Goal: Information Seeking & Learning: Learn about a topic

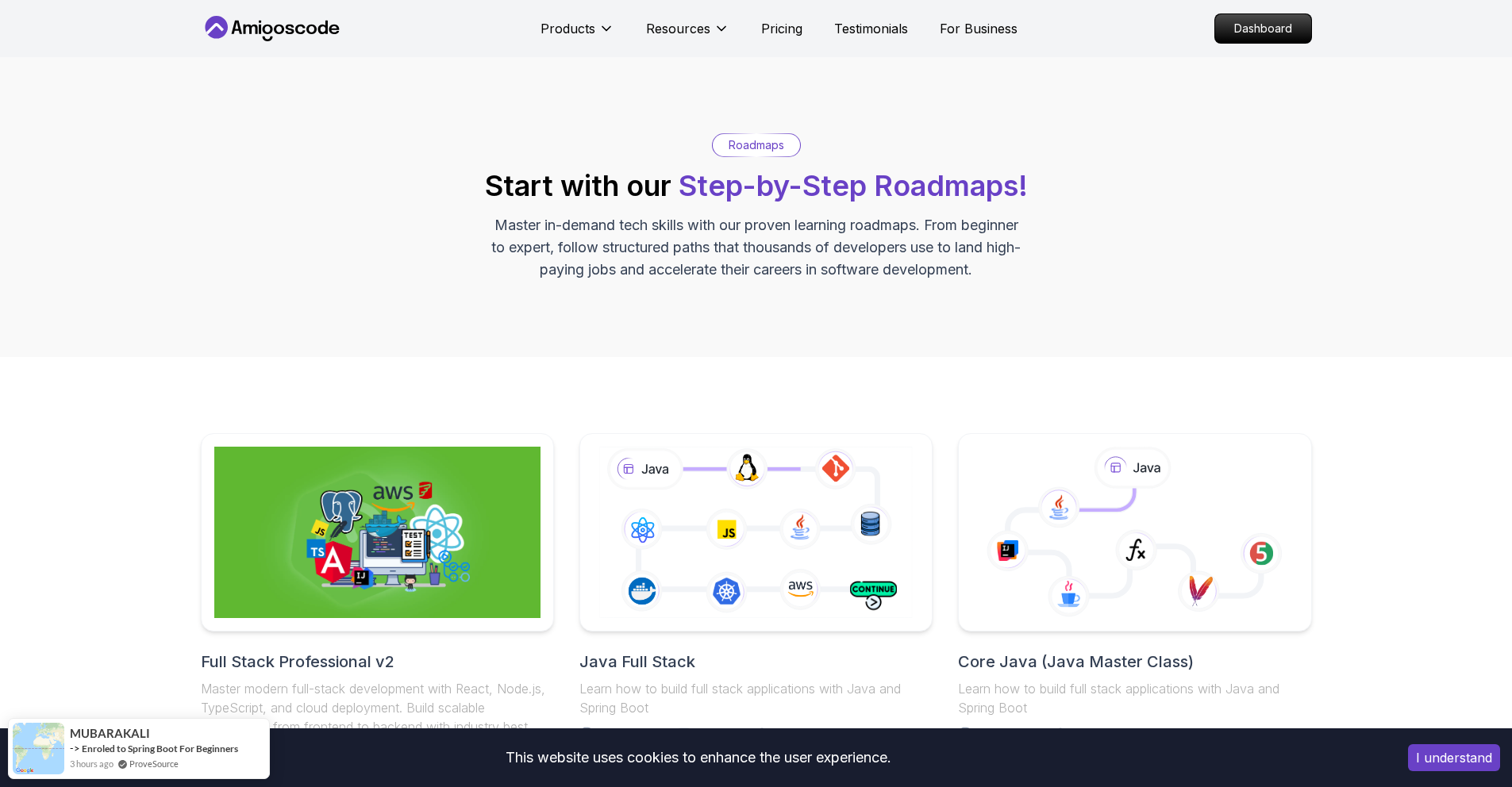
click at [1071, 441] on div at bounding box center [1134, 533] width 371 height 209
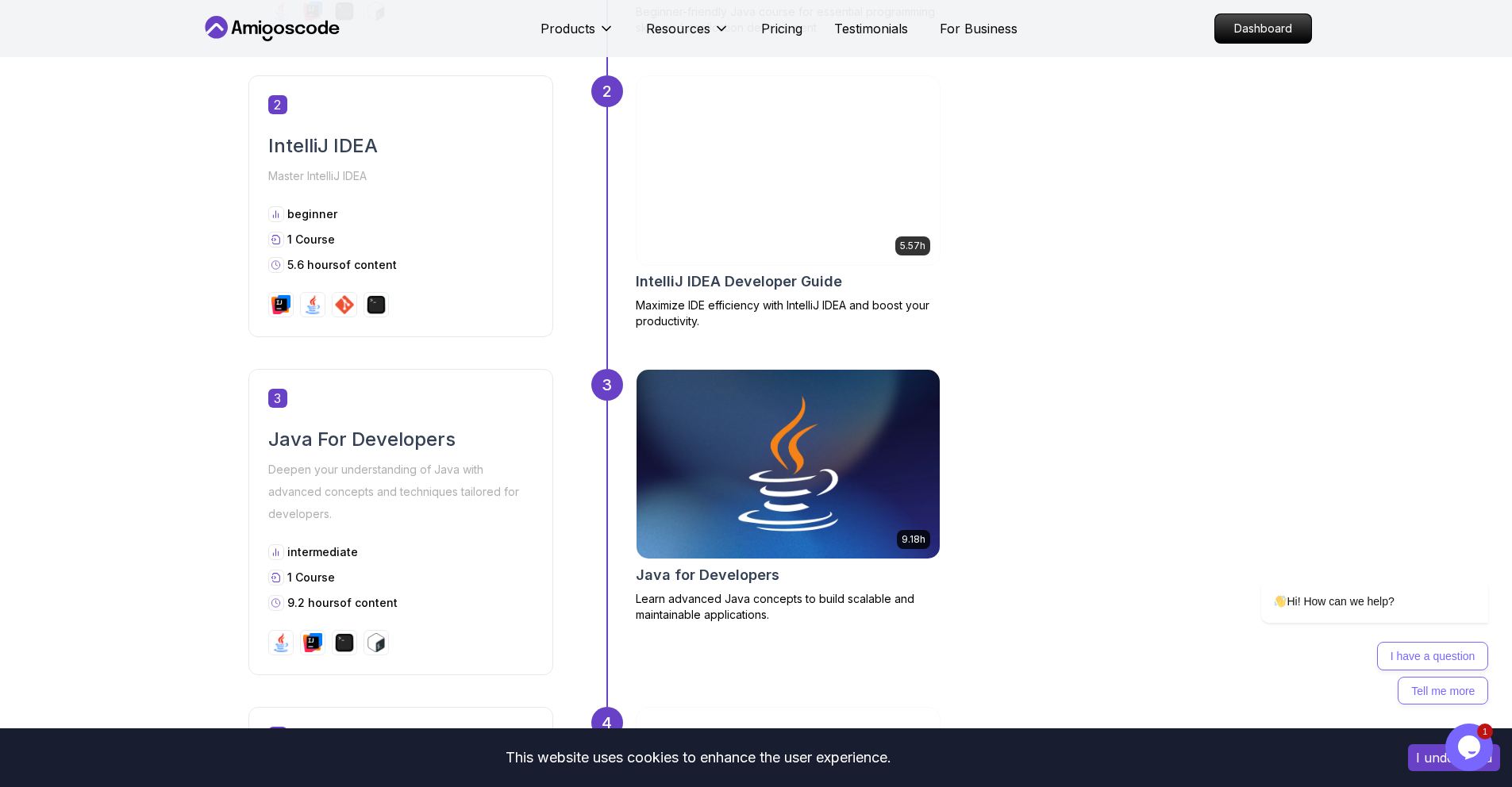
scroll to position [1085, 0]
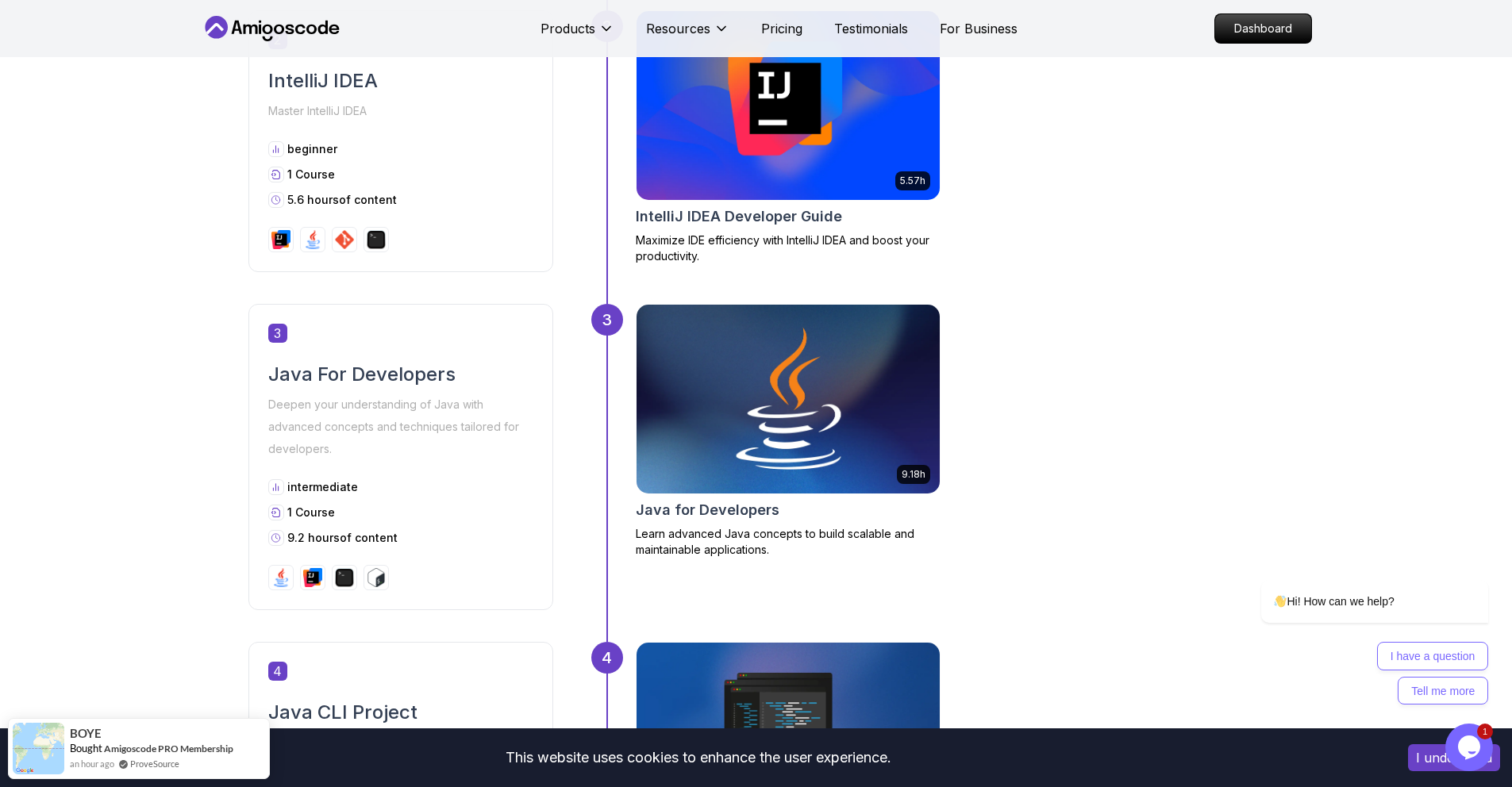
click at [839, 483] on img at bounding box center [788, 399] width 319 height 198
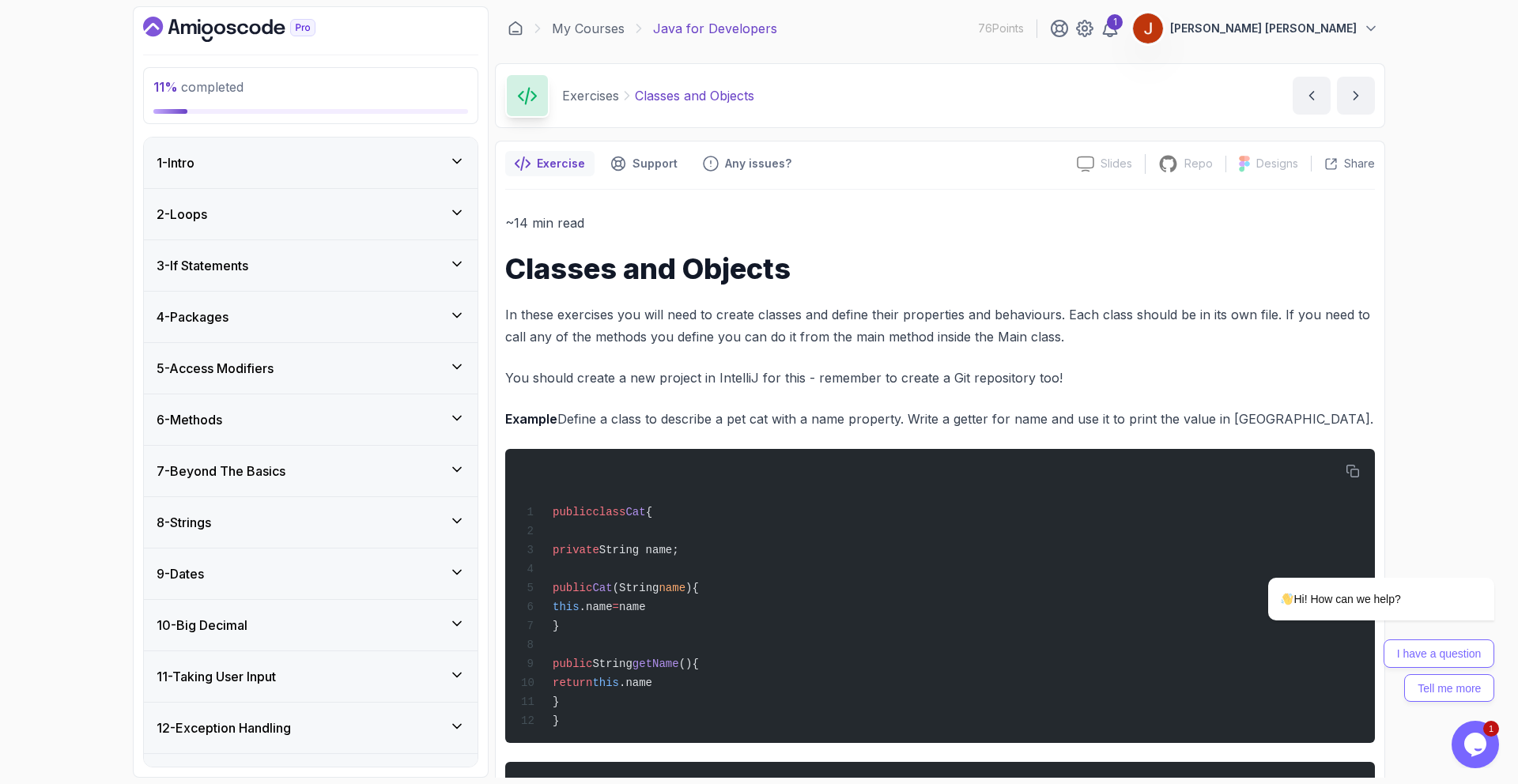
click at [226, 276] on div "3 - If Statements" at bounding box center [310, 266] width 333 height 51
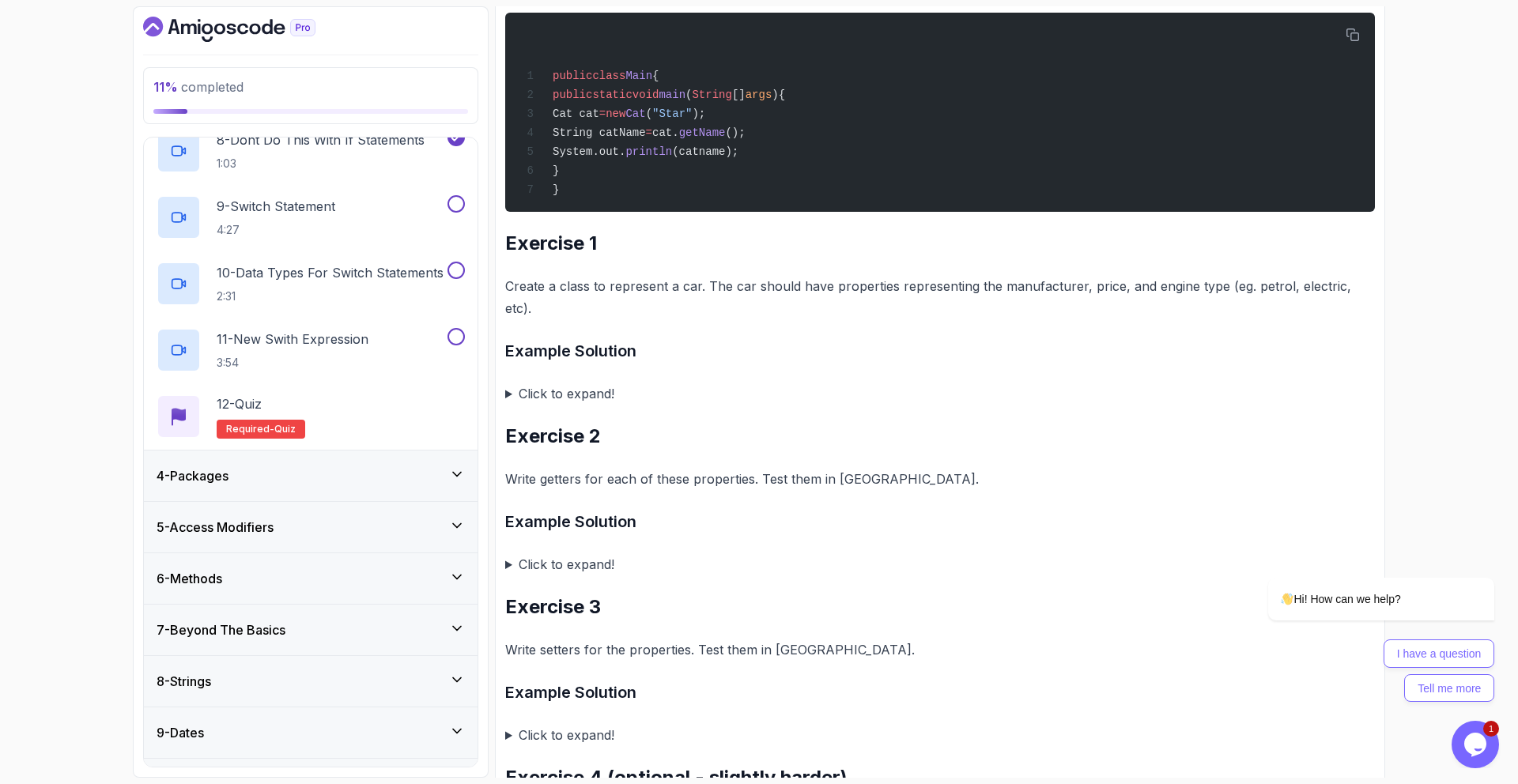
scroll to position [639, 0]
click at [377, 617] on div "7 - Beyond The Basics" at bounding box center [310, 630] width 333 height 51
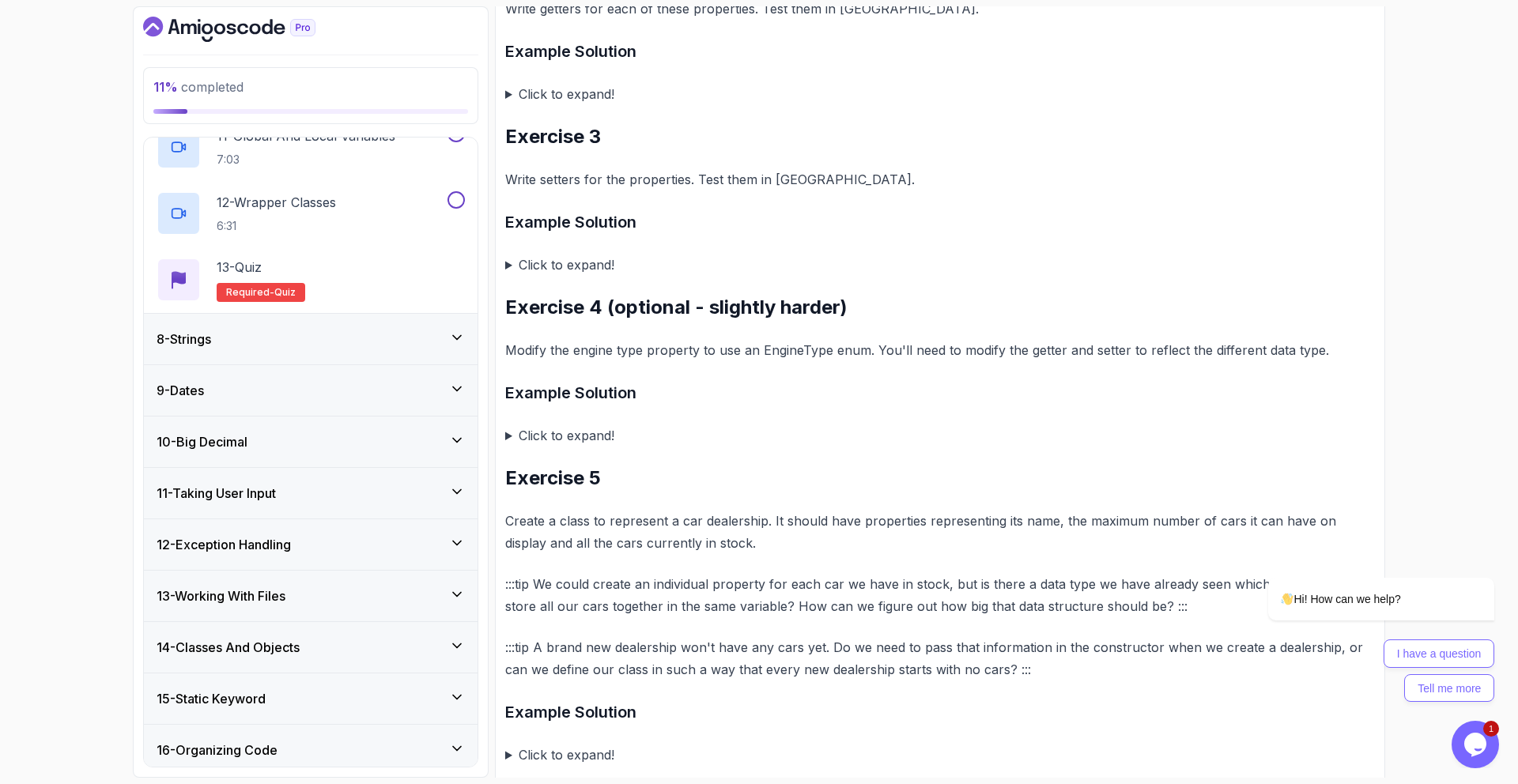
scroll to position [1095, 0]
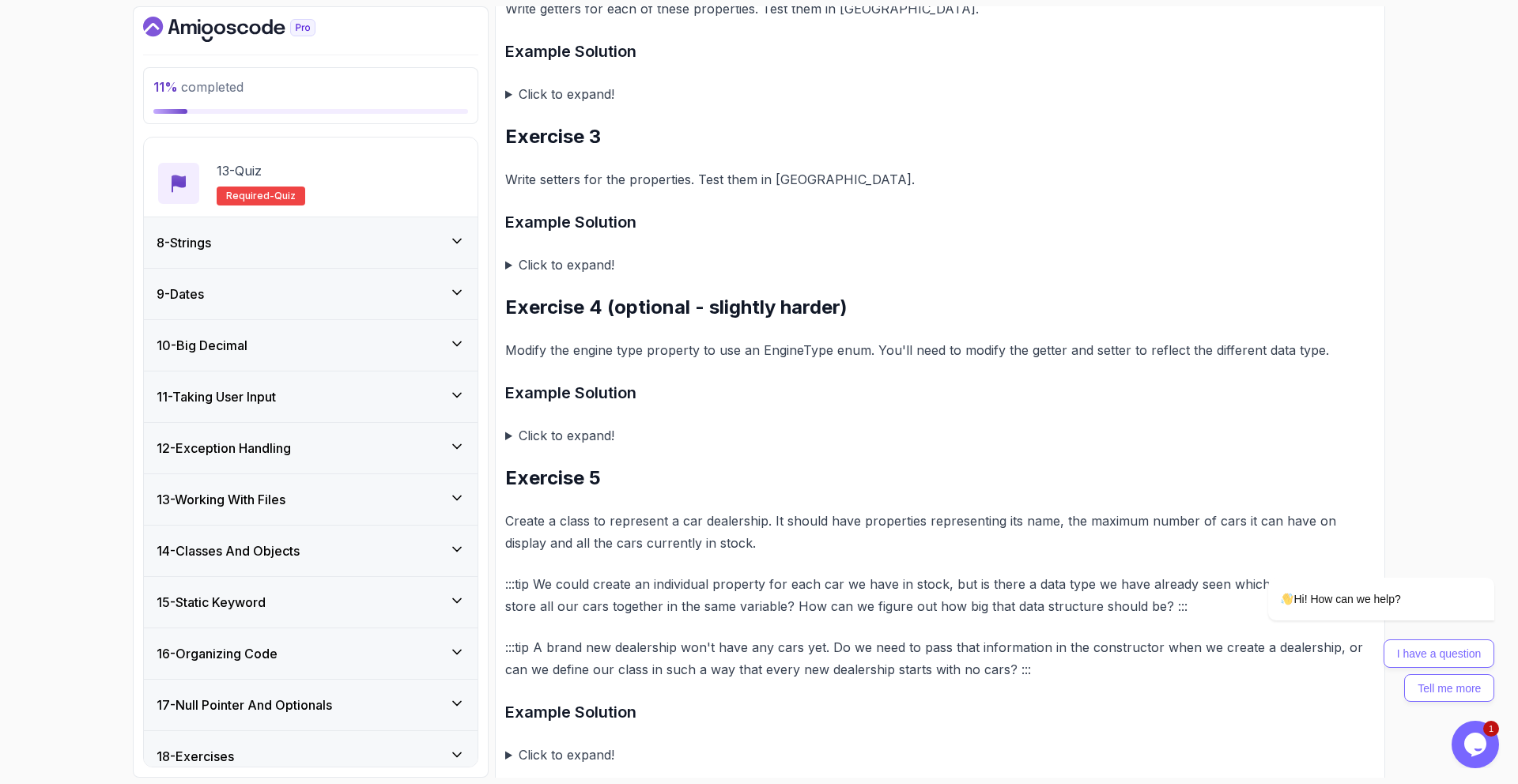
click at [211, 241] on h3 "8 - Strings" at bounding box center [184, 243] width 54 height 19
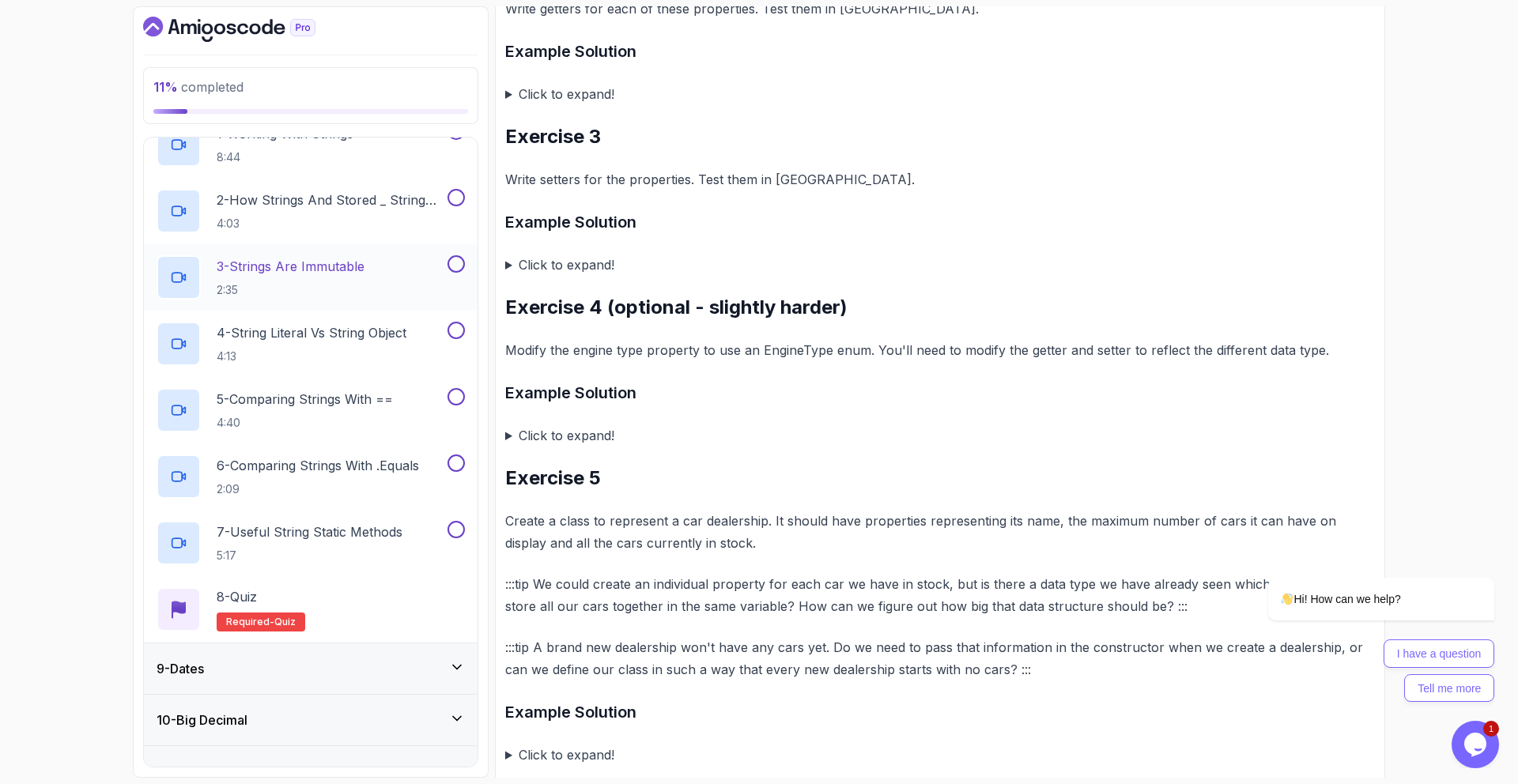
scroll to position [104, 0]
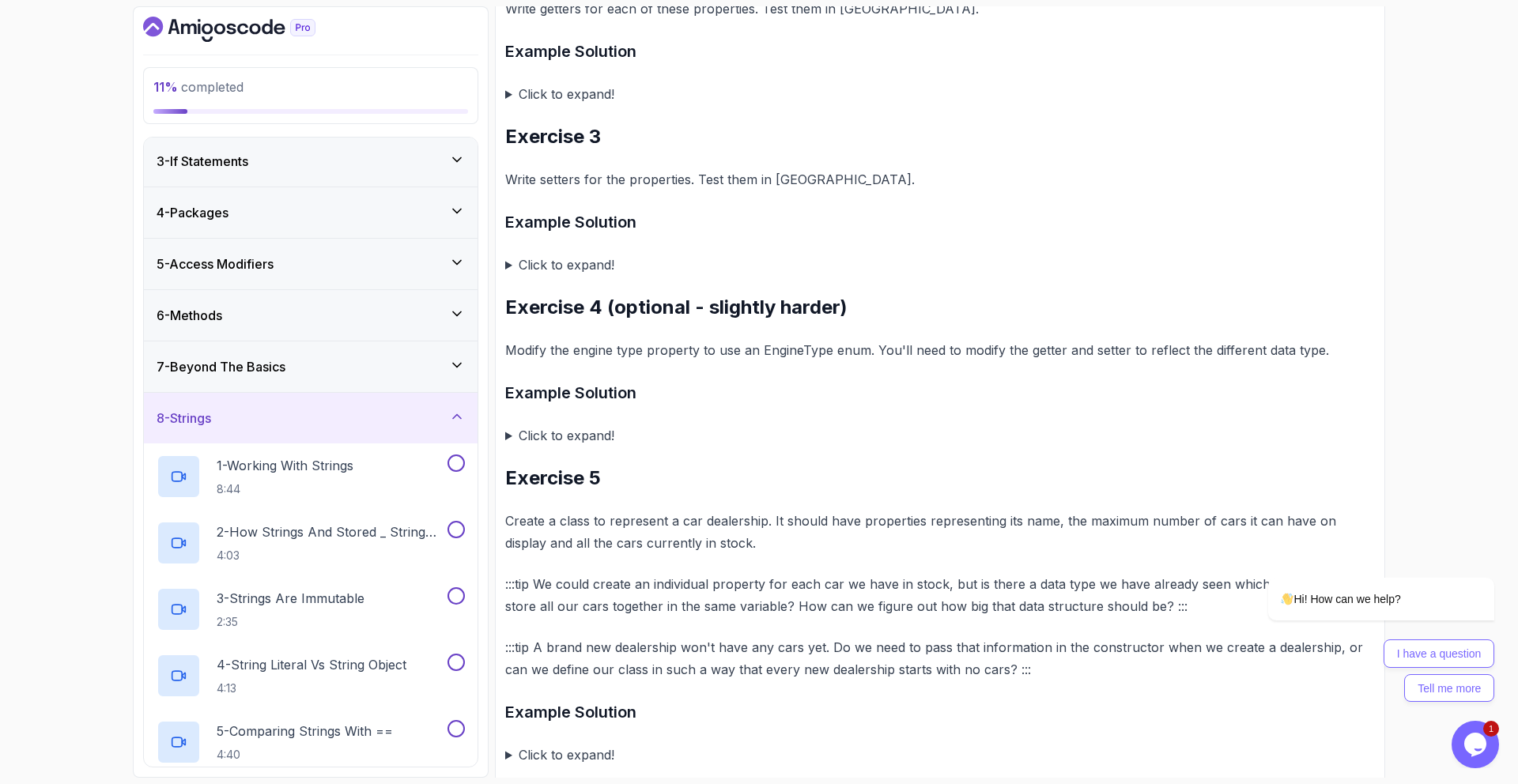
click at [289, 404] on div "8 - Strings" at bounding box center [310, 418] width 333 height 51
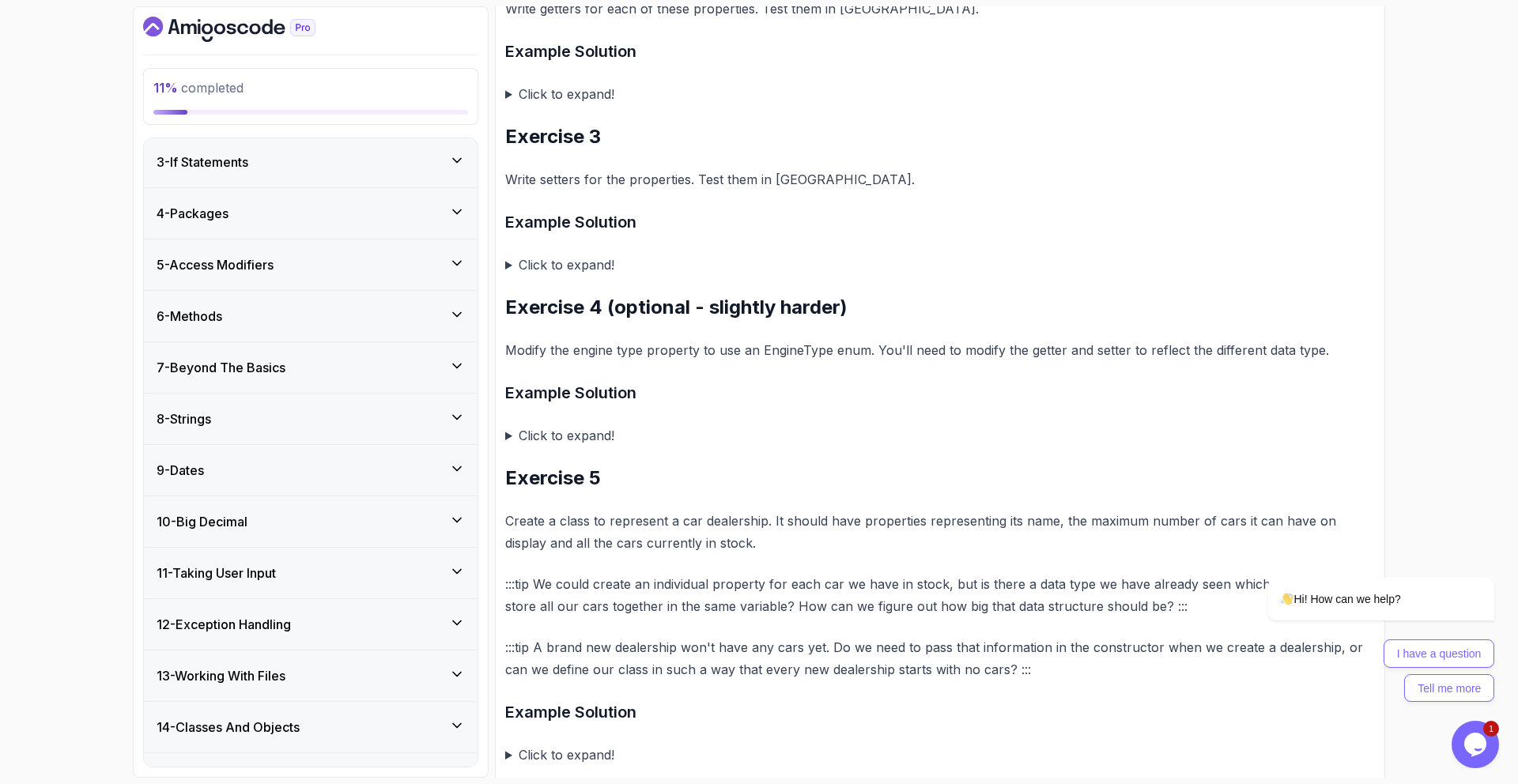
click at [276, 275] on div "5 - Access Modifiers" at bounding box center [310, 265] width 333 height 51
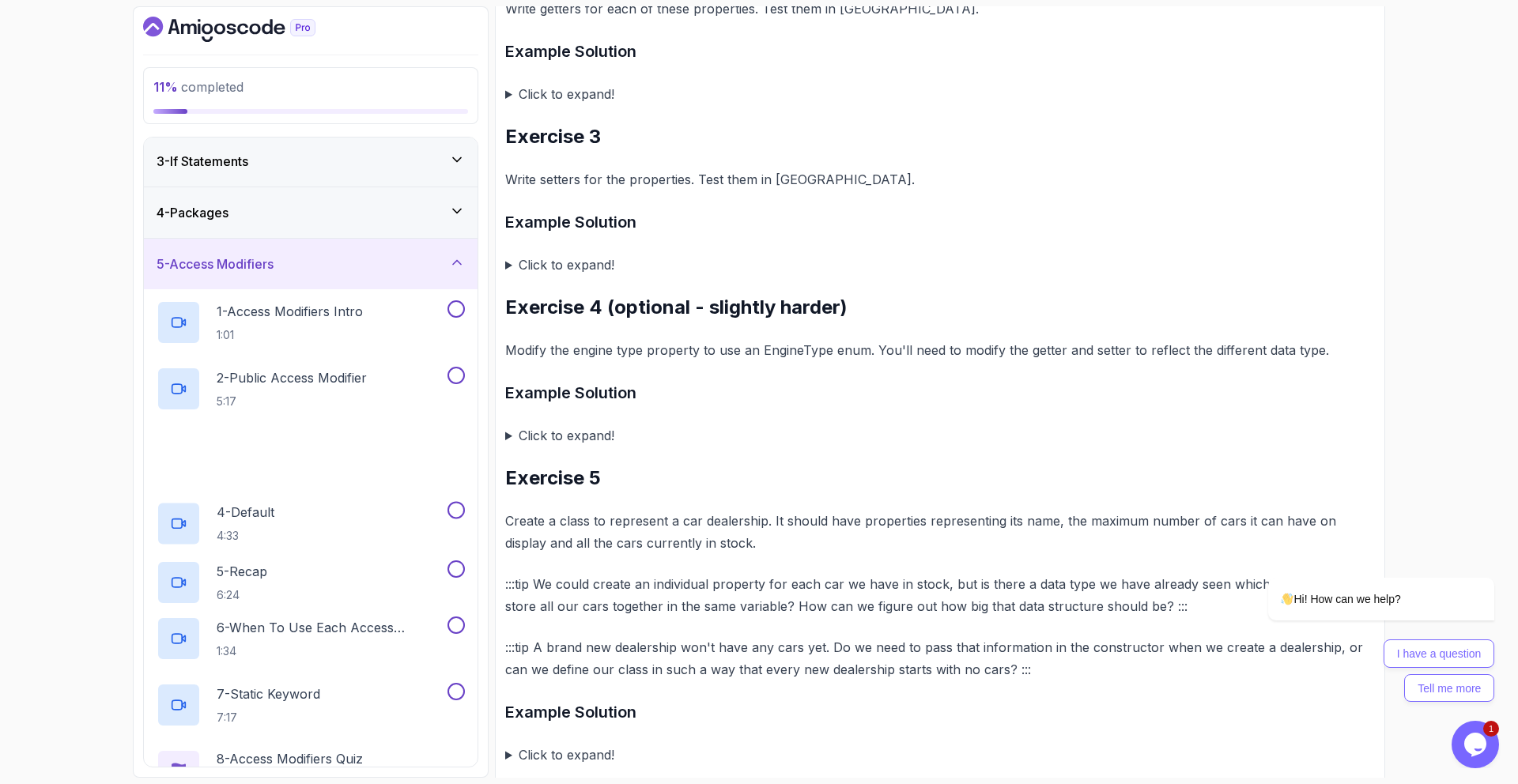
click at [283, 255] on div "5 - Access Modifiers" at bounding box center [311, 264] width 309 height 19
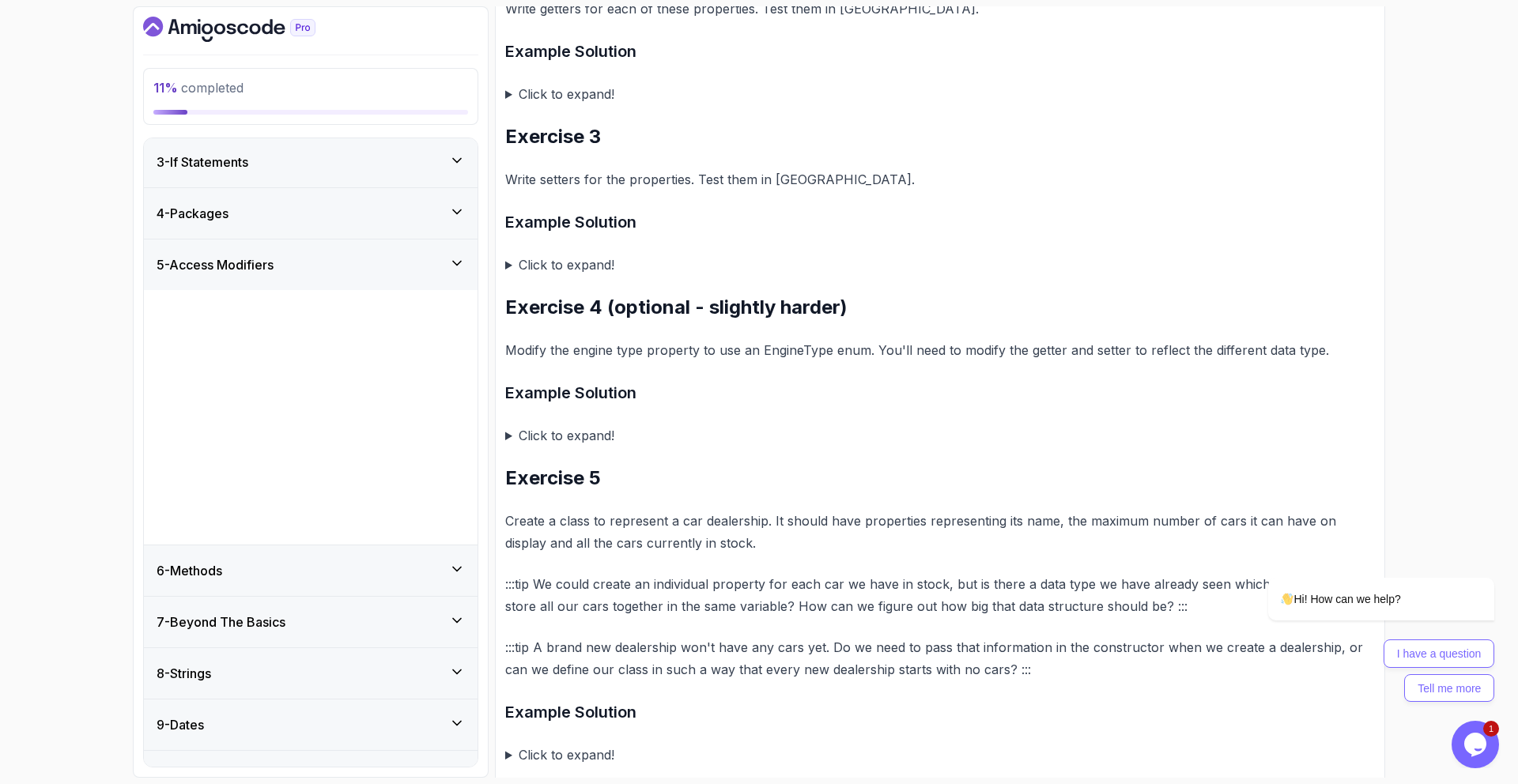
click at [275, 226] on div "4 - Packages" at bounding box center [310, 214] width 333 height 51
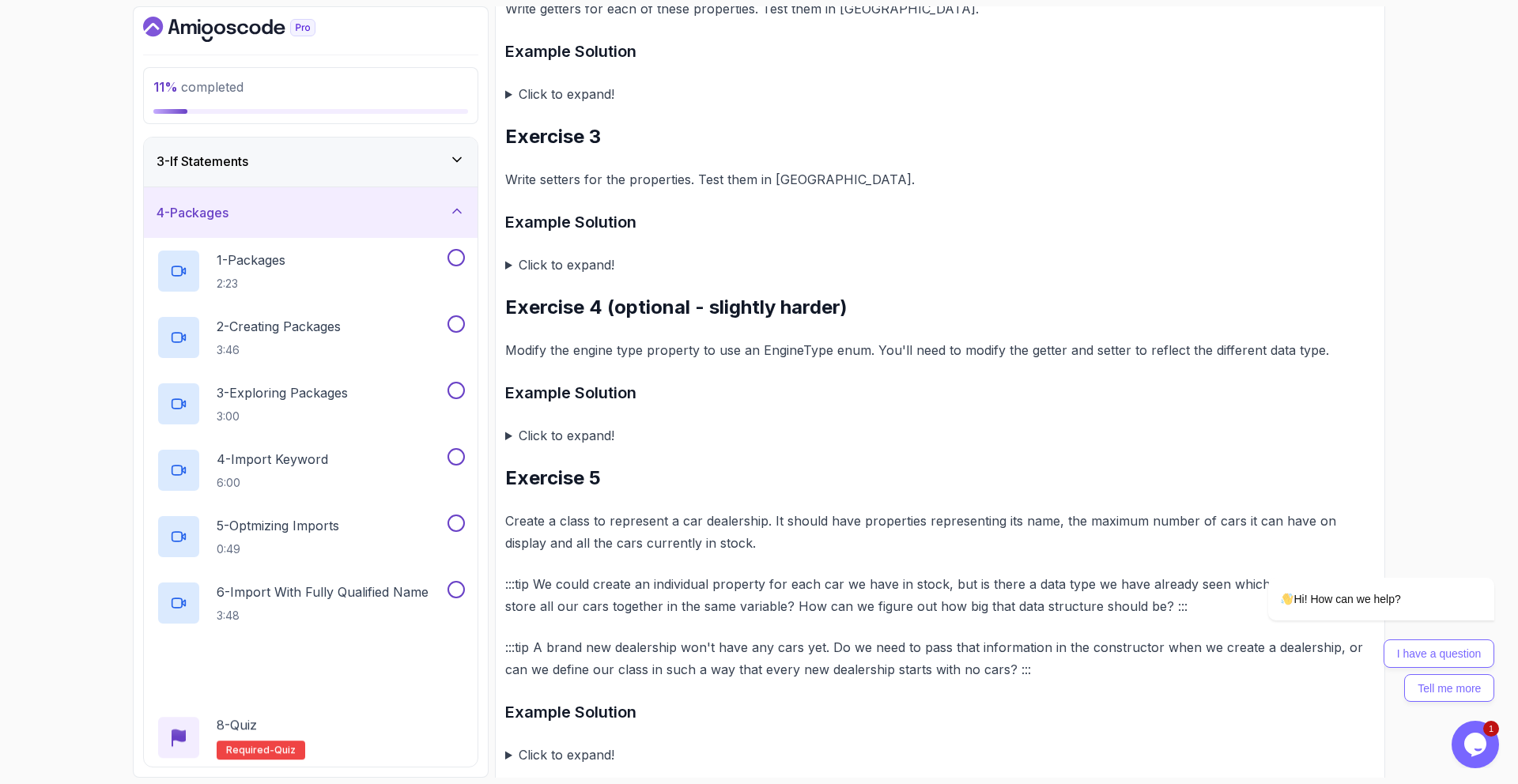
click at [272, 221] on div "4 - Packages" at bounding box center [311, 213] width 309 height 19
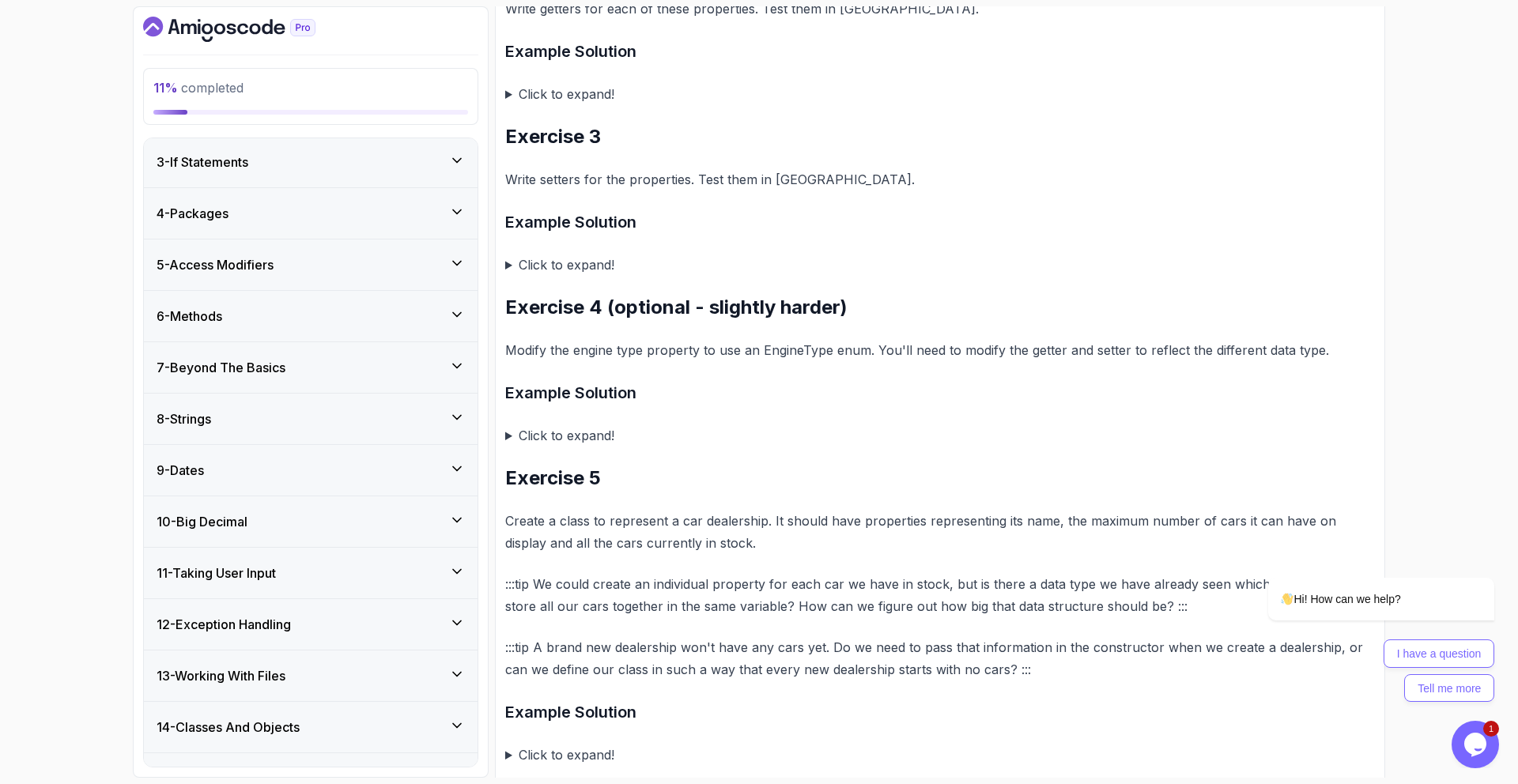
click at [251, 175] on div "3 - If Statements" at bounding box center [310, 162] width 333 height 51
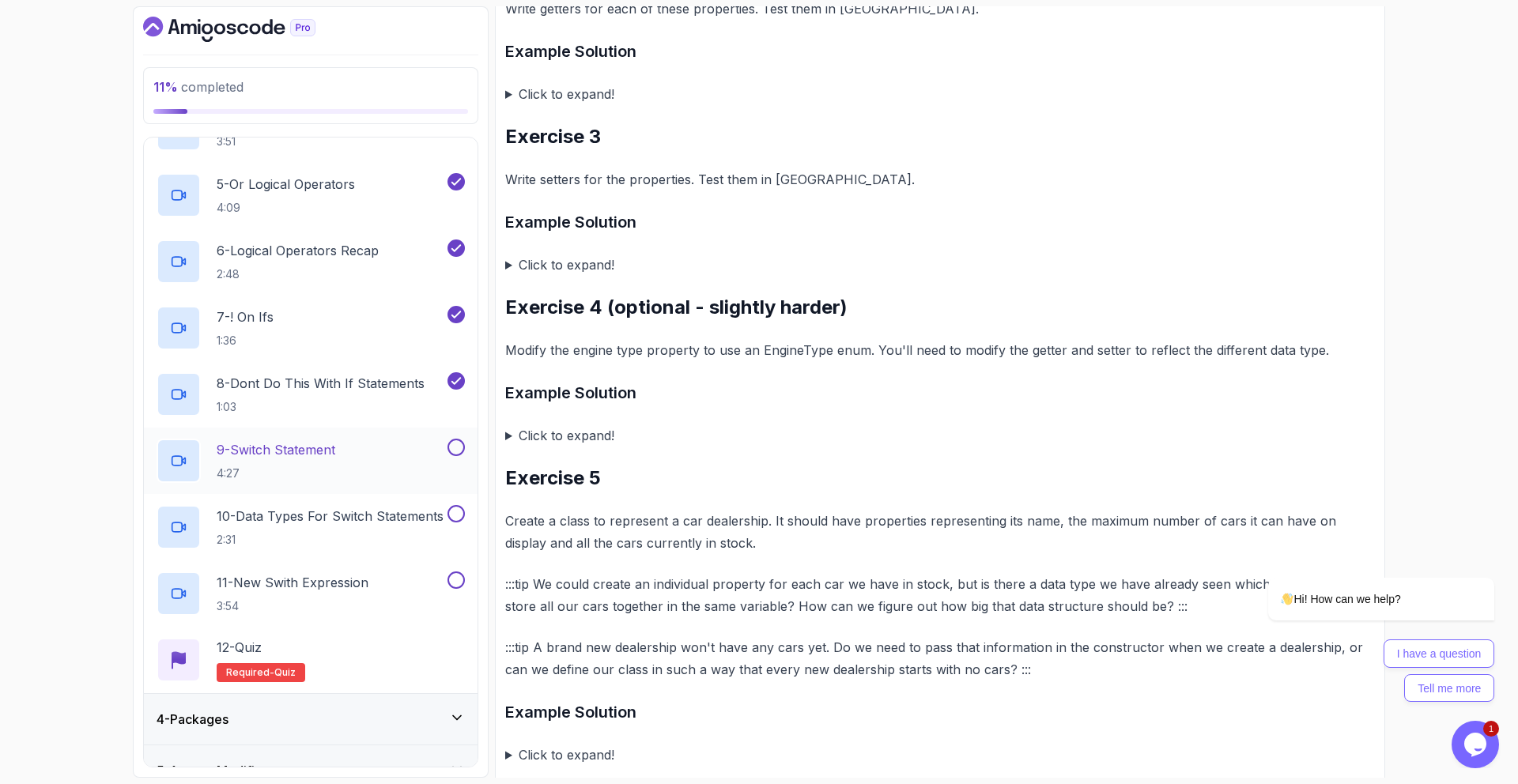
scroll to position [397, 0]
click at [355, 459] on div "9 - Switch Statement 4:27" at bounding box center [301, 459] width 288 height 44
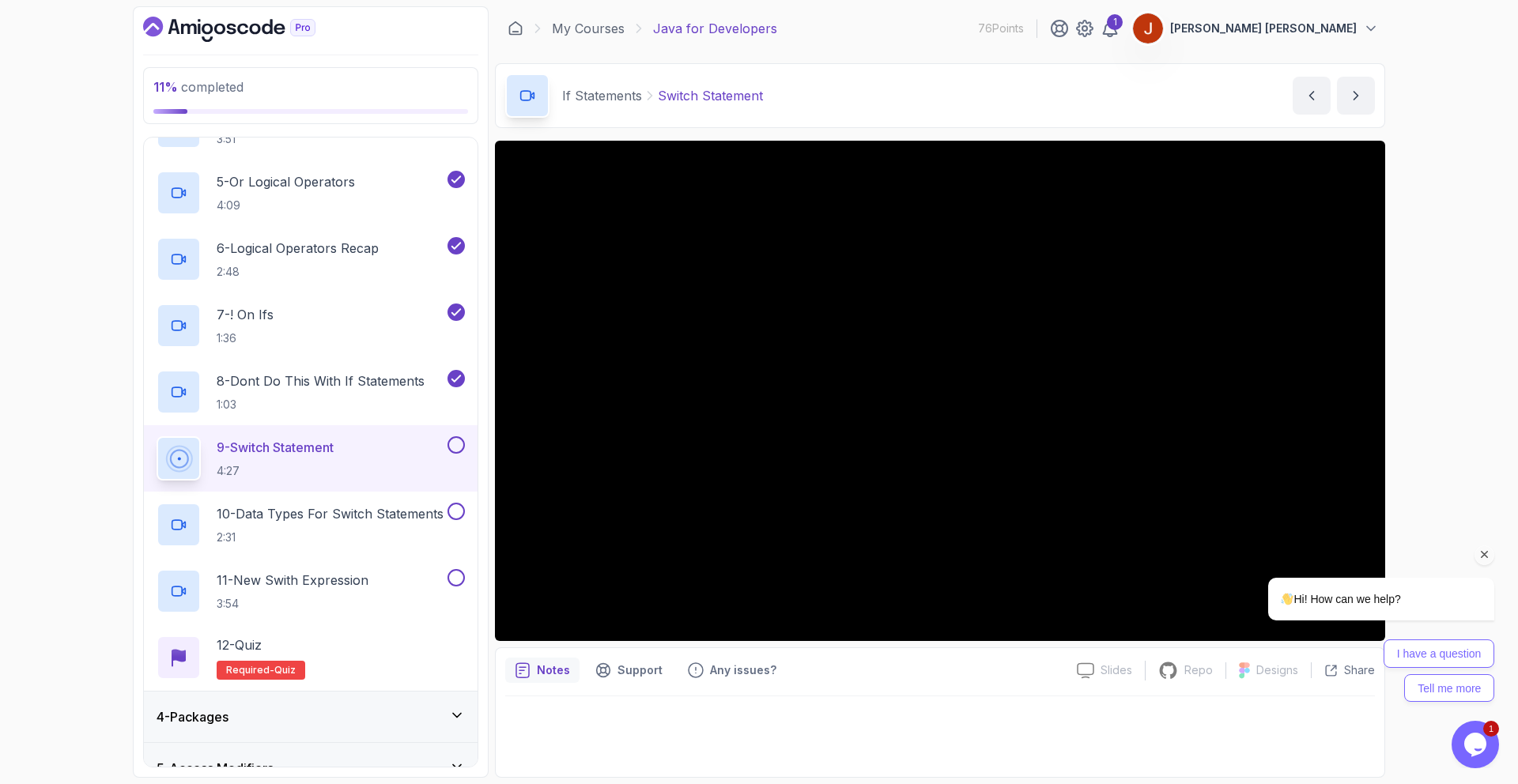
click at [1484, 553] on icon "Chat attention grabber" at bounding box center [1485, 555] width 14 height 14
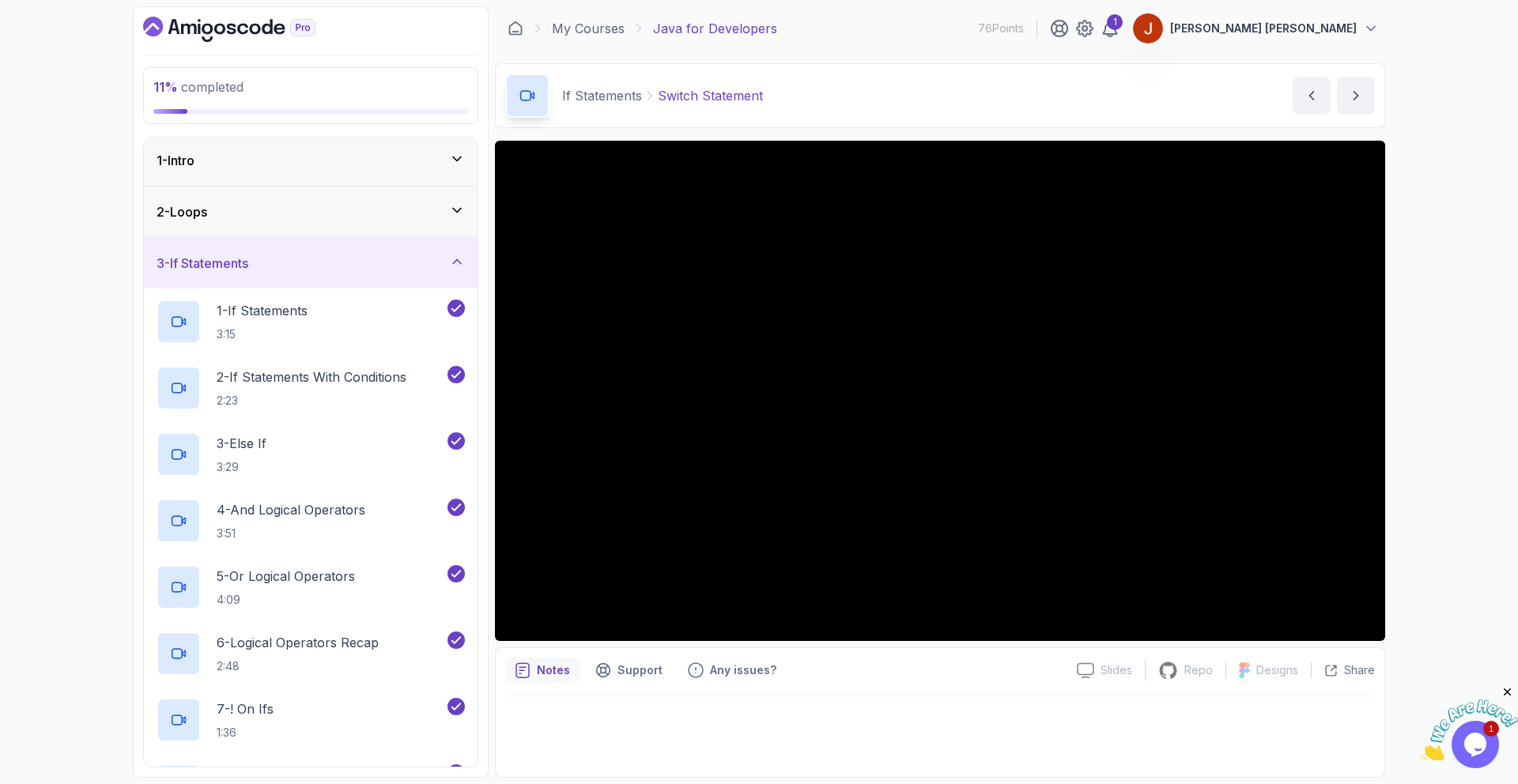
scroll to position [4, 0]
click at [196, 203] on h3 "2 - Loops" at bounding box center [182, 211] width 51 height 19
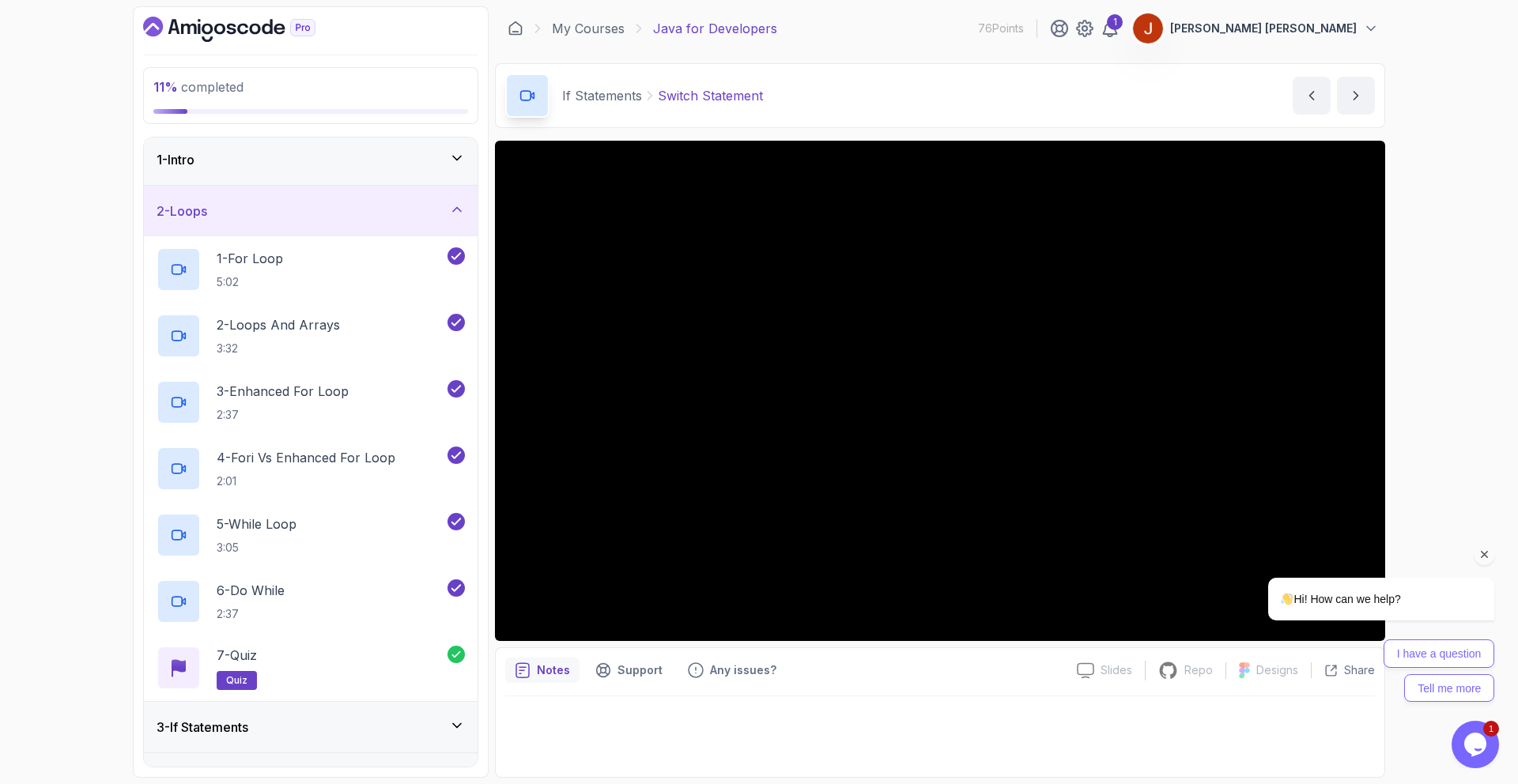
click at [221, 207] on div "2 - Loops" at bounding box center [311, 211] width 309 height 19
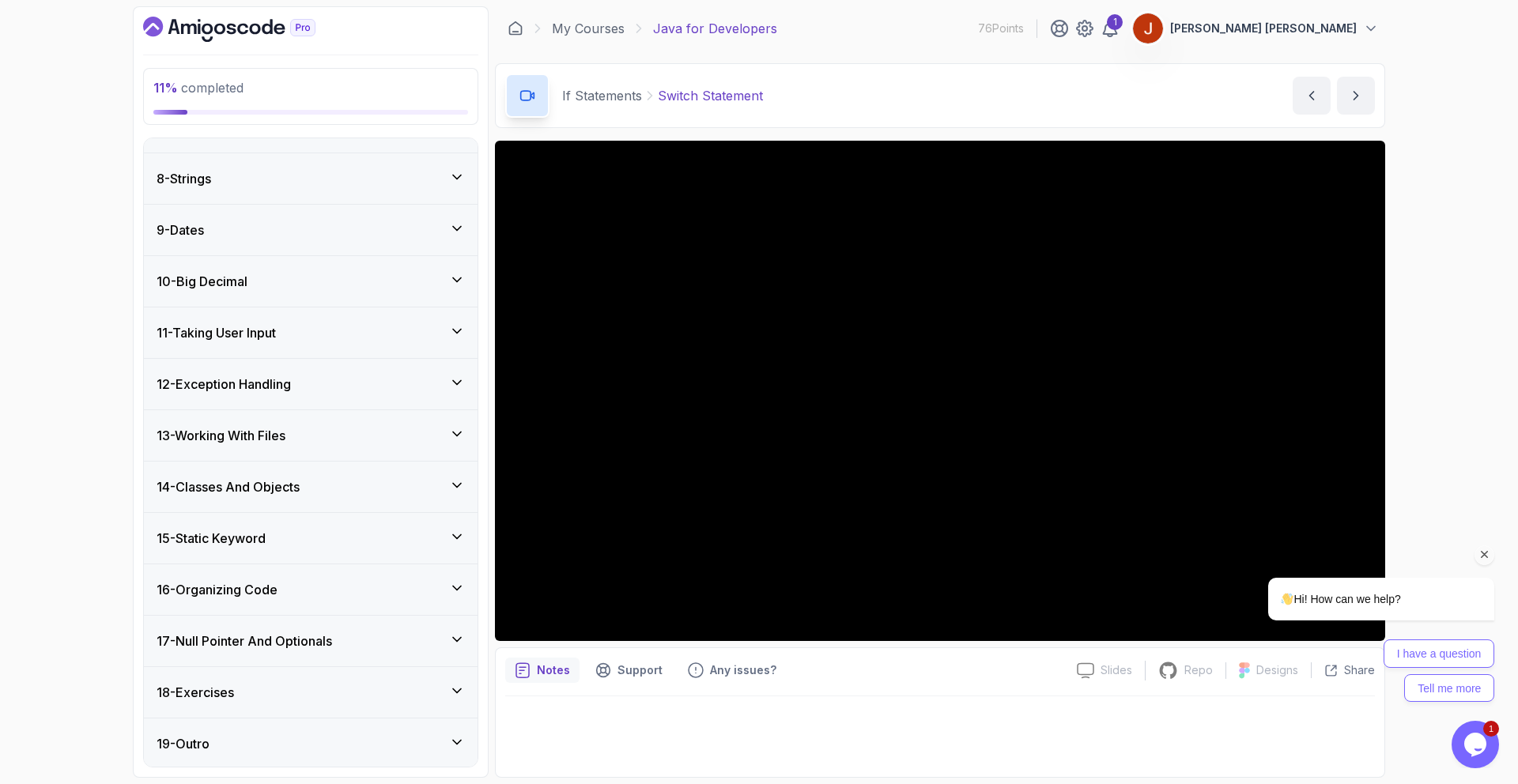
scroll to position [347, 0]
click at [385, 695] on div "18 - Exercises" at bounding box center [311, 690] width 309 height 19
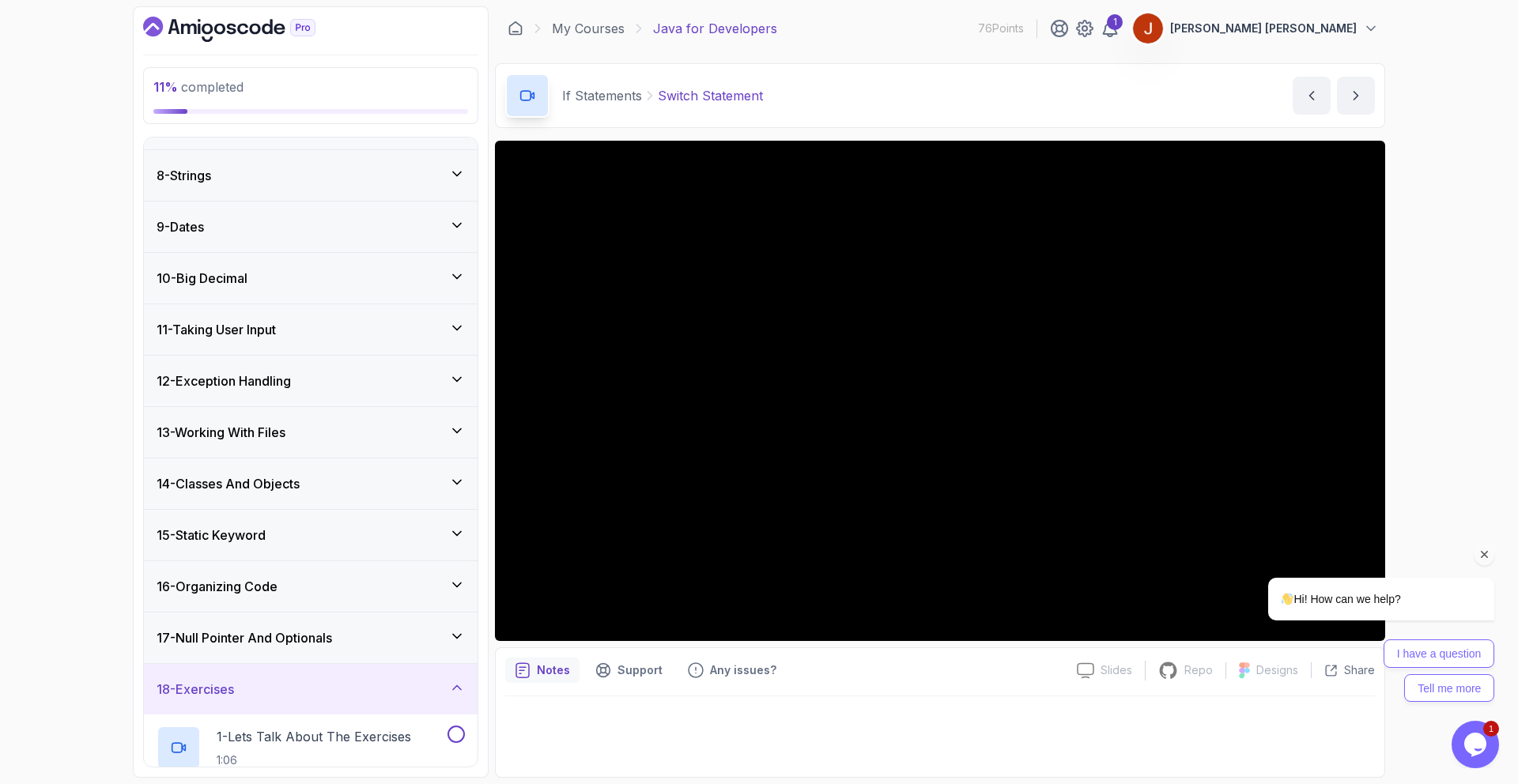
scroll to position [878, 0]
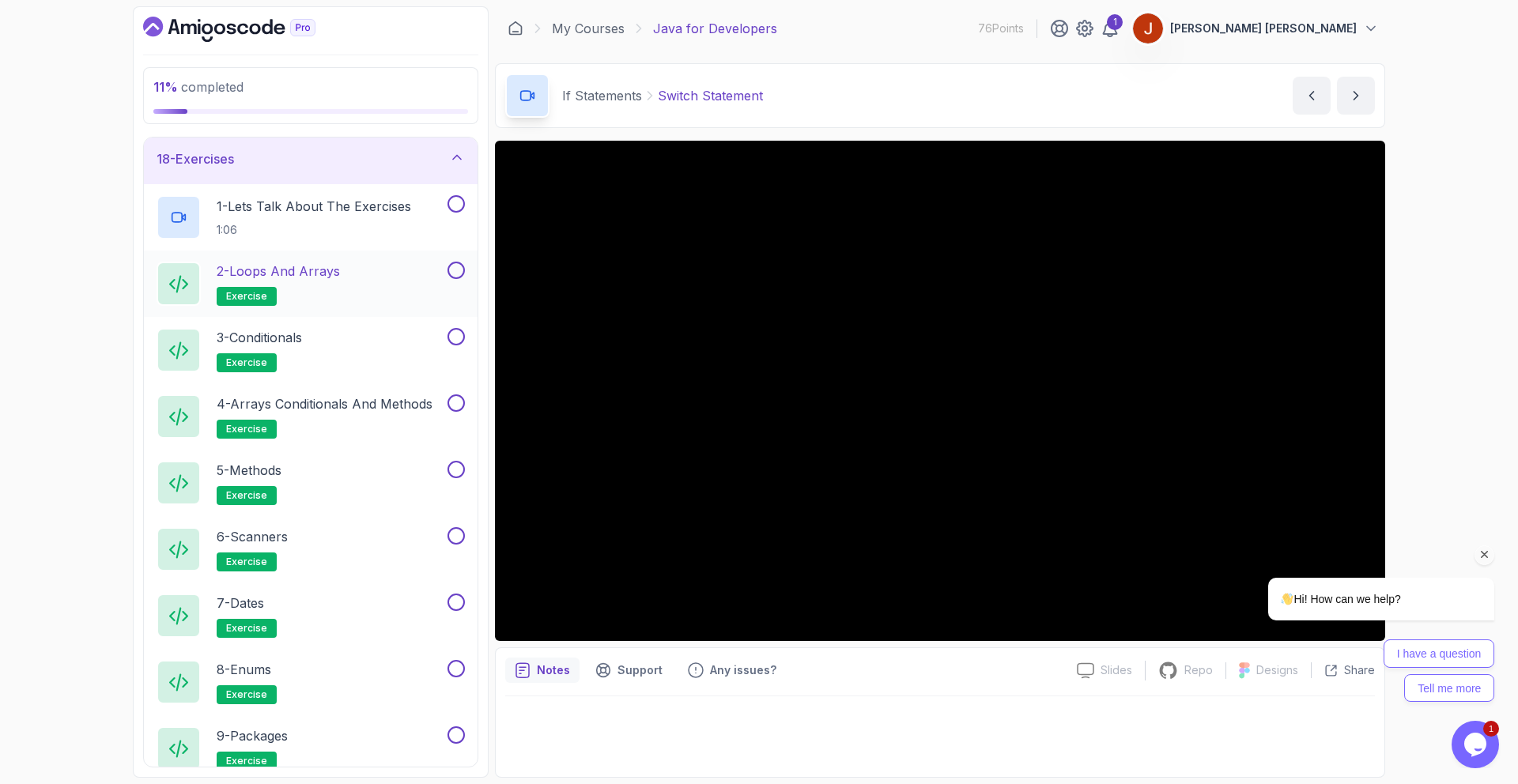
click at [317, 264] on p "2 - Loops and Arrays" at bounding box center [278, 271] width 124 height 19
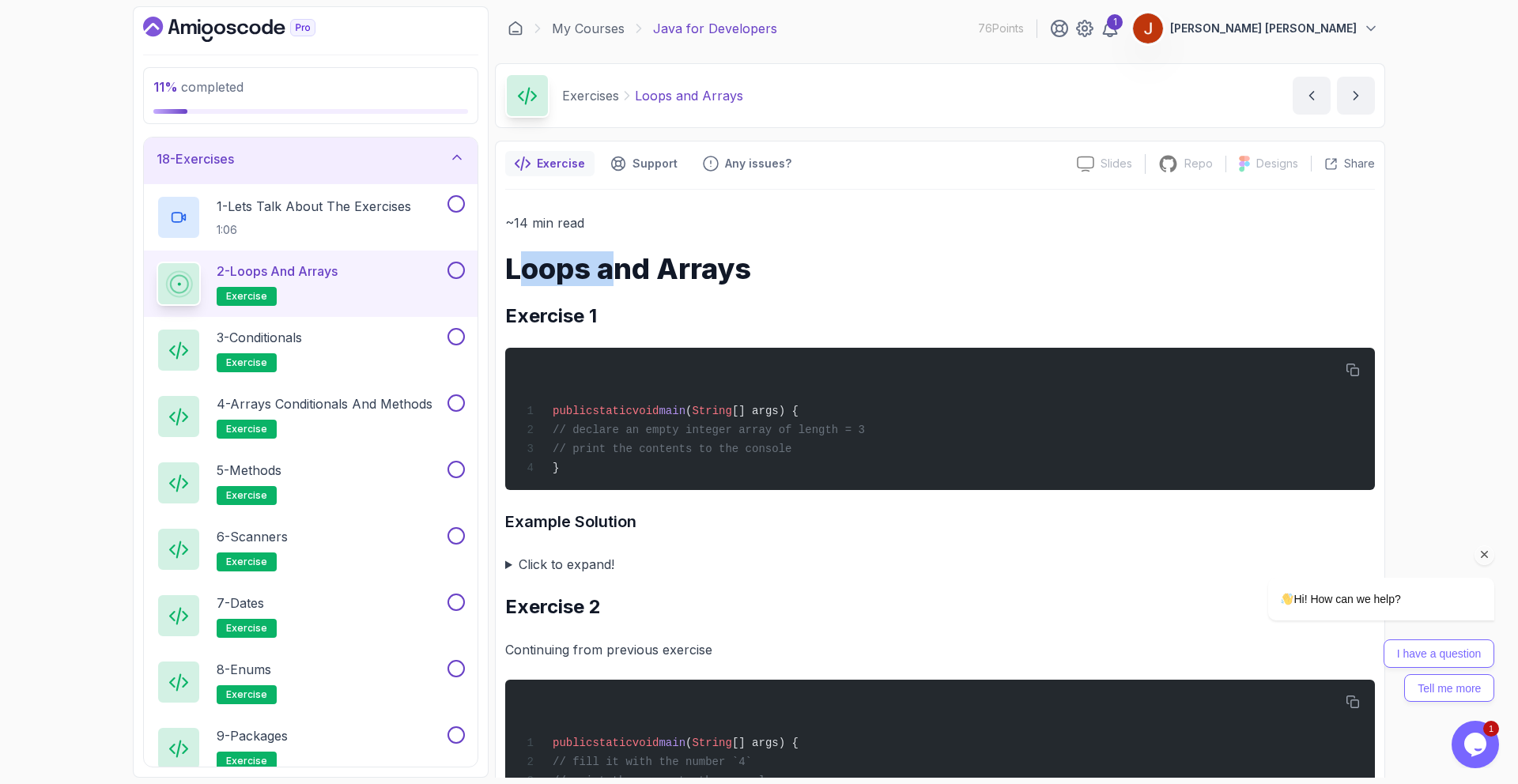
drag, startPoint x: 517, startPoint y: 270, endPoint x: 758, endPoint y: 273, distance: 241.0
click at [629, 269] on h1 "Loops and Arrays" at bounding box center [940, 269] width 870 height 32
click at [792, 273] on h1 "Loops and Arrays" at bounding box center [940, 269] width 870 height 32
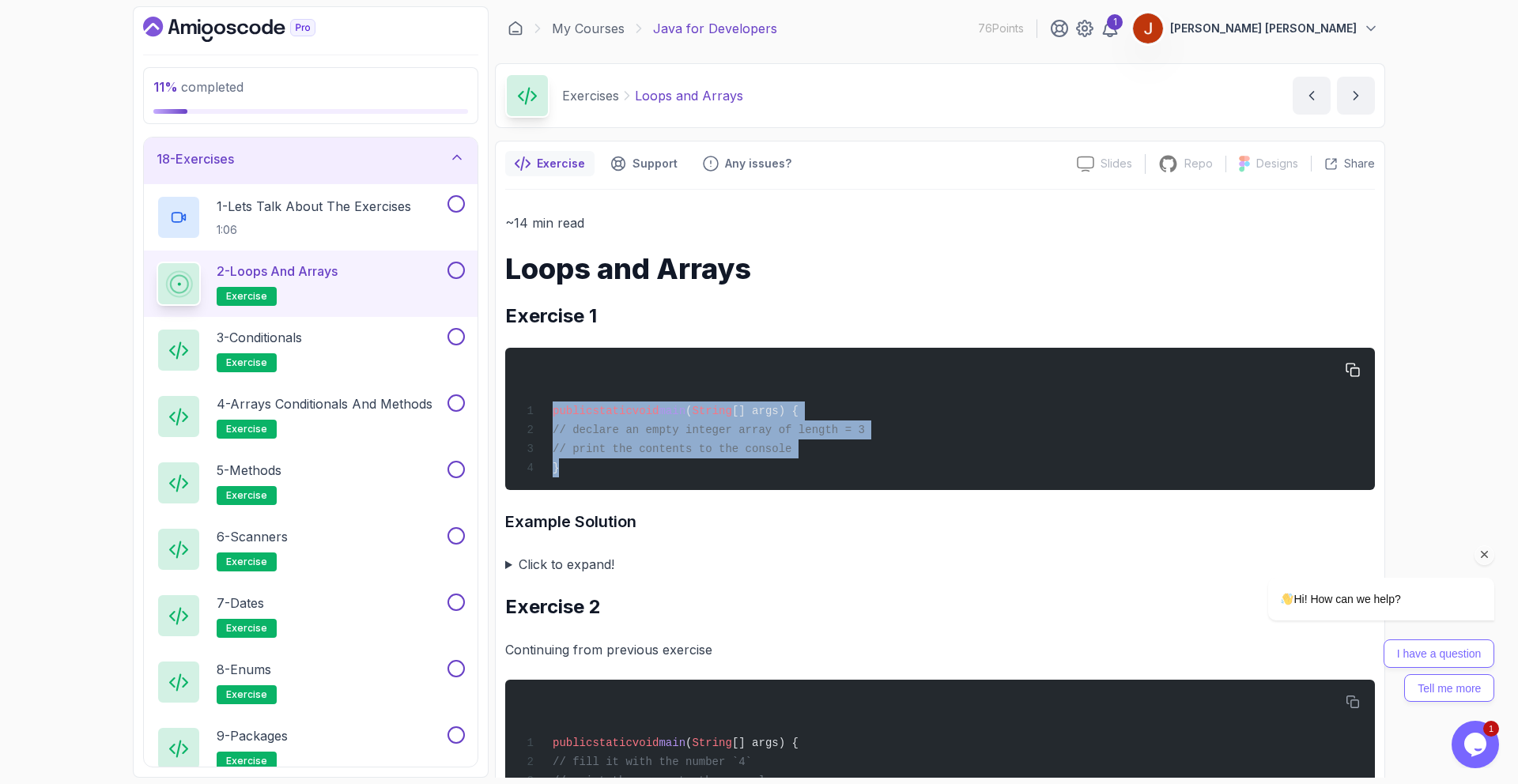
drag, startPoint x: 578, startPoint y: 470, endPoint x: 537, endPoint y: 406, distance: 76.0
click at [538, 408] on div "public static void main ( String [] args) { // declare an empty integer array o…" at bounding box center [940, 419] width 845 height 124
copy code "public static void main ( String [] args) { // declare an empty integer array o…"
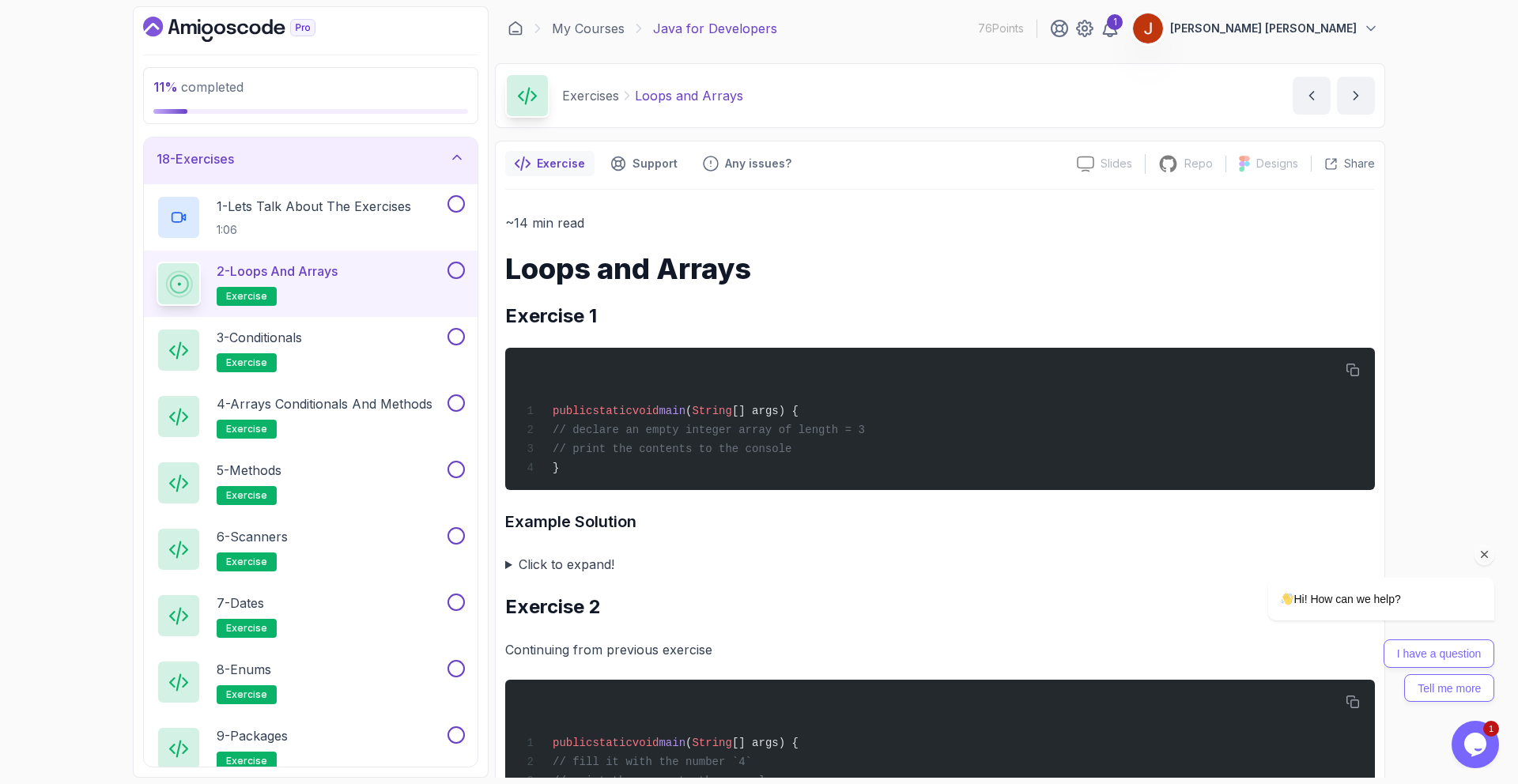
click at [590, 281] on h1 "Loops and Arrays" at bounding box center [940, 269] width 870 height 32
click at [521, 356] on pre "public static void main ( String [] args) { // declare an empty integer array o…" at bounding box center [940, 419] width 870 height 142
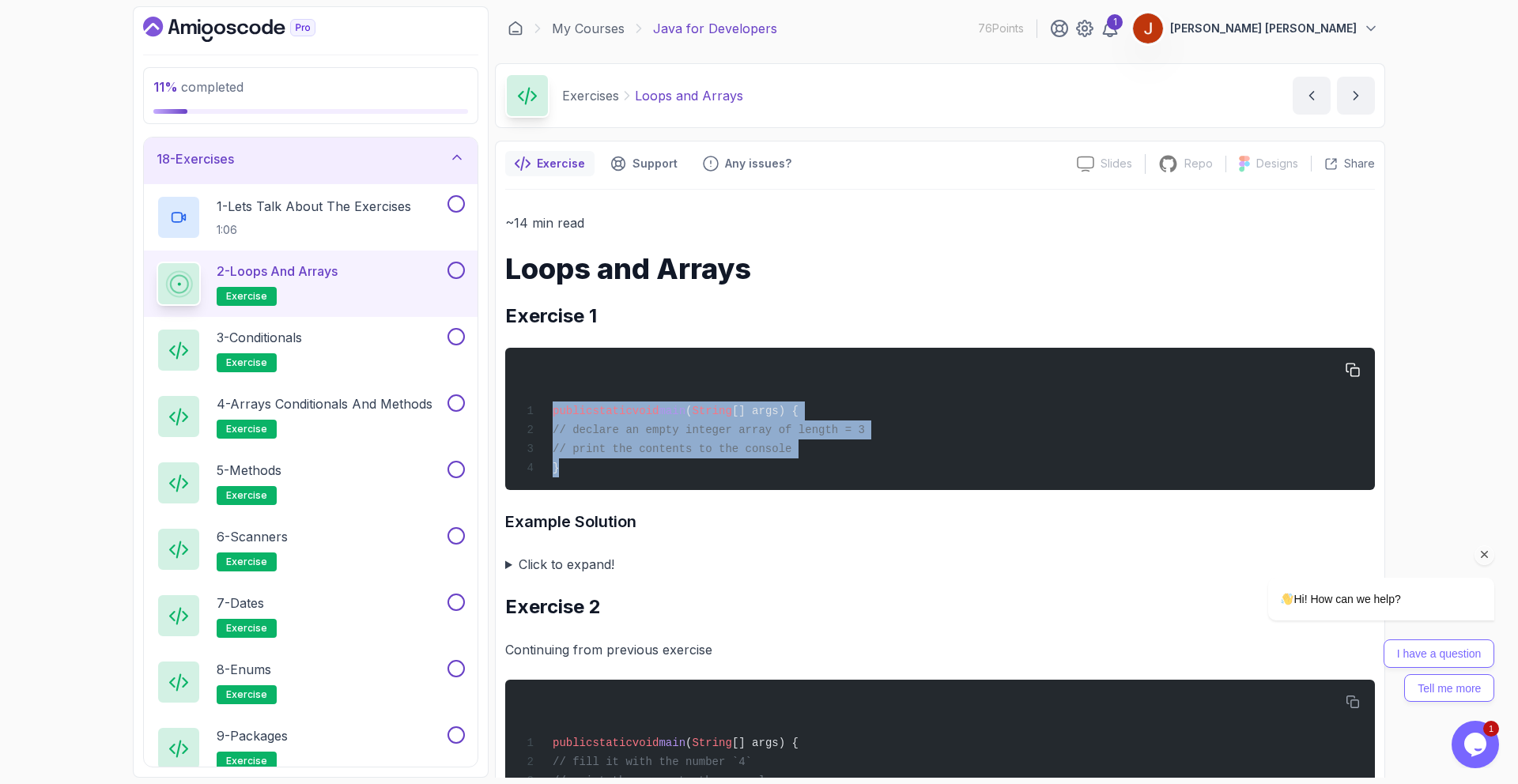
drag, startPoint x: 703, startPoint y: 456, endPoint x: 860, endPoint y: 477, distance: 158.4
click at [860, 477] on div "public static void main ( String [] args) { // declare an empty integer array o…" at bounding box center [940, 419] width 845 height 124
copy code "public static void main ( String [] args) { // declare an empty integer array o…"
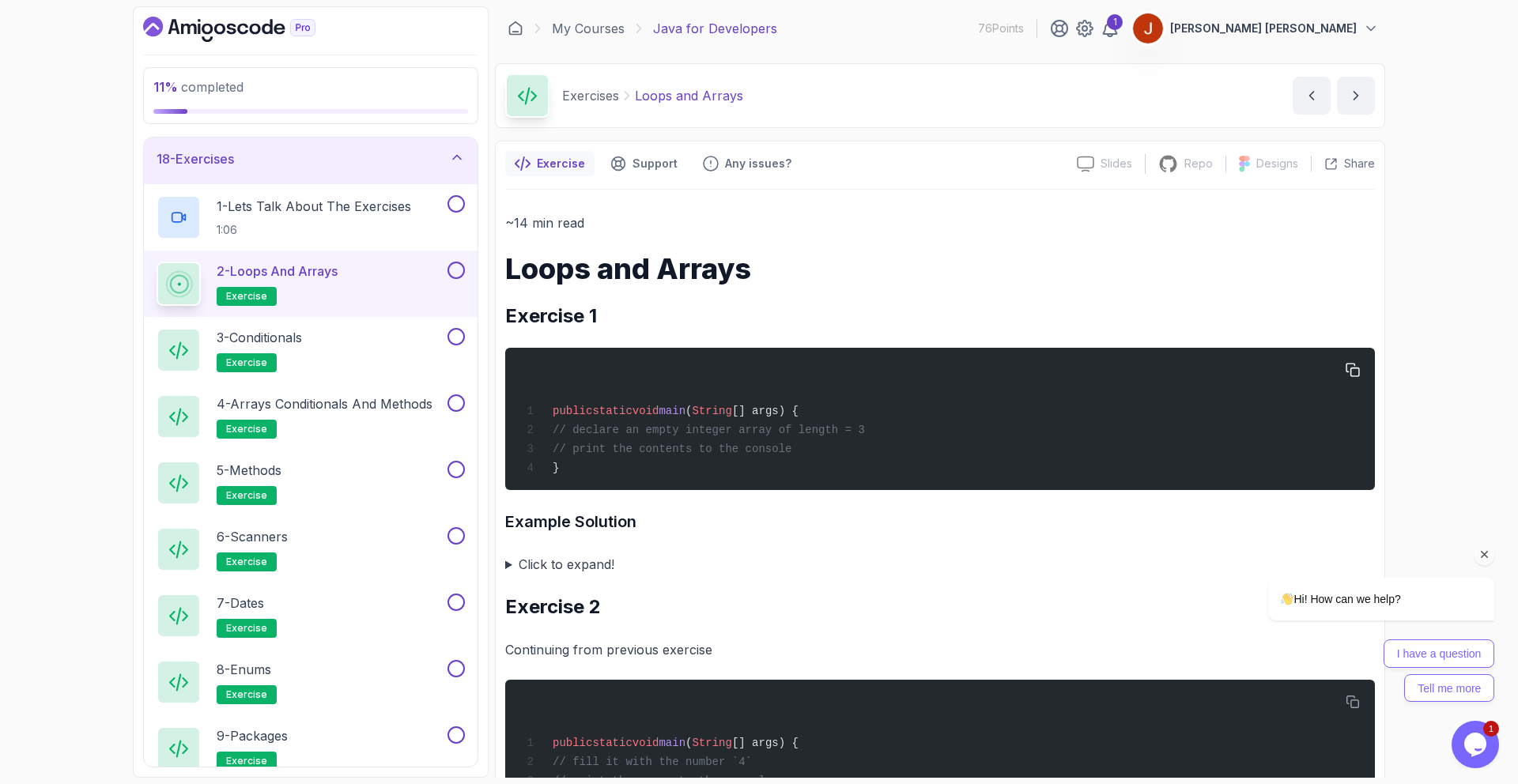
click at [605, 430] on span "// declare an empty integer array of length = 3" at bounding box center [709, 430] width 312 height 12
drag, startPoint x: 581, startPoint y: 428, endPoint x: 891, endPoint y: 454, distance: 311.1
click at [891, 454] on div "public static void main ( String [] args) { // declare an empty integer array o…" at bounding box center [940, 419] width 845 height 124
copy code "// declare an empty integer array of length = 3 // print the contents to the co…"
click at [652, 465] on div "public static void main ( String [] args) { // declare an empty integer array o…" at bounding box center [940, 419] width 845 height 124
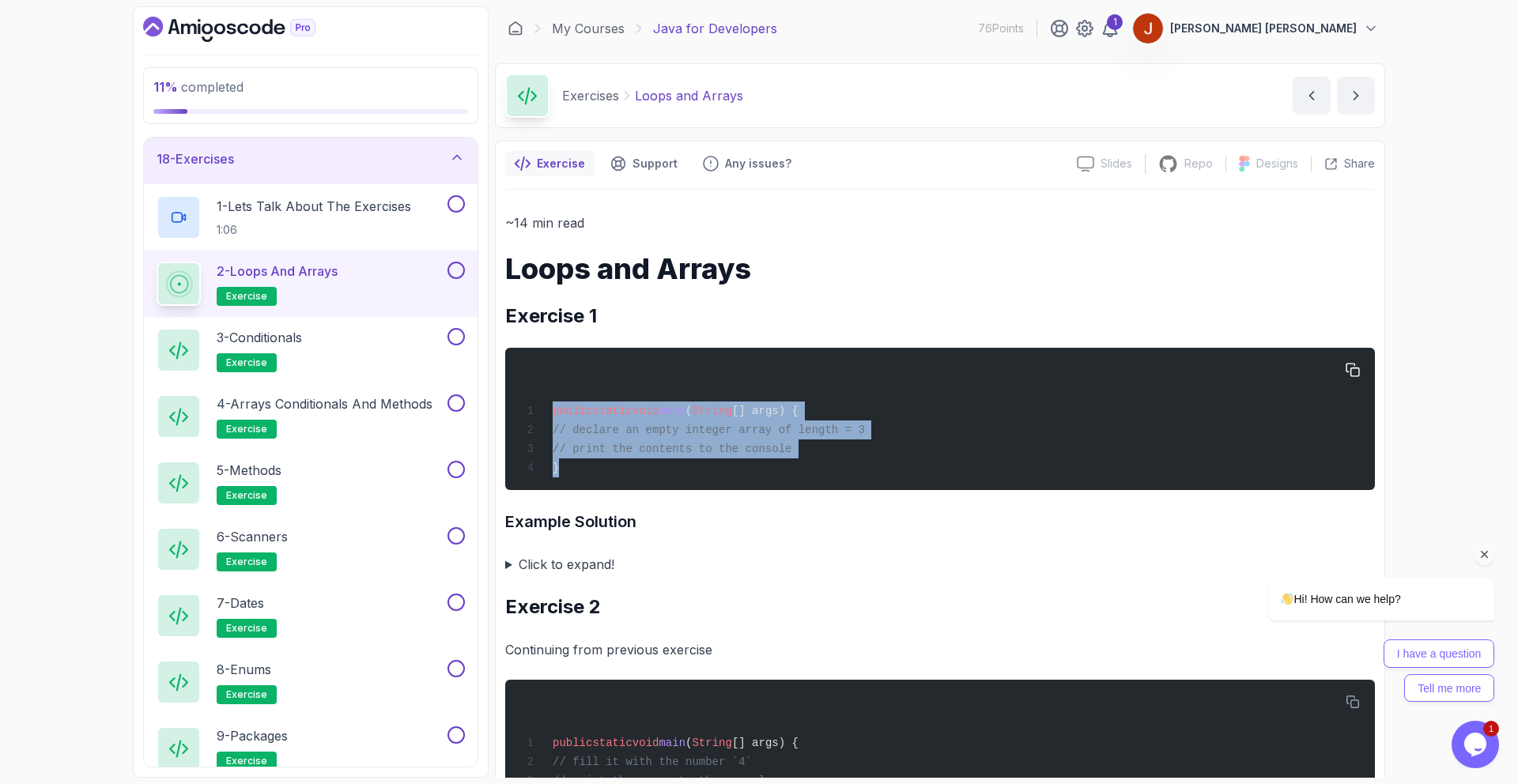
drag, startPoint x: 598, startPoint y: 451, endPoint x: 550, endPoint y: 408, distance: 64.4
click at [550, 408] on div "public static void main ( String [] args) { // declare an empty integer array o…" at bounding box center [940, 419] width 845 height 124
copy code "public static void main ( String [] args) { // declare an empty integer array o…"
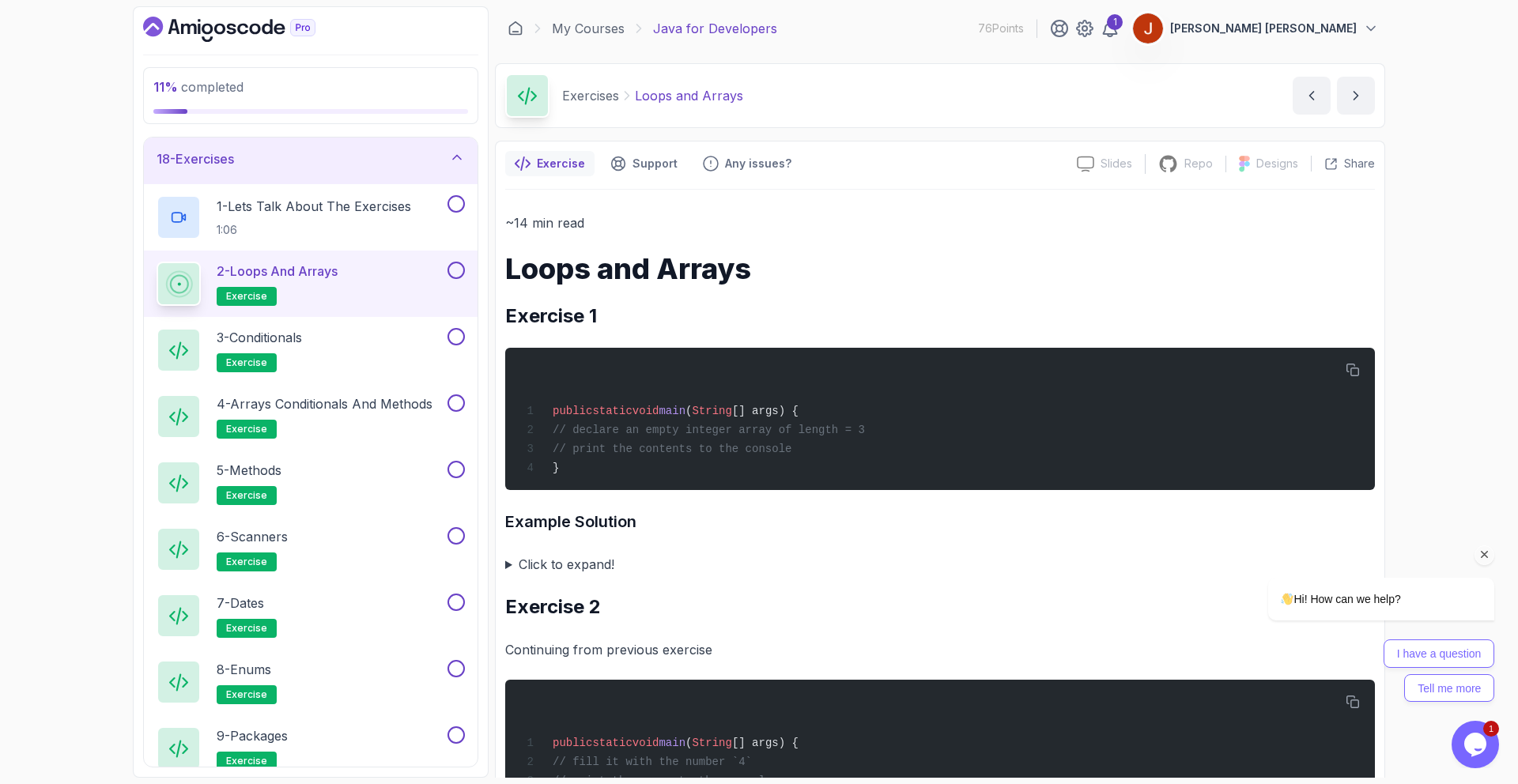
click at [547, 525] on h3 "Example Solution" at bounding box center [940, 522] width 870 height 25
click at [560, 557] on summary "Click to expand!" at bounding box center [940, 564] width 870 height 22
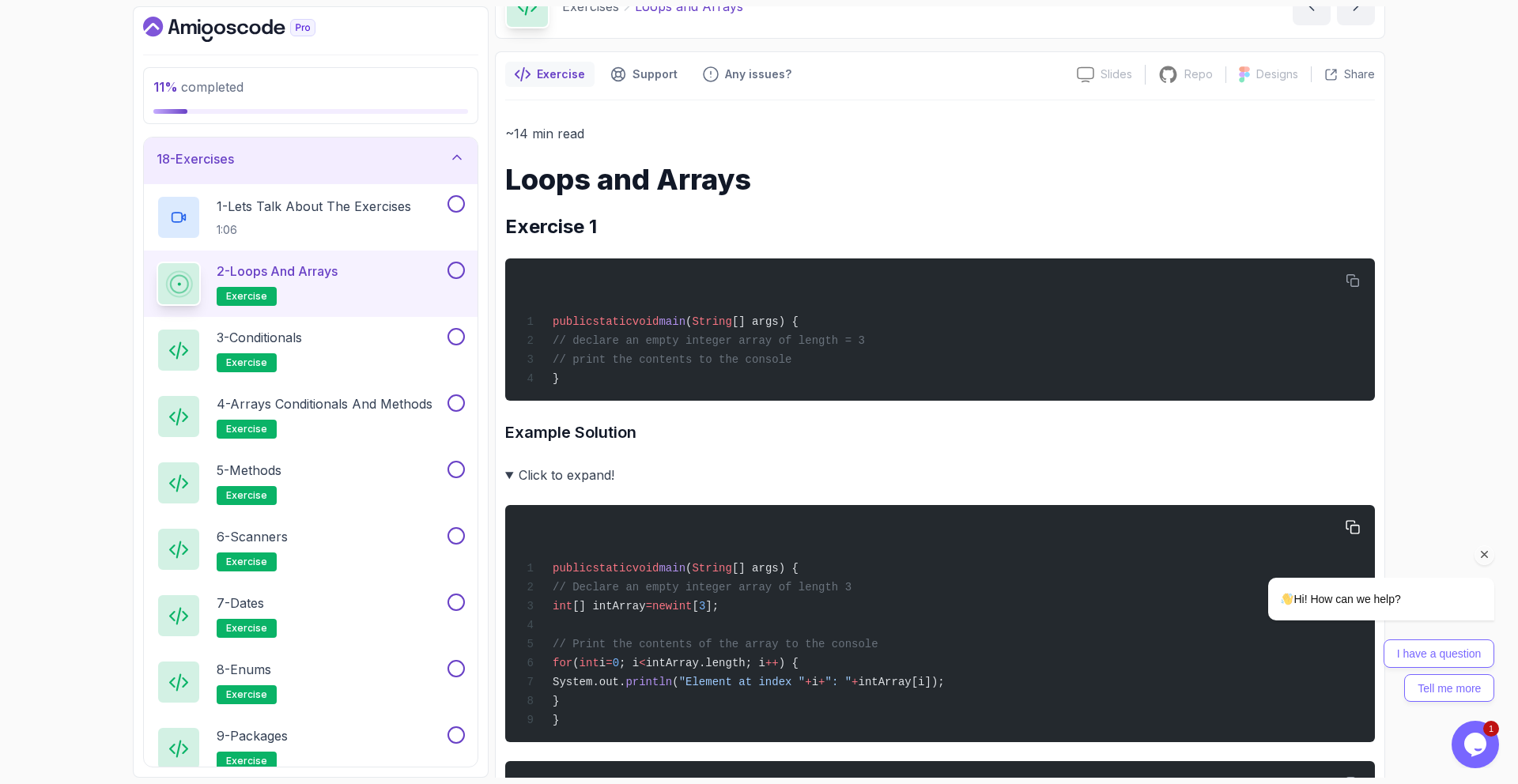
scroll to position [337, 0]
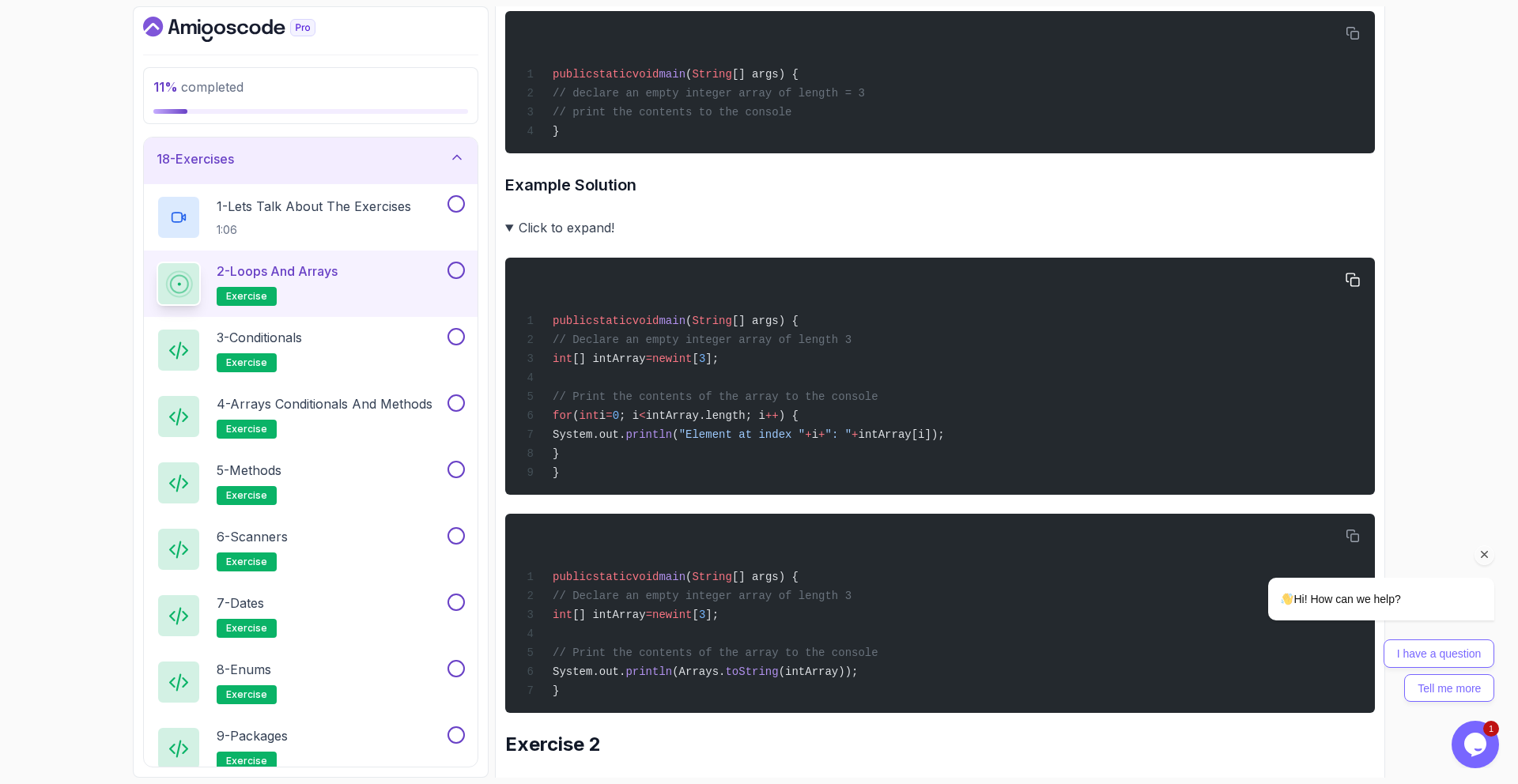
drag, startPoint x: 581, startPoint y: 408, endPoint x: 932, endPoint y: 406, distance: 351.0
click at [932, 406] on div "public static void main ( String [] args) { // Declare an empty integer array o…" at bounding box center [940, 376] width 845 height 218
click at [605, 221] on summary "Click to expand!" at bounding box center [940, 227] width 870 height 22
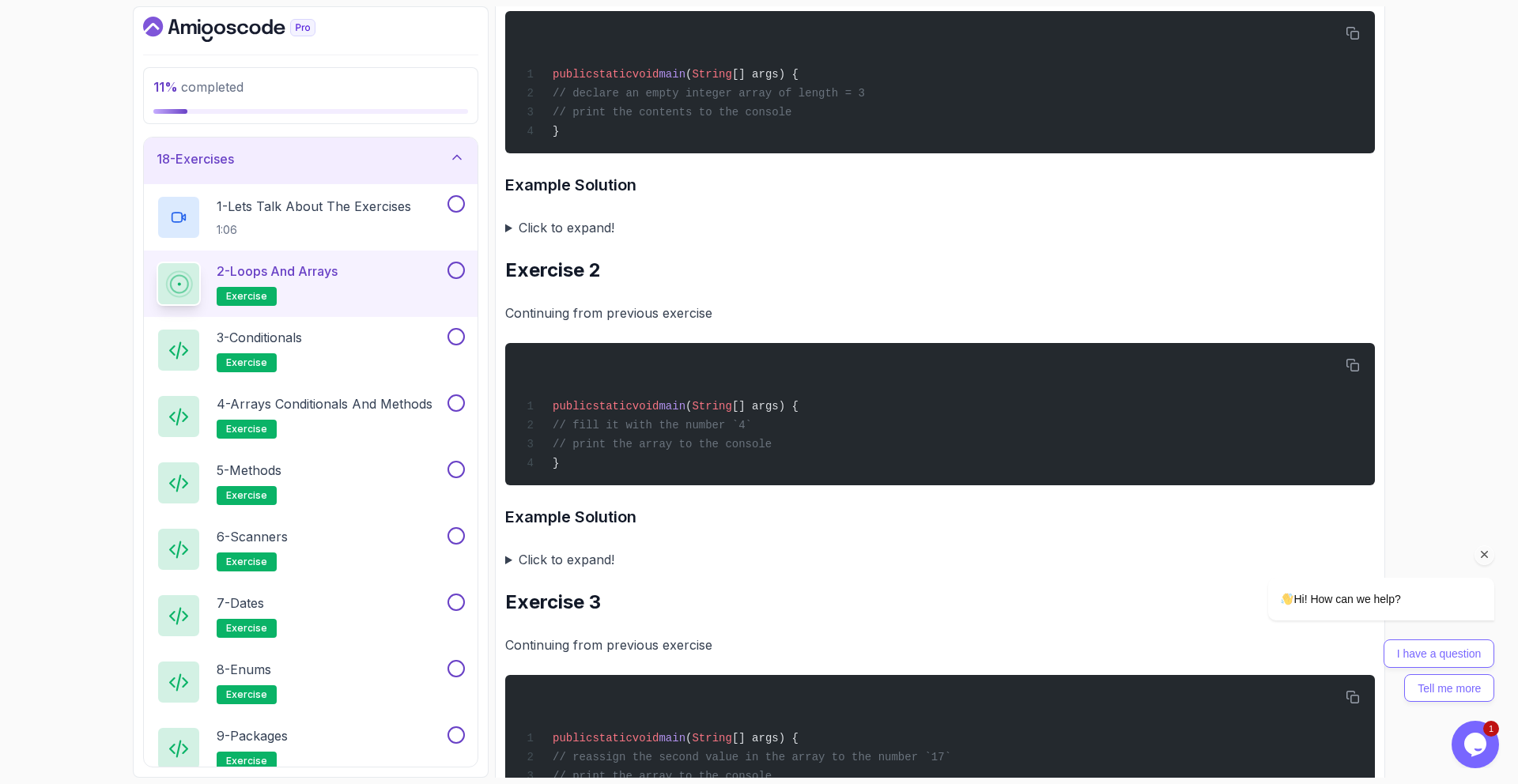
click at [605, 221] on summary "Click to expand!" at bounding box center [940, 227] width 870 height 22
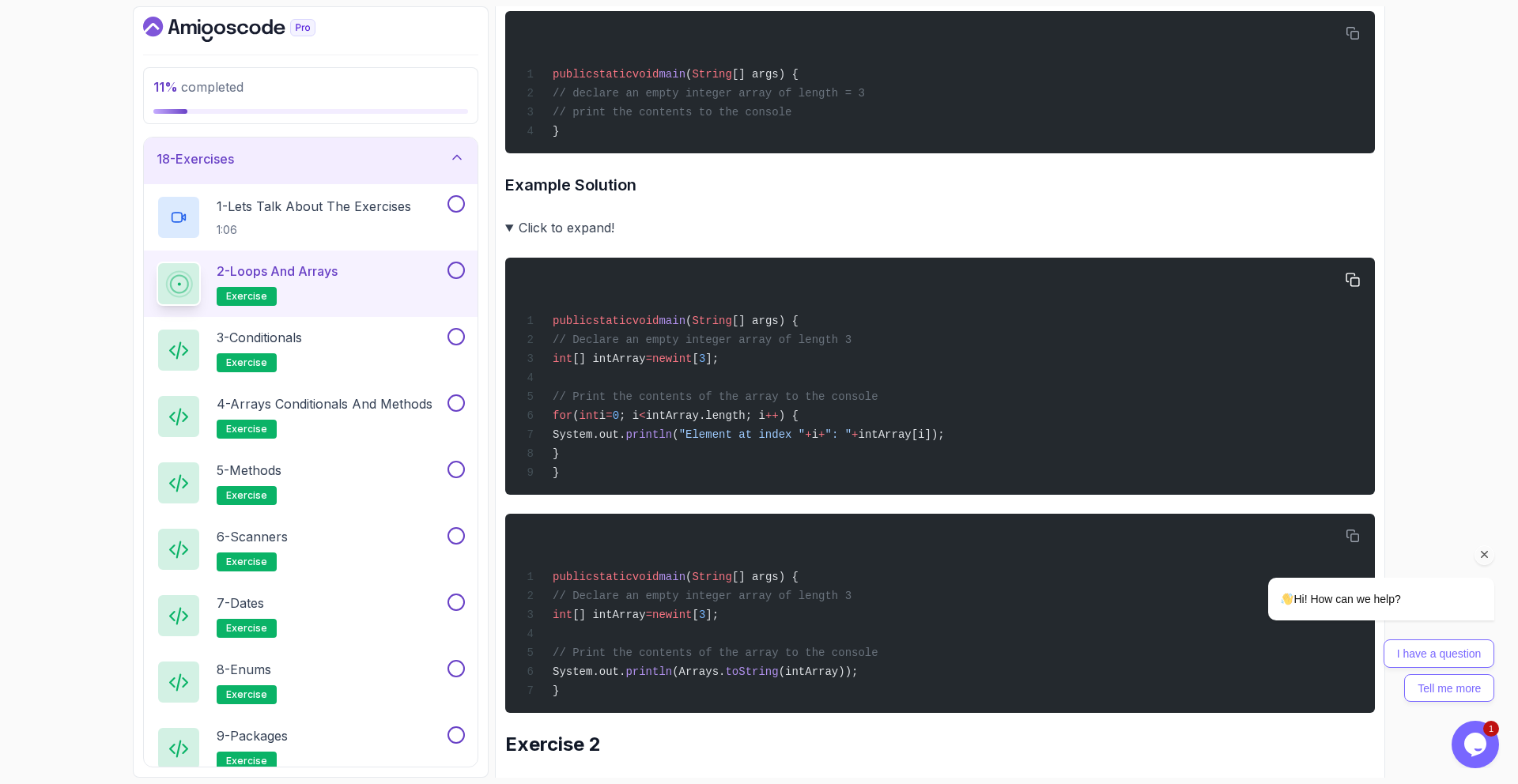
drag, startPoint x: 750, startPoint y: 364, endPoint x: 583, endPoint y: 359, distance: 167.1
click at [583, 359] on div "public static void main ( String [] args) { // Declare an empty integer array o…" at bounding box center [940, 376] width 845 height 218
drag, startPoint x: 663, startPoint y: 396, endPoint x: 934, endPoint y: 395, distance: 271.0
click at [934, 395] on div "public static void main ( String [] args) { // Declare an empty integer array o…" at bounding box center [940, 376] width 845 height 218
drag, startPoint x: 1095, startPoint y: 431, endPoint x: 604, endPoint y: 431, distance: 491.0
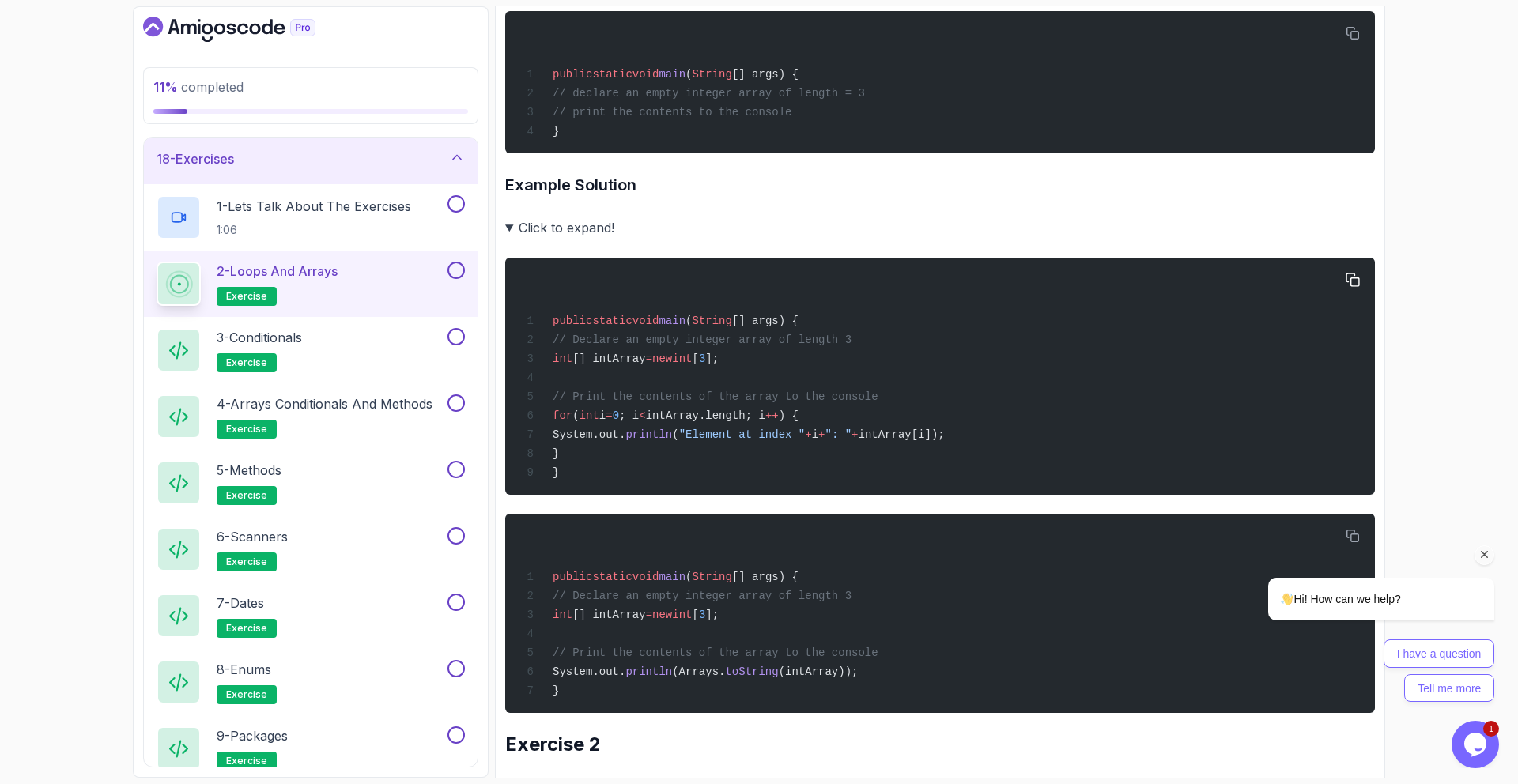
click at [604, 431] on div "public static void main ( String [] args) { // Declare an empty integer array o…" at bounding box center [940, 376] width 845 height 218
click at [889, 442] on div "public static void main ( String [] args) { // Declare an empty integer array o…" at bounding box center [940, 376] width 845 height 218
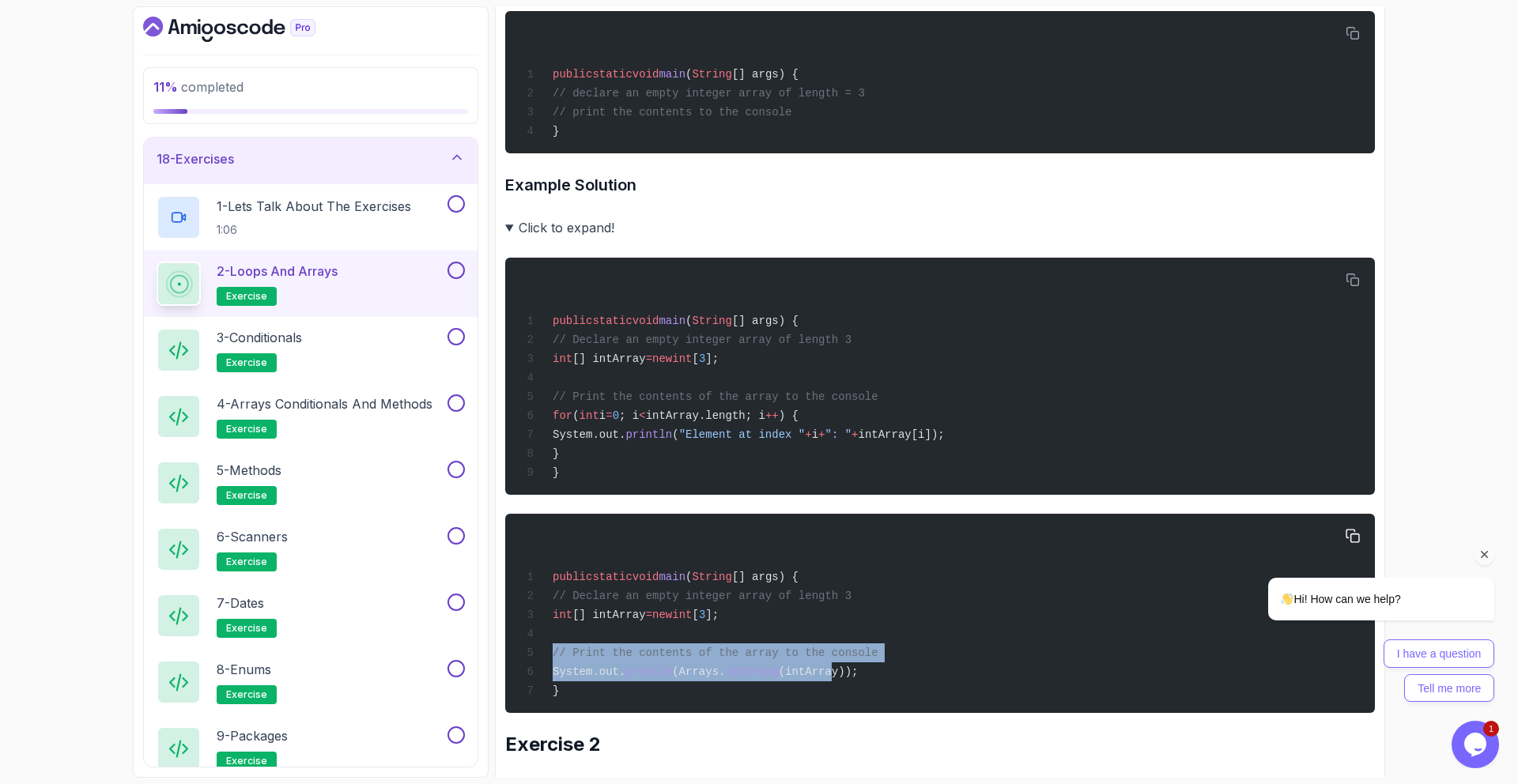
drag, startPoint x: 541, startPoint y: 662, endPoint x: 887, endPoint y: 665, distance: 346.0
click at [862, 671] on div "public static void main ( String [] args) { // Declare an empty integer array o…" at bounding box center [940, 614] width 845 height 181
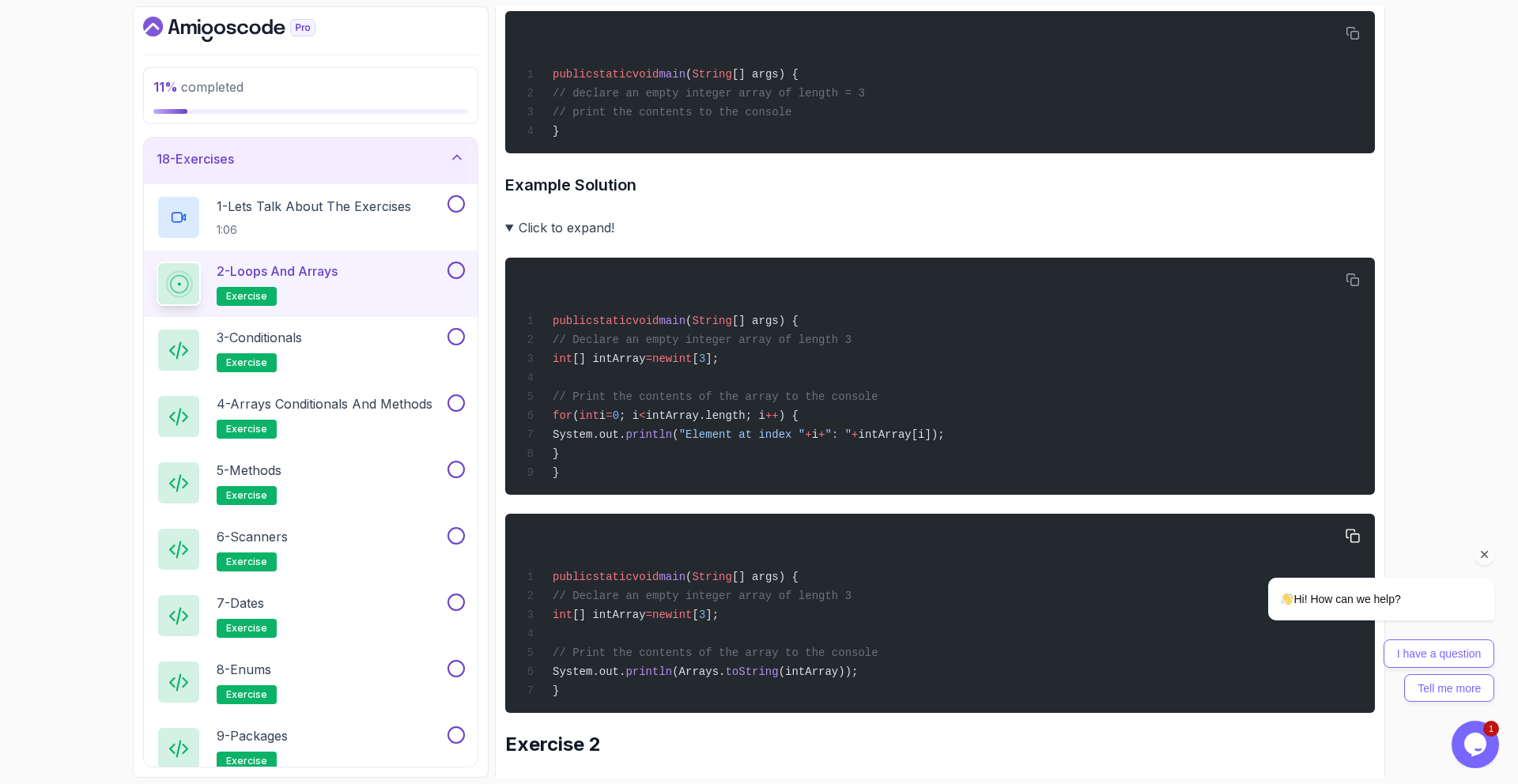
click at [887, 665] on div "public static void main ( String [] args) { // Declare an empty integer array o…" at bounding box center [940, 614] width 845 height 181
click at [886, 566] on div "public static void main ( String [] args) { // Declare an empty integer array o…" at bounding box center [940, 614] width 845 height 181
click at [672, 437] on span "println" at bounding box center [648, 435] width 46 height 12
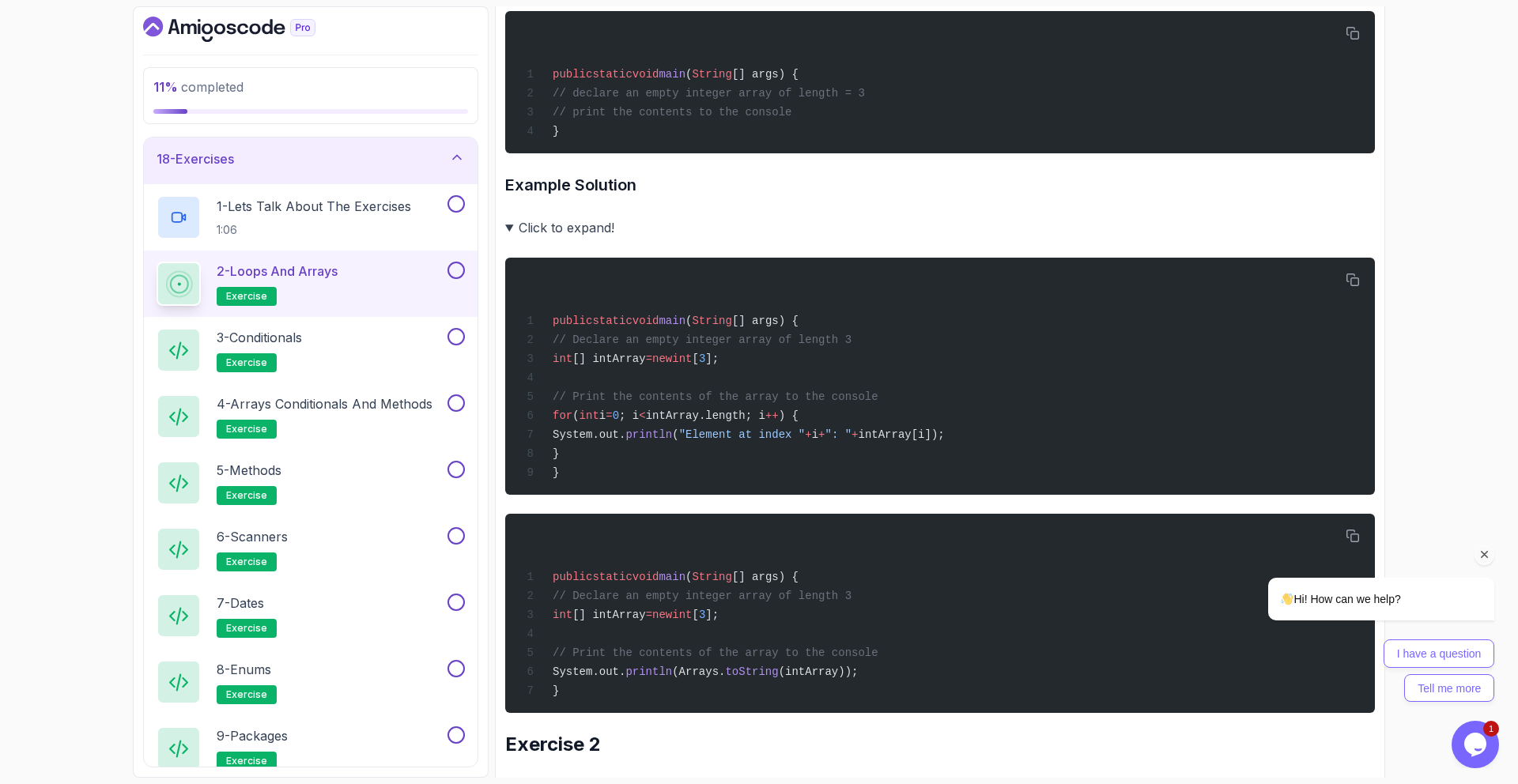
click at [557, 228] on summary "Click to expand!" at bounding box center [940, 227] width 870 height 22
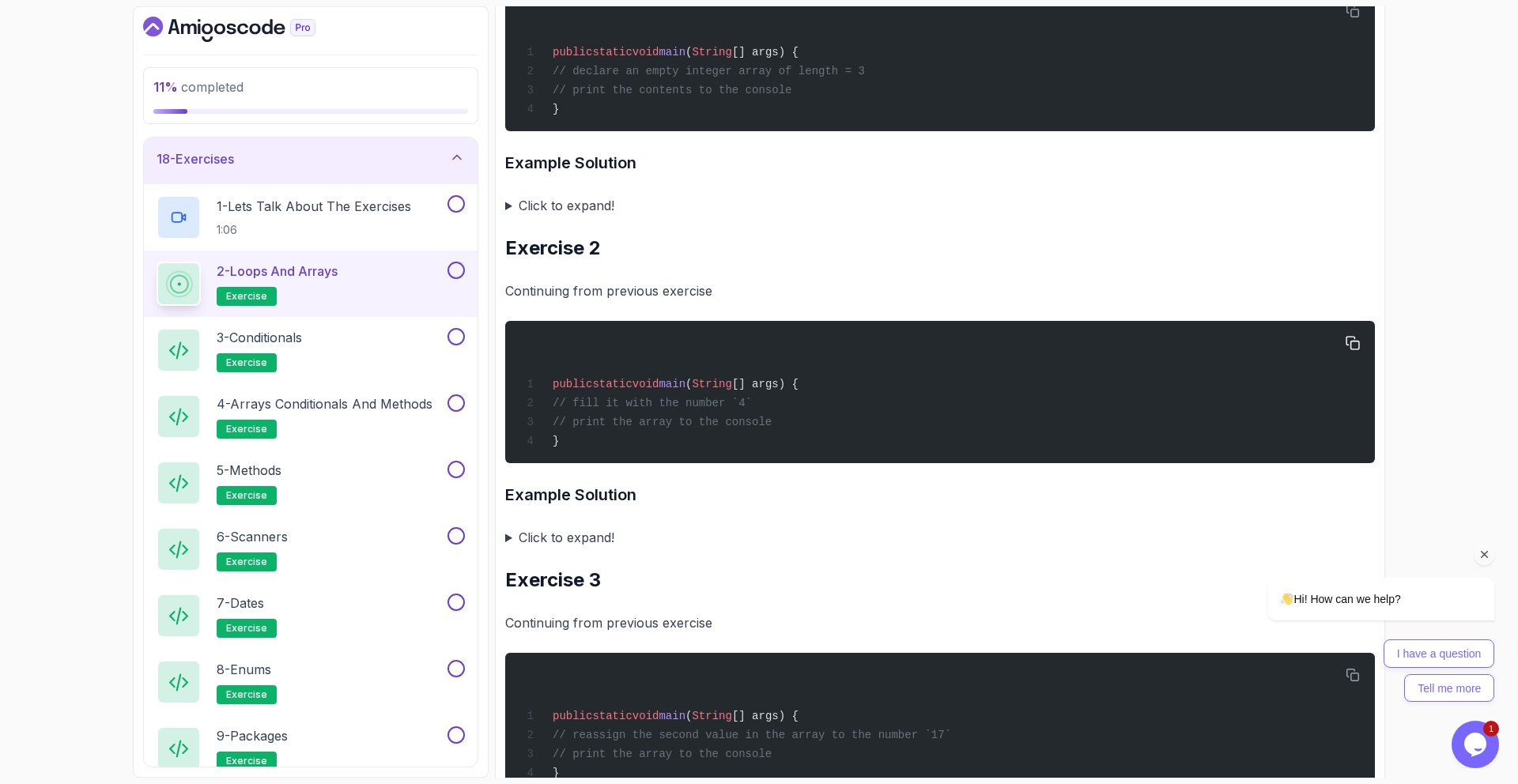
scroll to position [364, 0]
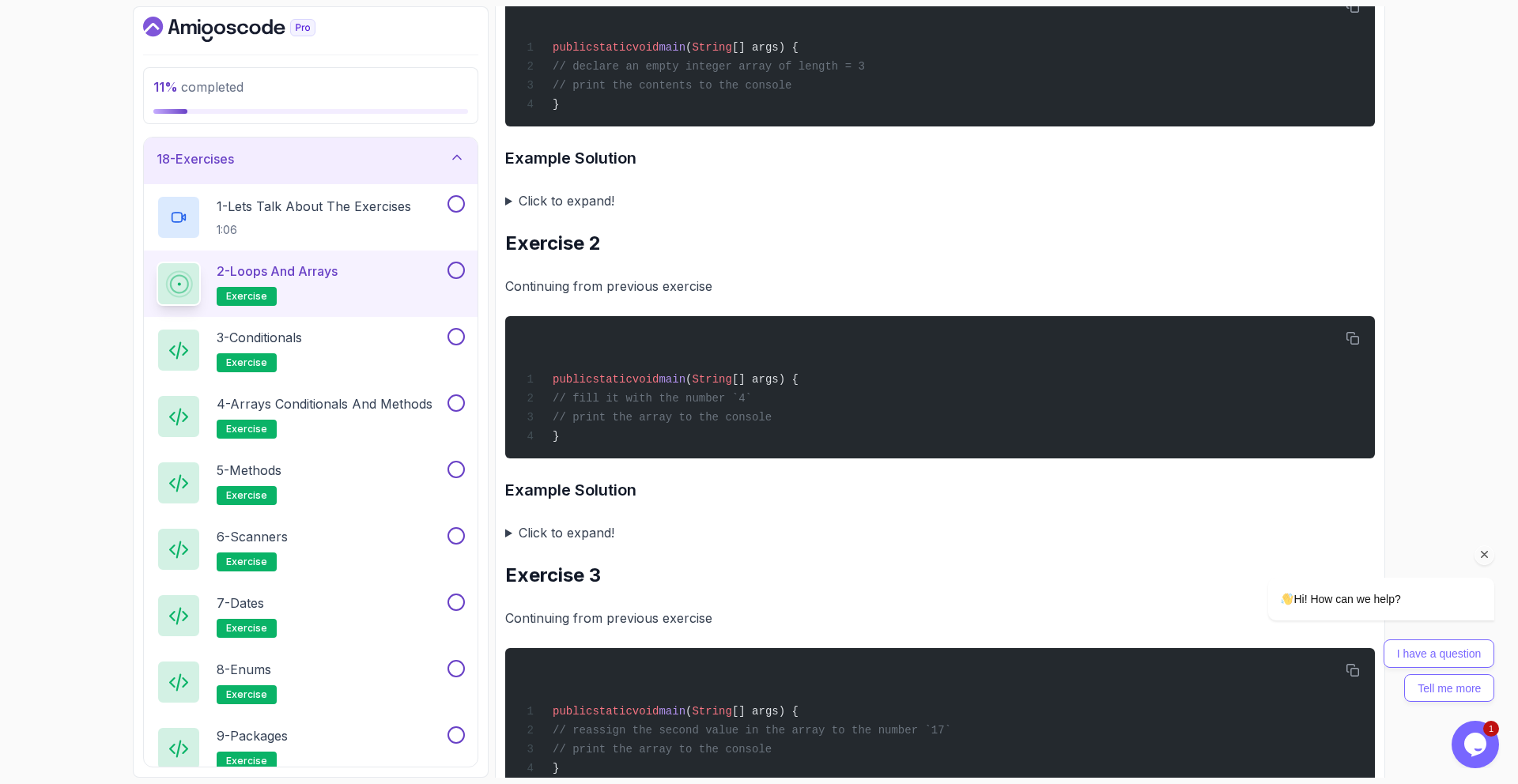
click at [572, 244] on h2 "Exercise 2" at bounding box center [940, 243] width 870 height 25
copy div "Exercise 2"
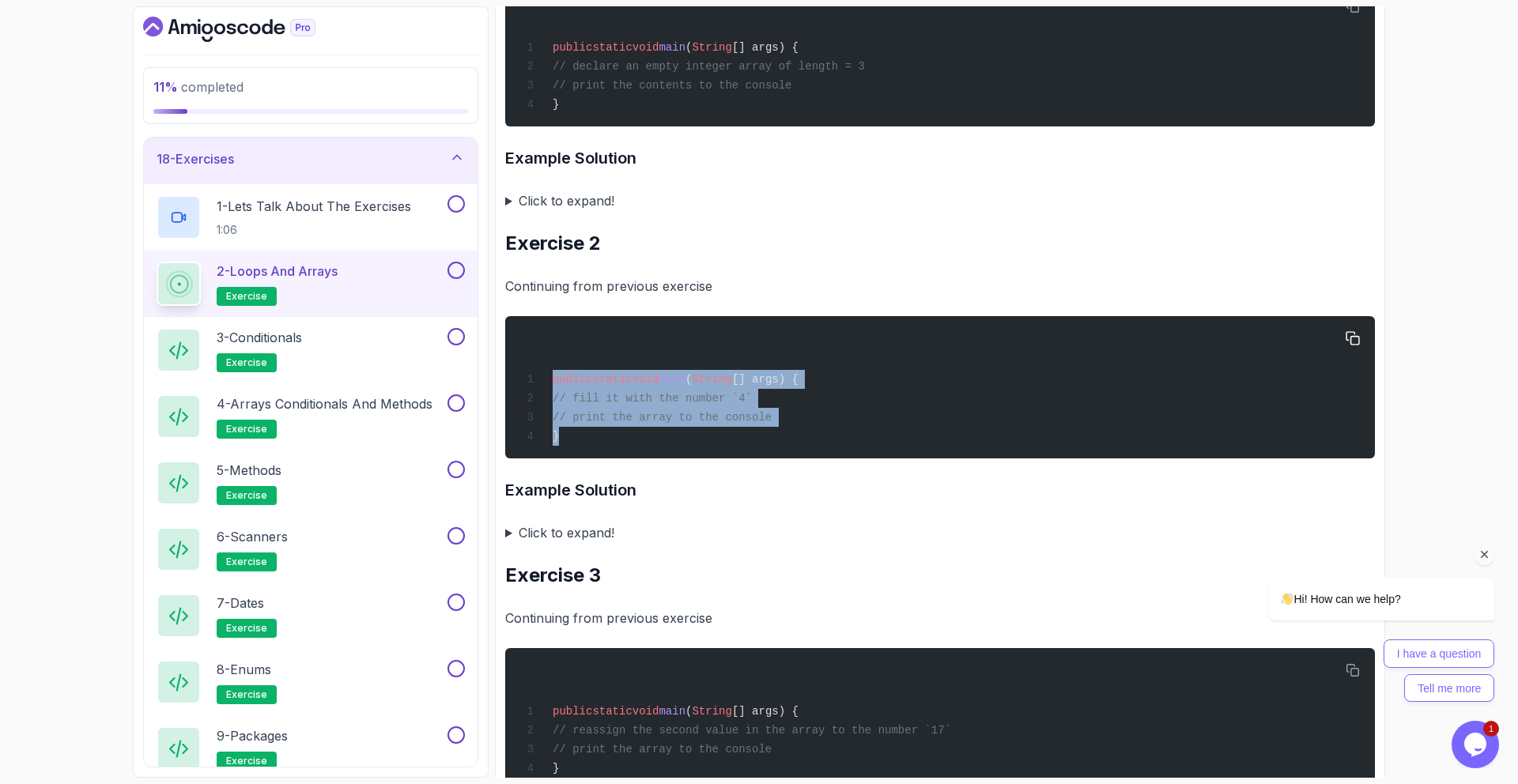
drag, startPoint x: 722, startPoint y: 399, endPoint x: 745, endPoint y: 438, distance: 45.3
click at [745, 438] on div "public static void main ( String [] args) { // fill it with the number `4` // p…" at bounding box center [940, 387] width 845 height 124
click at [744, 438] on div "public static void main ( String [] args) { // fill it with the number `4` // p…" at bounding box center [940, 387] width 845 height 124
drag, startPoint x: 553, startPoint y: 381, endPoint x: 655, endPoint y: 428, distance: 112.3
click at [655, 428] on div "public static void main ( String [] args) { // fill it with the number `4` // p…" at bounding box center [940, 387] width 845 height 124
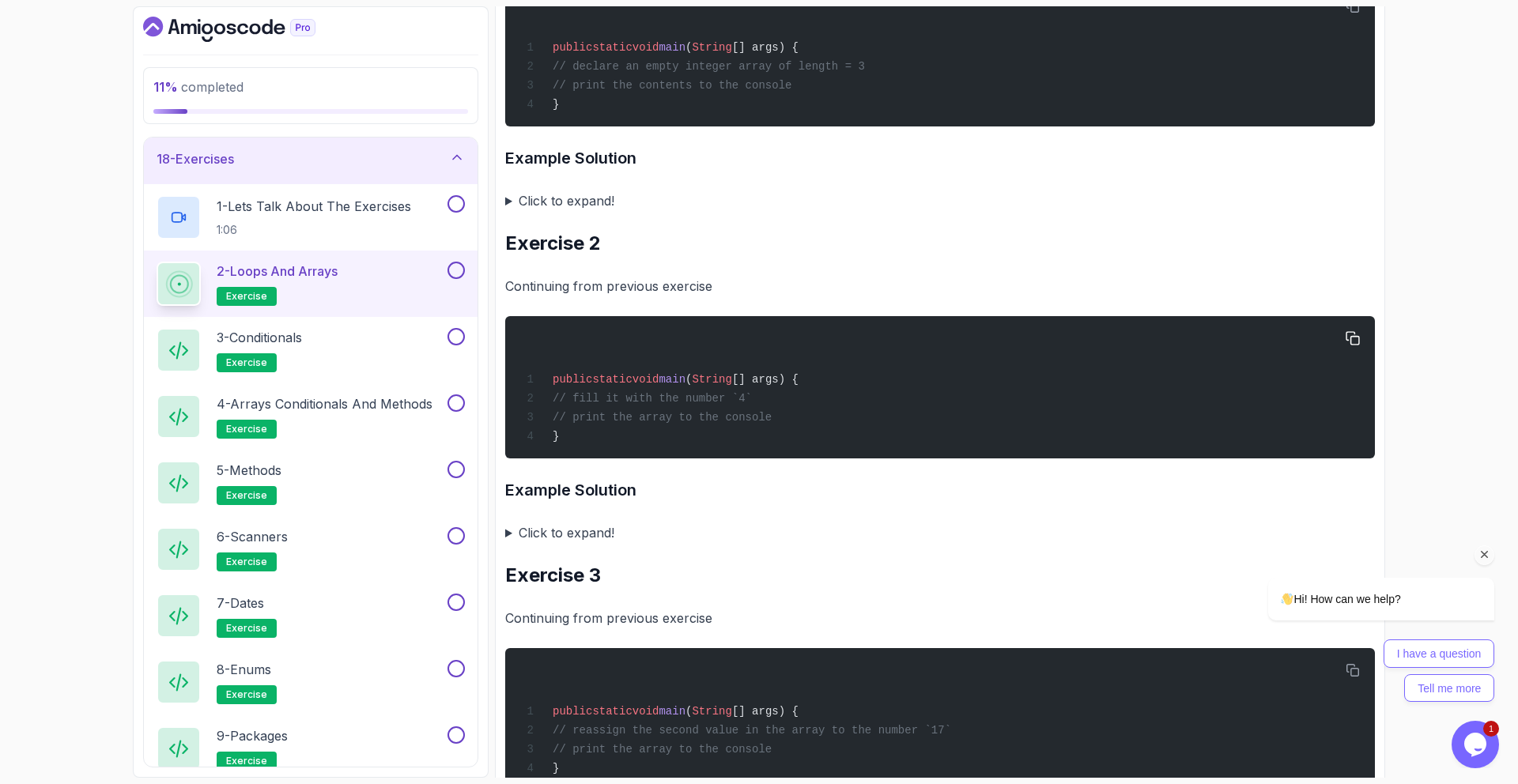
click at [655, 428] on div "public static void main ( String [] args) { // fill it with the number `4` // p…" at bounding box center [940, 387] width 845 height 124
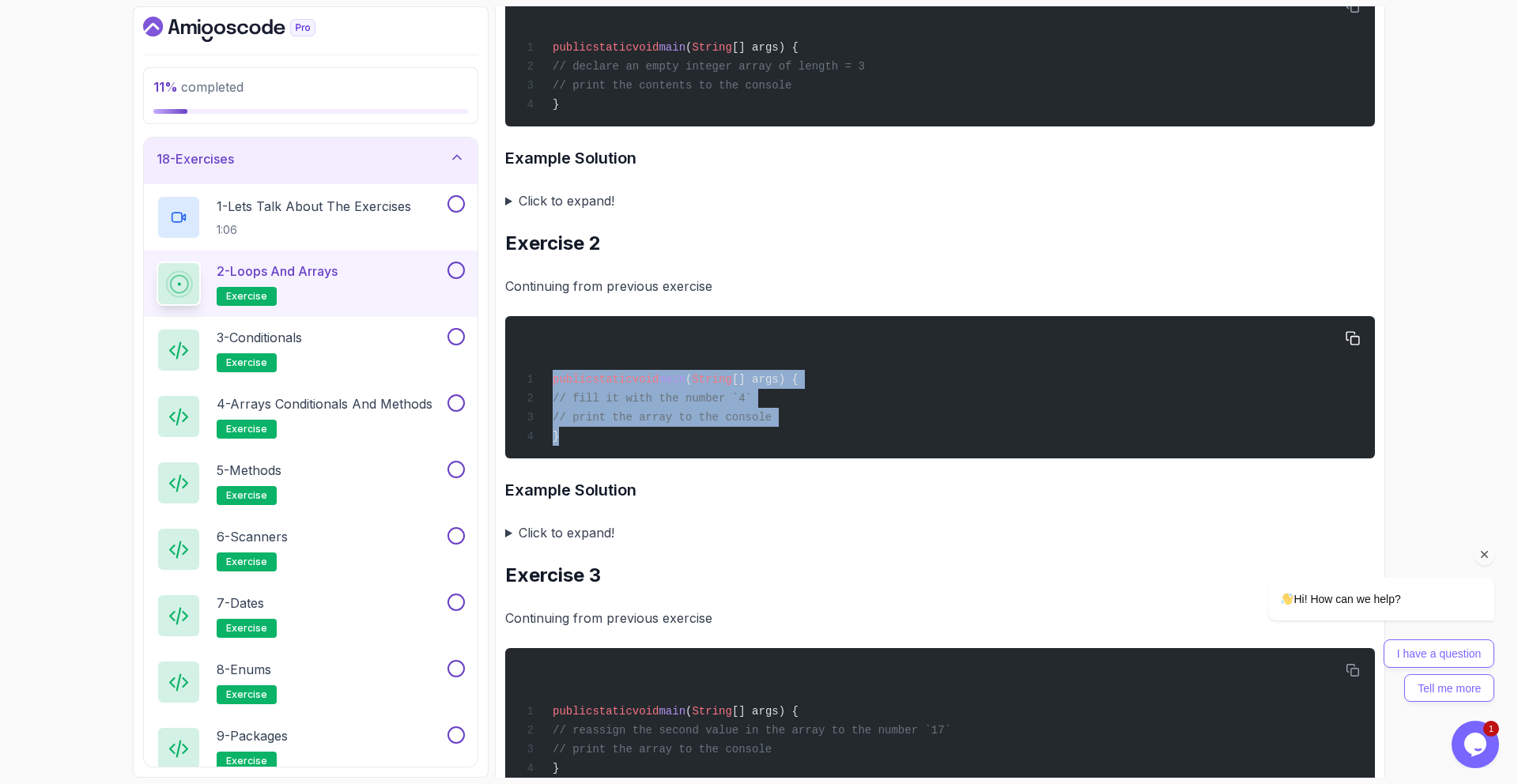
drag, startPoint x: 549, startPoint y: 367, endPoint x: 627, endPoint y: 430, distance: 100.3
click at [626, 431] on div "public static void main ( String [] args) { // fill it with the number `4` // p…" at bounding box center [940, 387] width 845 height 124
click at [628, 427] on div "public static void main ( String [] args) { // fill it with the number `4` // p…" at bounding box center [940, 387] width 845 height 124
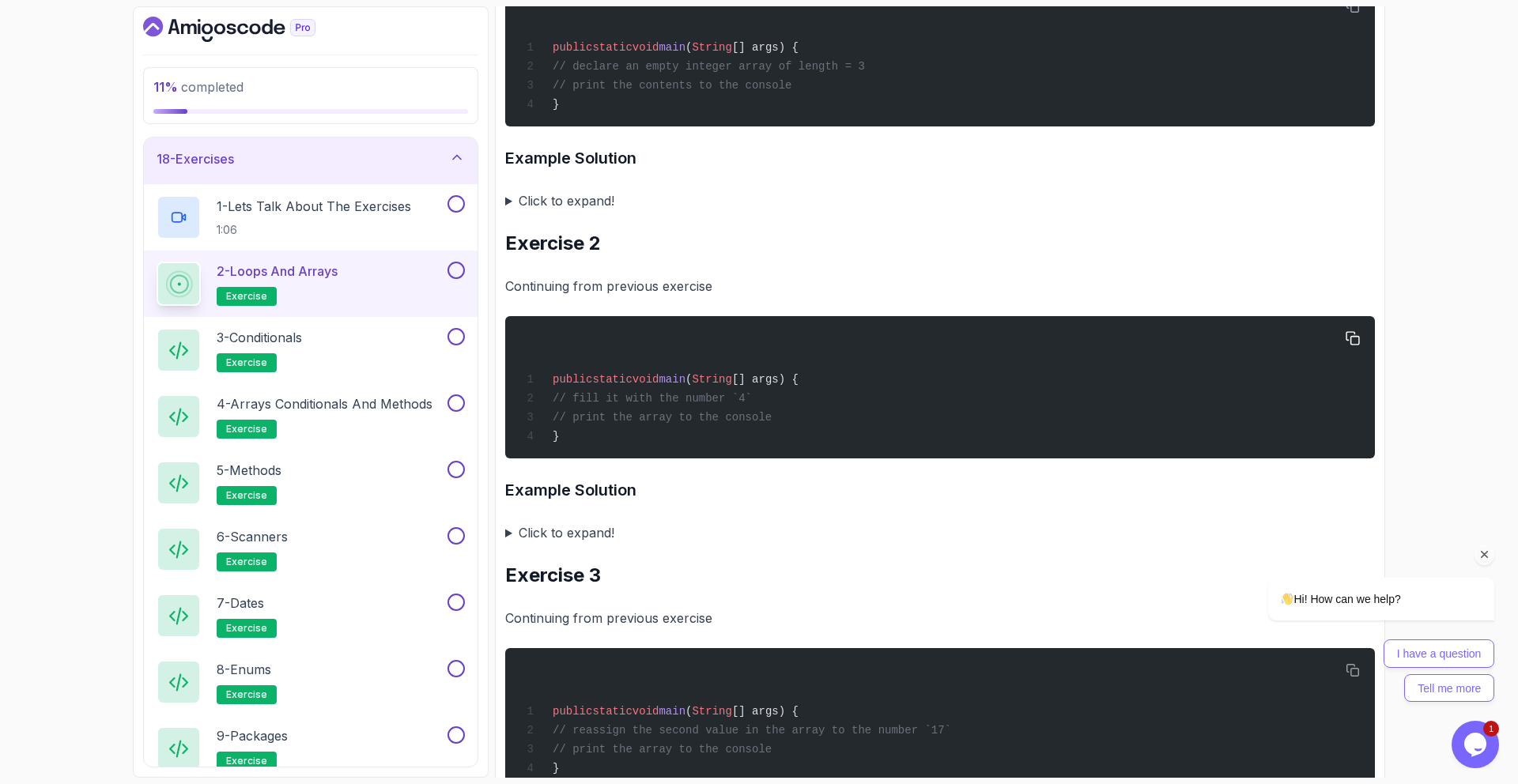
drag, startPoint x: 830, startPoint y: 423, endPoint x: 542, endPoint y: 401, distance: 288.8
click at [542, 401] on div "public static void main ( String [] args) { // fill it with the number `4` // p…" at bounding box center [940, 387] width 845 height 124
copy code "// fill it with the number `4` // print the array to the console"
click at [673, 421] on span "// print the array to the console" at bounding box center [662, 417] width 219 height 12
click at [588, 538] on summary "Click to expand!" at bounding box center [940, 532] width 870 height 22
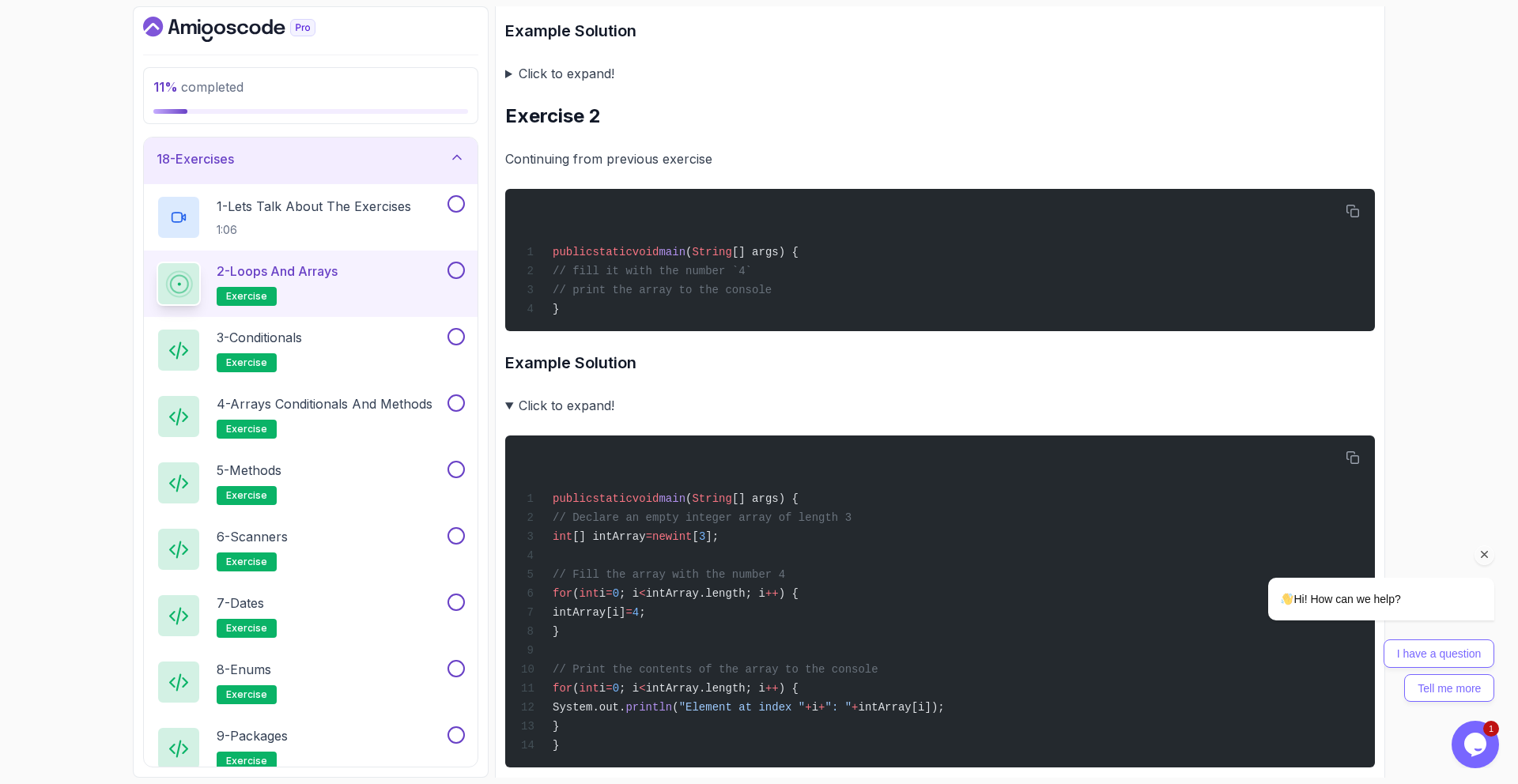
scroll to position [579, 0]
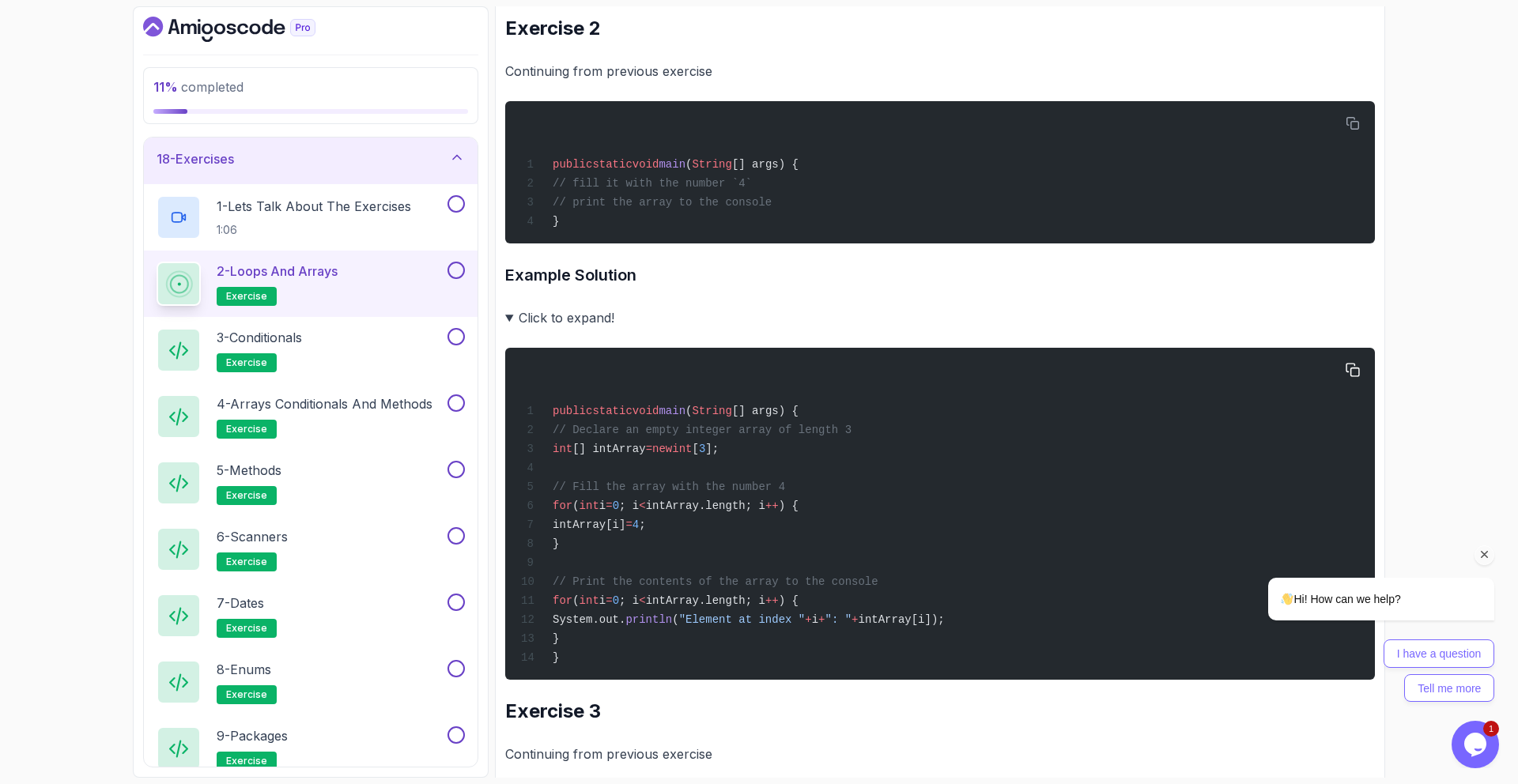
drag, startPoint x: 587, startPoint y: 483, endPoint x: 788, endPoint y: 535, distance: 207.6
click at [788, 535] on div "public static void main ( String [] args) { // Declare an empty integer array o…" at bounding box center [940, 514] width 845 height 313
click at [595, 314] on summary "Click to expand!" at bounding box center [940, 317] width 870 height 22
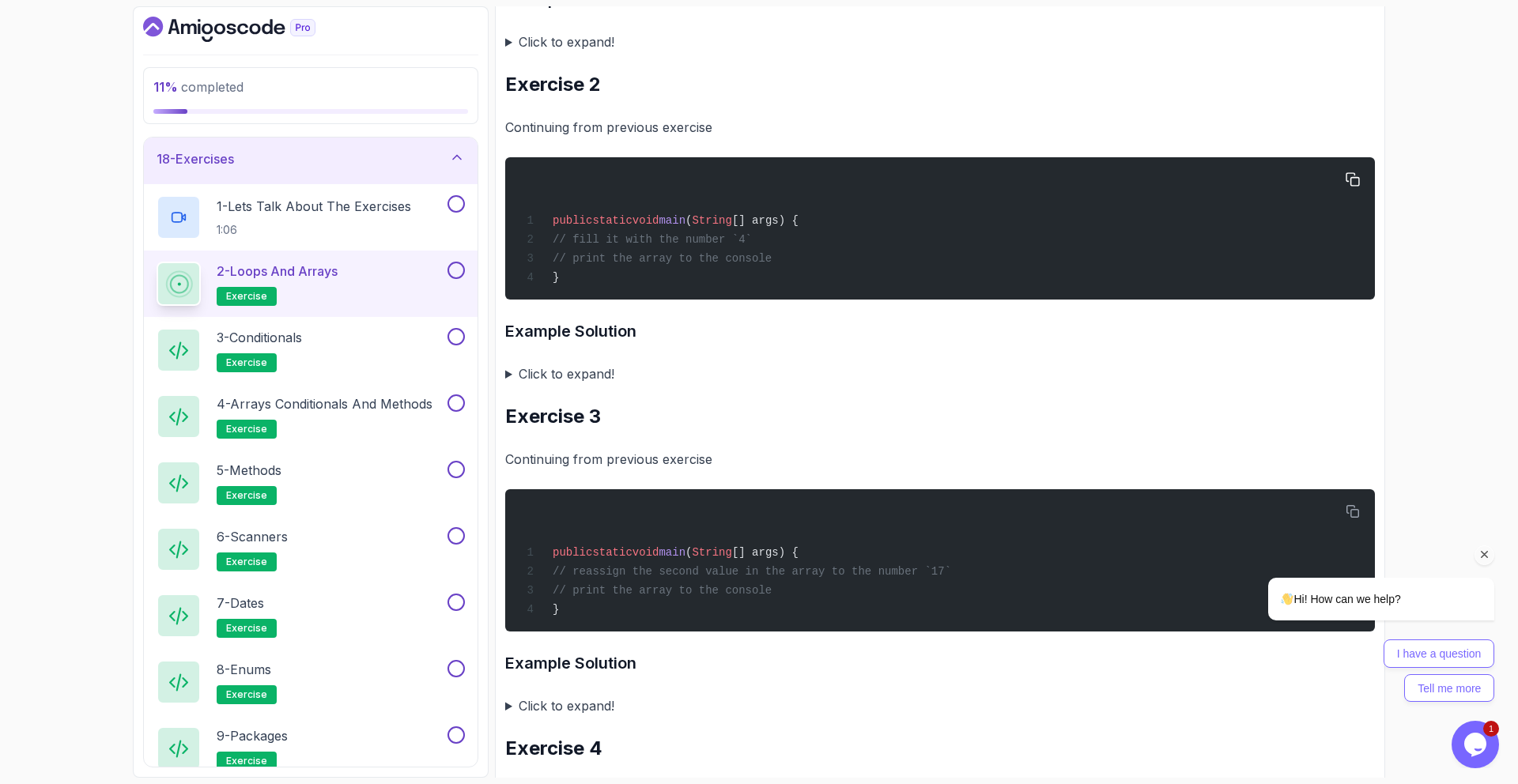
scroll to position [522, 0]
drag, startPoint x: 655, startPoint y: 246, endPoint x: 796, endPoint y: 242, distance: 141.1
click at [796, 242] on div "public static void main ( String [] args) { // fill it with the number `4` // p…" at bounding box center [940, 229] width 845 height 124
drag, startPoint x: 786, startPoint y: 255, endPoint x: 583, endPoint y: 258, distance: 203.0
click at [583, 257] on div "public static void main ( String [] args) { // fill it with the number `4` // p…" at bounding box center [940, 229] width 845 height 124
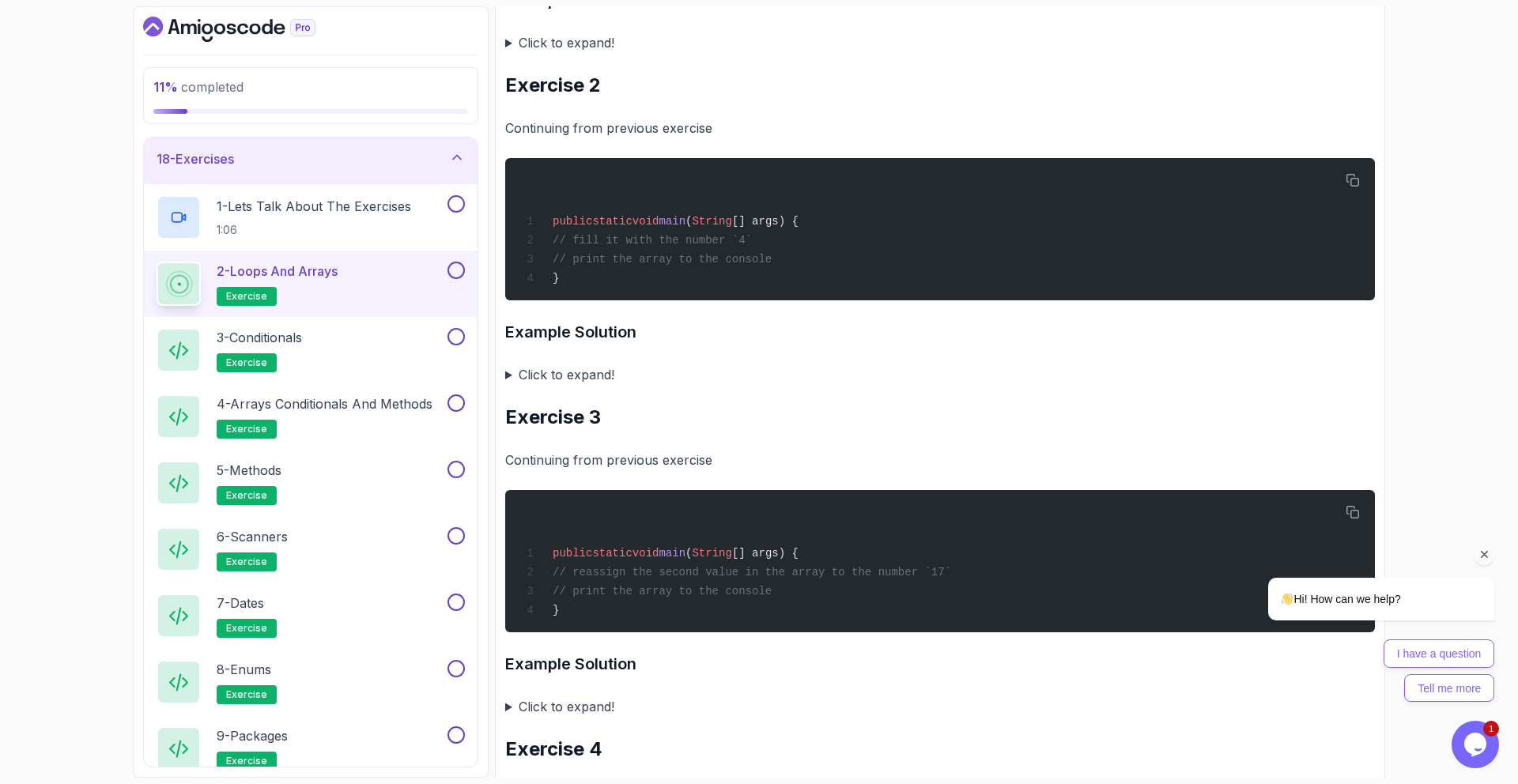
click at [551, 322] on h3 "Example Solution" at bounding box center [940, 331] width 870 height 25
click at [552, 374] on summary "Click to expand!" at bounding box center [940, 374] width 870 height 22
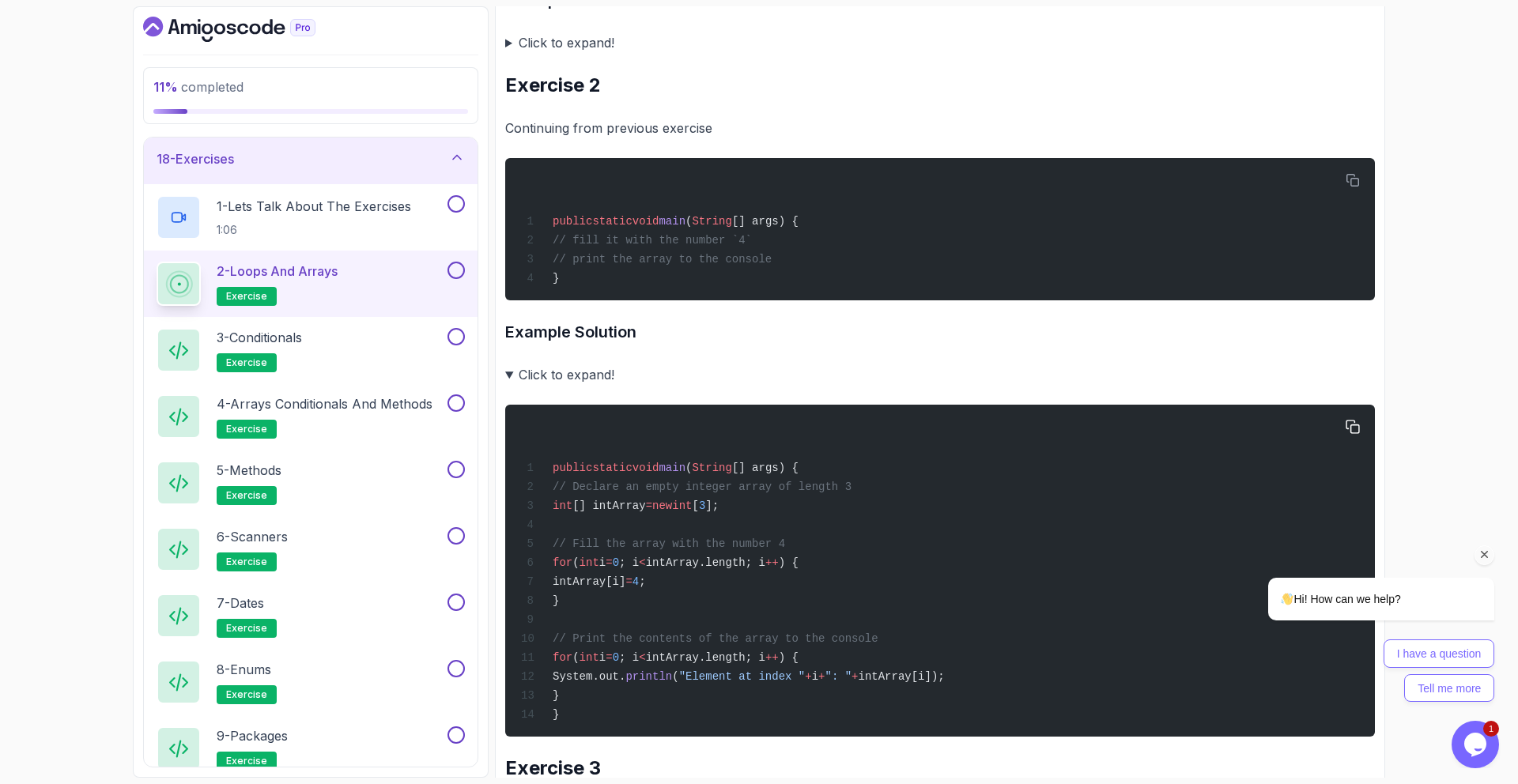
scroll to position [825, 0]
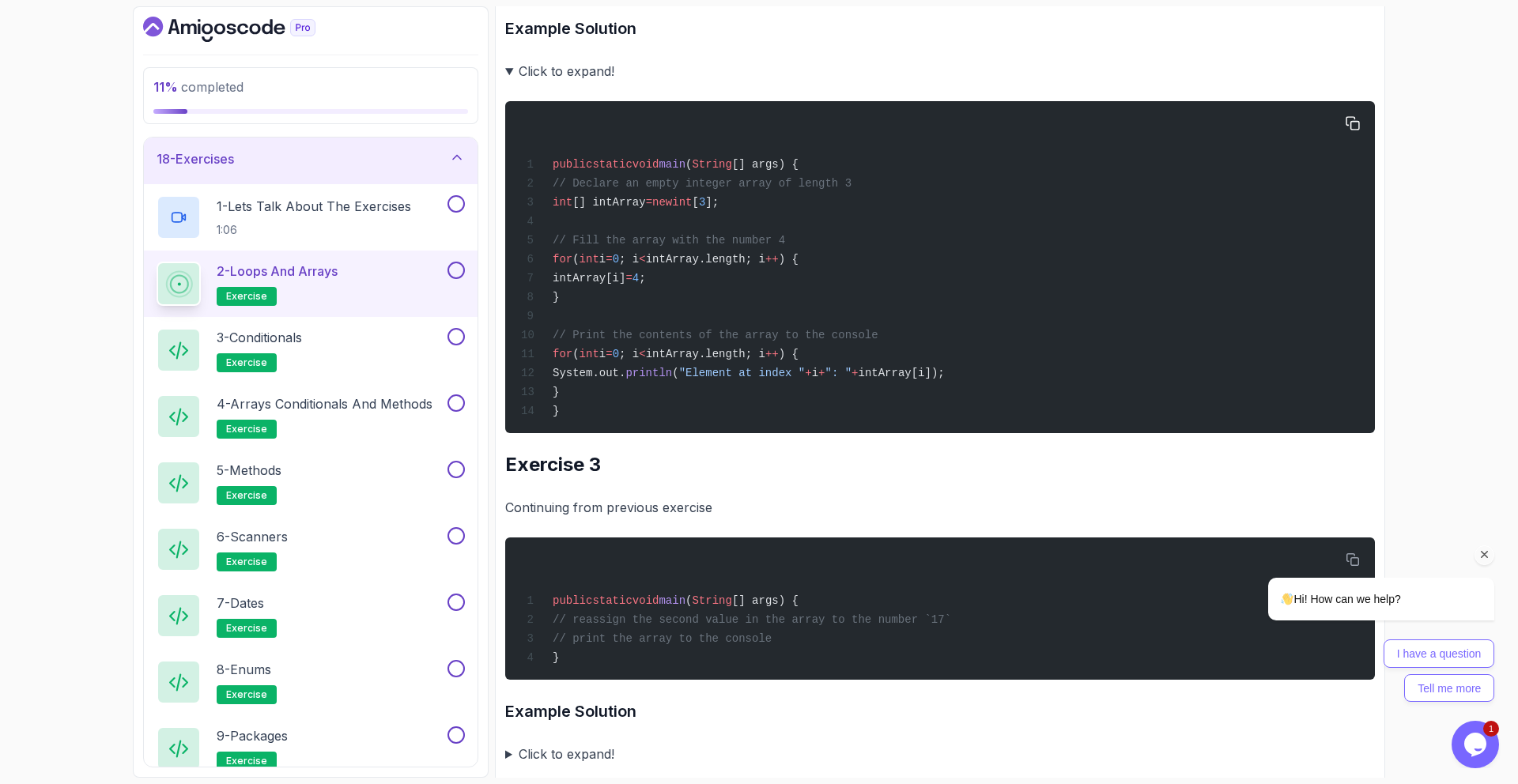
drag, startPoint x: 591, startPoint y: 356, endPoint x: 866, endPoint y: 376, distance: 275.7
click at [866, 376] on code "public static void main ( String [] args) { // Declare an empty integer array o…" at bounding box center [732, 288] width 424 height 260
click at [735, 278] on div "public static void main ( String [] args) { // Declare an empty integer array o…" at bounding box center [940, 267] width 845 height 313
drag, startPoint x: 621, startPoint y: 357, endPoint x: 874, endPoint y: 385, distance: 254.5
click at [874, 385] on div "public static void main ( String [] args) { // Declare an empty integer array o…" at bounding box center [940, 267] width 845 height 313
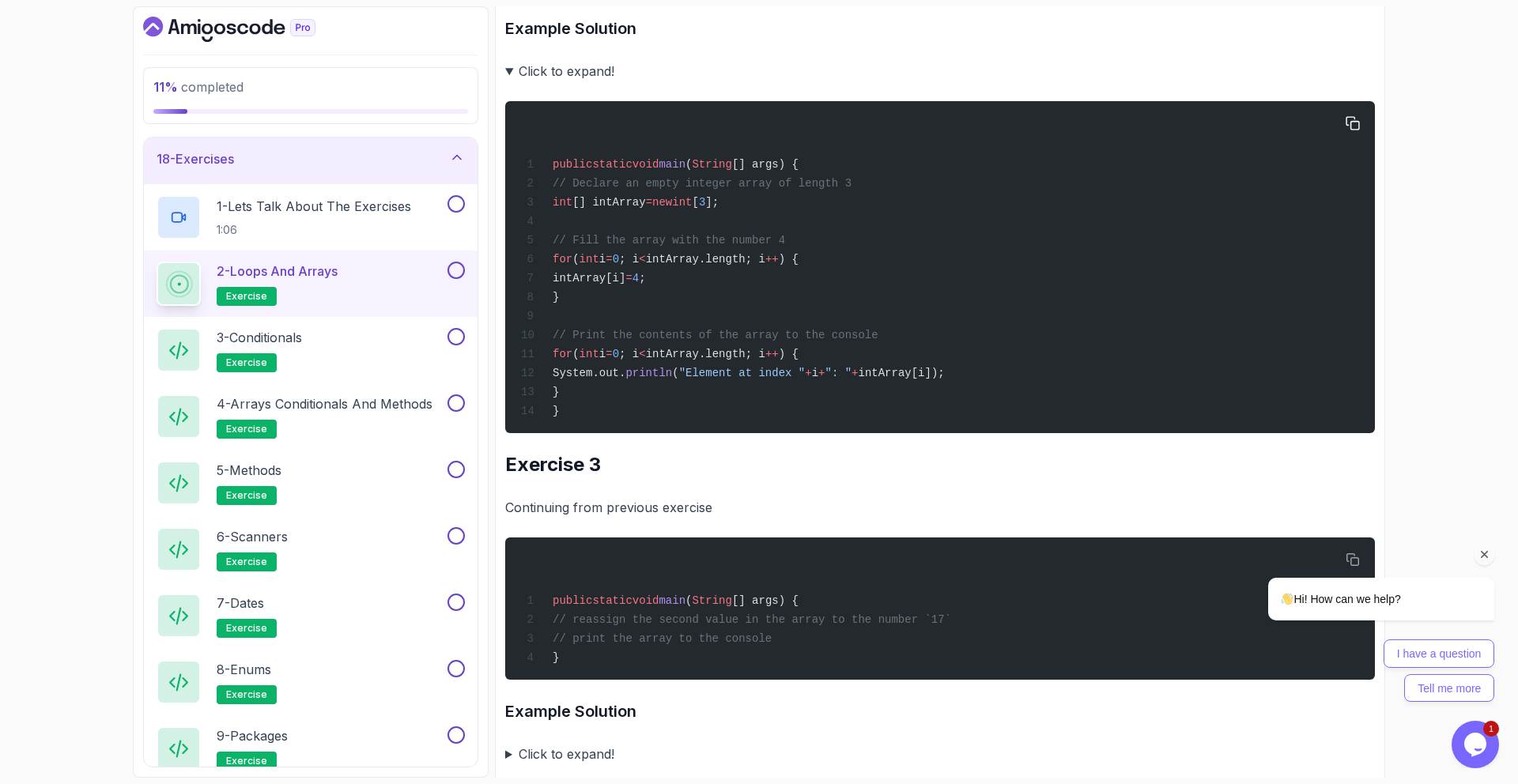
click at [874, 385] on div "public static void main ( String [] args) { // Declare an empty integer array o…" at bounding box center [940, 267] width 845 height 313
click at [806, 377] on span ""Element at index "" at bounding box center [742, 373] width 126 height 12
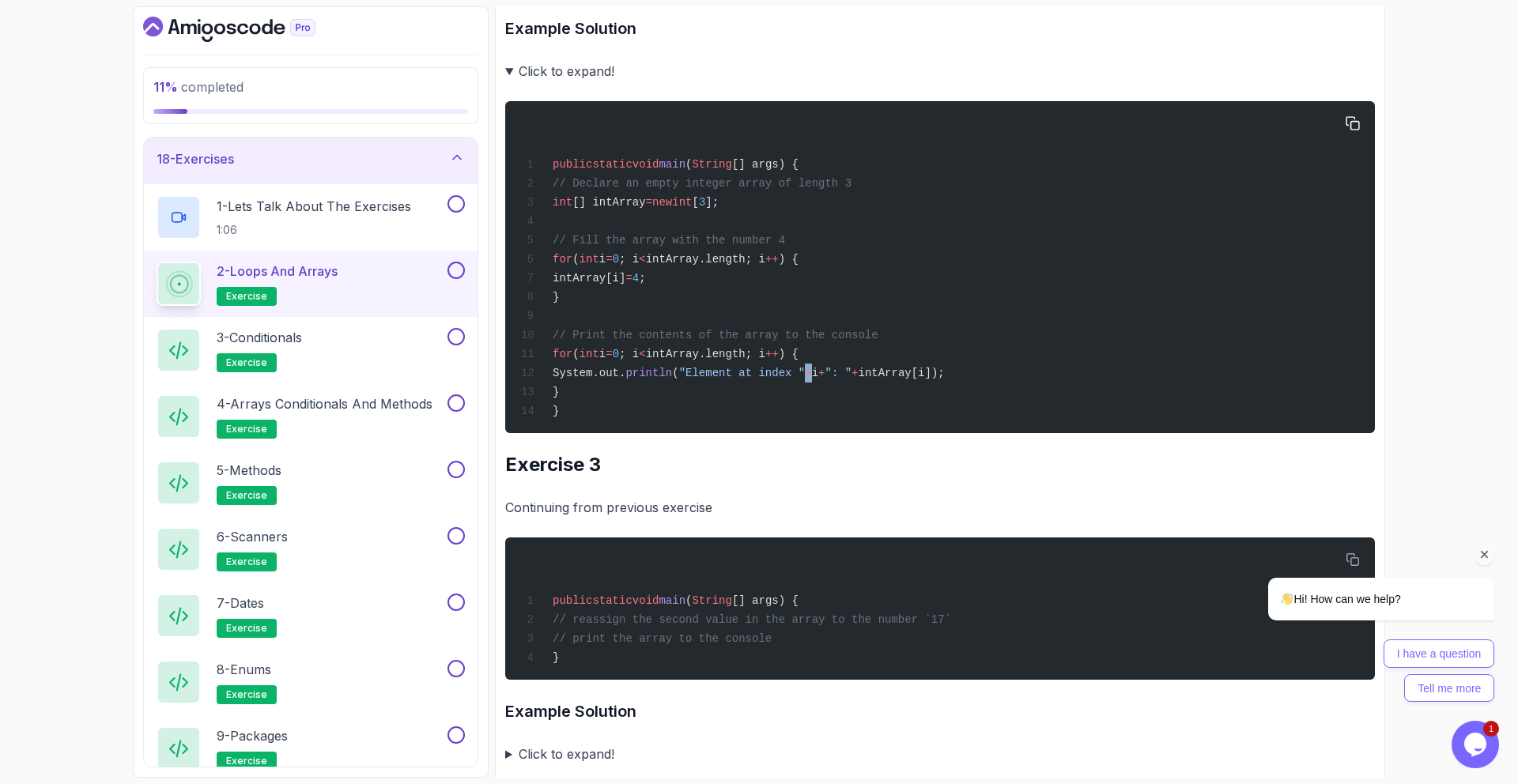
click at [806, 377] on span ""Element at index "" at bounding box center [742, 373] width 126 height 12
click at [806, 376] on span ""Element at index "" at bounding box center [742, 373] width 126 height 12
click at [818, 375] on span "i" at bounding box center [815, 373] width 6 height 12
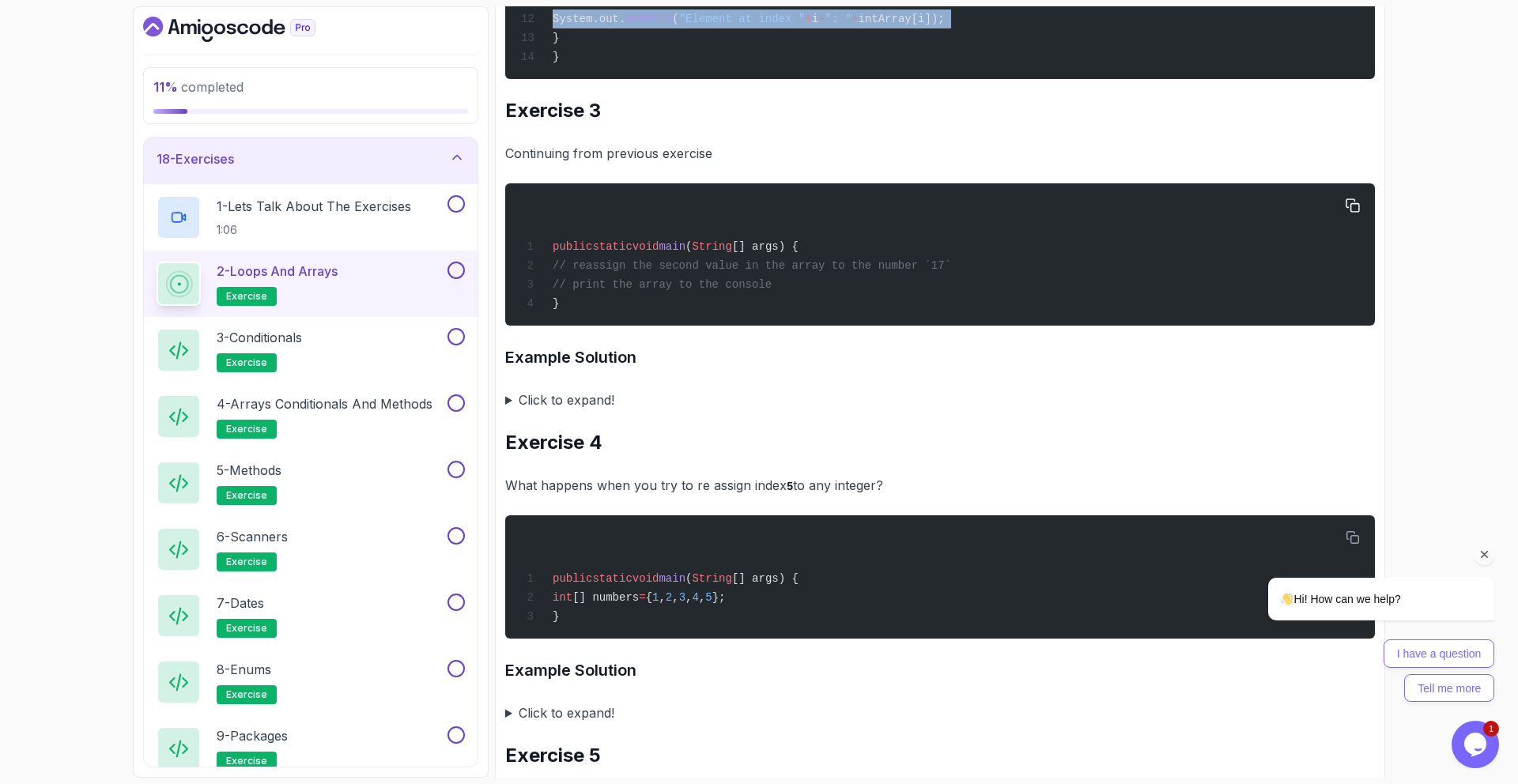
scroll to position [1180, 0]
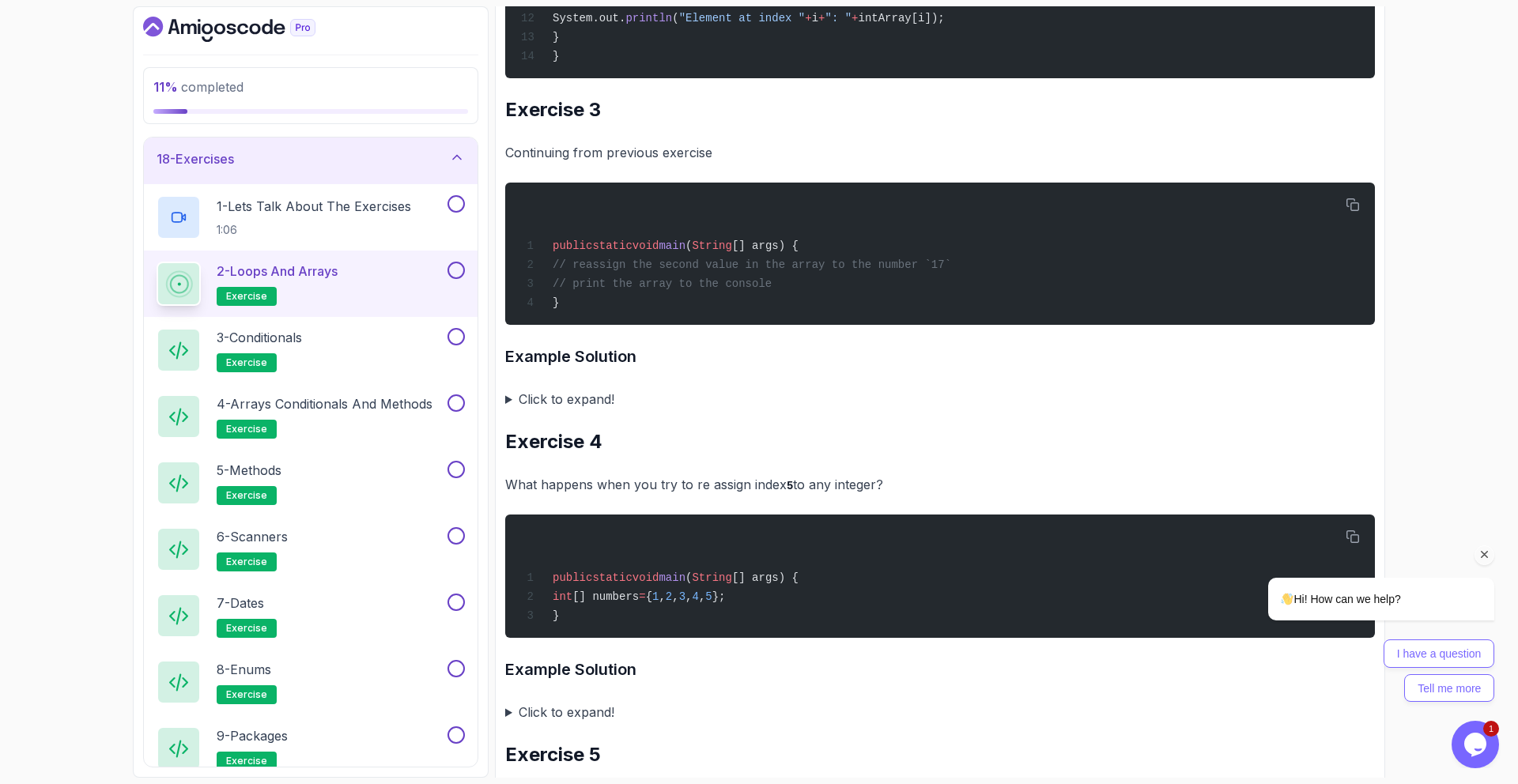
click at [667, 152] on p "Continuing from previous exercise" at bounding box center [940, 152] width 870 height 22
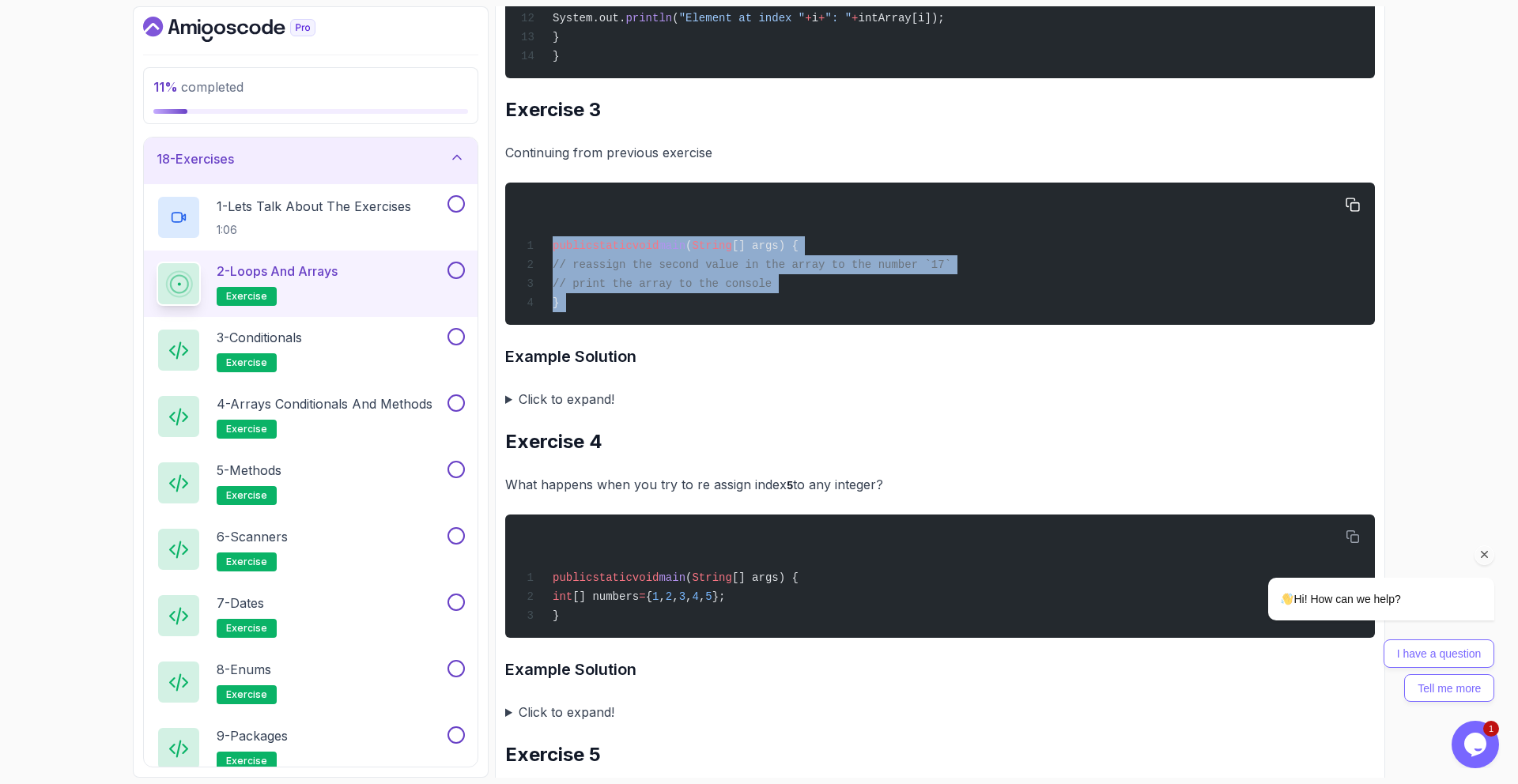
drag, startPoint x: 581, startPoint y: 253, endPoint x: 661, endPoint y: 307, distance: 96.5
click at [661, 307] on div "public static void main ( String [] args) { // reassign the second value in the…" at bounding box center [940, 253] width 845 height 124
drag, startPoint x: 663, startPoint y: 306, endPoint x: 528, endPoint y: 242, distance: 149.4
click at [524, 240] on div "public static void main ( String [] args) { // reassign the second value in the…" at bounding box center [940, 253] width 845 height 124
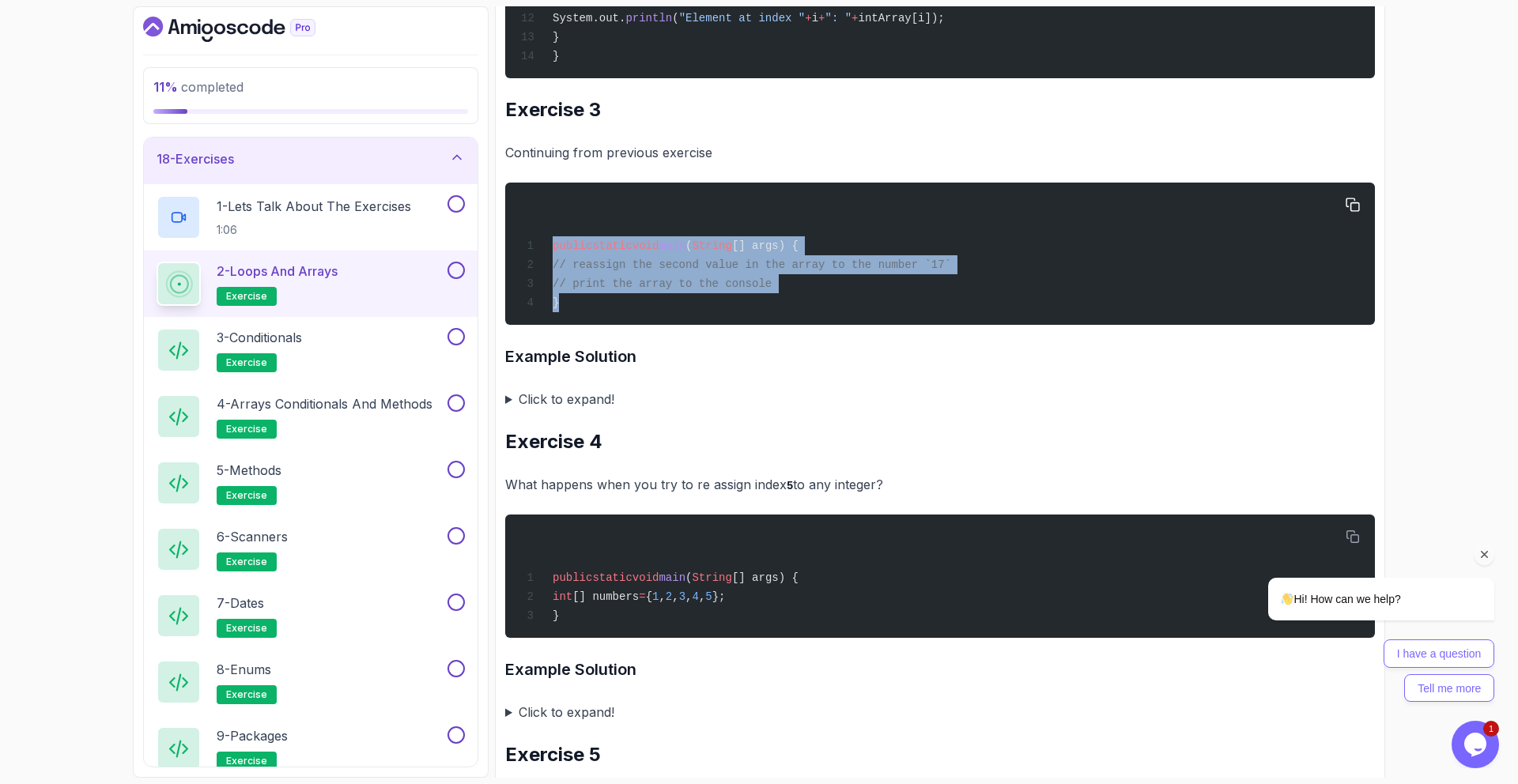
click at [609, 253] on div "public static void main ( String [] args) { // reassign the second value in the…" at bounding box center [940, 253] width 845 height 124
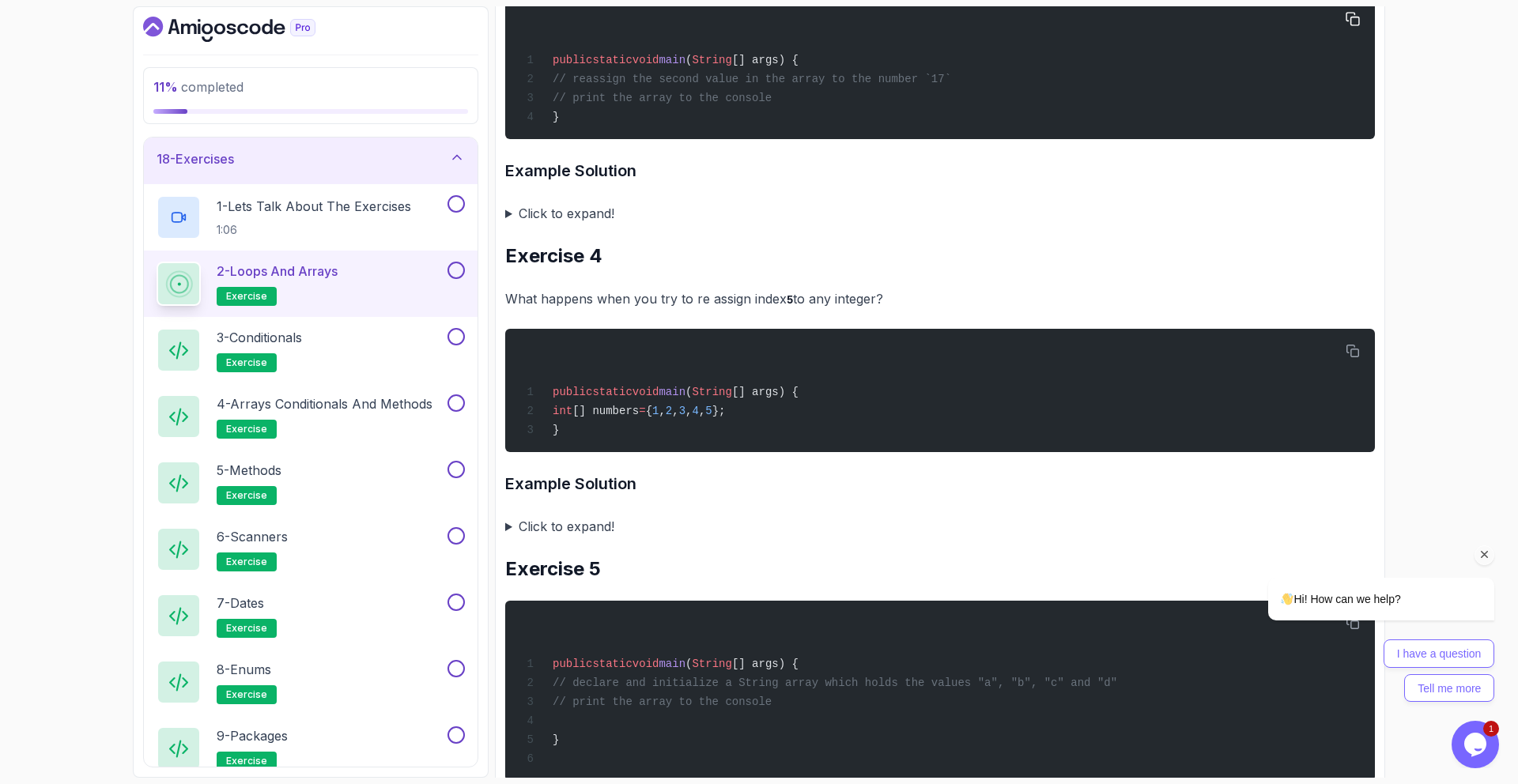
scroll to position [1371, 0]
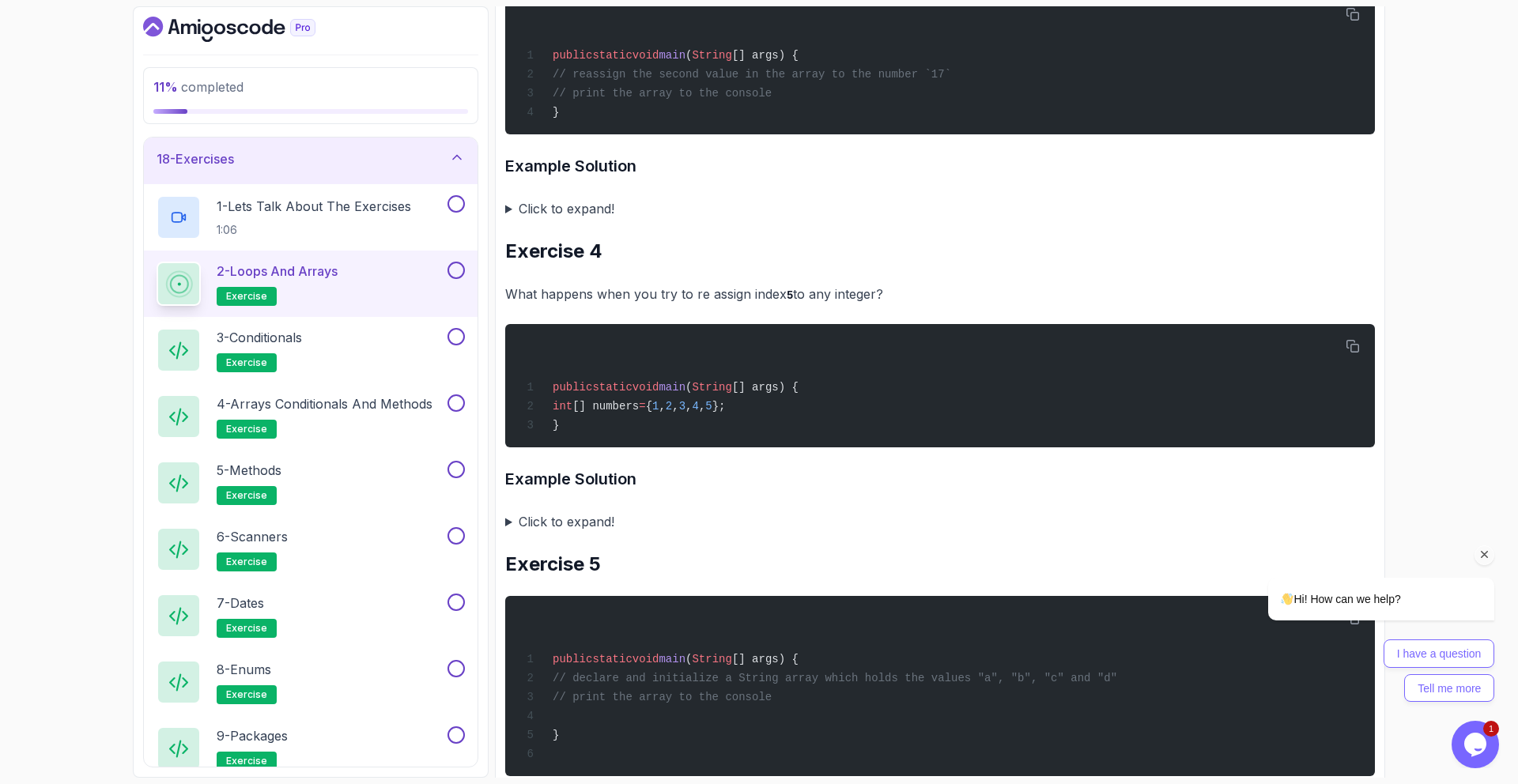
click at [551, 217] on summary "Click to expand!" at bounding box center [940, 208] width 870 height 22
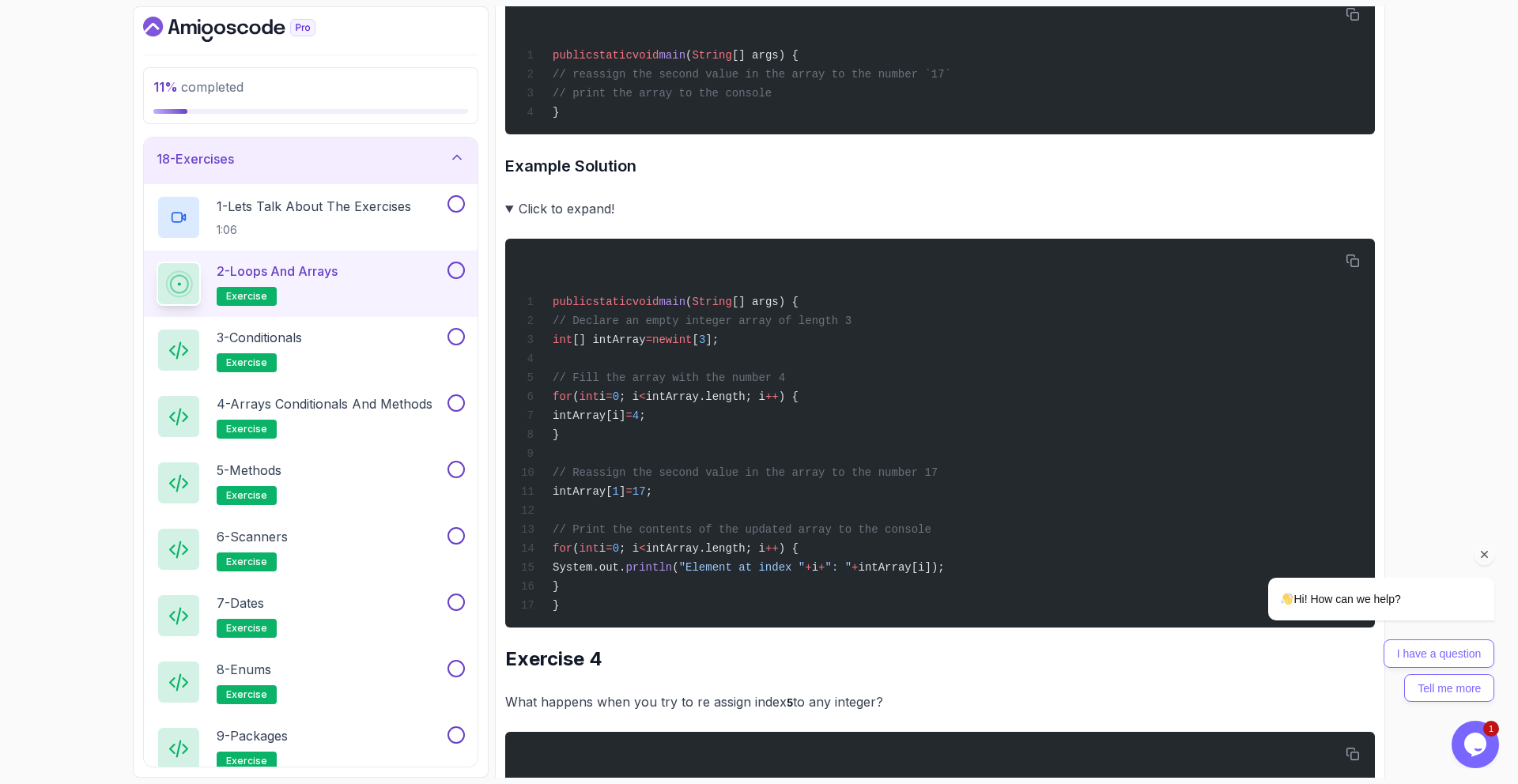
click at [551, 212] on summary "Click to expand!" at bounding box center [940, 208] width 870 height 22
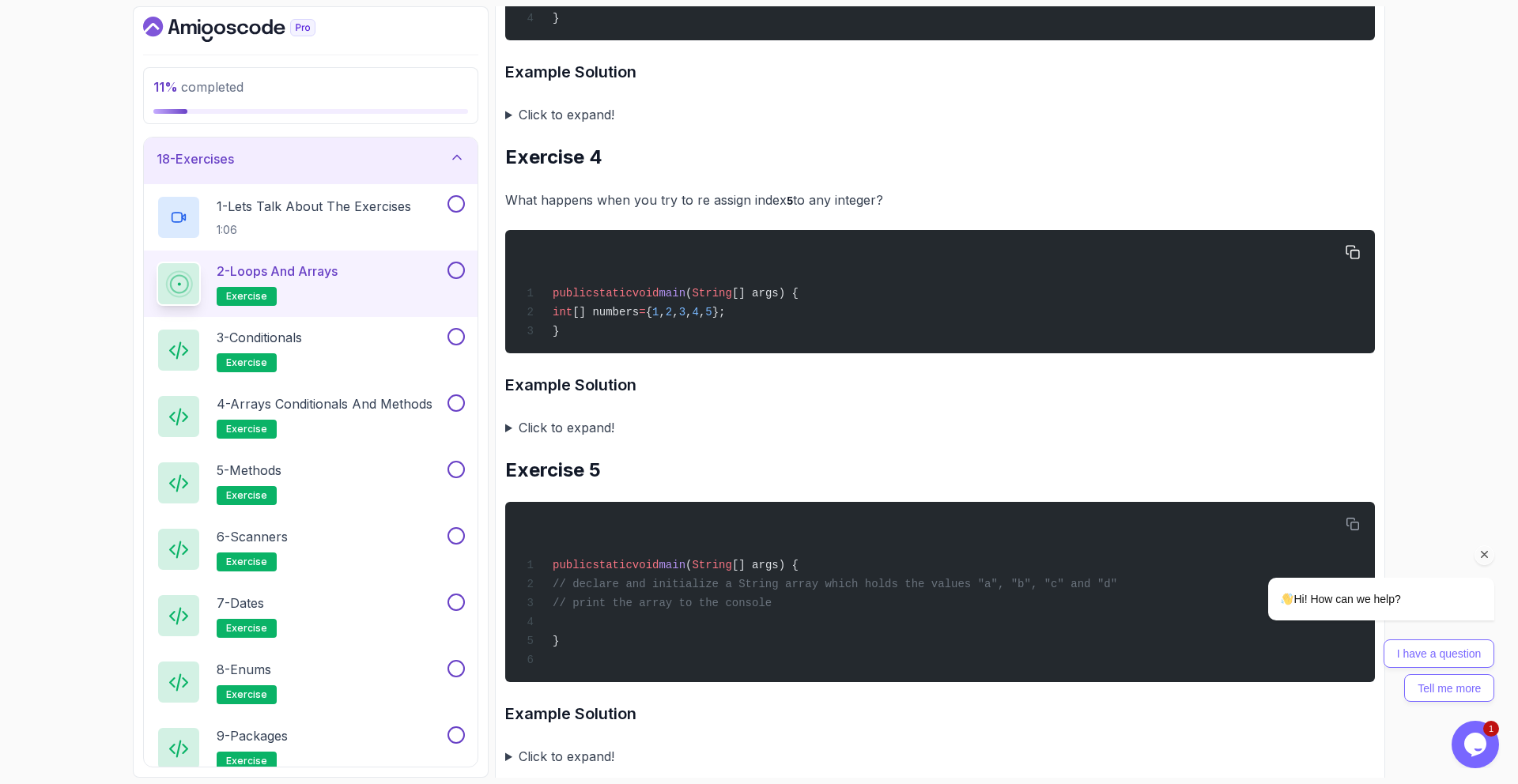
scroll to position [1468, 0]
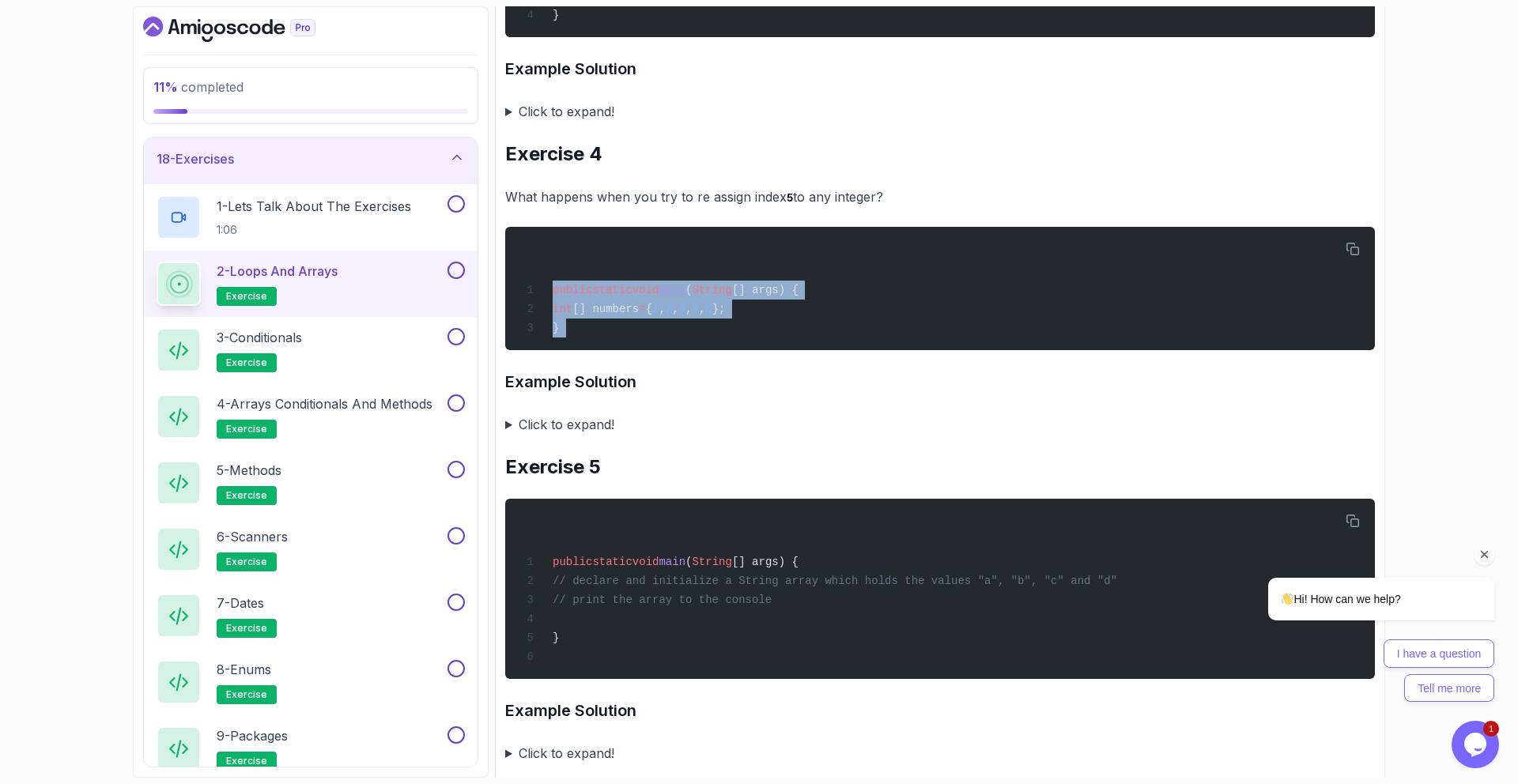
drag, startPoint x: 512, startPoint y: 291, endPoint x: 834, endPoint y: 350, distance: 327.4
click at [770, 299] on div "public static void main ( String [] args) { int [] numbers = { 1 , 2 , 3 , 4 , …" at bounding box center [940, 289] width 845 height 104
click at [549, 426] on summary "Click to expand!" at bounding box center [940, 424] width 870 height 22
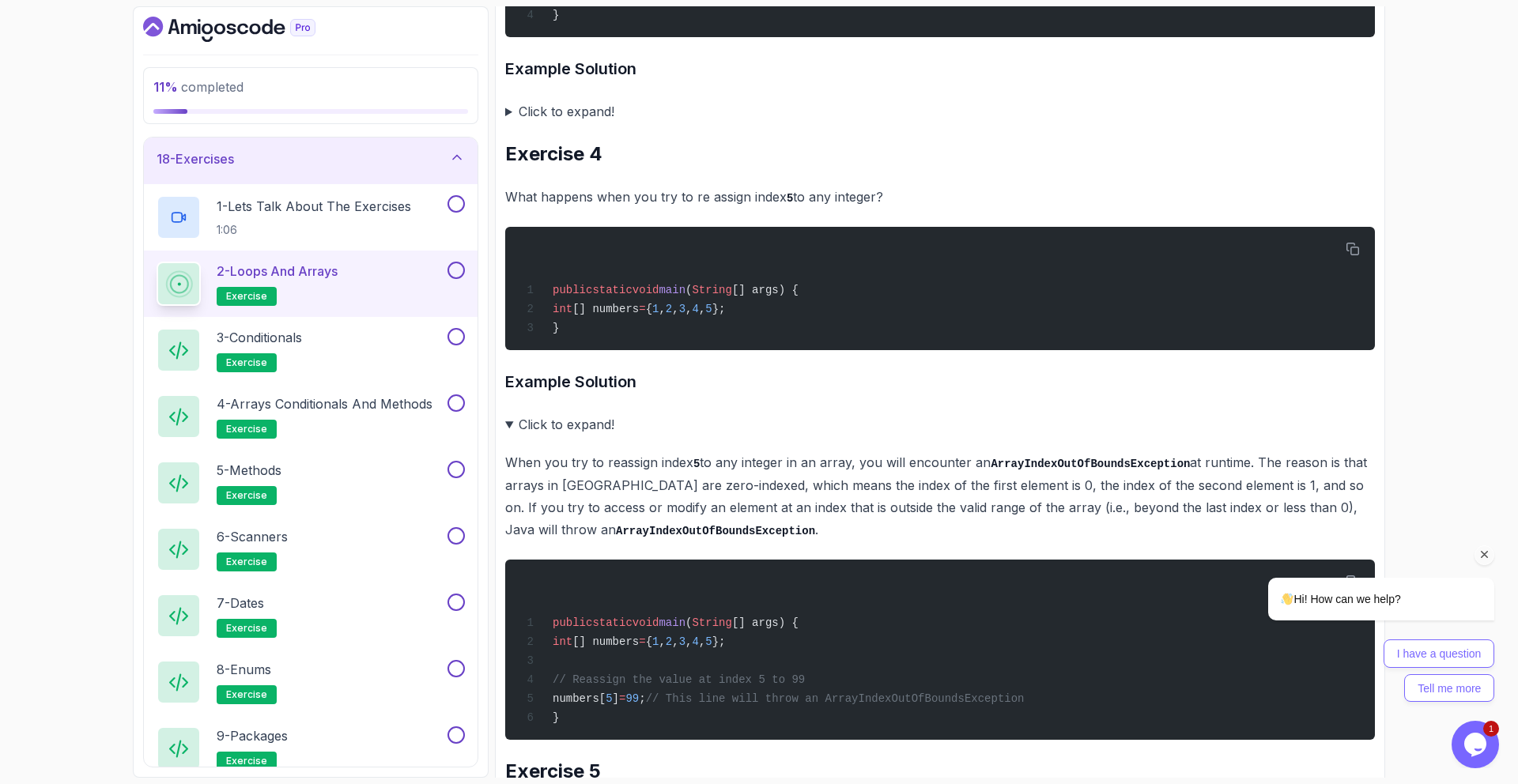
click at [543, 424] on summary "Click to expand!" at bounding box center [940, 424] width 870 height 22
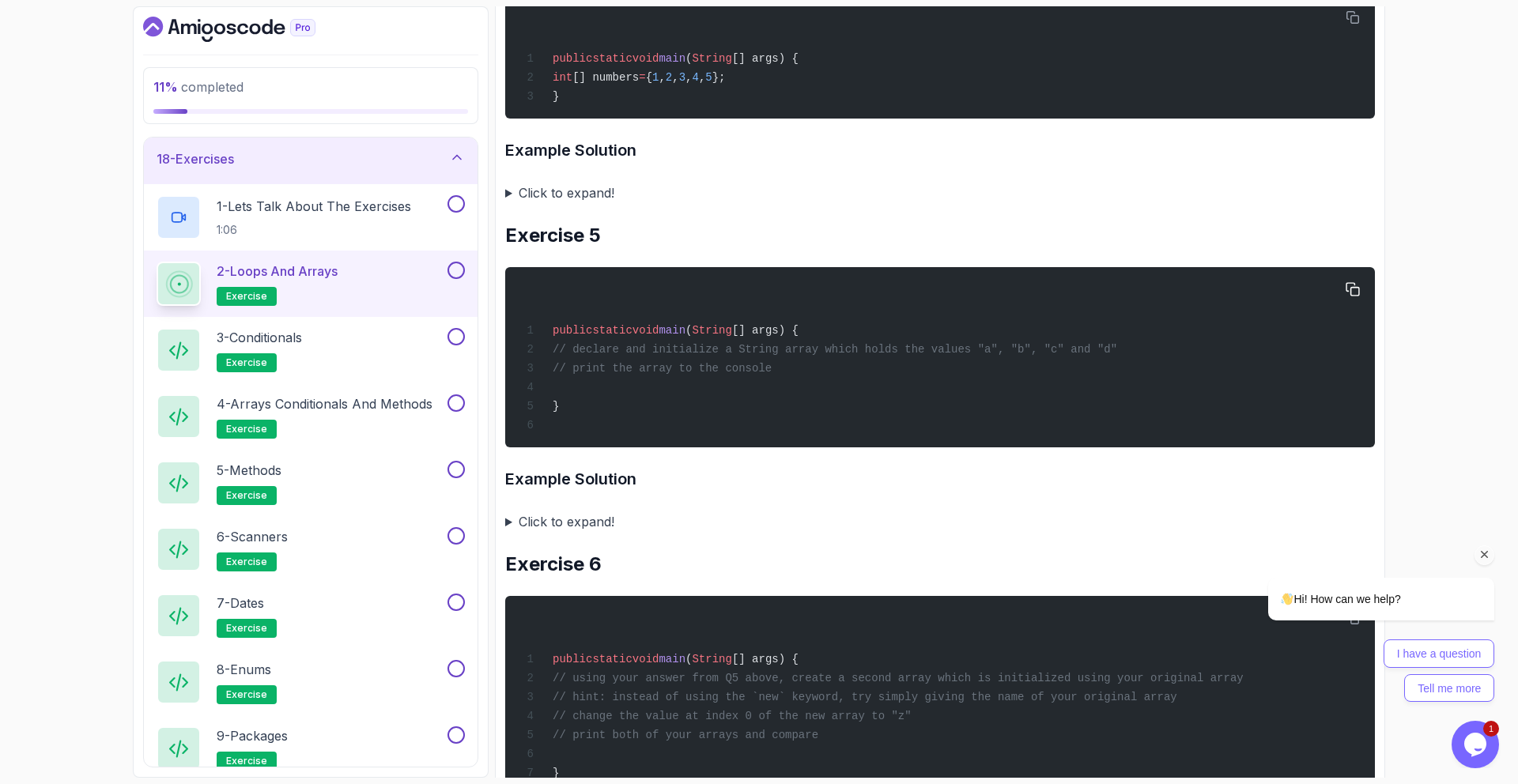
scroll to position [1701, 0]
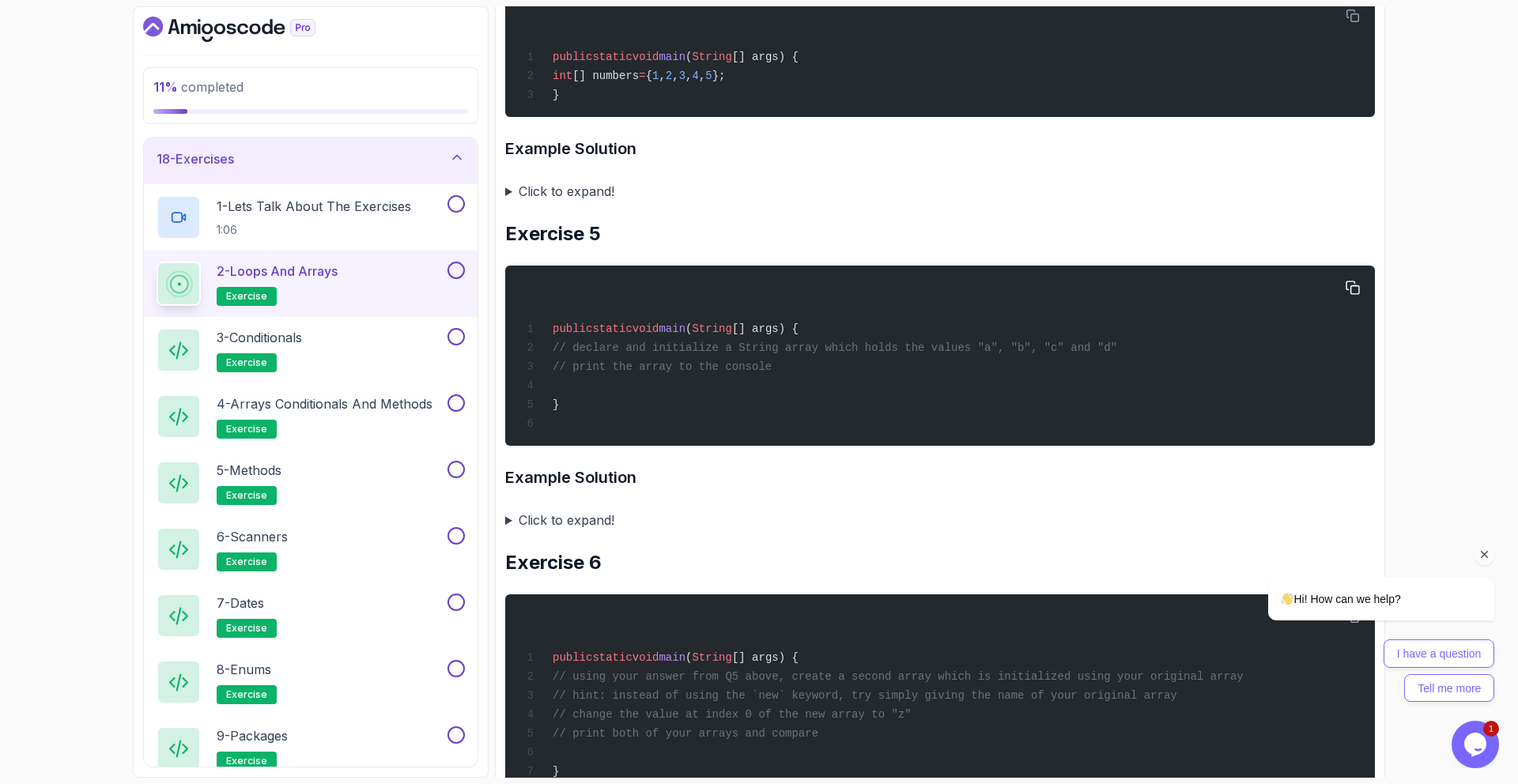
click at [656, 353] on span "// declare and initialize a String array which holds the values "a", "b", "c" a…" at bounding box center [835, 348] width 565 height 12
click at [719, 354] on div "public static void main ( String [] args) { // declare and initialize a String …" at bounding box center [940, 356] width 845 height 161
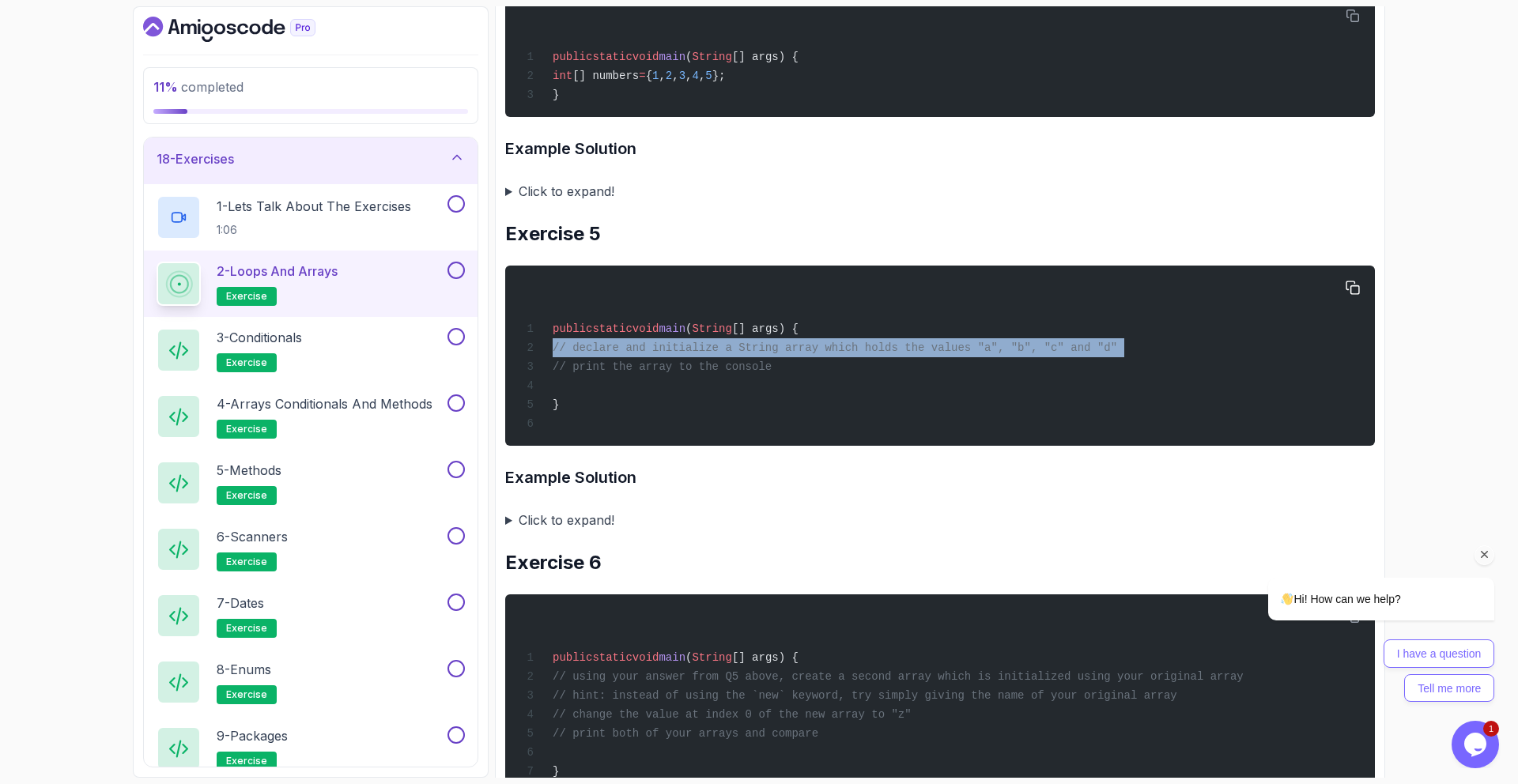
click at [719, 354] on div "public static void main ( String [] args) { // declare and initialize a String …" at bounding box center [940, 356] width 845 height 161
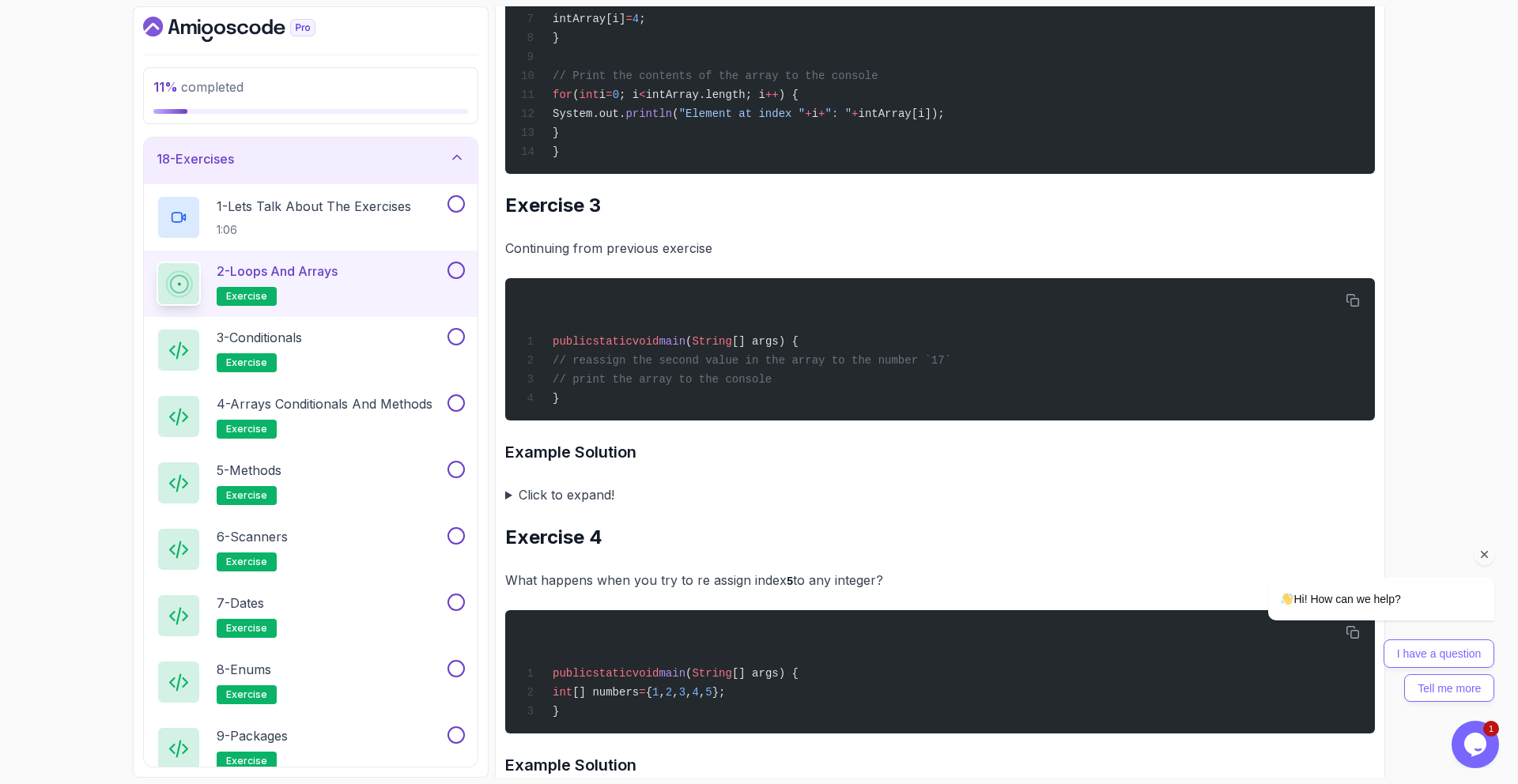
scroll to position [1616, 0]
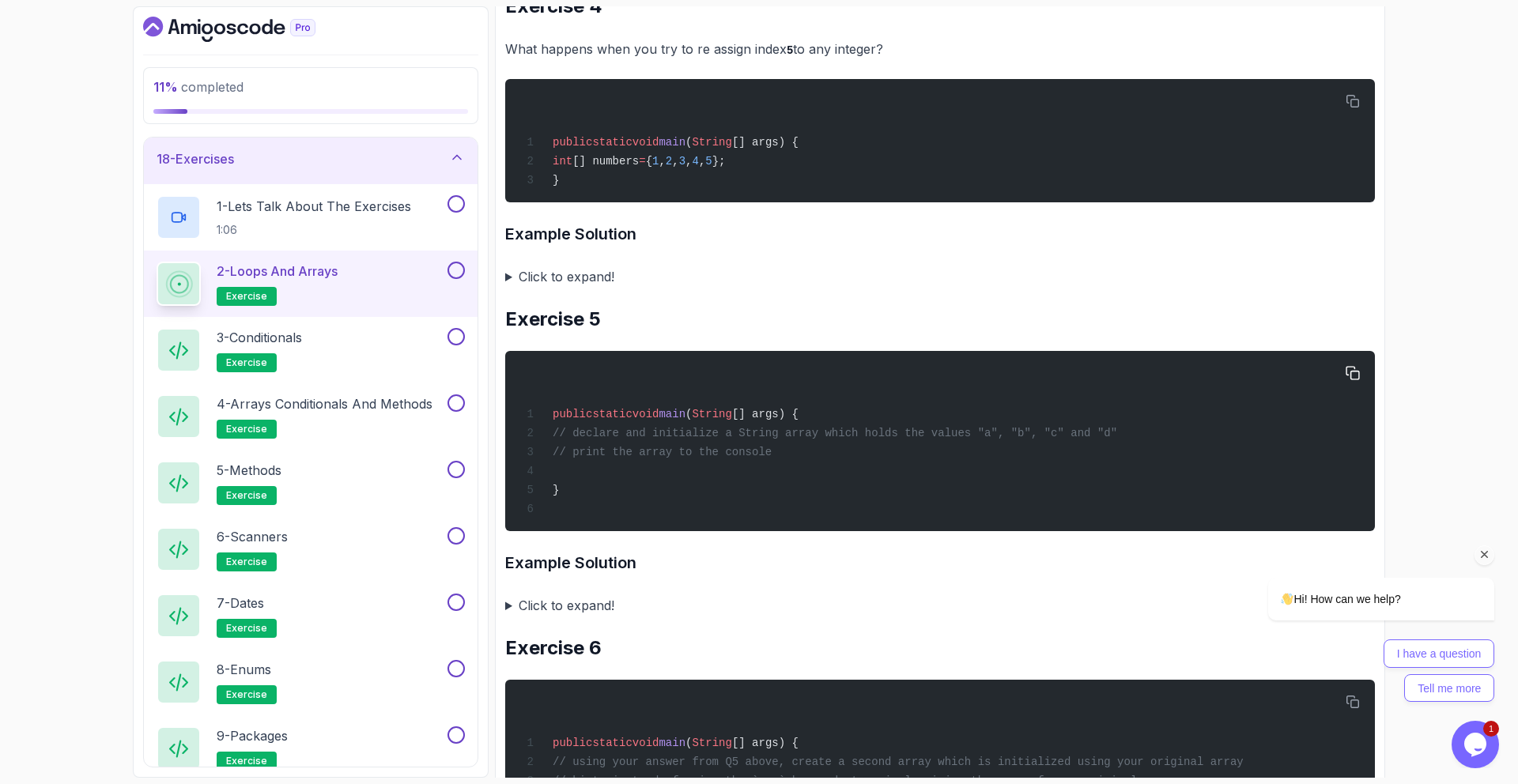
click at [715, 446] on span "// print the array to the console" at bounding box center [662, 453] width 219 height 12
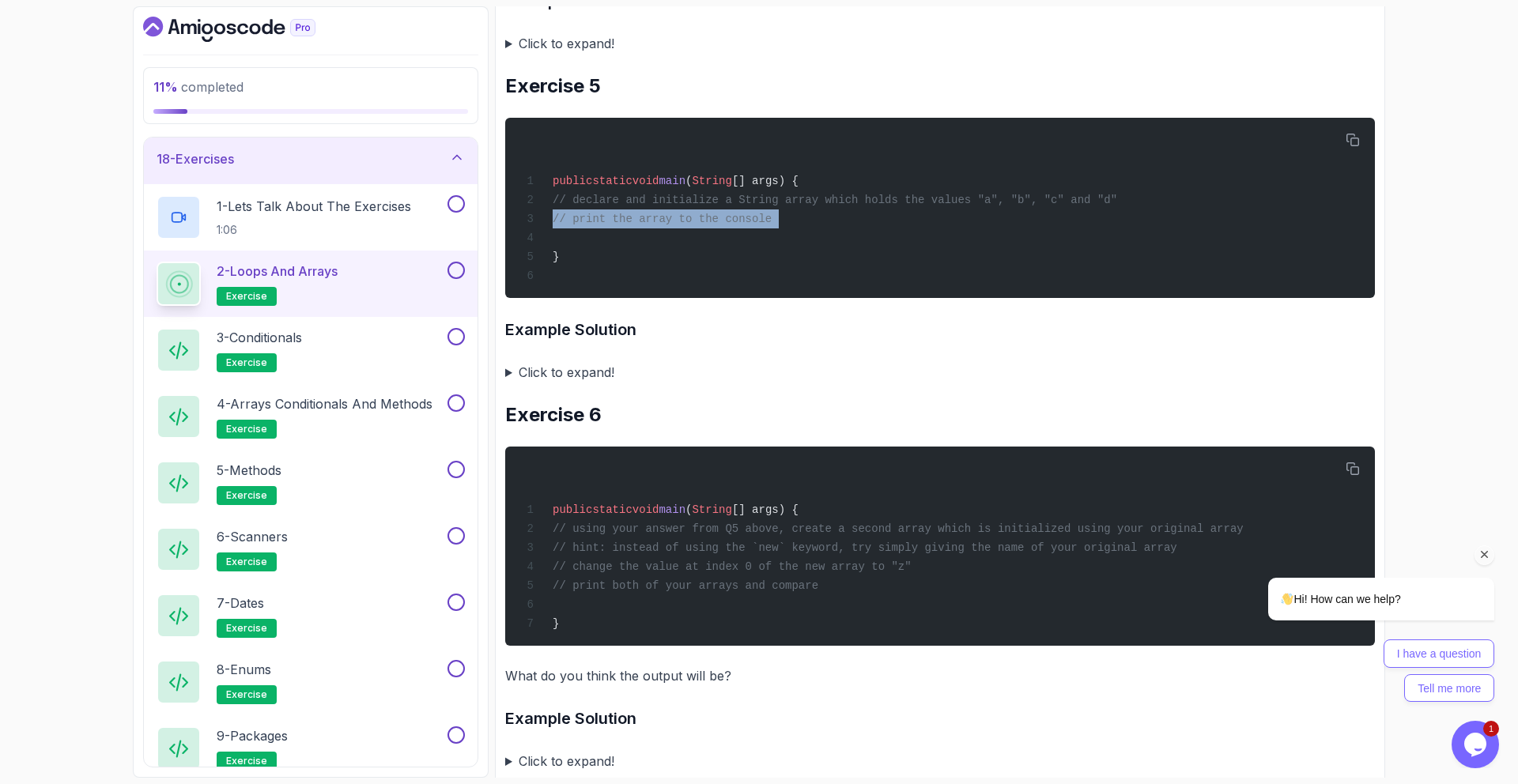
scroll to position [1846, 0]
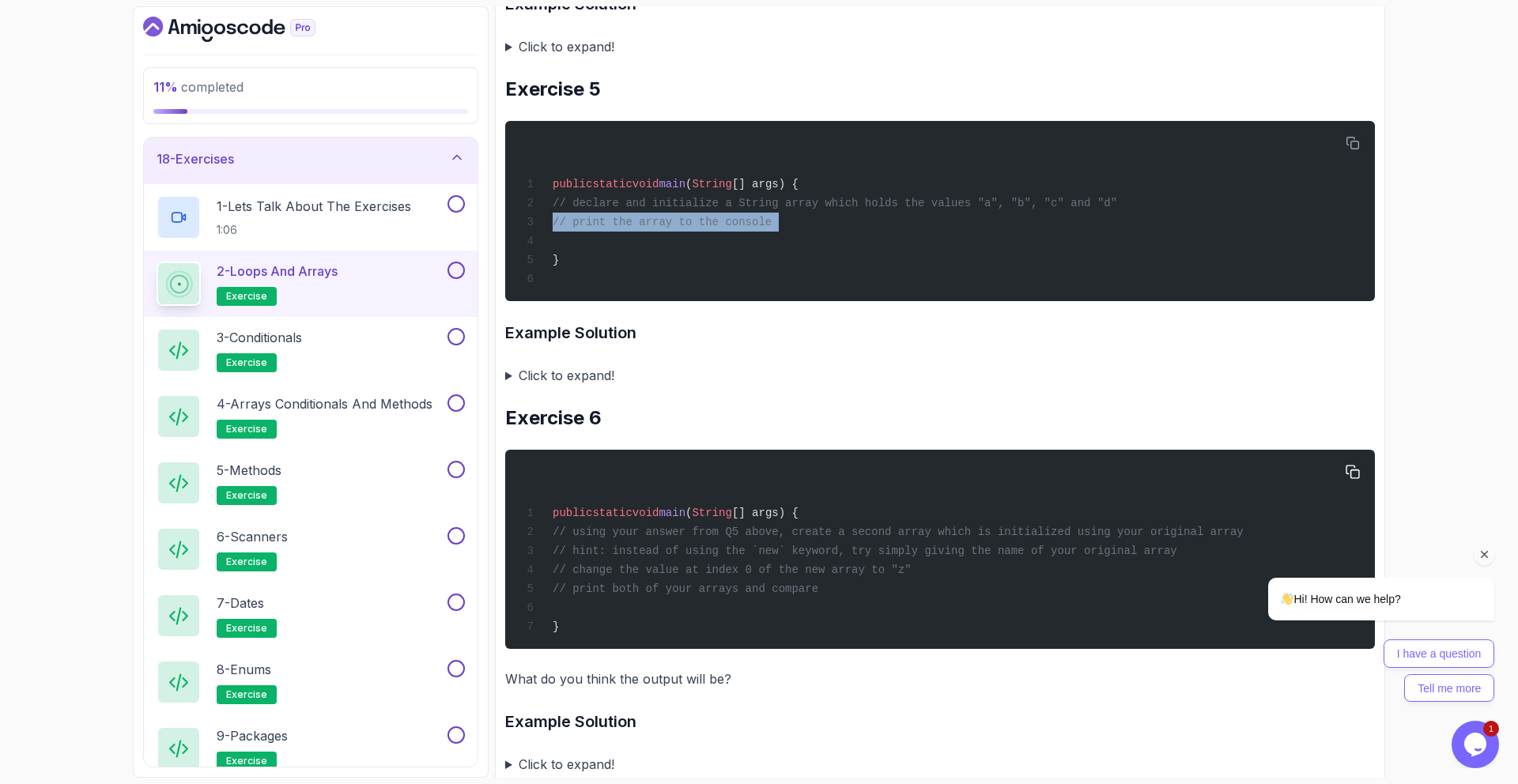
drag, startPoint x: 866, startPoint y: 592, endPoint x: 556, endPoint y: 528, distance: 316.5
click at [556, 528] on div "public static void main ( String [] args) { // using your answer from Q5 above,…" at bounding box center [940, 550] width 845 height 181
copy code "// using your answer from Q5 above, create a second array which is initialized …"
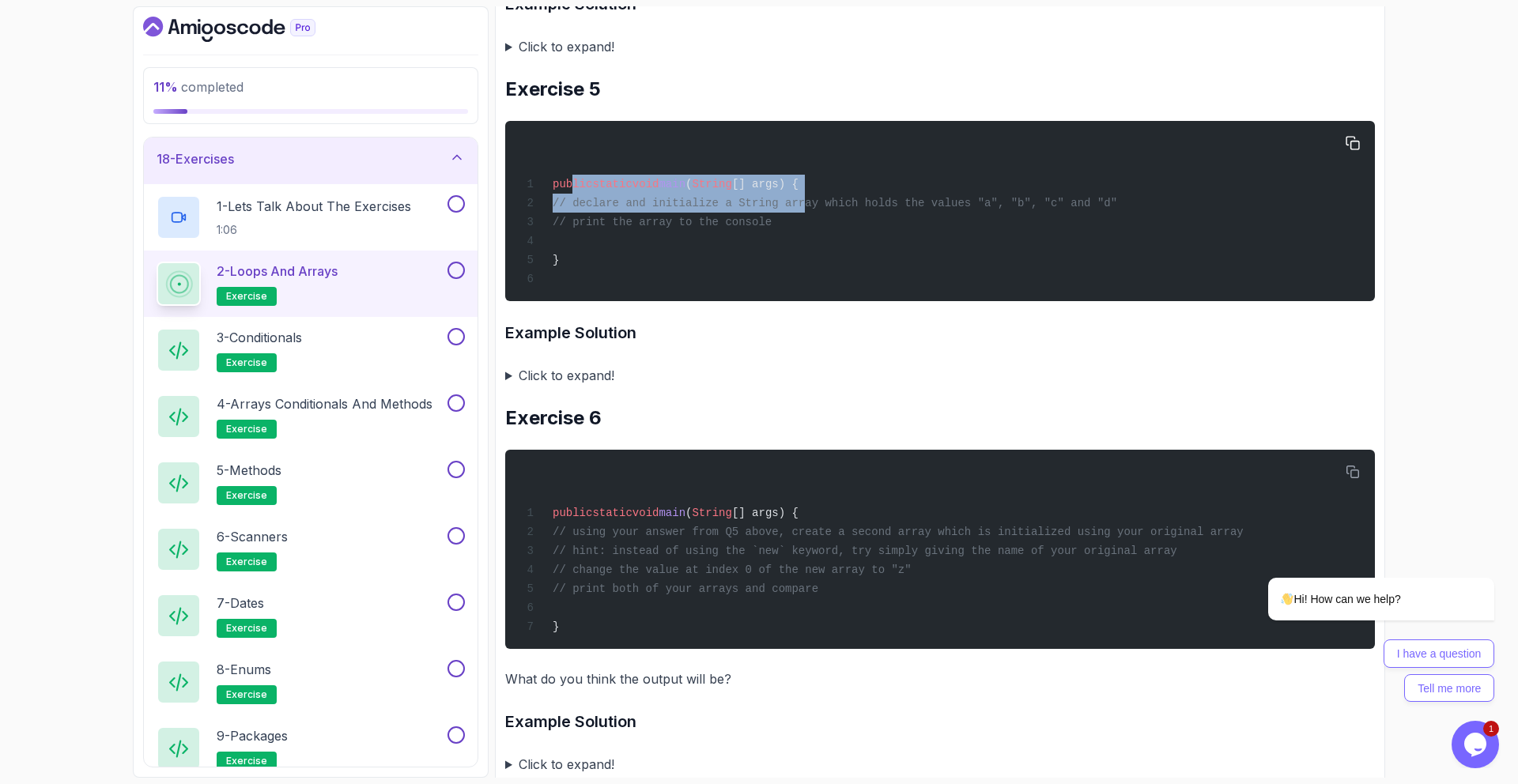
drag, startPoint x: 572, startPoint y: 189, endPoint x: 807, endPoint y: 205, distance: 235.5
click at [805, 206] on code "public static void main ( String [] args) { // declare and initialize a String …" at bounding box center [819, 232] width 596 height 108
click at [807, 205] on span "// declare and initialize a String array which holds the values "a", "b", "c" a…" at bounding box center [835, 203] width 565 height 12
drag, startPoint x: 884, startPoint y: 203, endPoint x: 1144, endPoint y: 206, distance: 260.0
click at [1117, 205] on span "// declare and initialize a String array which holds the values "a", "b", "c" a…" at bounding box center [835, 203] width 565 height 12
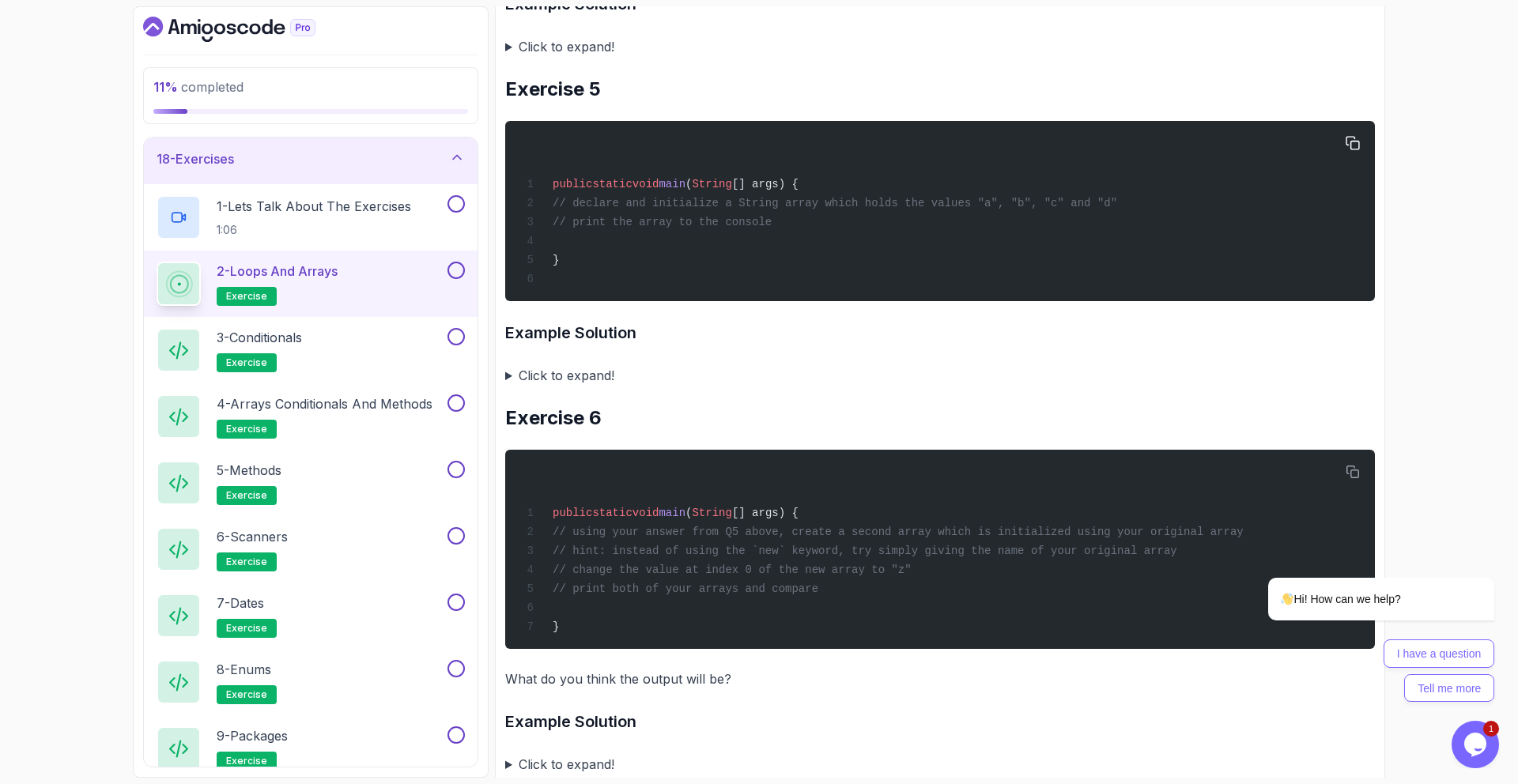
drag, startPoint x: 1144, startPoint y: 206, endPoint x: 1139, endPoint y: 220, distance: 14.9
click at [1117, 206] on span "// declare and initialize a String array which holds the values "a", "b", "c" a…" at bounding box center [835, 203] width 565 height 12
click at [567, 377] on summary "Click to expand!" at bounding box center [940, 375] width 870 height 22
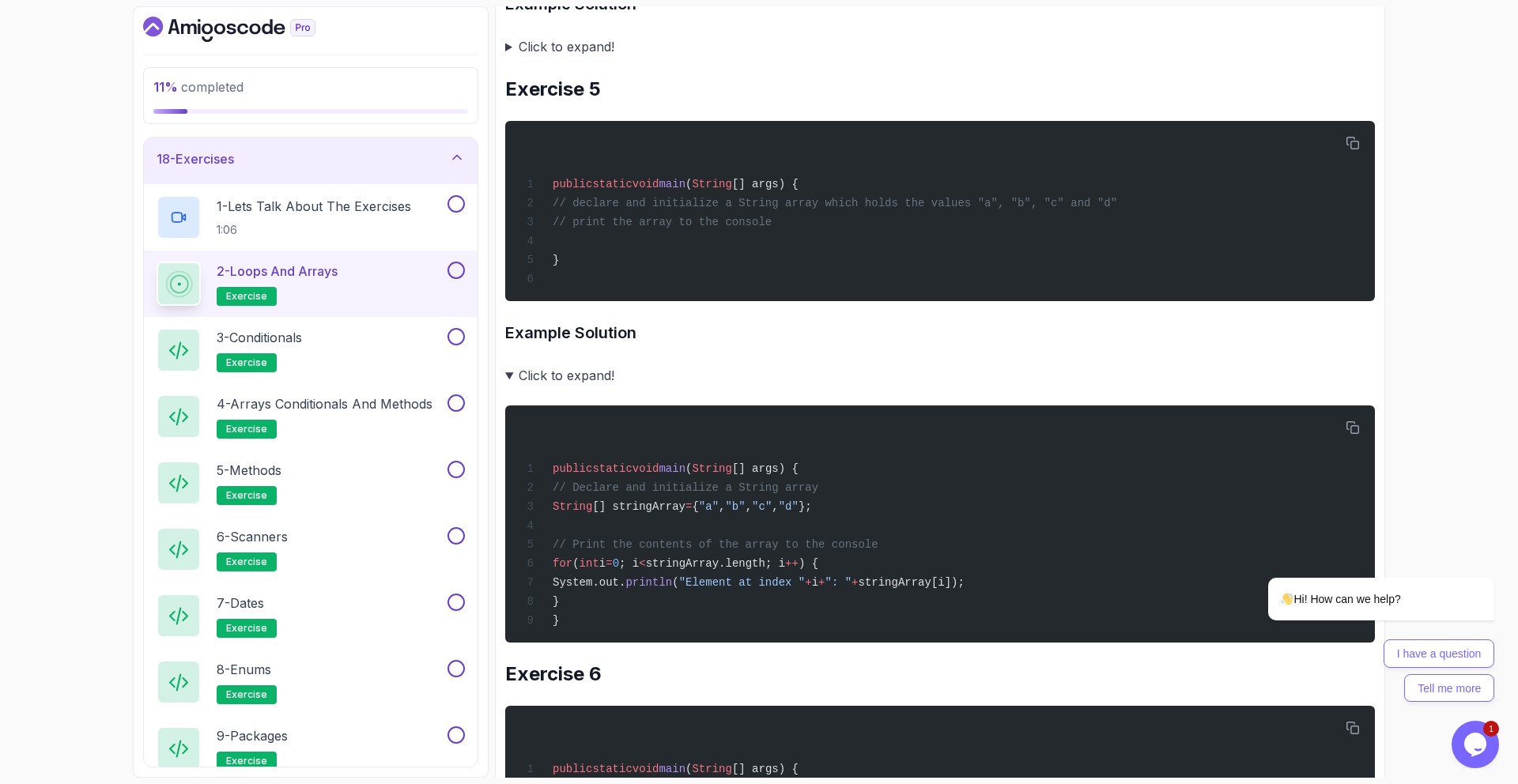
click at [557, 380] on summary "Click to expand!" at bounding box center [940, 375] width 870 height 22
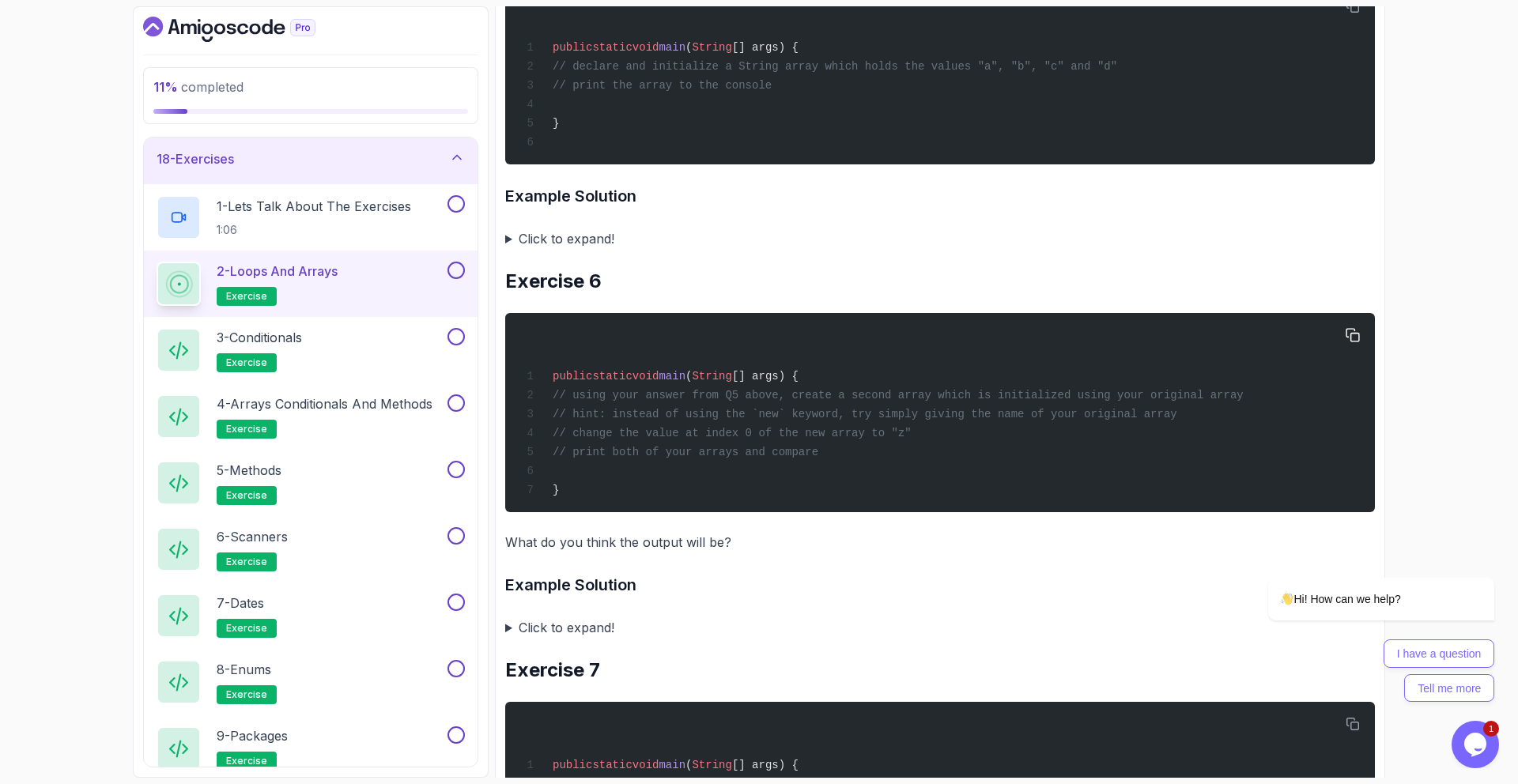
scroll to position [1985, 0]
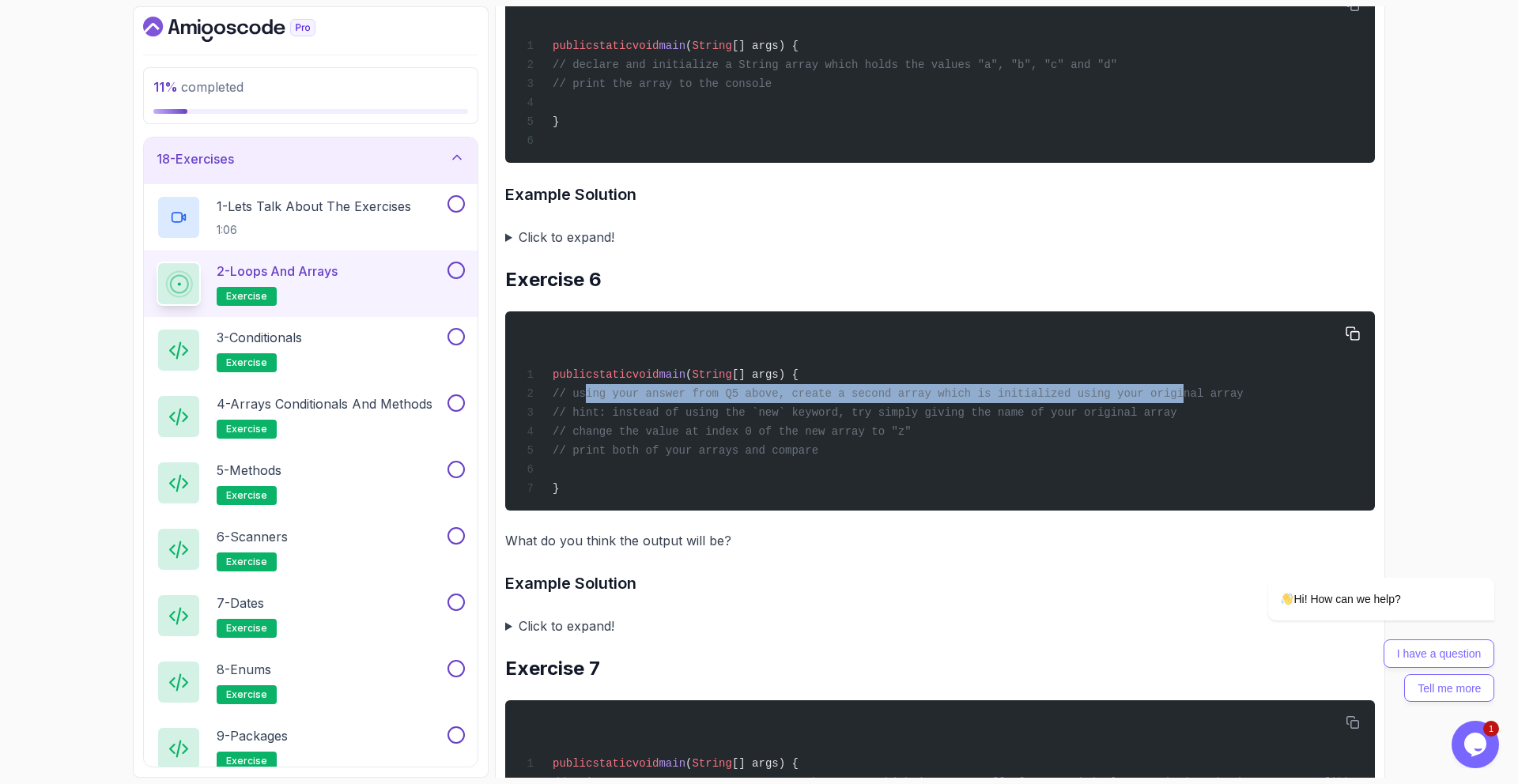
drag, startPoint x: 586, startPoint y: 396, endPoint x: 1187, endPoint y: 400, distance: 601.0
click at [1188, 400] on div "public static void main ( String [] args) { // using your answer from Q5 above,…" at bounding box center [940, 411] width 845 height 181
click at [1187, 400] on div "public static void main ( String [] args) { // using your answer from Q5 above,…" at bounding box center [940, 411] width 845 height 181
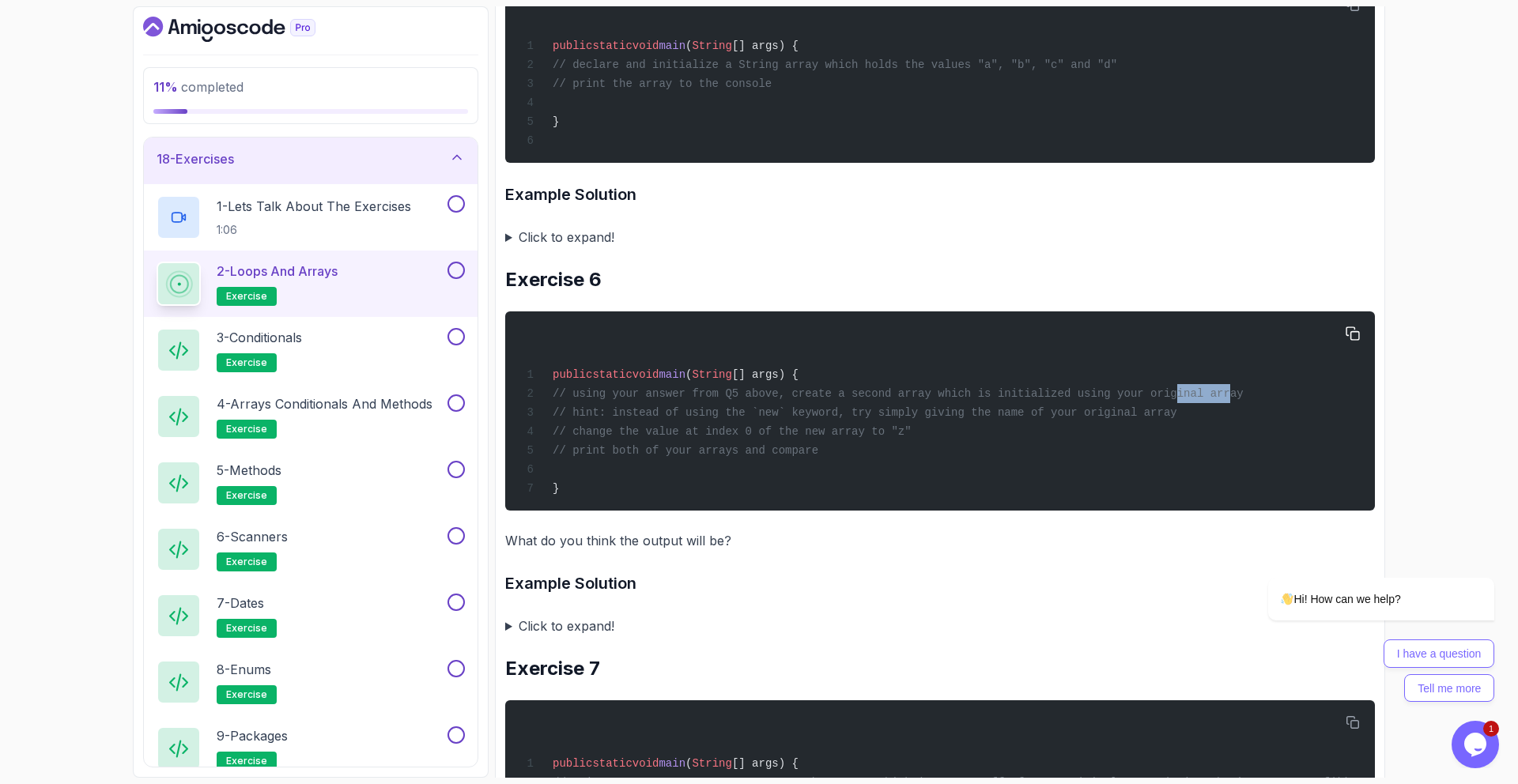
click at [1187, 400] on div "public static void main ( String [] args) { // using your answer from Q5 above,…" at bounding box center [940, 411] width 845 height 181
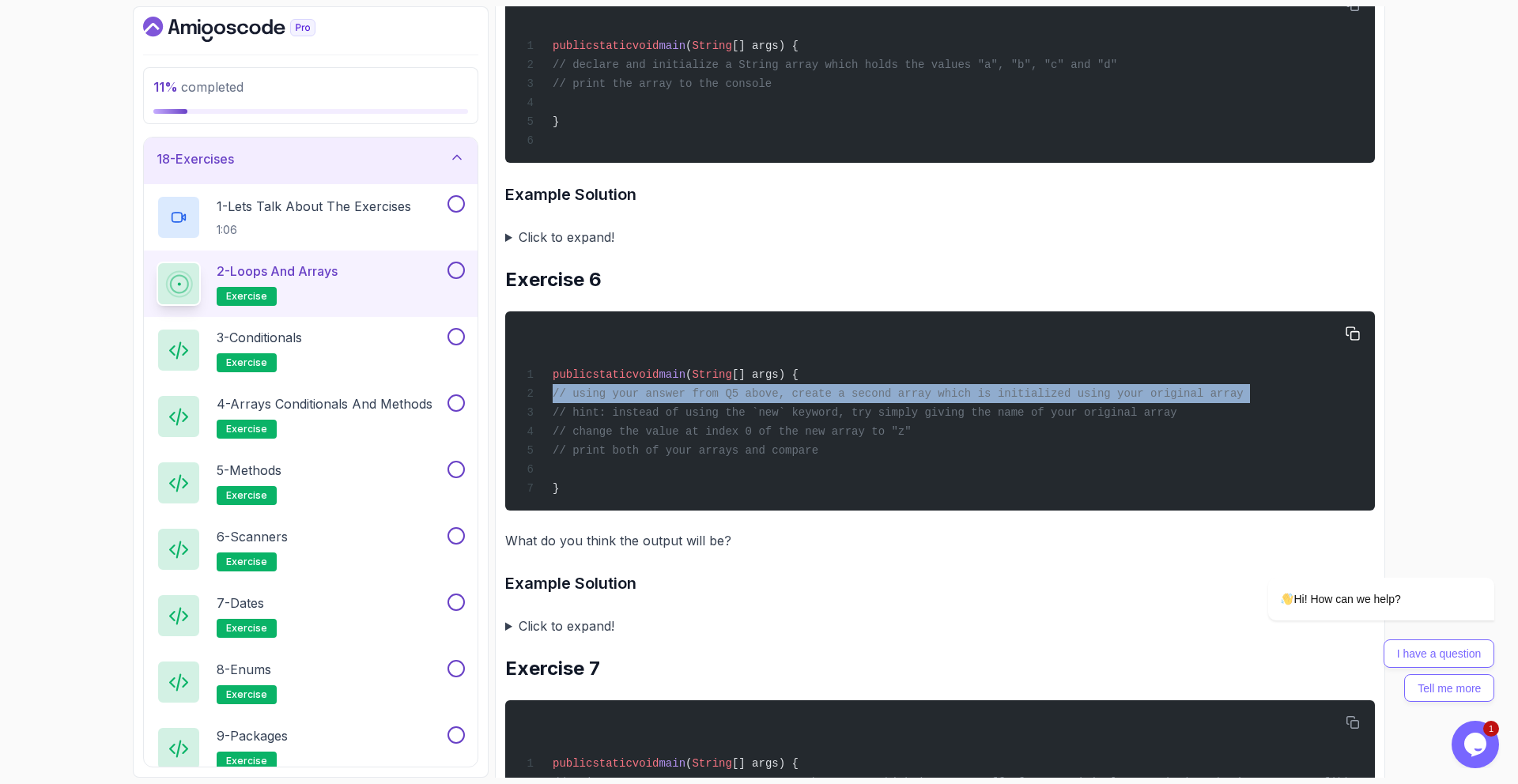
click at [1187, 400] on div "public static void main ( String [] args) { // using your answer from Q5 above,…" at bounding box center [940, 411] width 845 height 181
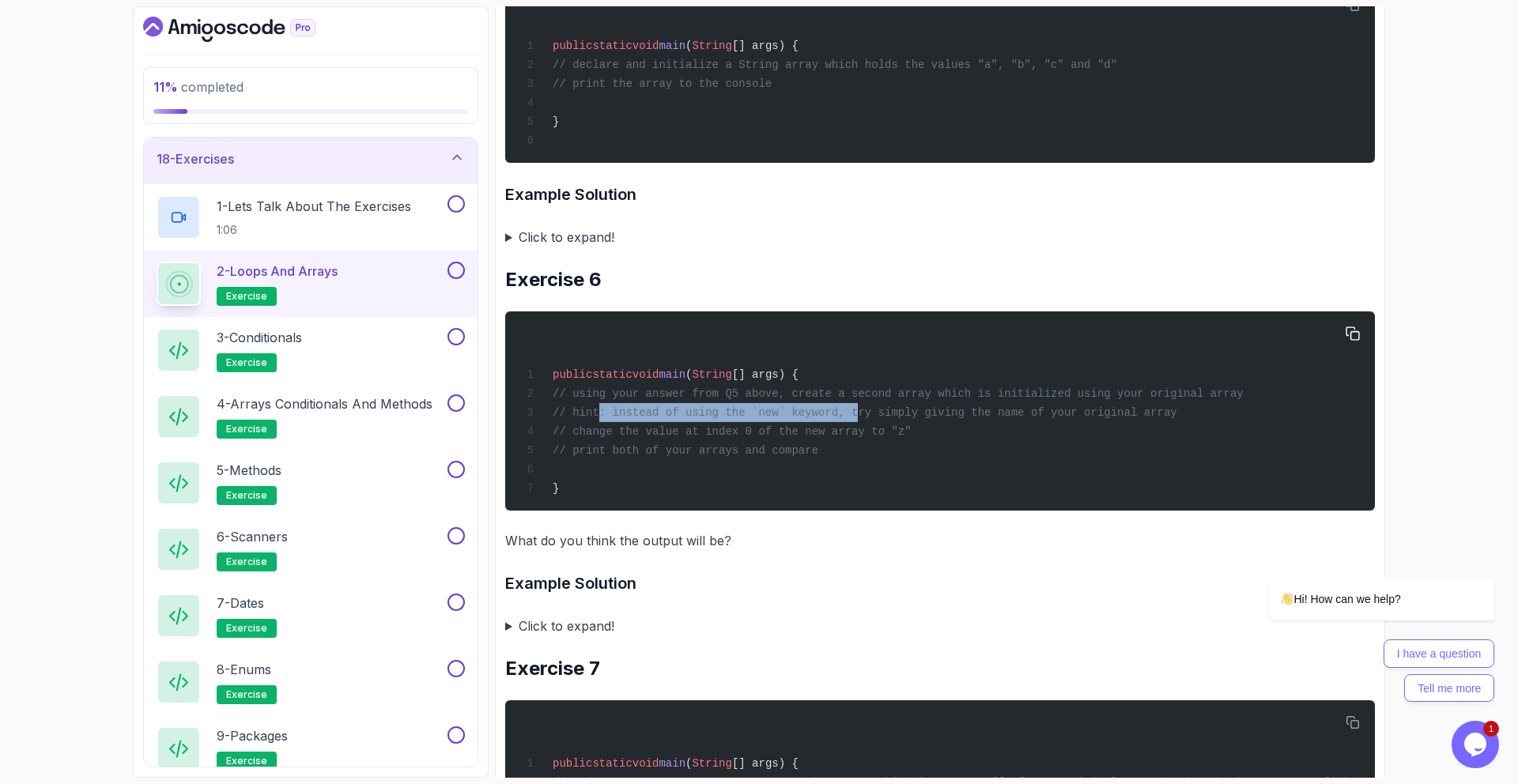
drag, startPoint x: 601, startPoint y: 410, endPoint x: 859, endPoint y: 409, distance: 258.0
click at [859, 409] on span "// hint: instead of using the `new` keyword, try simply giving the name of your…" at bounding box center [865, 412] width 624 height 12
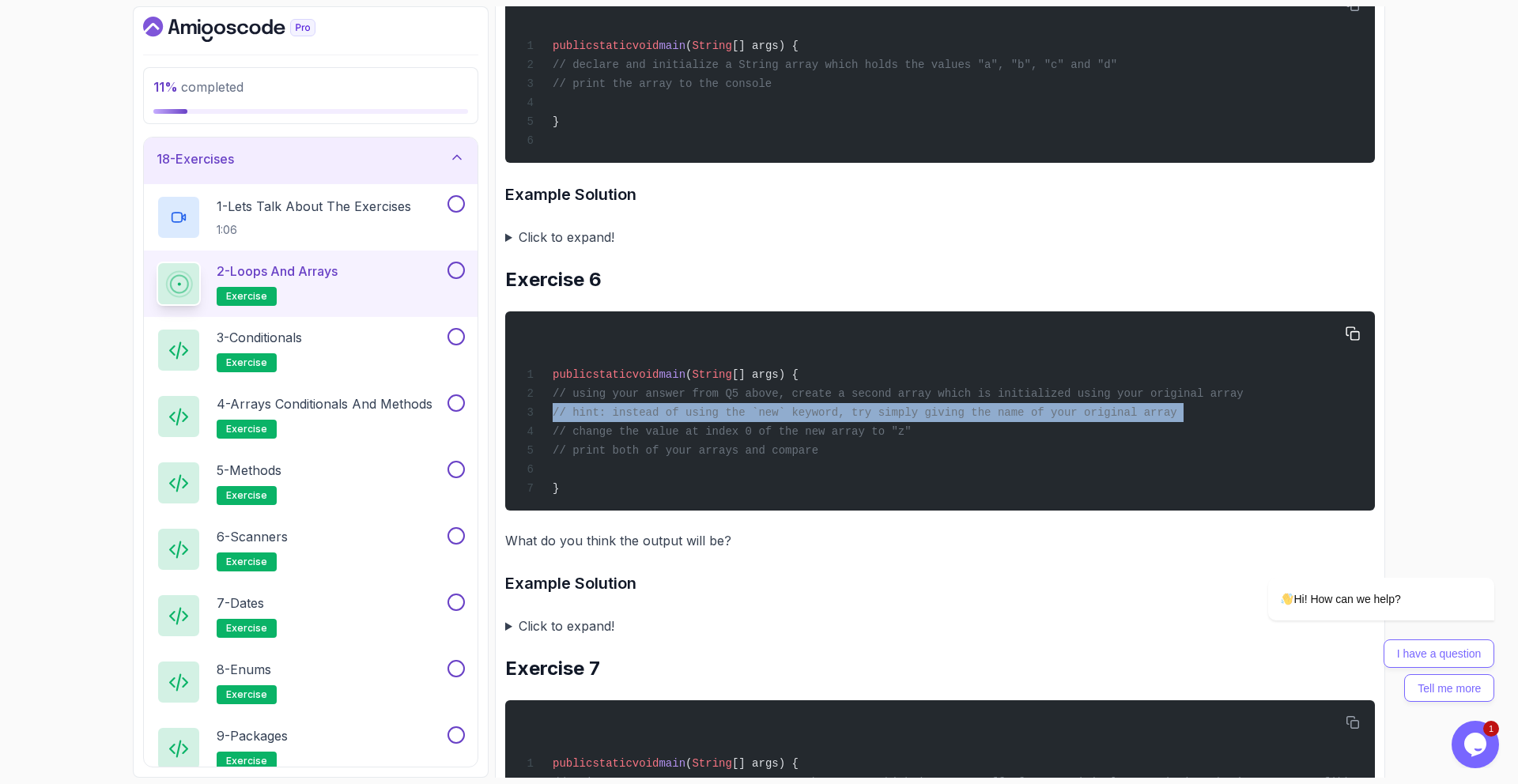
click at [859, 409] on span "// hint: instead of using the `new` keyword, try simply giving the name of your…" at bounding box center [865, 412] width 624 height 12
click at [1100, 416] on span "// hint: instead of using the `new` keyword, try simply giving the name of your…" at bounding box center [865, 412] width 624 height 12
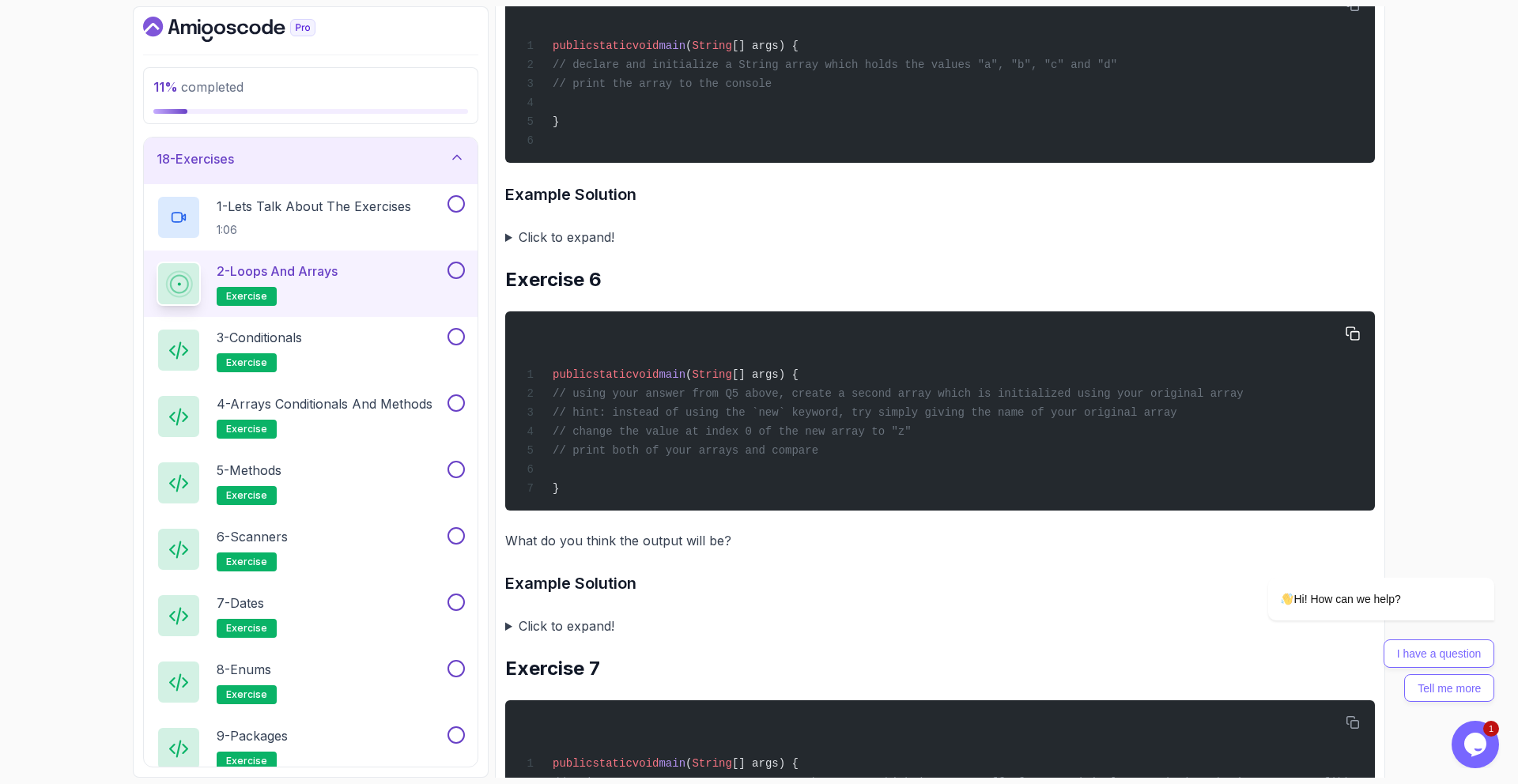
drag, startPoint x: 567, startPoint y: 428, endPoint x: 951, endPoint y: 434, distance: 384.0
click at [950, 434] on div "public static void main ( String [] args) { // using your answer from Q5 above,…" at bounding box center [940, 411] width 845 height 181
click at [951, 433] on div "public static void main ( String [] args) { // using your answer from Q5 above,…" at bounding box center [940, 411] width 845 height 181
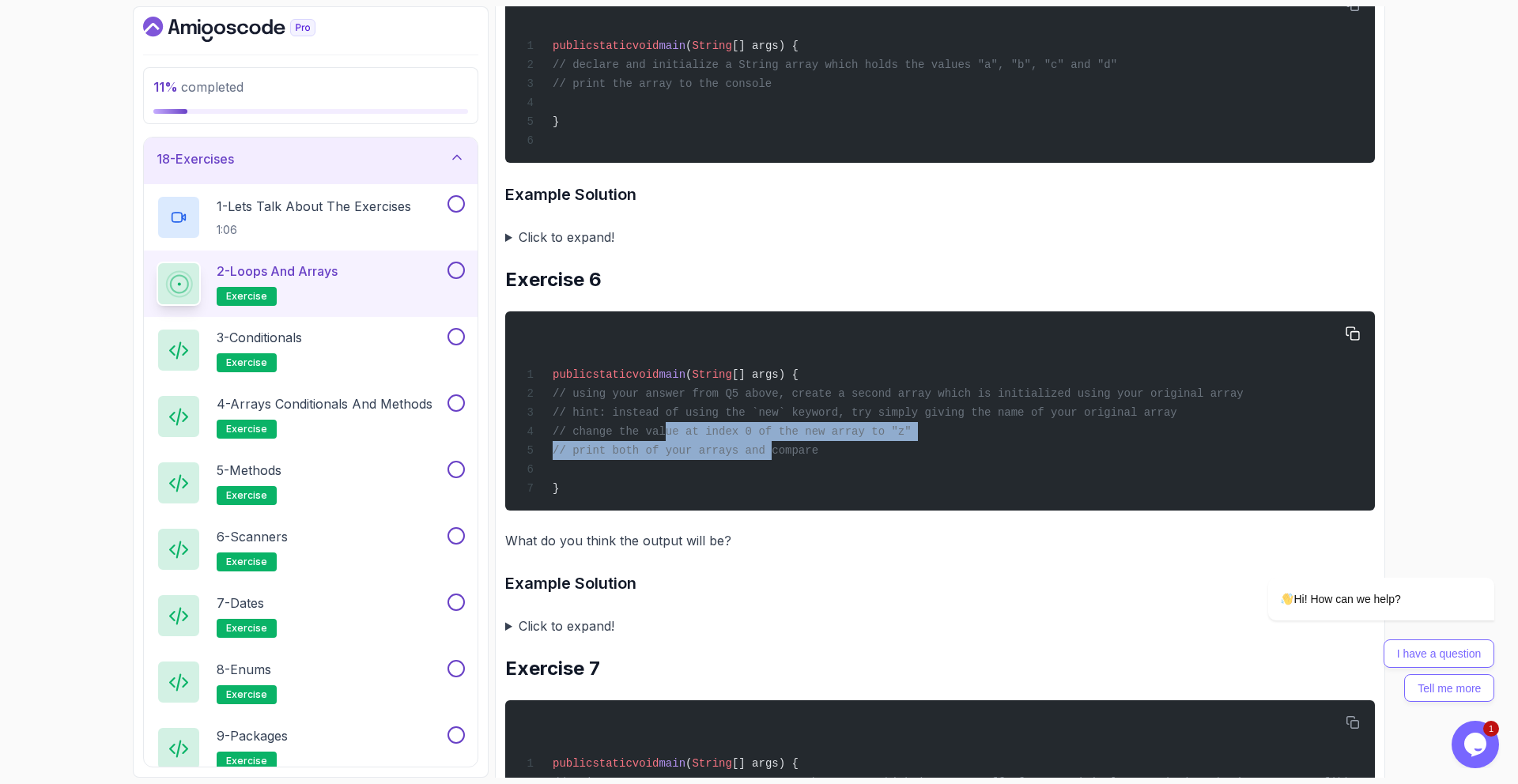
drag, startPoint x: 666, startPoint y: 427, endPoint x: 978, endPoint y: 465, distance: 314.3
click at [823, 451] on code "public static void main ( String [] args) { // using your answer from Q5 above,…" at bounding box center [882, 431] width 723 height 126
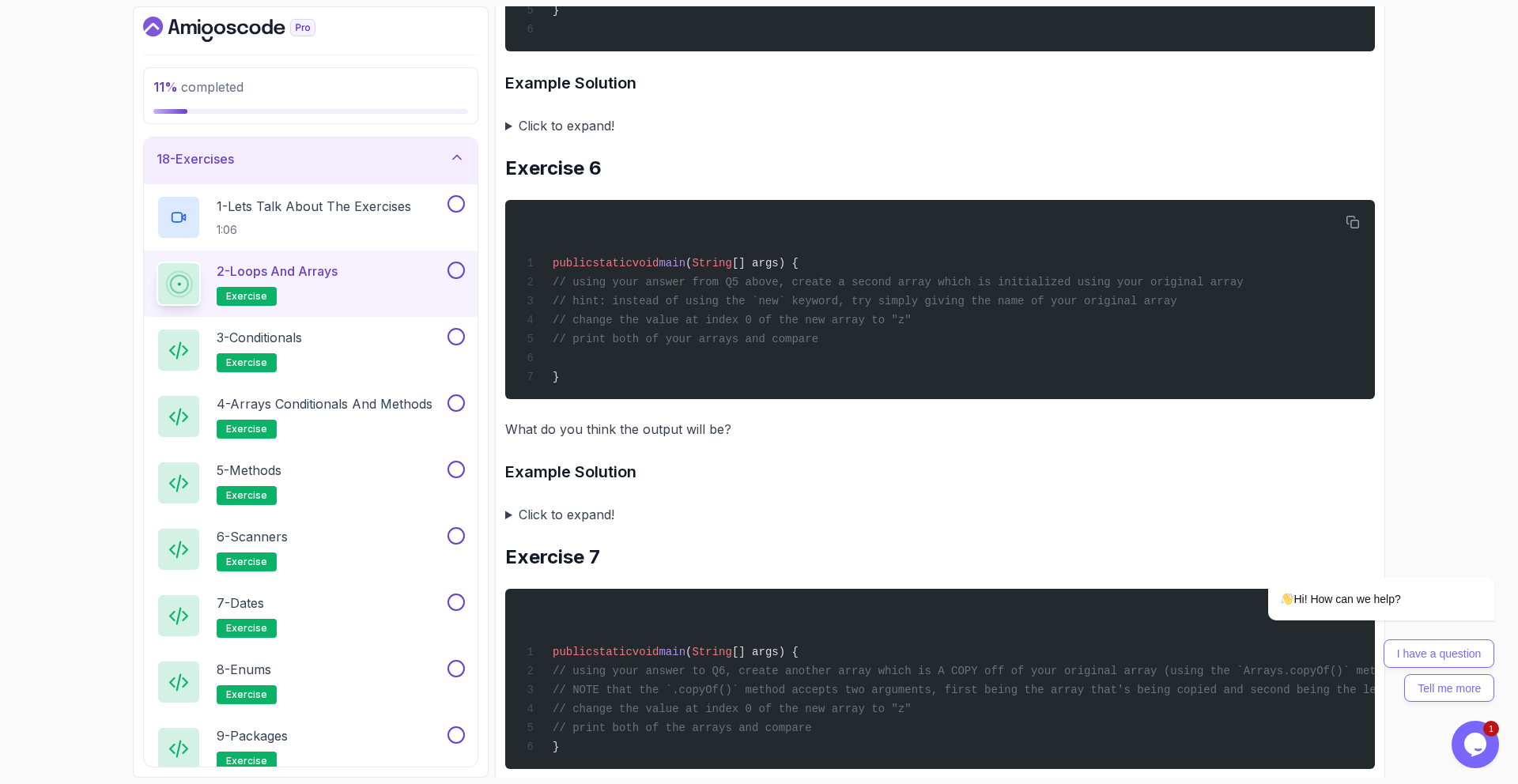
click at [581, 514] on summary "Click to expand!" at bounding box center [940, 514] width 870 height 22
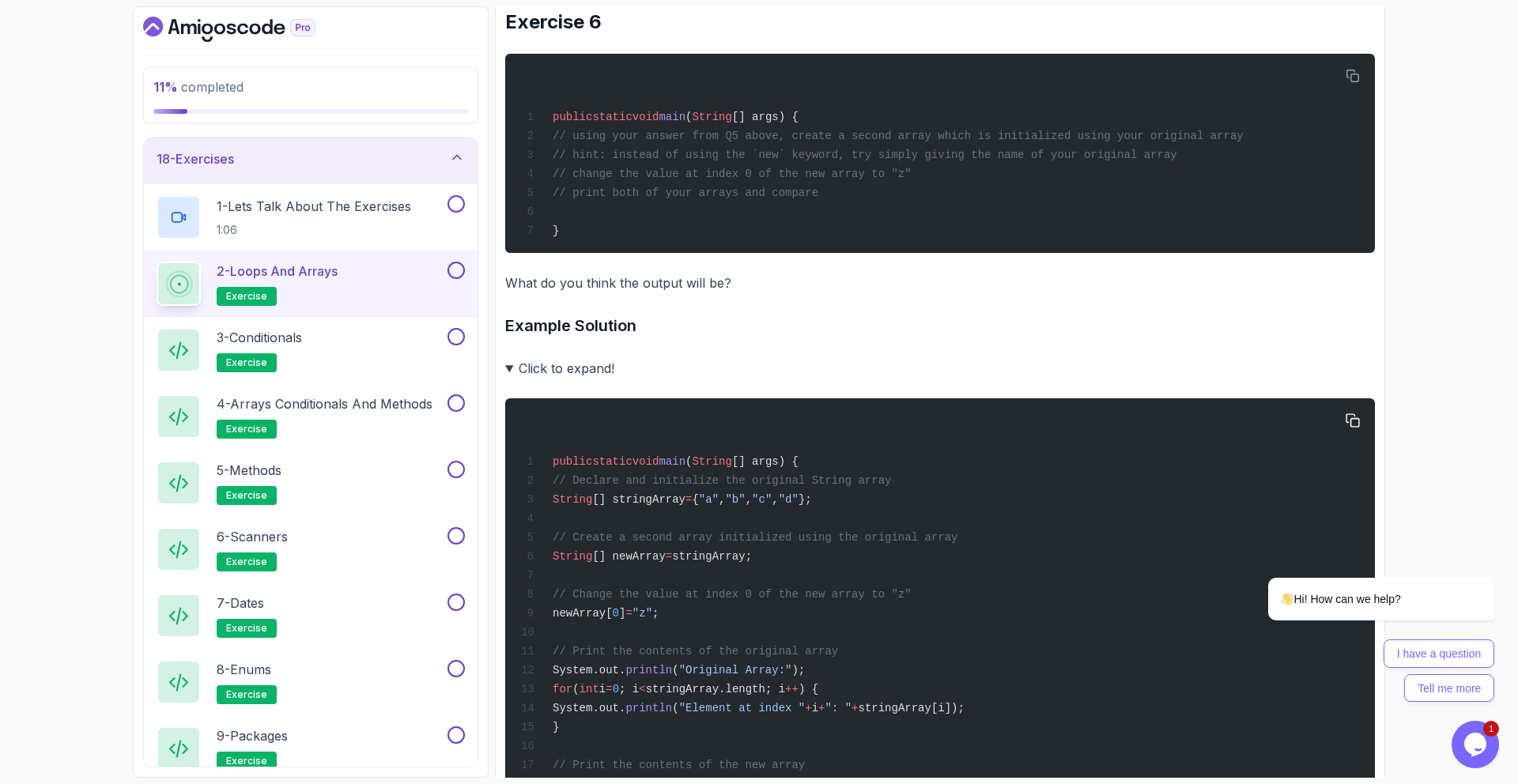
scroll to position [2370, 0]
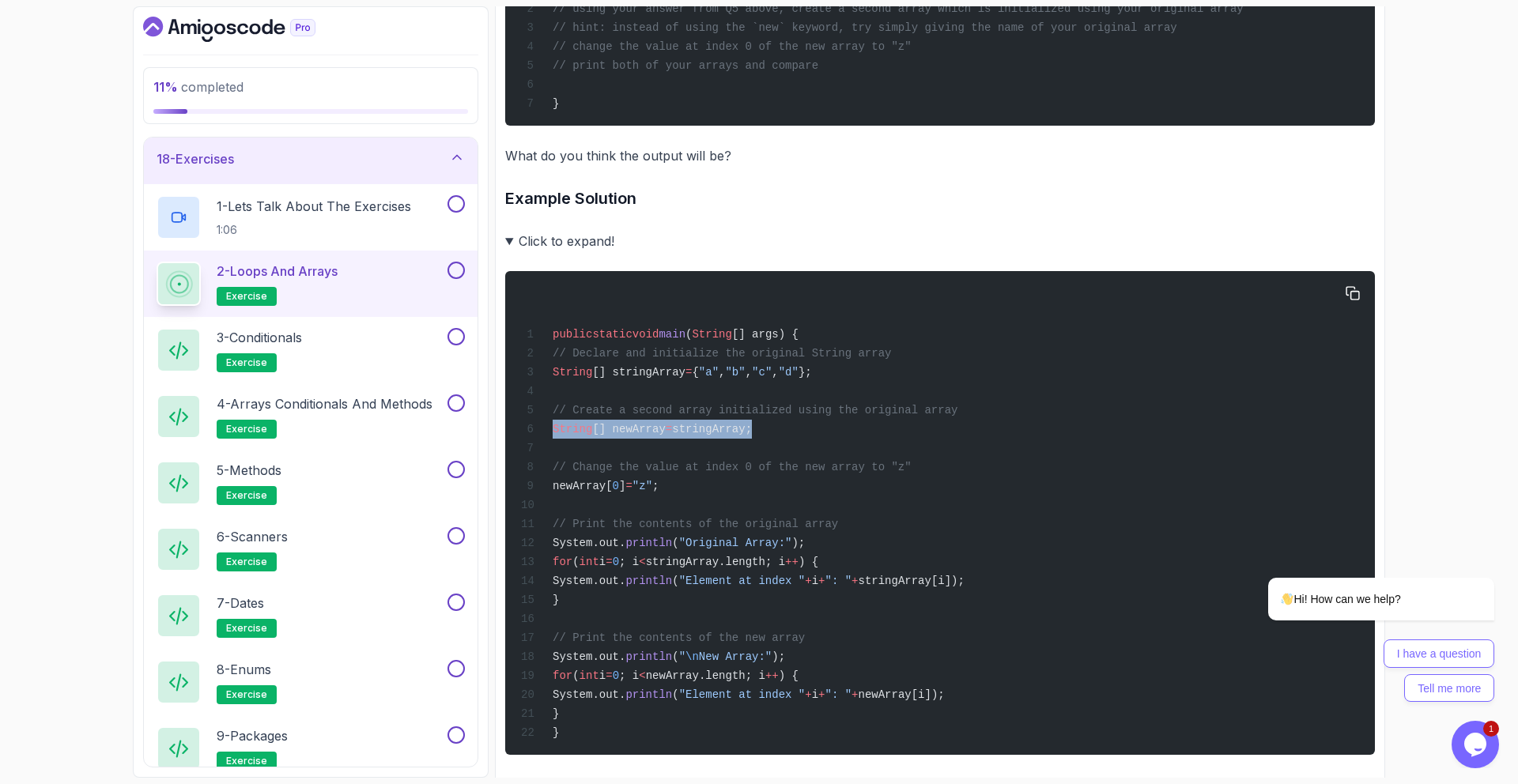
drag, startPoint x: 564, startPoint y: 430, endPoint x: 802, endPoint y: 432, distance: 238.0
click at [752, 434] on span "String [] newArray = stringArray;" at bounding box center [636, 429] width 231 height 12
click at [810, 432] on div "public static void main ( String [] args) { // Declare and initialize the origi…" at bounding box center [940, 513] width 845 height 465
drag, startPoint x: 646, startPoint y: 488, endPoint x: 736, endPoint y: 485, distance: 90.0
click at [737, 486] on div "public static void main ( String [] args) { // Declare and initialize the origi…" at bounding box center [940, 513] width 845 height 465
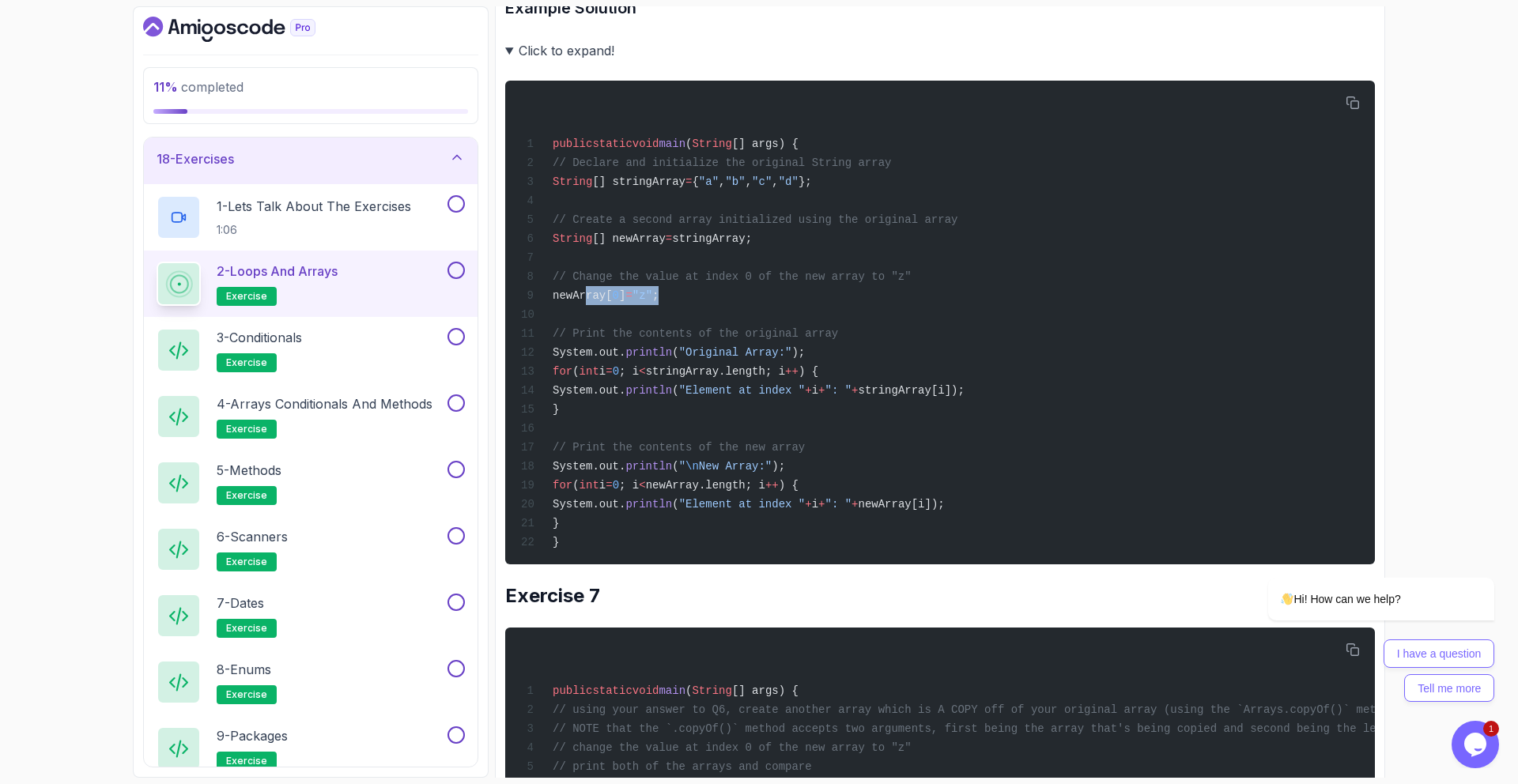
scroll to position [2579, 0]
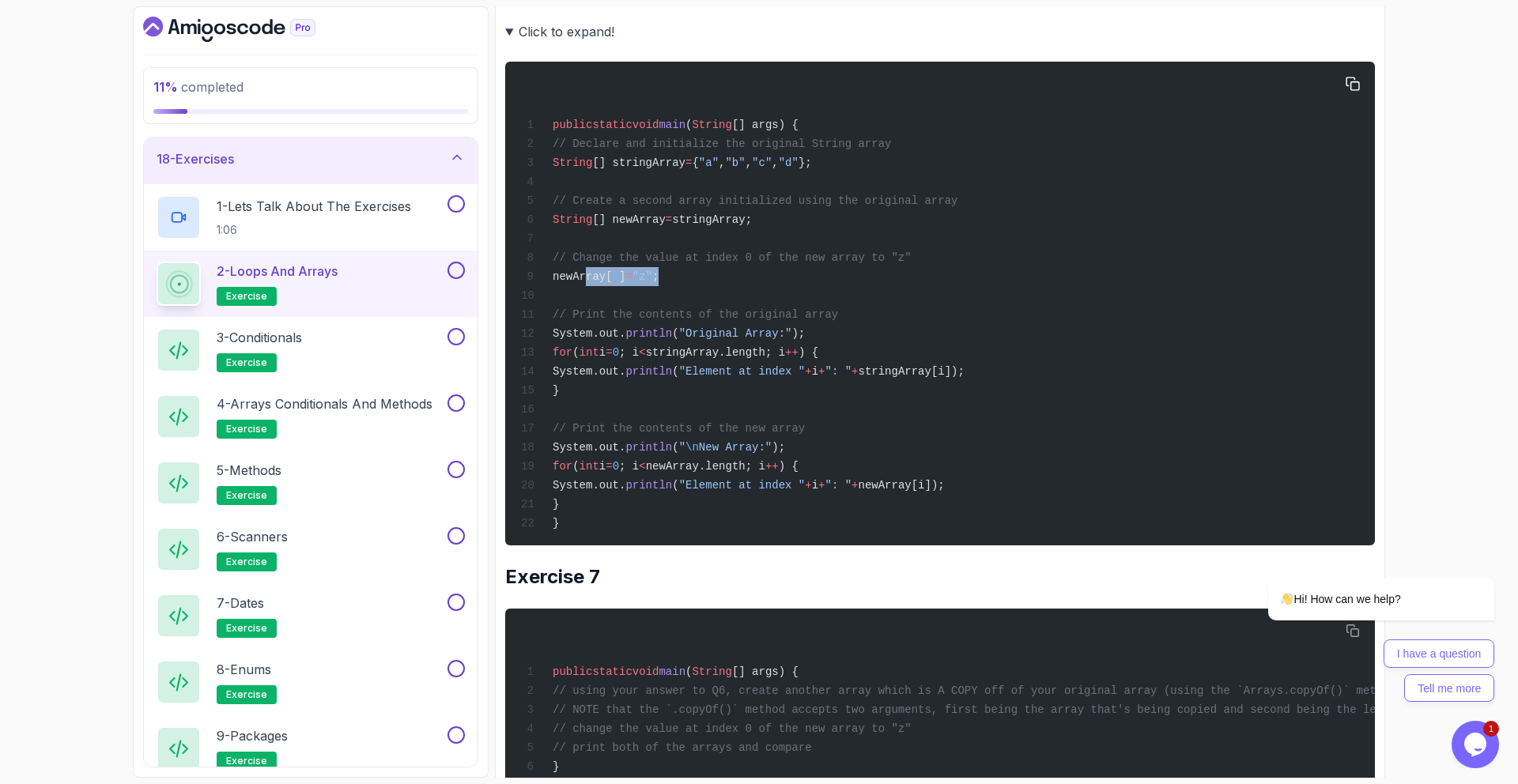
drag, startPoint x: 592, startPoint y: 309, endPoint x: 855, endPoint y: 487, distance: 317.6
click at [873, 500] on div "public static void main ( String [] args) { // Declare and initialize the origi…" at bounding box center [940, 303] width 845 height 465
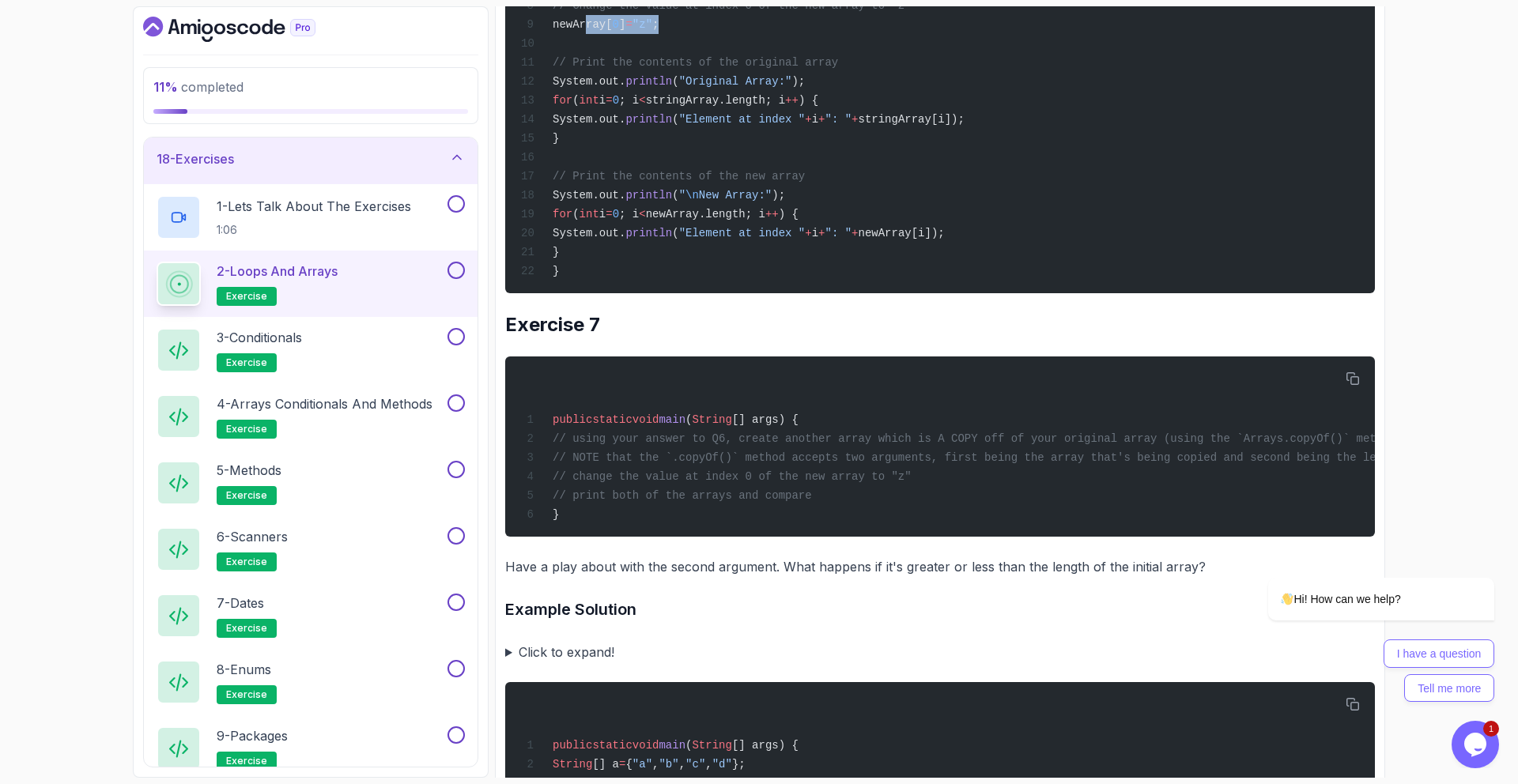
scroll to position [2877, 0]
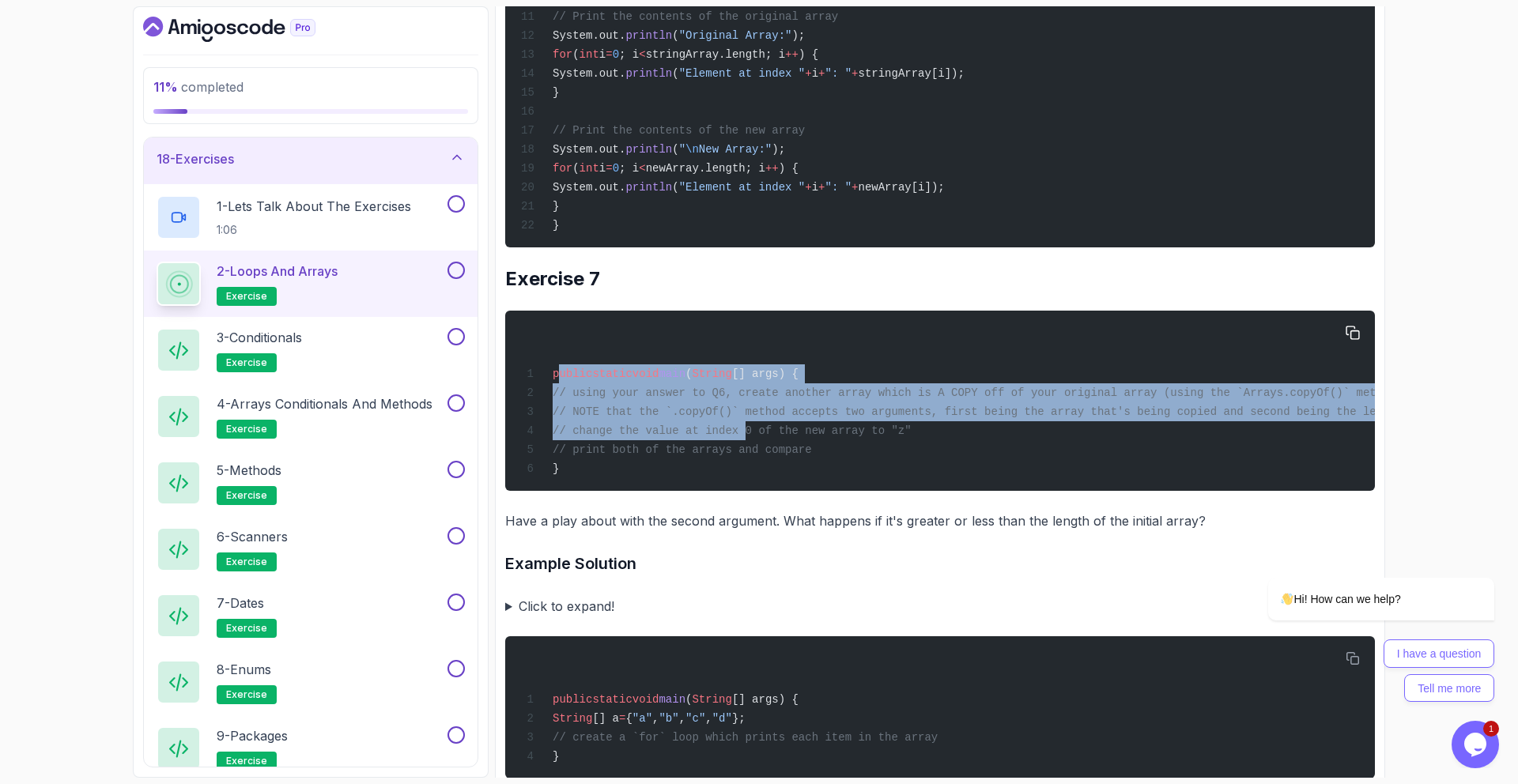
drag, startPoint x: 589, startPoint y: 375, endPoint x: 746, endPoint y: 430, distance: 166.4
click at [746, 430] on code "public static void main ( String [] args) { // using your answer to Q6, create …" at bounding box center [1018, 421] width 994 height 108
click at [746, 430] on span "// change the value at index 0 of the new array to "z"" at bounding box center [731, 431] width 359 height 12
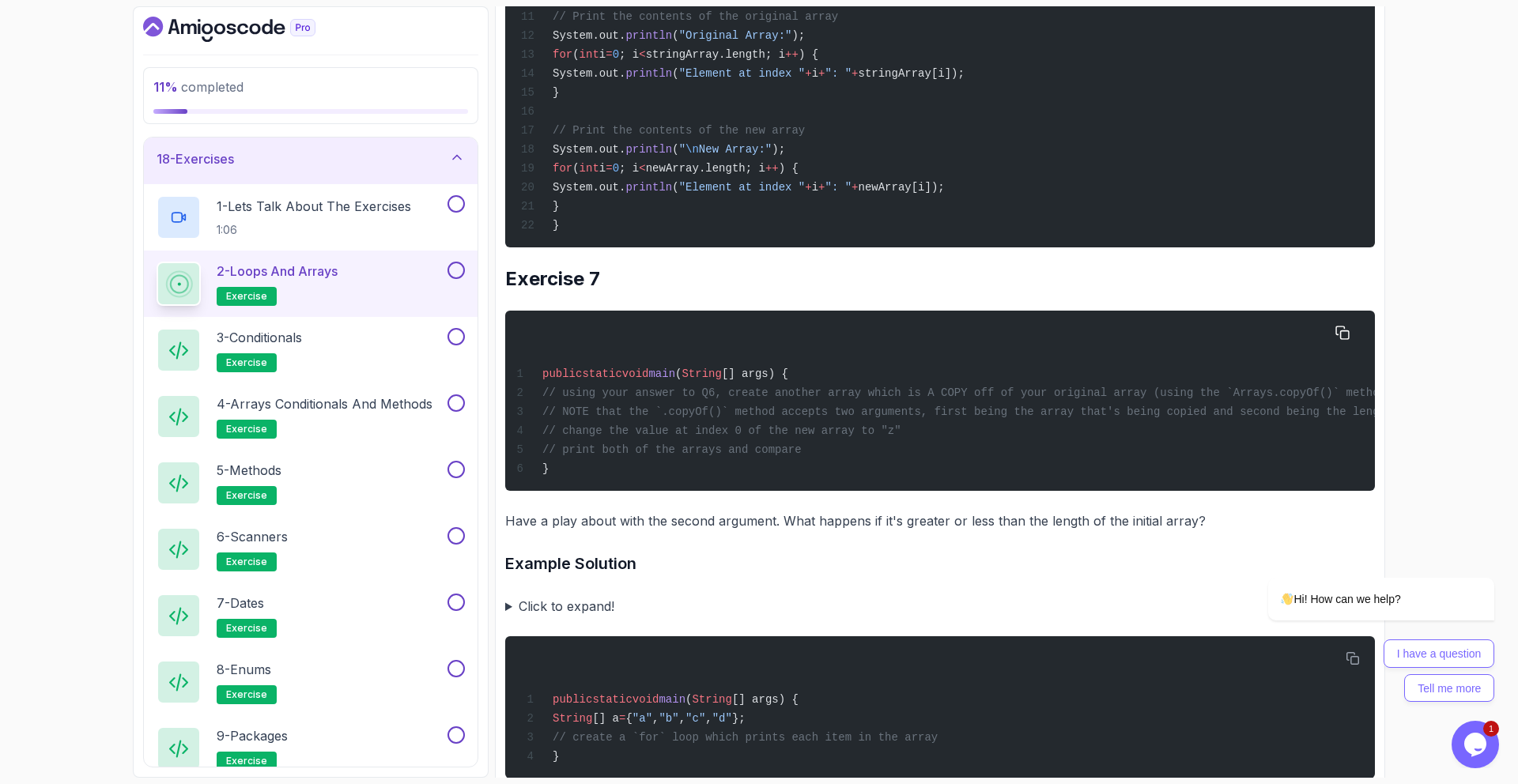
scroll to position [0, 0]
click at [756, 383] on div "public static void main ( String [] args) { // using your answer to Q6, create …" at bounding box center [940, 401] width 845 height 161
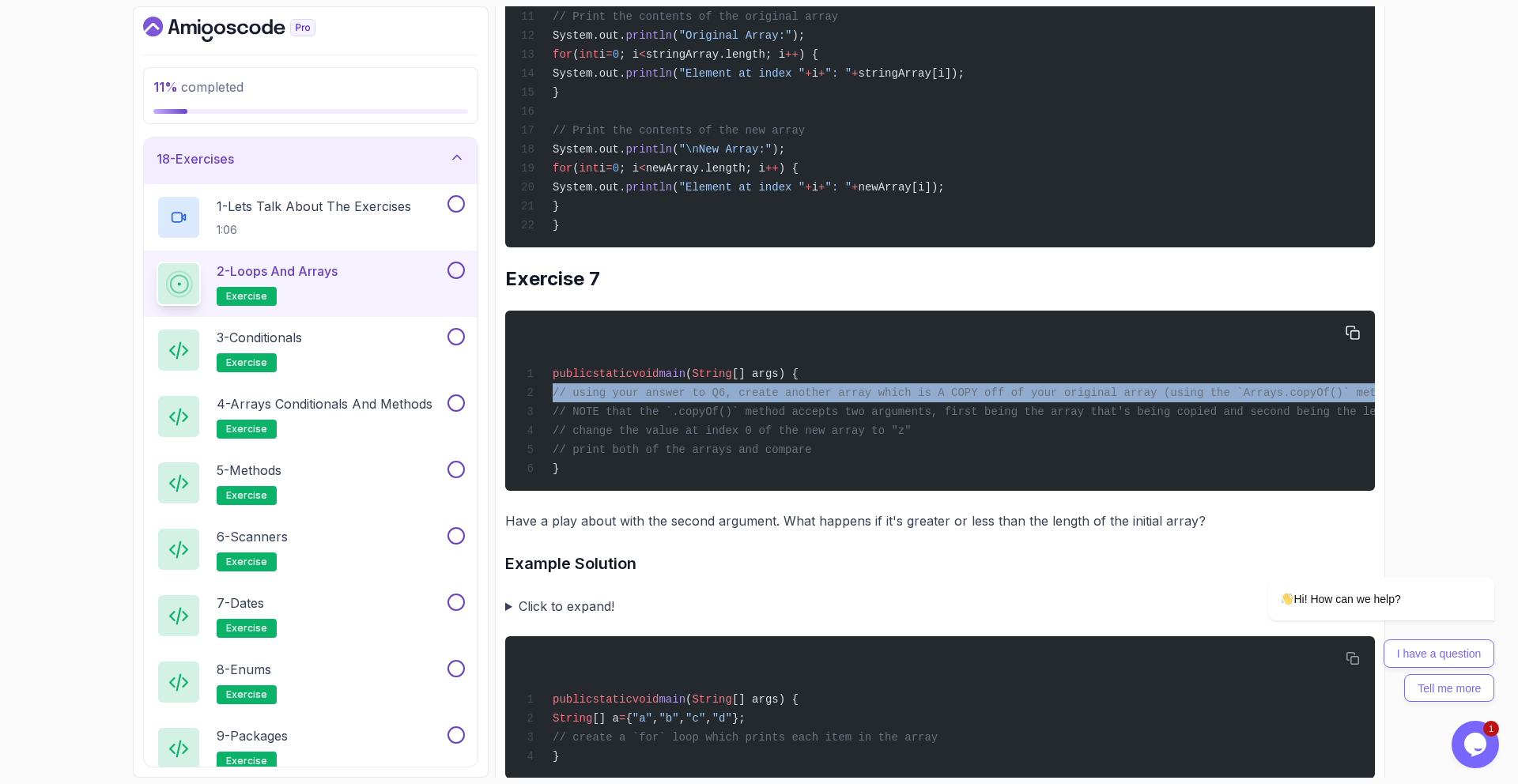
click at [756, 383] on div "public static void main ( String [] args) { // using your answer to Q6, create …" at bounding box center [940, 401] width 845 height 161
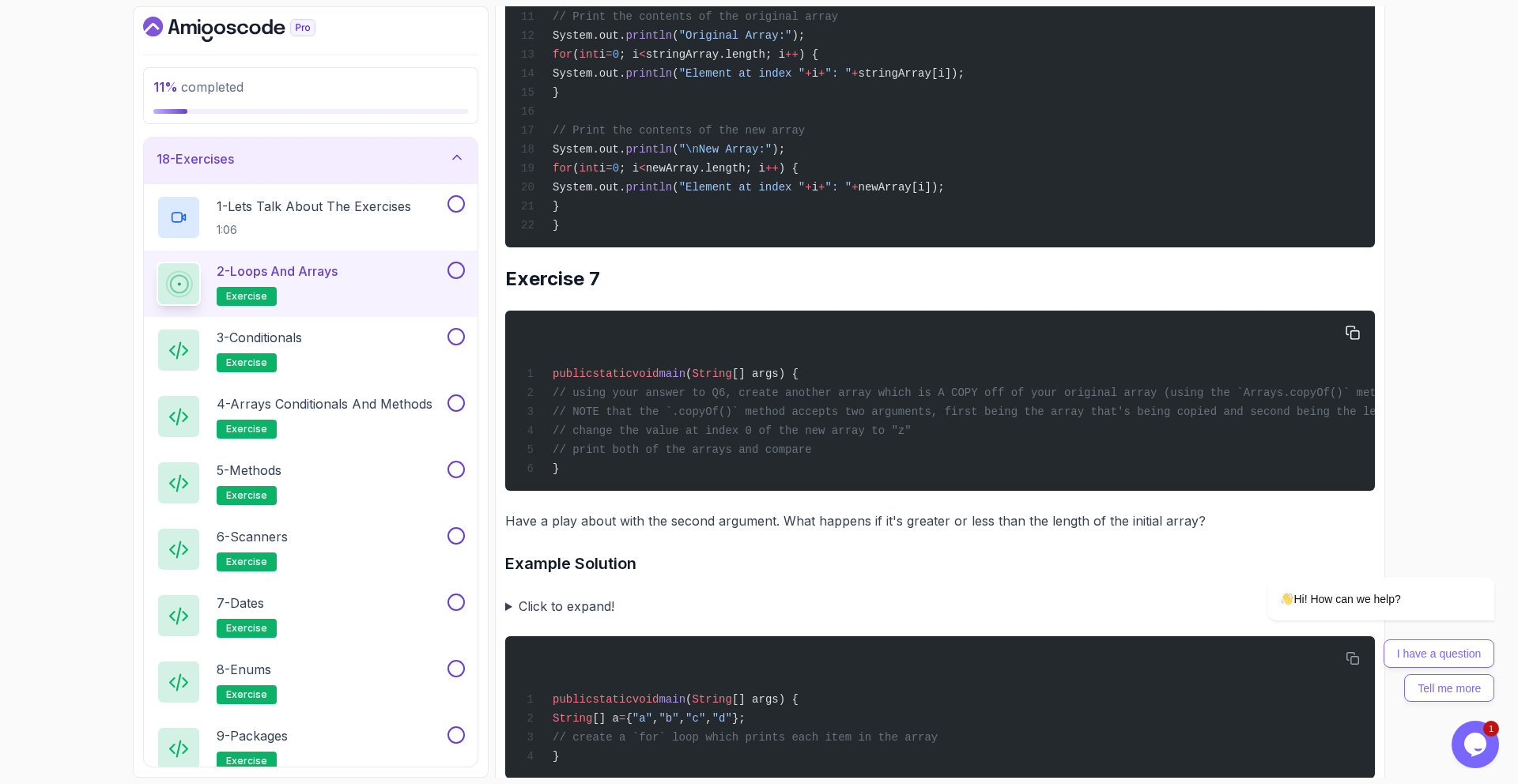
click at [745, 414] on span "// NOTE that the `.copyOf()` method accepts two arguments, first being the arra…" at bounding box center [1034, 412] width 963 height 12
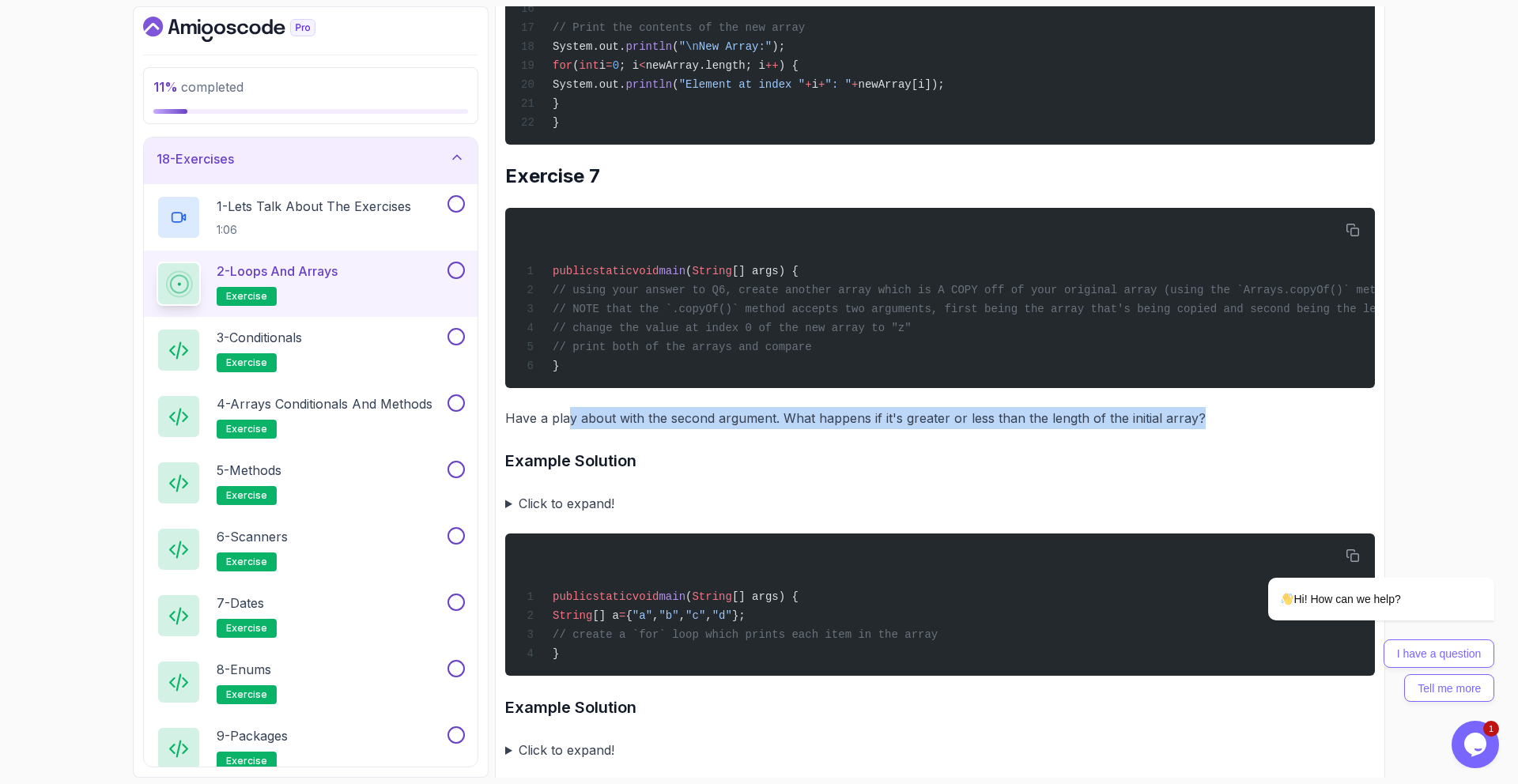
drag, startPoint x: 567, startPoint y: 424, endPoint x: 1210, endPoint y: 430, distance: 643.0
click at [1210, 430] on p "Have a play about with the second argument. What happens if it's greater or les…" at bounding box center [940, 417] width 870 height 22
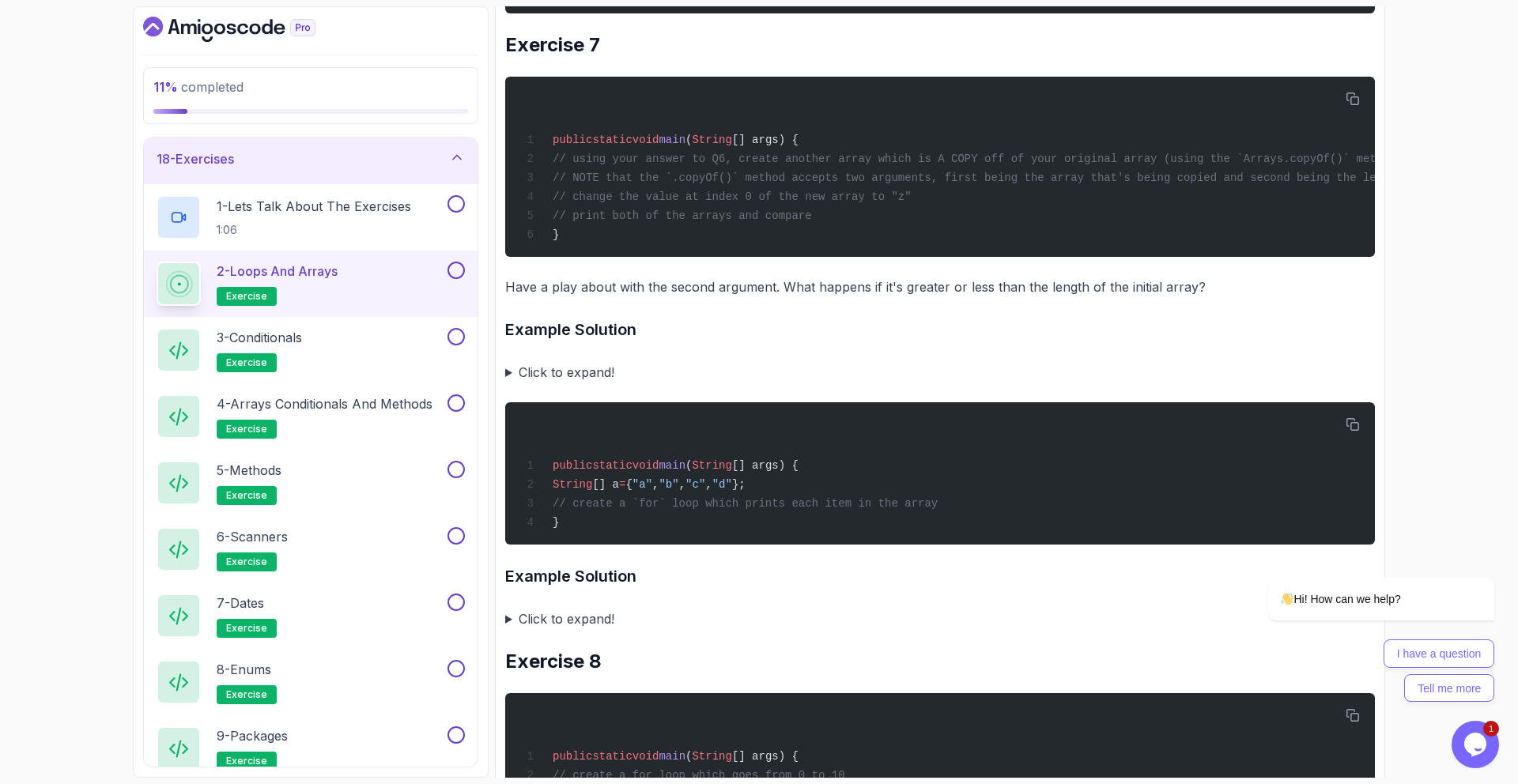
scroll to position [3114, 0]
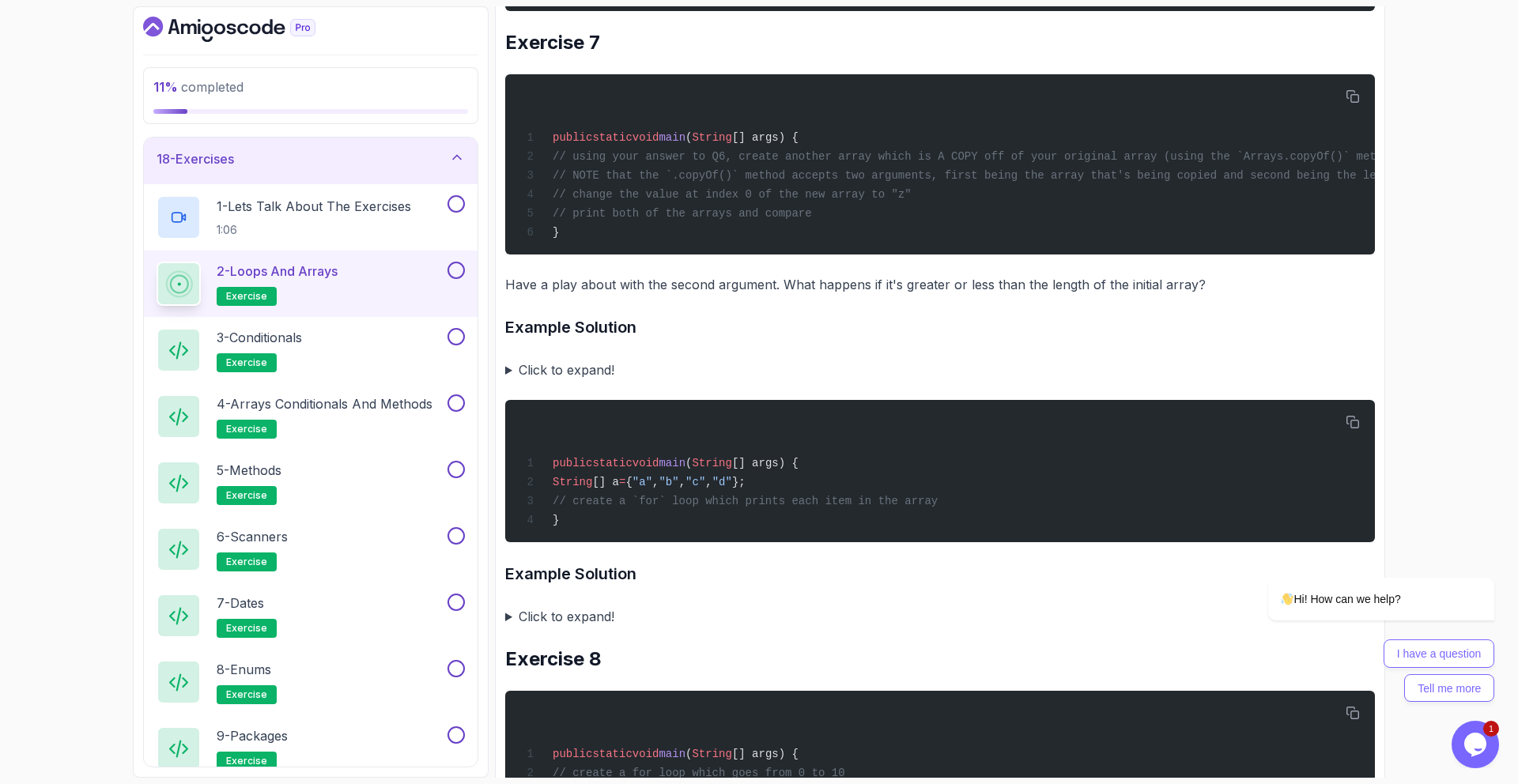
click at [604, 380] on summary "Click to expand!" at bounding box center [940, 369] width 870 height 22
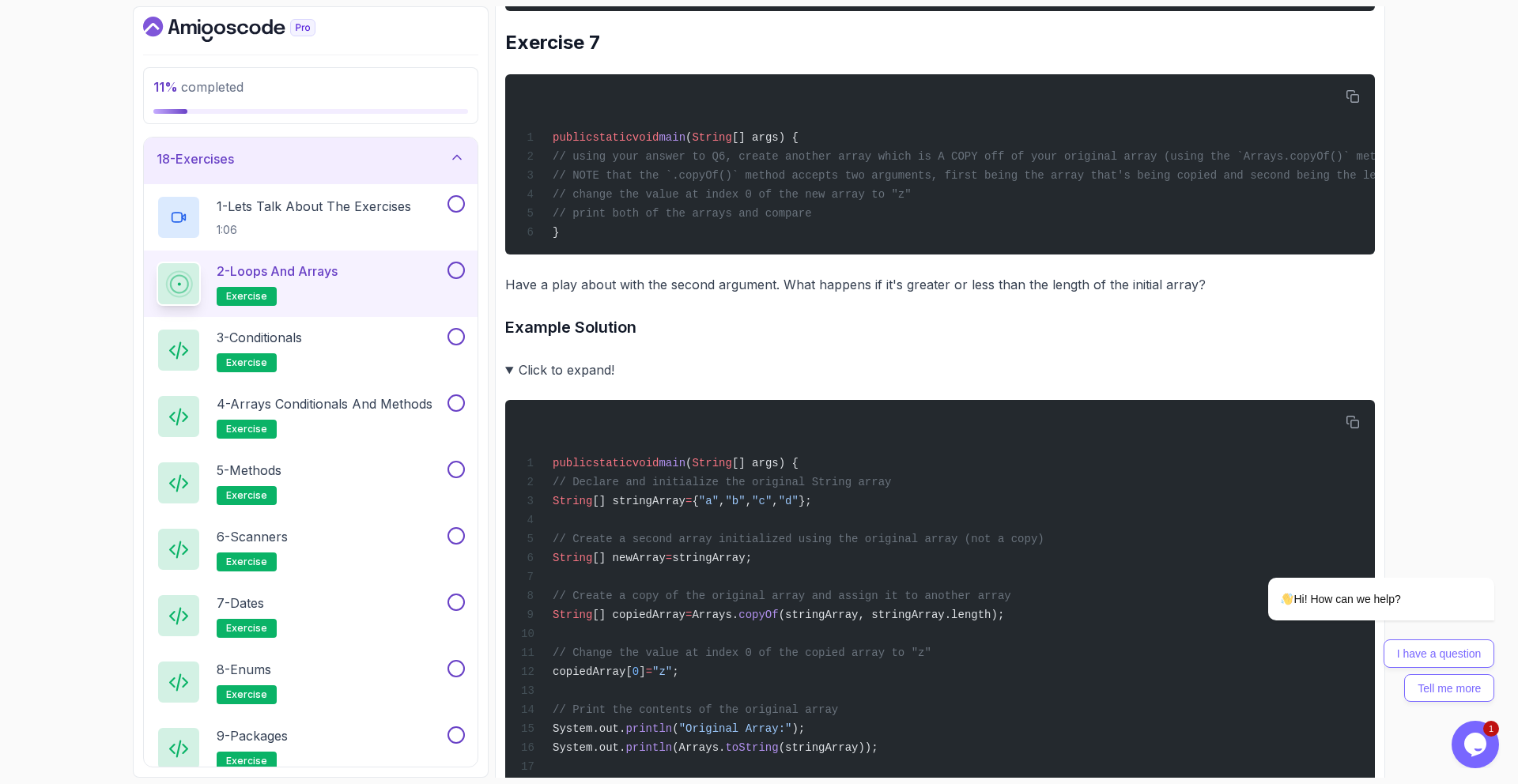
click at [598, 381] on summary "Click to expand!" at bounding box center [940, 369] width 870 height 22
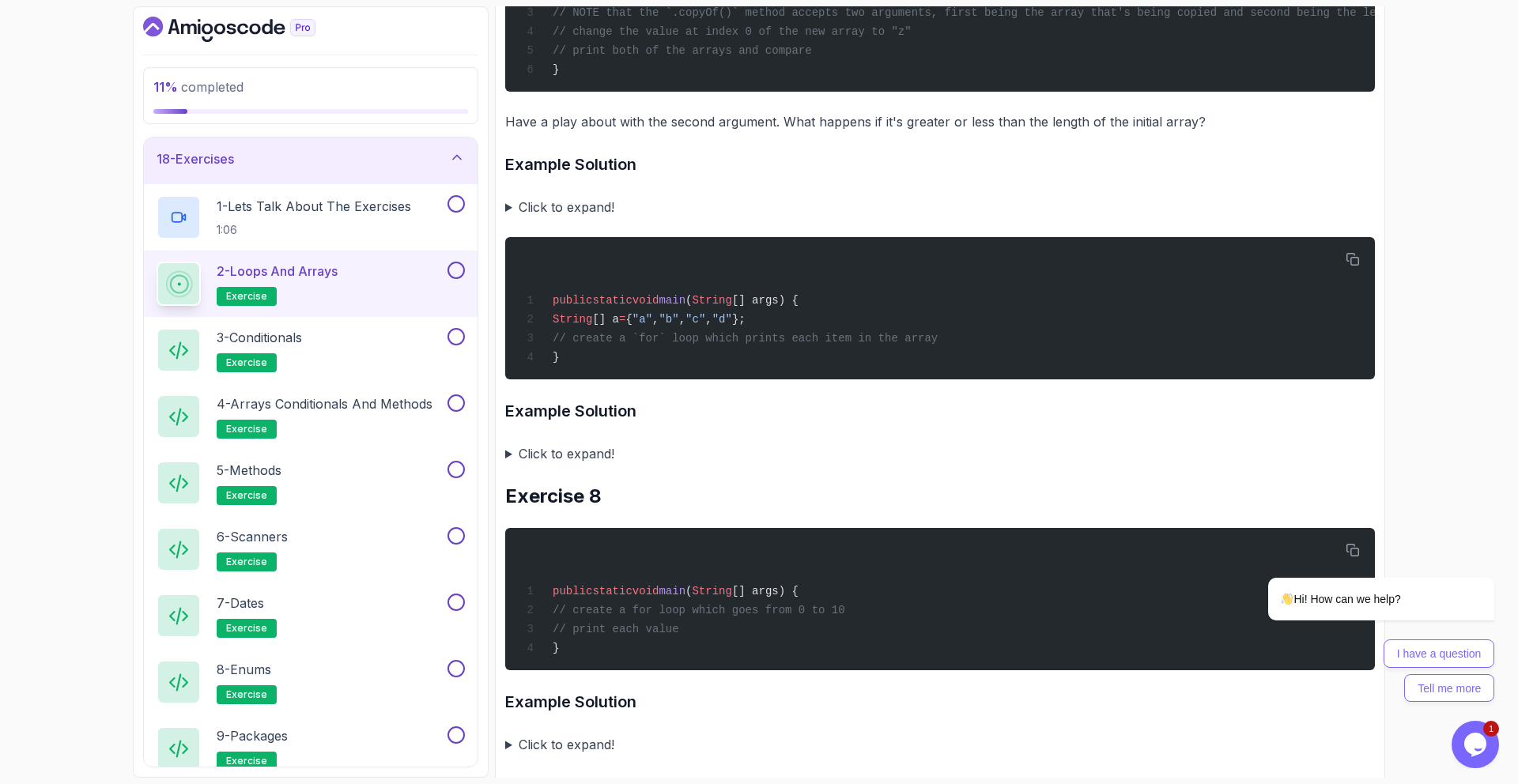
scroll to position [3288, 0]
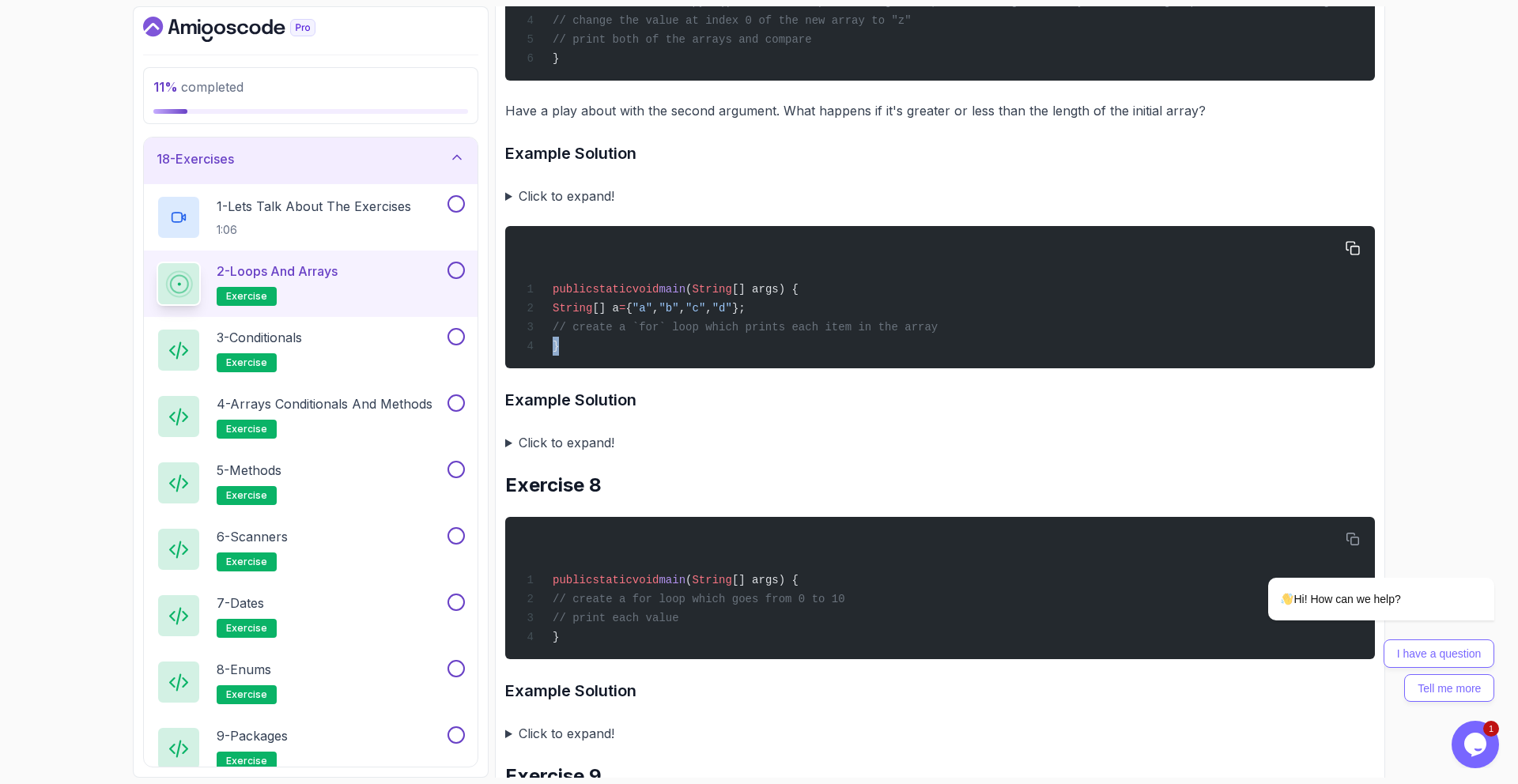
drag, startPoint x: 551, startPoint y: 351, endPoint x: 666, endPoint y: 361, distance: 115.4
click at [658, 359] on div "public static void main ( String [] args) { String [] a = { "a" , "b" , "c" , "…" at bounding box center [940, 297] width 845 height 124
click at [666, 359] on div "public static void main ( String [] args) { String [] a = { "a" , "b" , "c" , "…" at bounding box center [940, 297] width 845 height 124
drag, startPoint x: 517, startPoint y: 408, endPoint x: 613, endPoint y: 403, distance: 96.1
click at [613, 403] on h3 "Example Solution" at bounding box center [940, 400] width 870 height 25
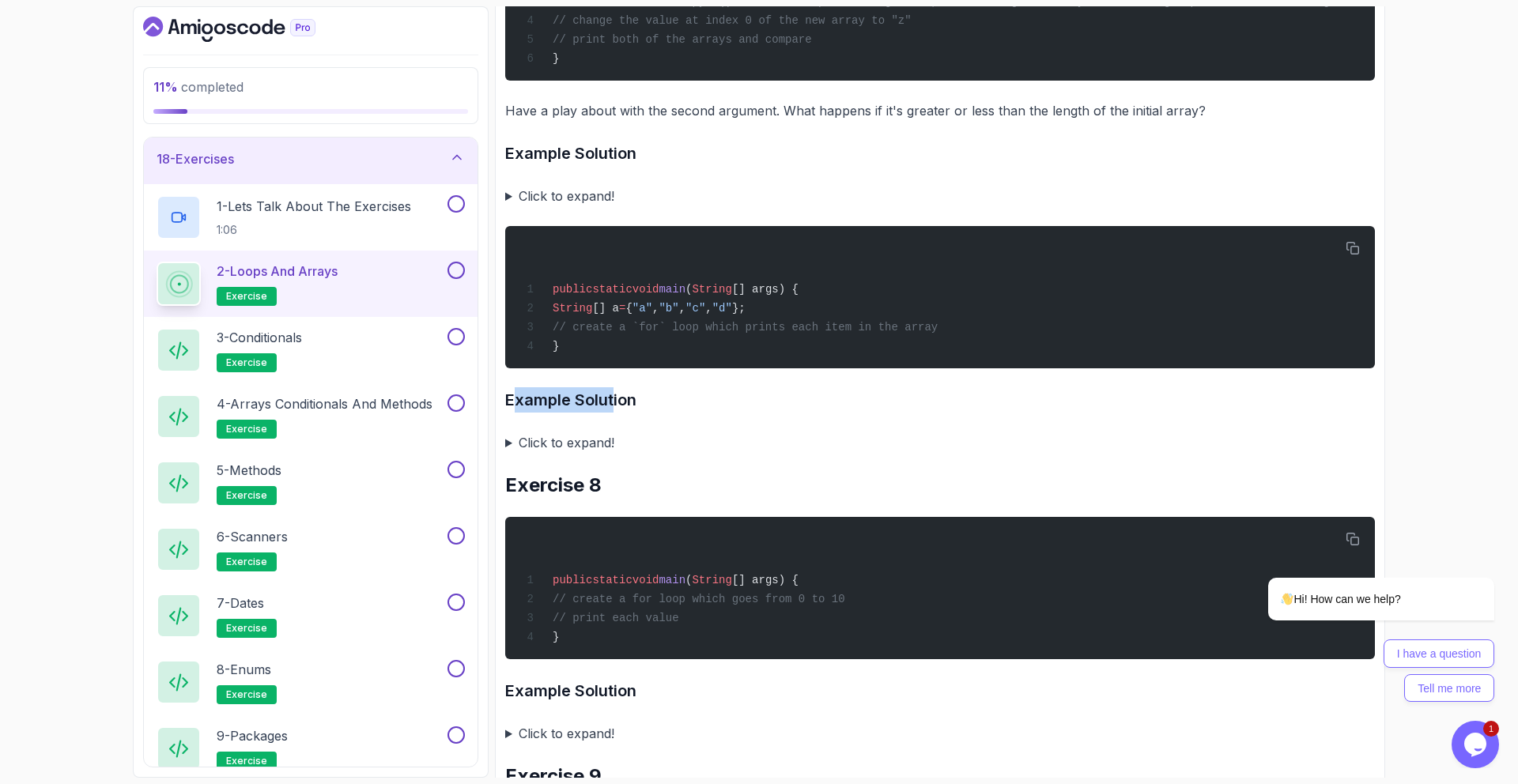
click at [615, 404] on h3 "Example Solution" at bounding box center [940, 400] width 870 height 25
click at [618, 453] on summary "Click to expand!" at bounding box center [940, 442] width 870 height 22
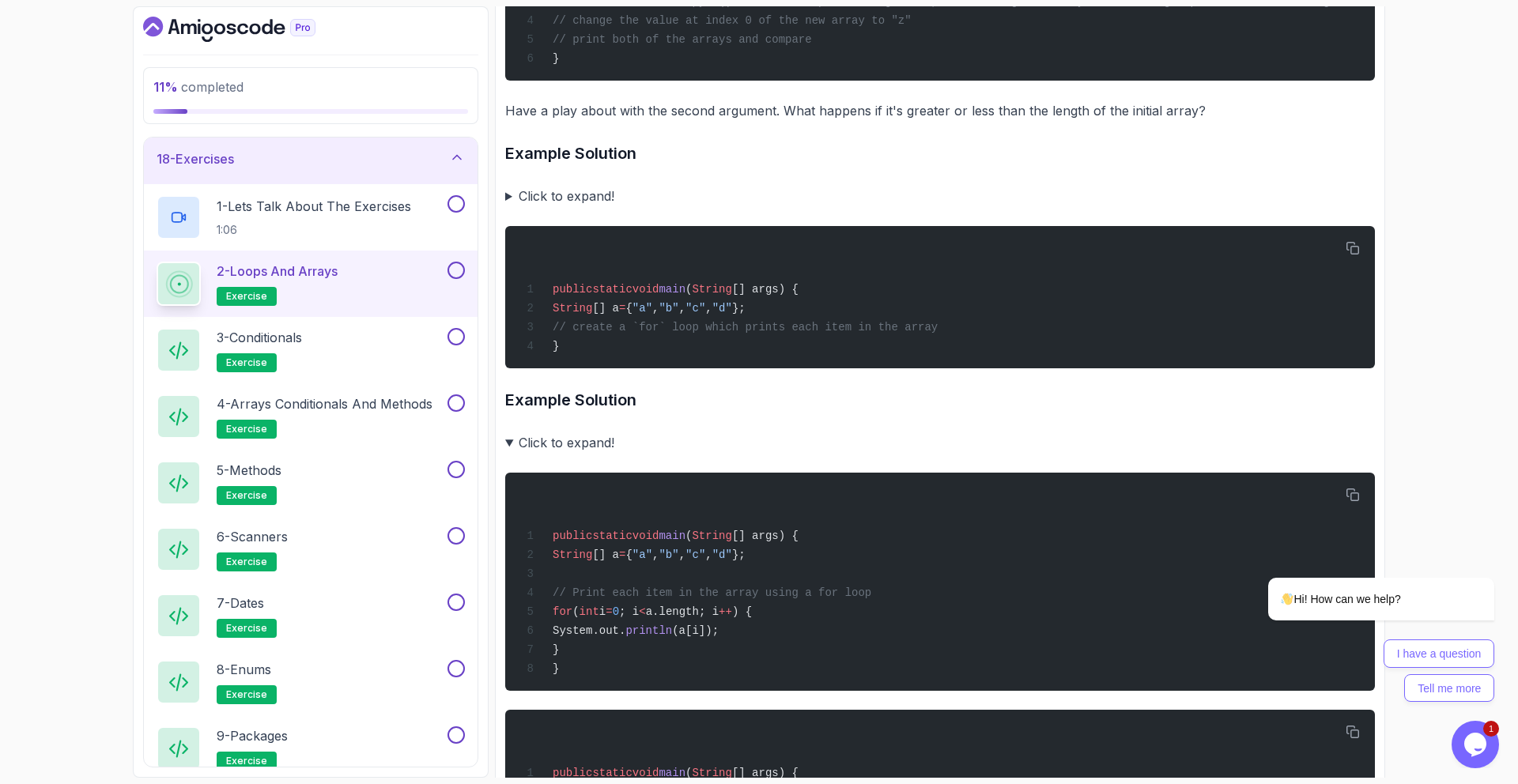
drag, startPoint x: 609, startPoint y: 459, endPoint x: 599, endPoint y: 453, distance: 11.7
click at [609, 454] on summary "Click to expand!" at bounding box center [940, 442] width 870 height 22
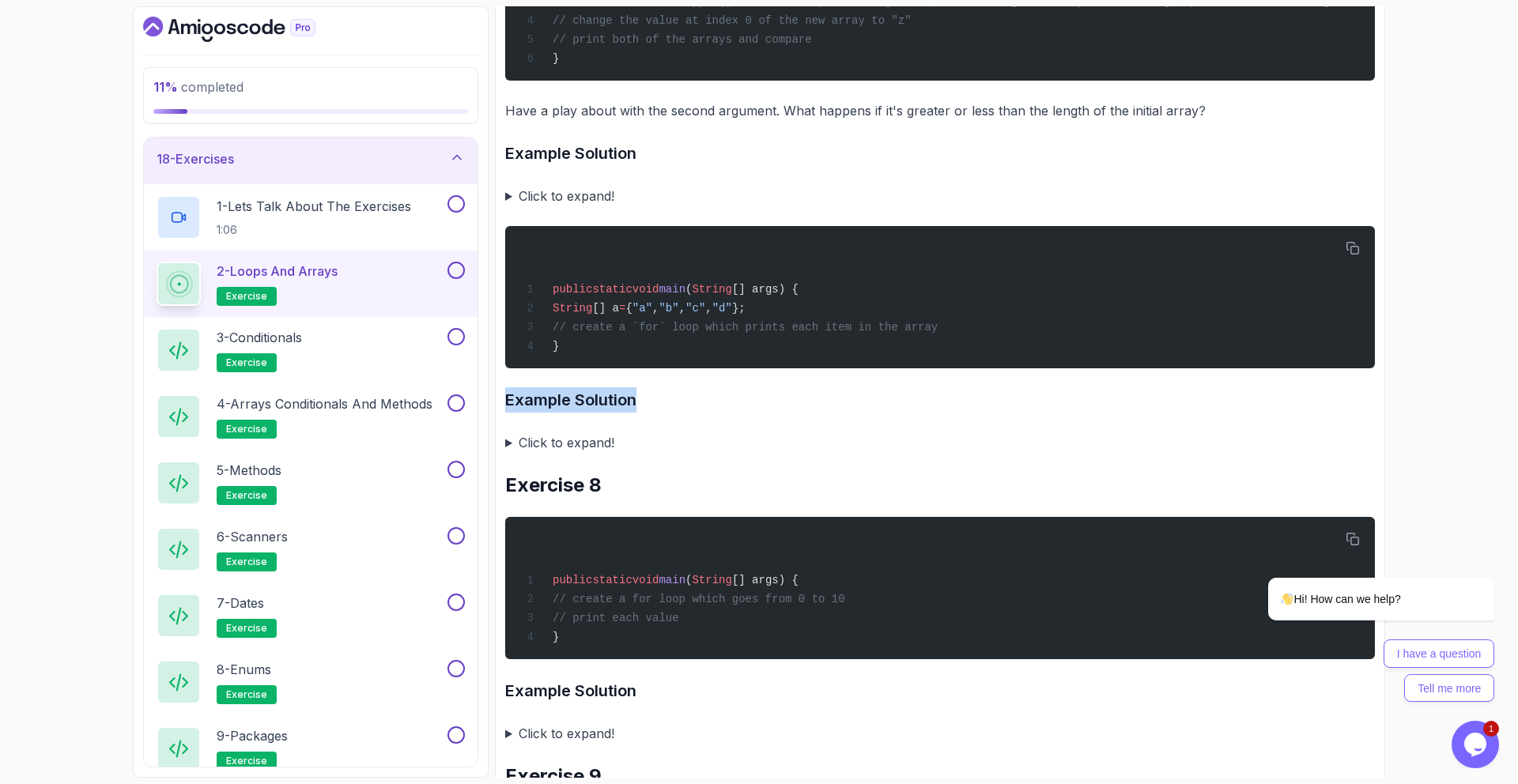
drag, startPoint x: 505, startPoint y: 414, endPoint x: 712, endPoint y: 418, distance: 207.0
click at [712, 413] on h3 "Example Solution" at bounding box center [940, 400] width 870 height 25
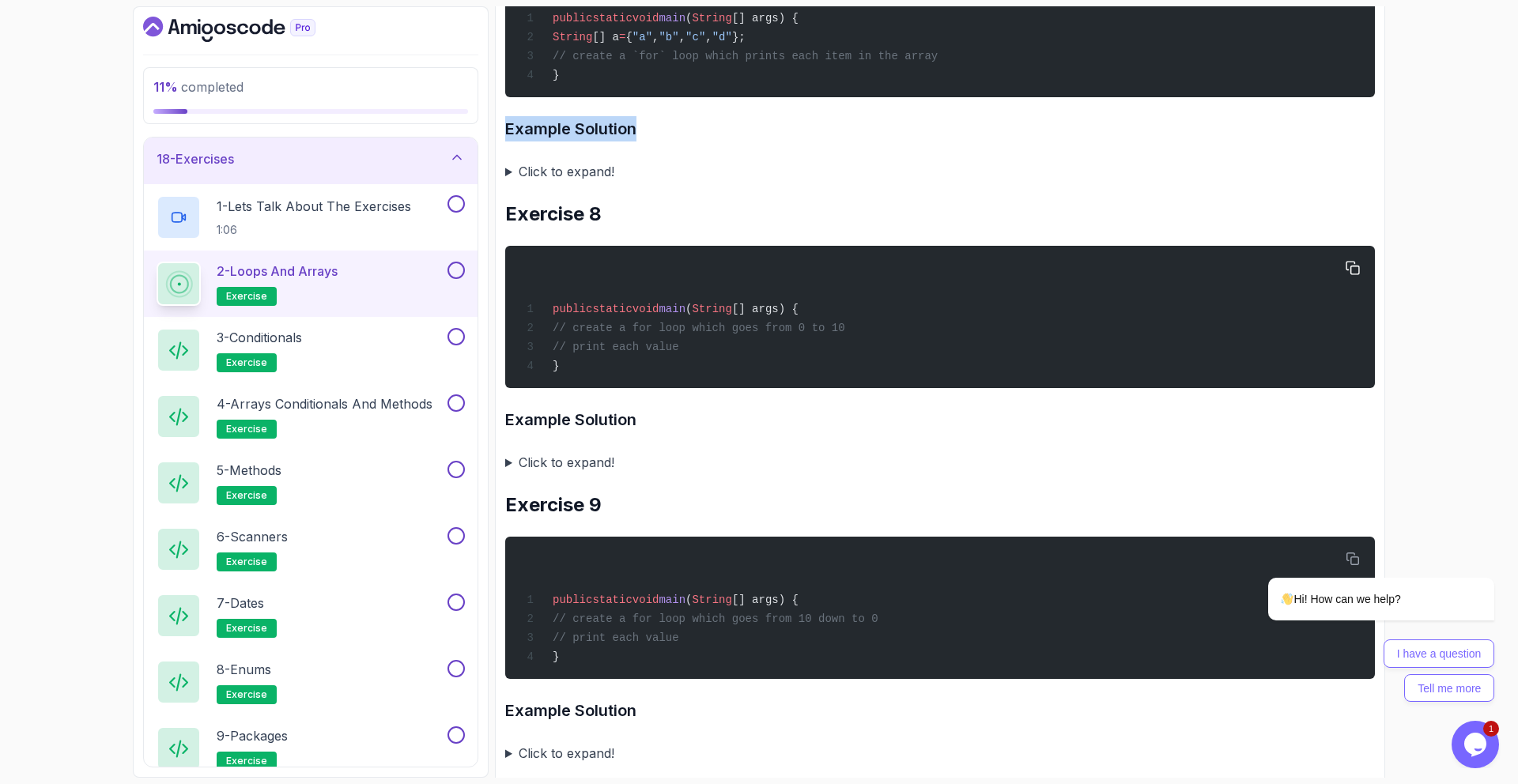
scroll to position [3564, 0]
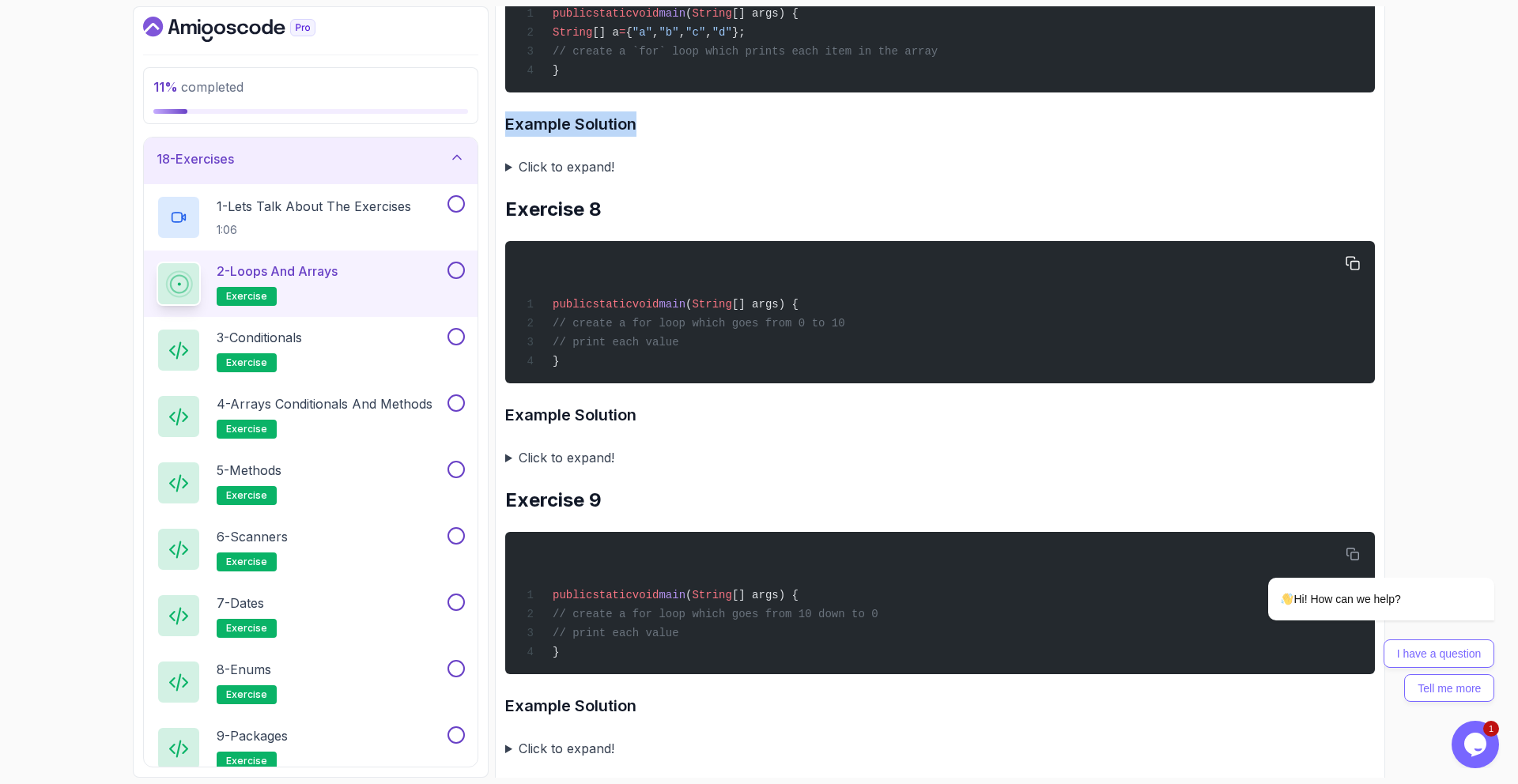
drag, startPoint x: 626, startPoint y: 328, endPoint x: 780, endPoint y: 350, distance: 155.6
click at [780, 351] on div "public static void main ( String [] args) { // create a for loop which goes fro…" at bounding box center [940, 312] width 845 height 124
click at [780, 350] on div "public static void main ( String [] args) { // create a for loop which goes fro…" at bounding box center [940, 312] width 845 height 124
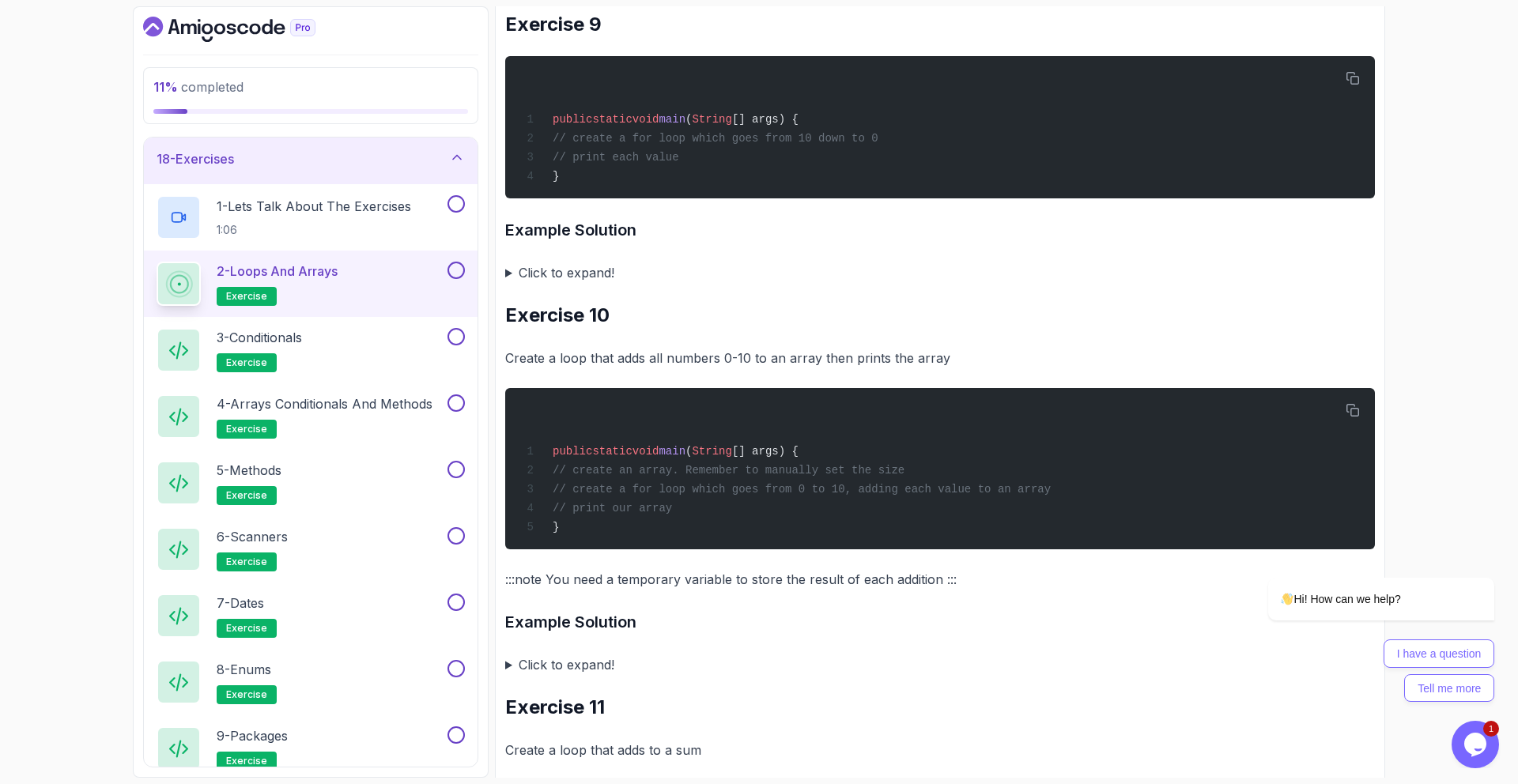
scroll to position [4039, 0]
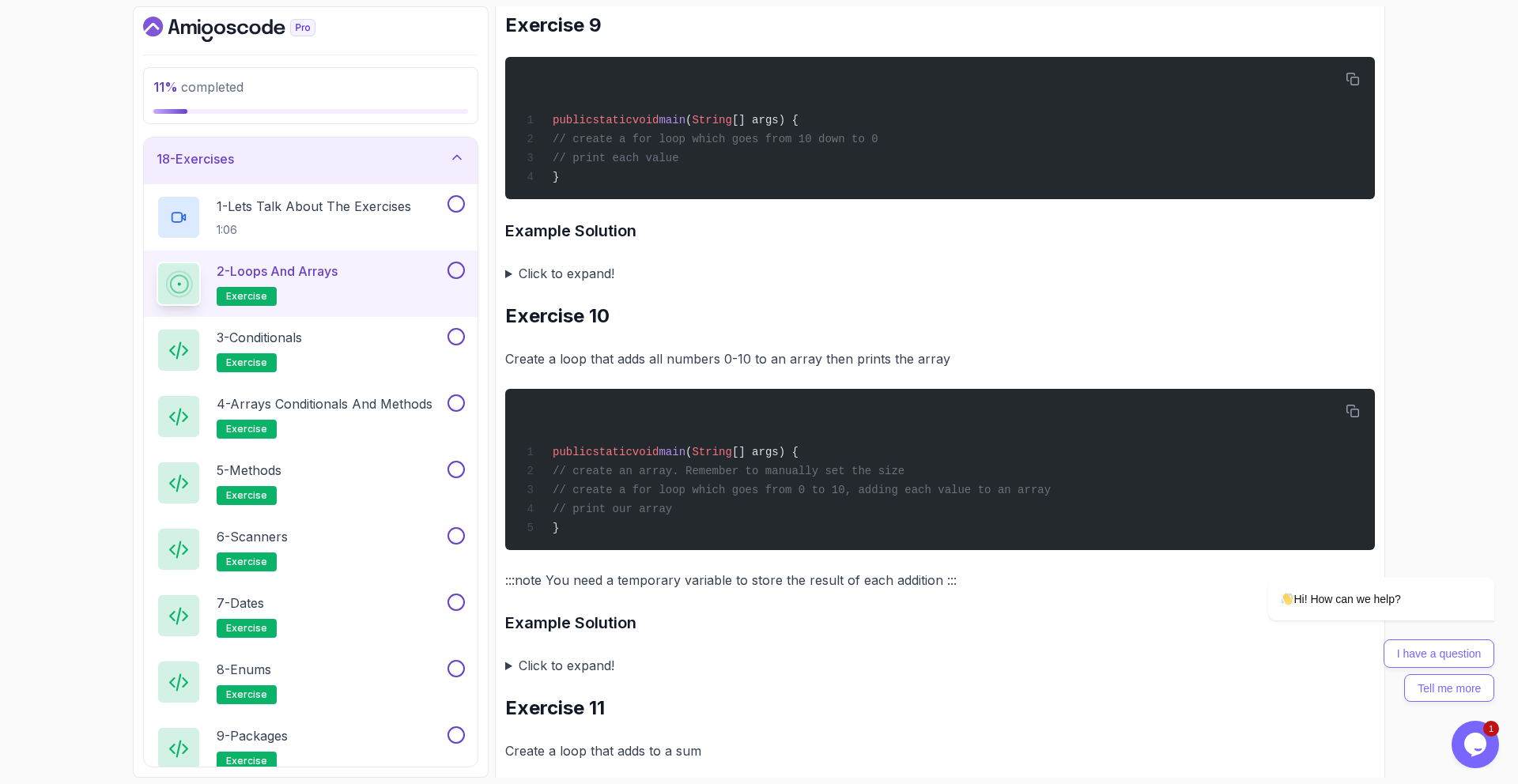
drag, startPoint x: 555, startPoint y: 364, endPoint x: 743, endPoint y: 374, distance: 188.3
click at [743, 370] on p "Create a loop that adds all numbers 0-10 to an array then prints the array" at bounding box center [940, 359] width 870 height 22
click at [744, 370] on p "Create a loop that adds all numbers 0-10 to an array then prints the array" at bounding box center [940, 359] width 870 height 22
click at [743, 370] on p "Create a loop that adds all numbers 0-10 to an array then prints the array" at bounding box center [940, 359] width 870 height 22
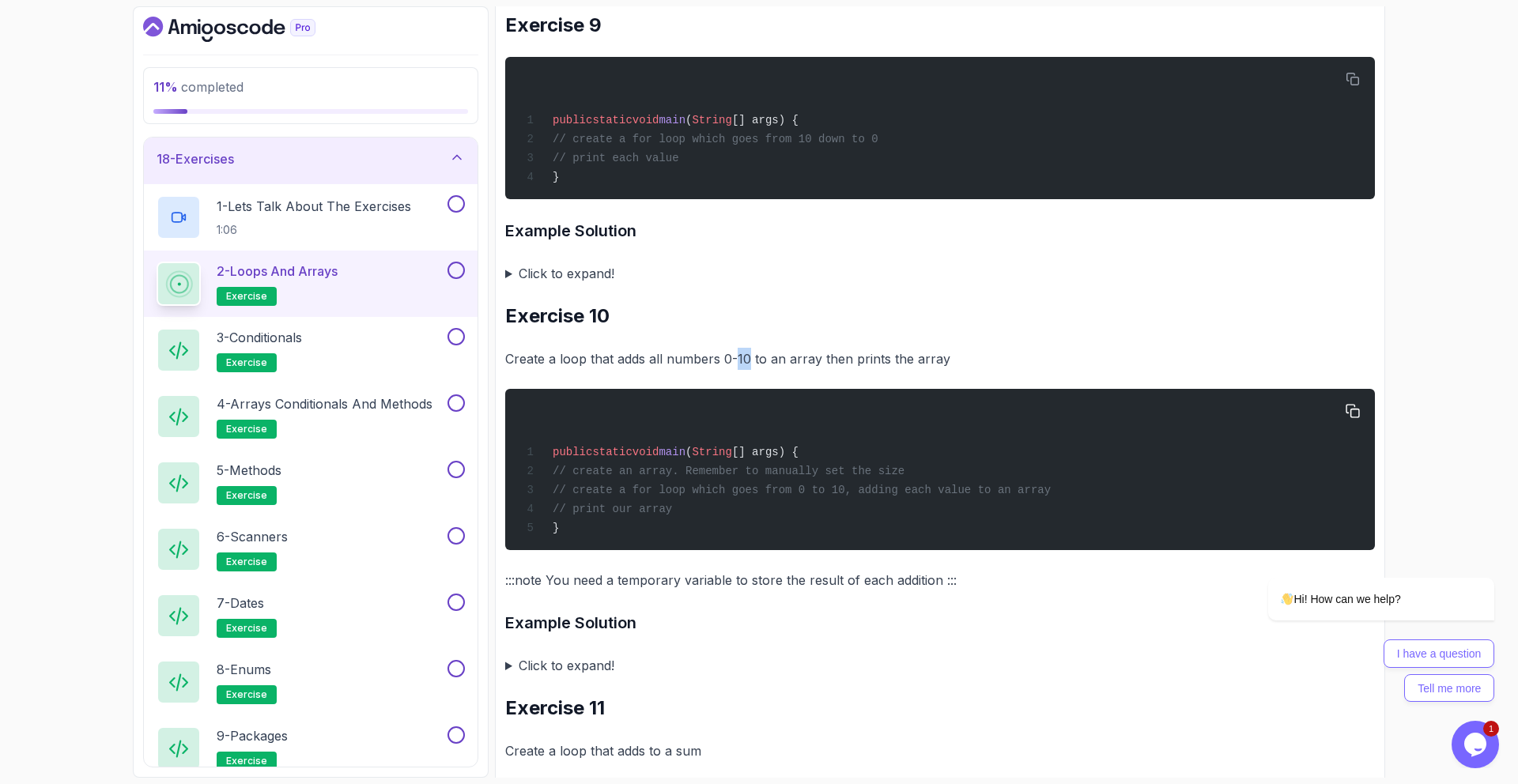
scroll to position [4173, 0]
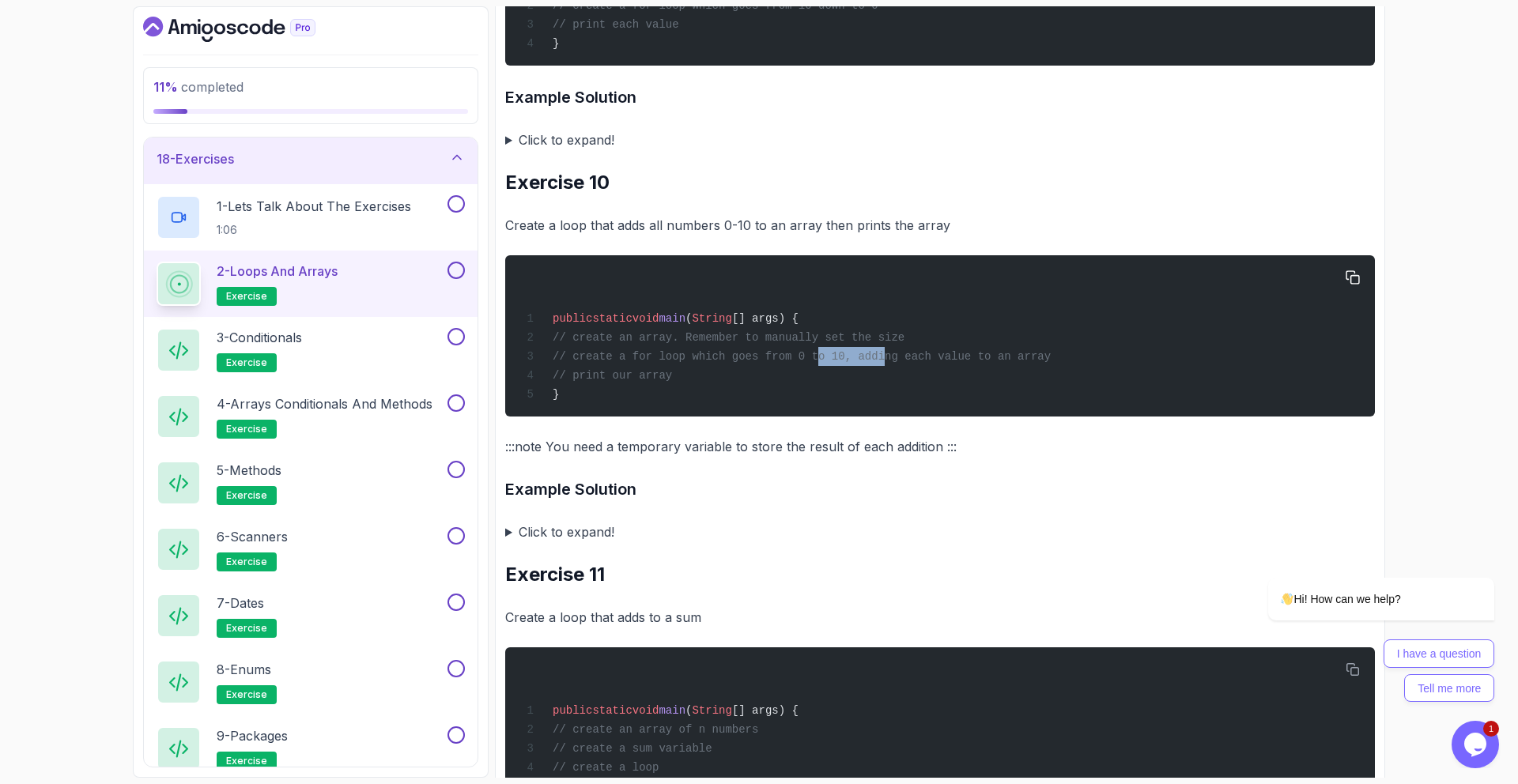
drag, startPoint x: 848, startPoint y: 367, endPoint x: 890, endPoint y: 367, distance: 42.0
click at [885, 363] on span "// create a for loop which goes from 0 to 10, adding each value to an array" at bounding box center [802, 356] width 498 height 12
click at [575, 502] on h3 "Example Solution" at bounding box center [940, 489] width 870 height 25
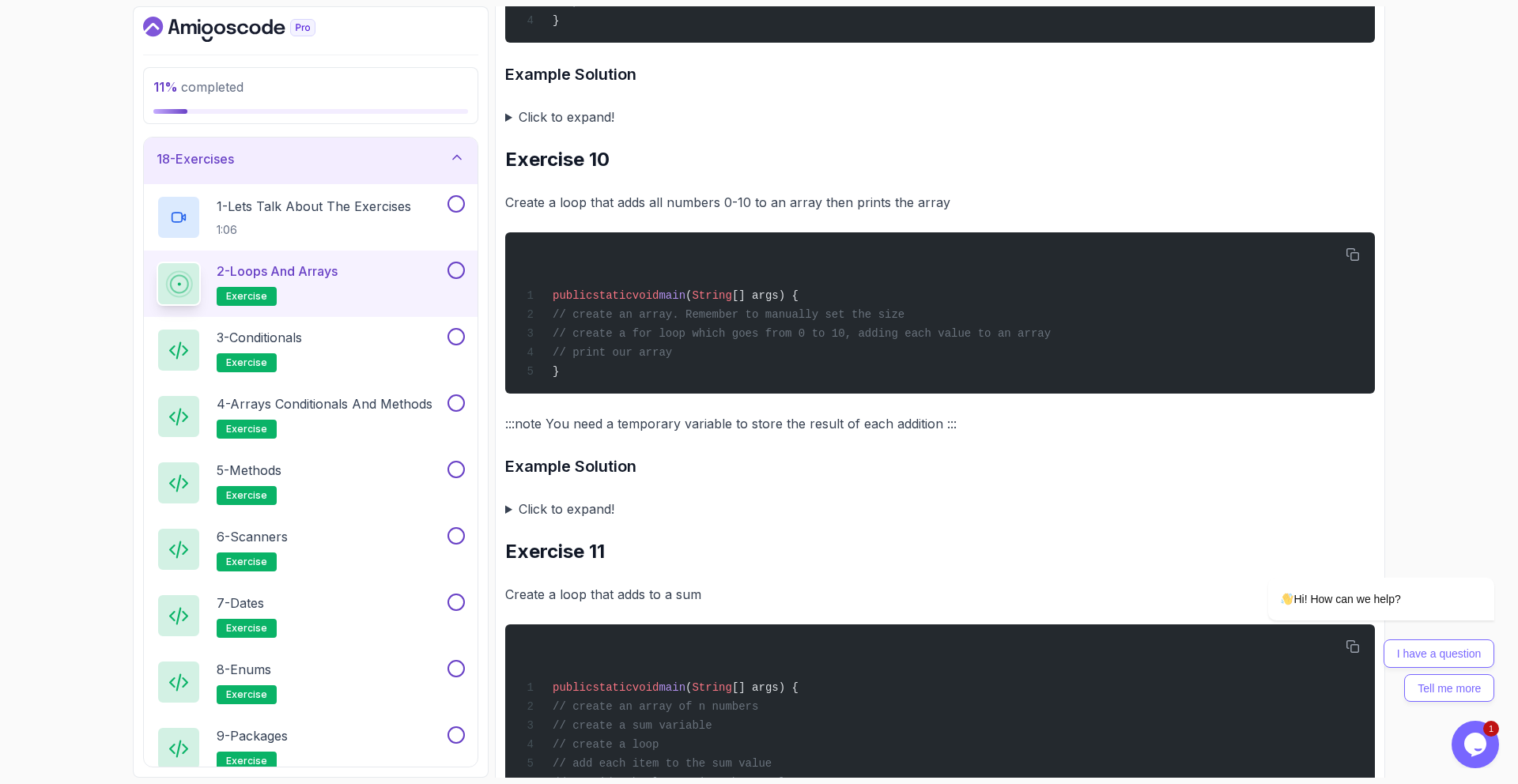
click at [581, 517] on summary "Click to expand!" at bounding box center [940, 509] width 870 height 22
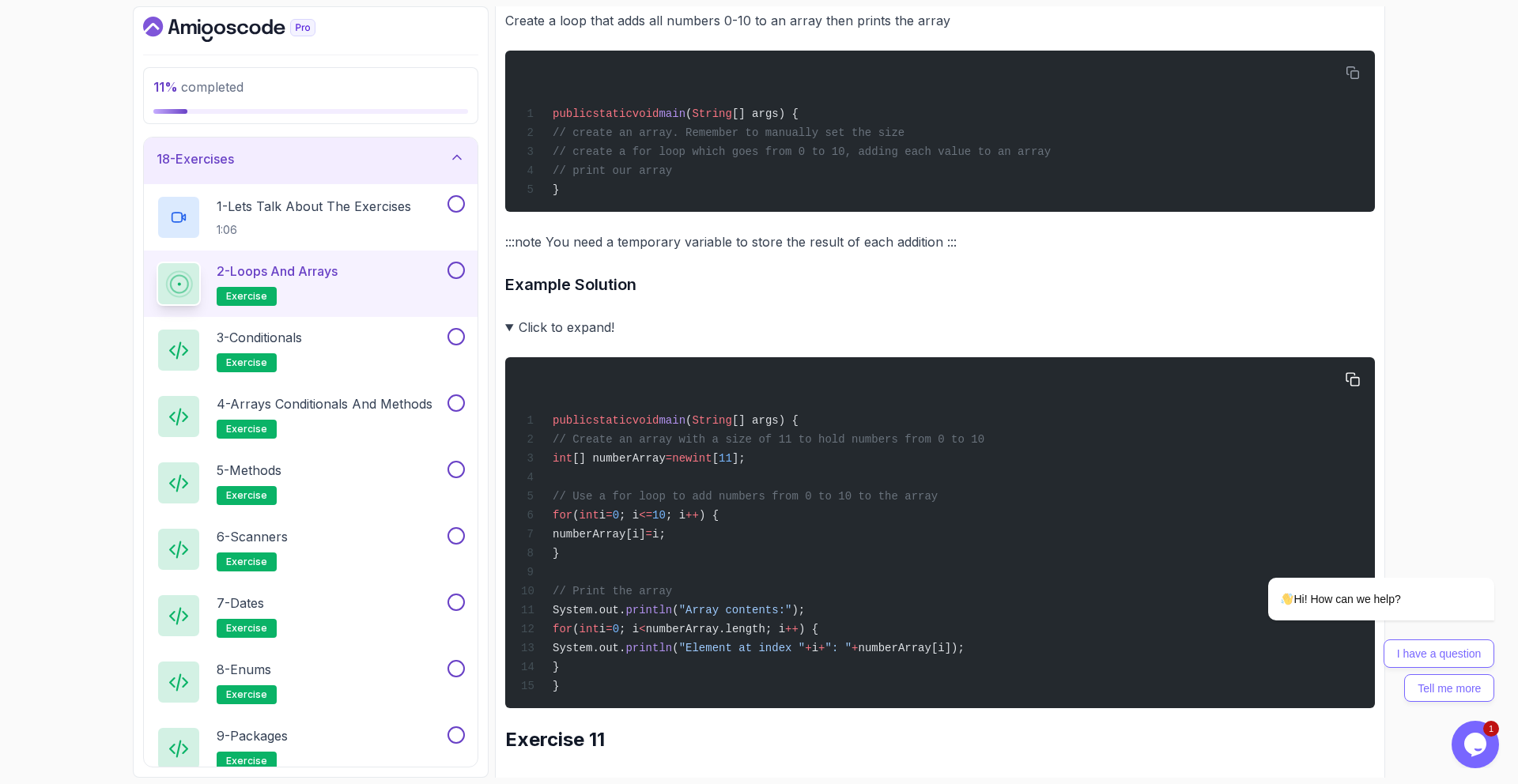
scroll to position [4431, 0]
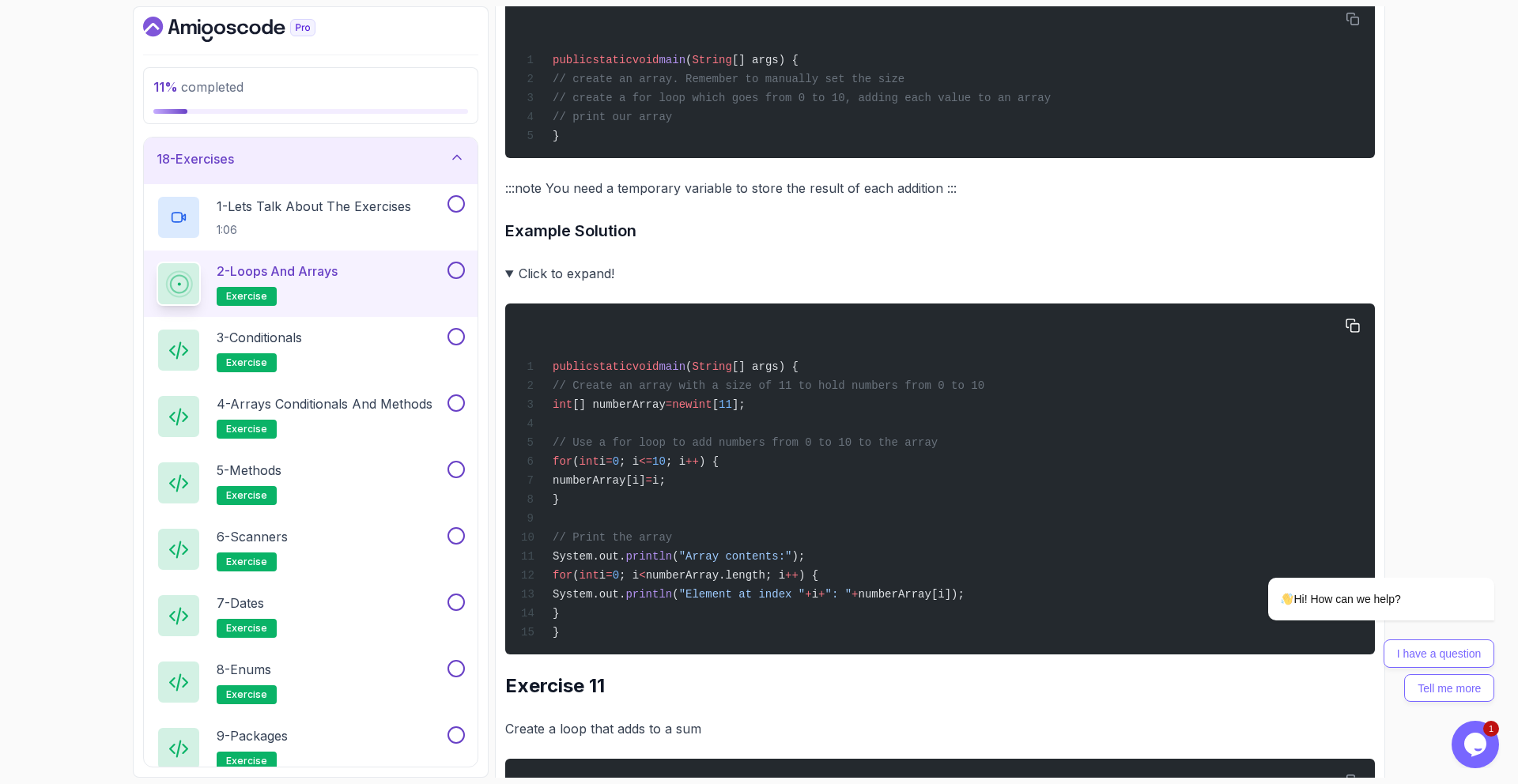
drag, startPoint x: 741, startPoint y: 499, endPoint x: 585, endPoint y: 405, distance: 182.1
click at [585, 405] on div "public static void main ( String [] args) { // Create an array with a size of 1…" at bounding box center [940, 479] width 845 height 332
click at [589, 392] on span "// Create an array with a size of 11 to hold numbers from 0 to 10" at bounding box center [768, 386] width 431 height 12
click at [562, 285] on summary "Click to expand!" at bounding box center [940, 273] width 870 height 22
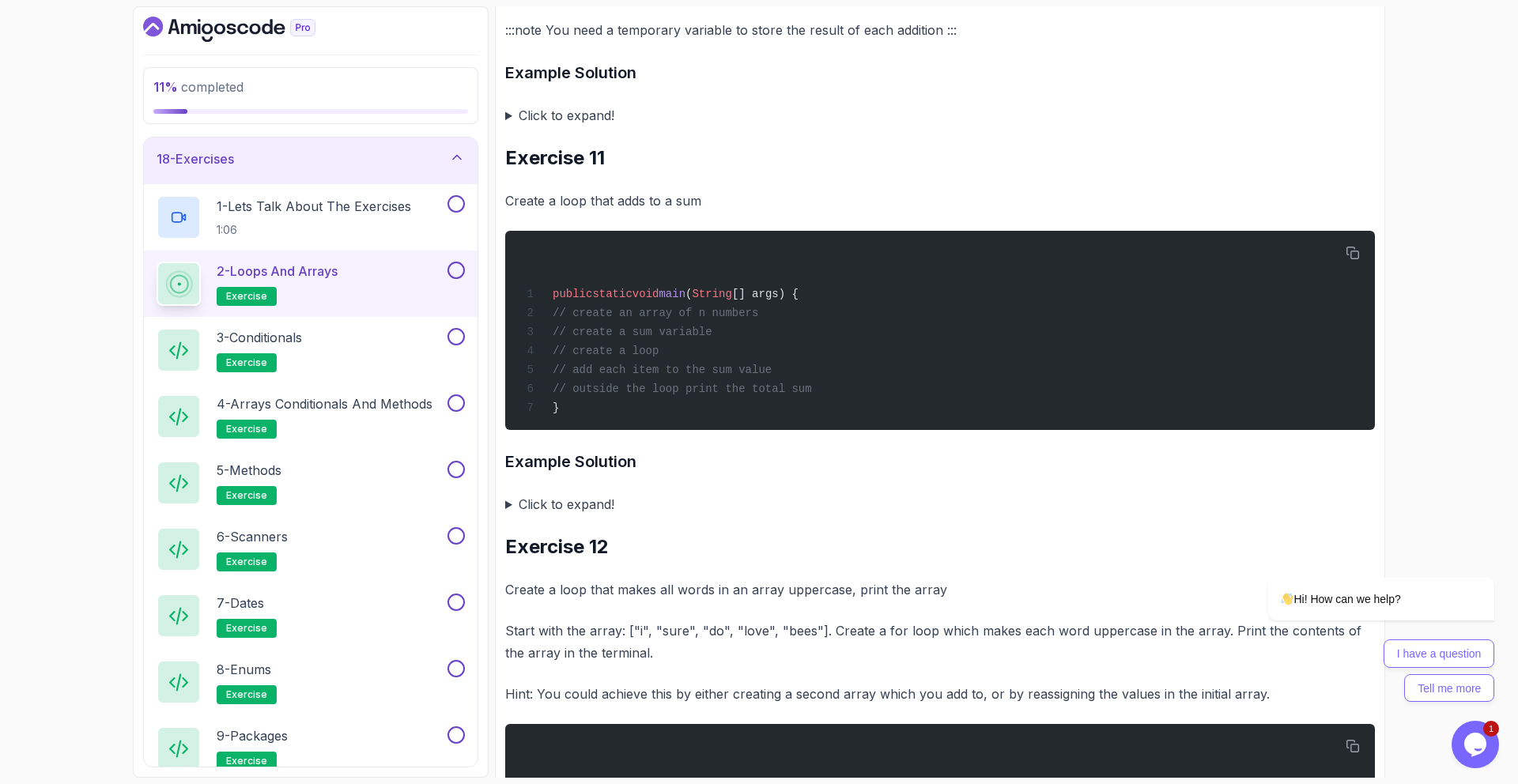
scroll to position [4570, 0]
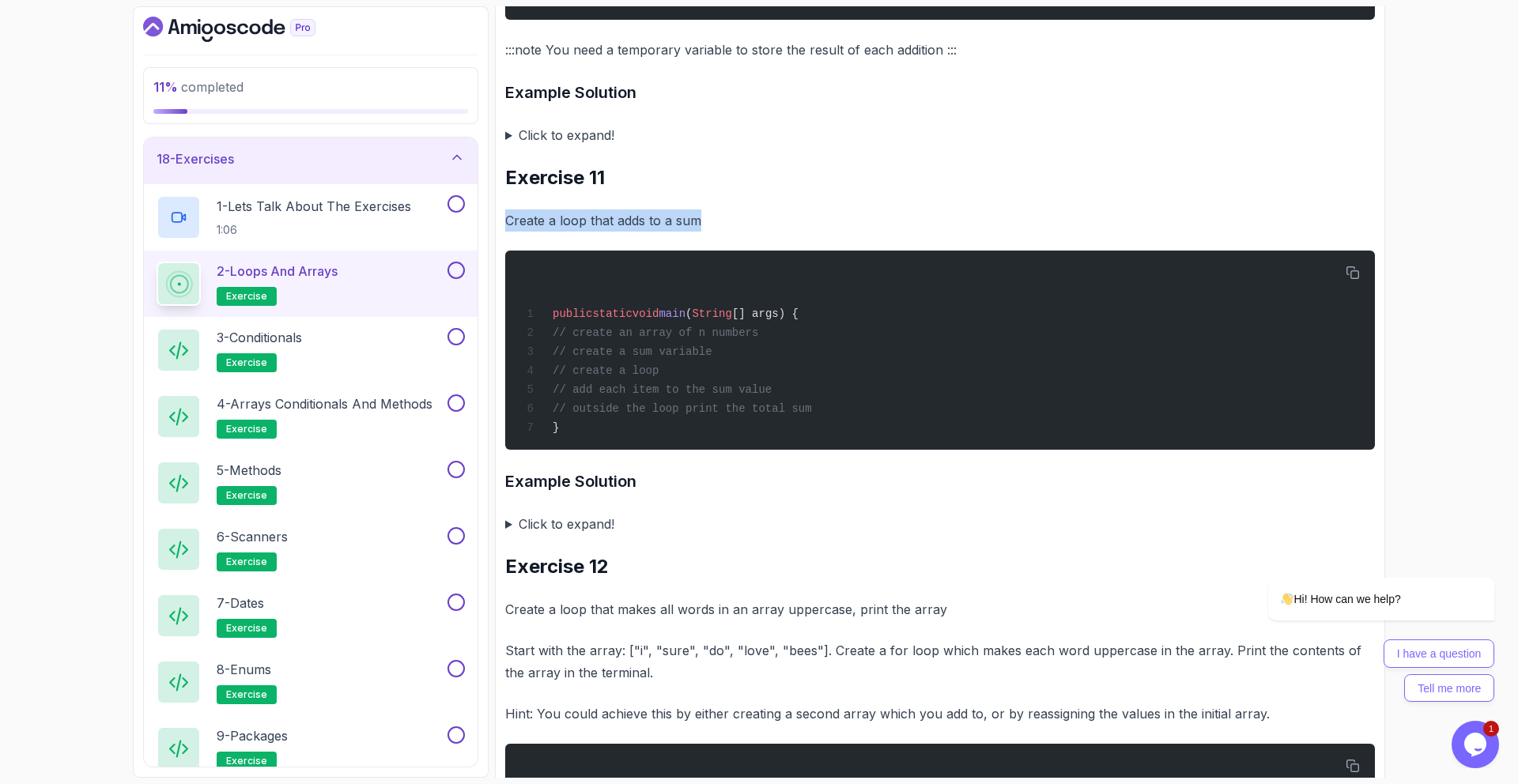
drag, startPoint x: 517, startPoint y: 234, endPoint x: 766, endPoint y: 239, distance: 249.1
click at [766, 232] on p "Create a loop that adds to a sum" at bounding box center [940, 220] width 870 height 22
drag, startPoint x: 657, startPoint y: 346, endPoint x: 786, endPoint y: 353, distance: 129.2
click at [786, 353] on div "public static void main ( String [] args) { // create an array of n numbers // …" at bounding box center [940, 351] width 845 height 181
click at [792, 350] on div "public static void main ( String [] args) { // create an array of n numbers // …" at bounding box center [940, 351] width 845 height 181
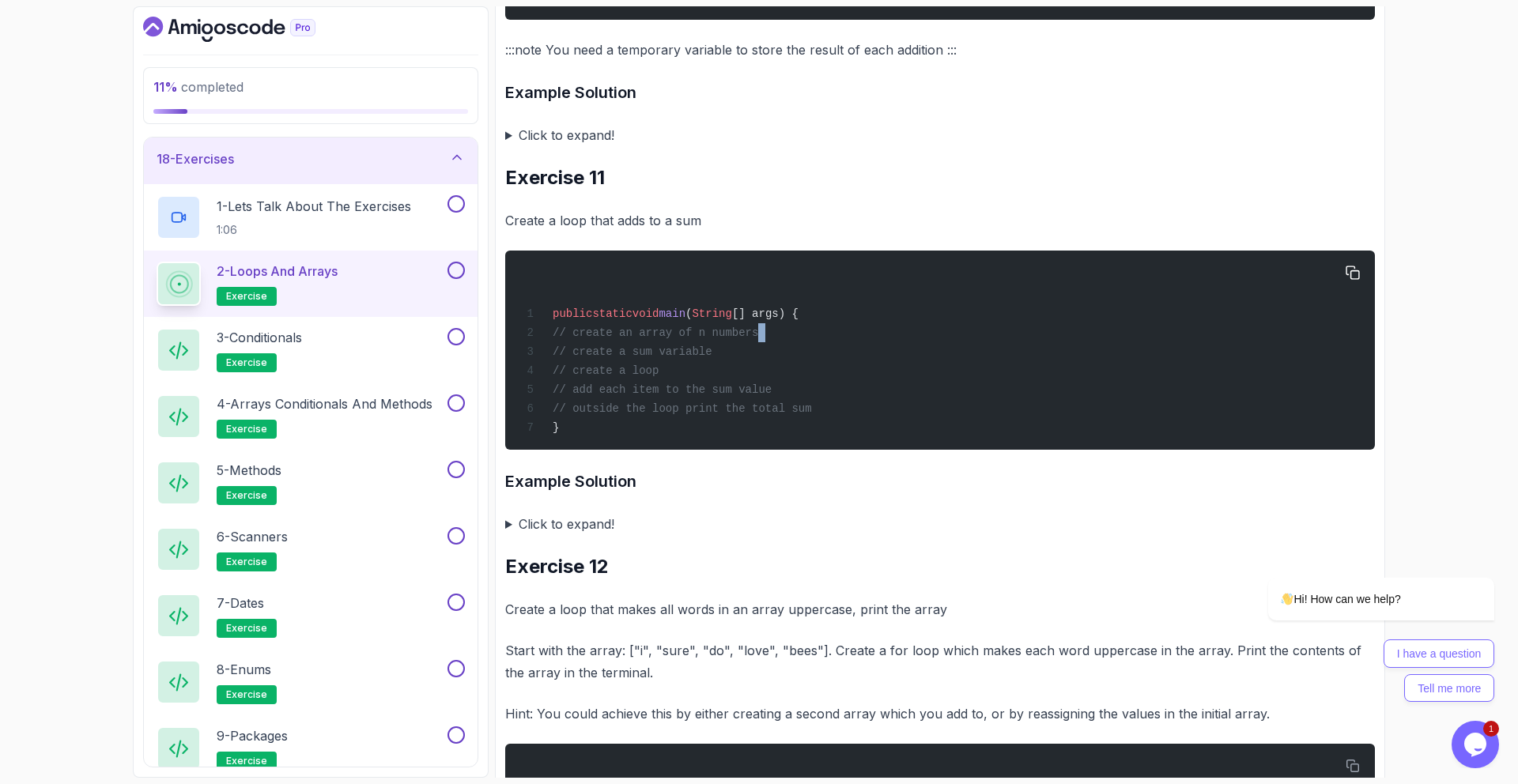
click at [792, 350] on div "public static void main ( String [] args) { // create an array of n numbers // …" at bounding box center [940, 351] width 845 height 181
click at [791, 349] on div "public static void main ( String [] args) { // create an array of n numbers // …" at bounding box center [940, 351] width 845 height 181
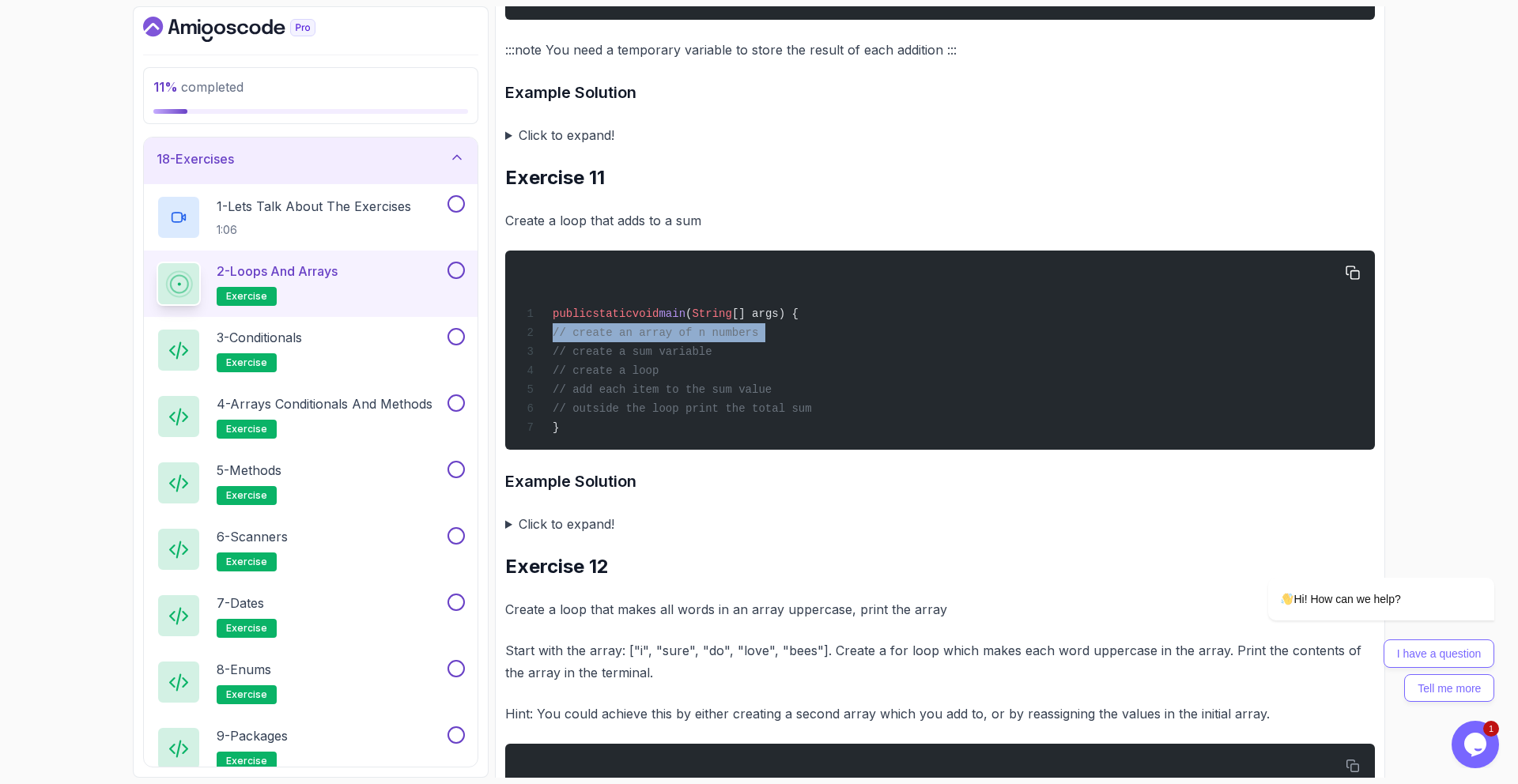
click at [759, 339] on span "// create an array of n numbers" at bounding box center [655, 332] width 205 height 12
drag, startPoint x: 599, startPoint y: 365, endPoint x: 783, endPoint y: 362, distance: 184.0
click at [783, 362] on div "public static void main ( String [] args) { // create an array of n numbers // …" at bounding box center [940, 351] width 845 height 181
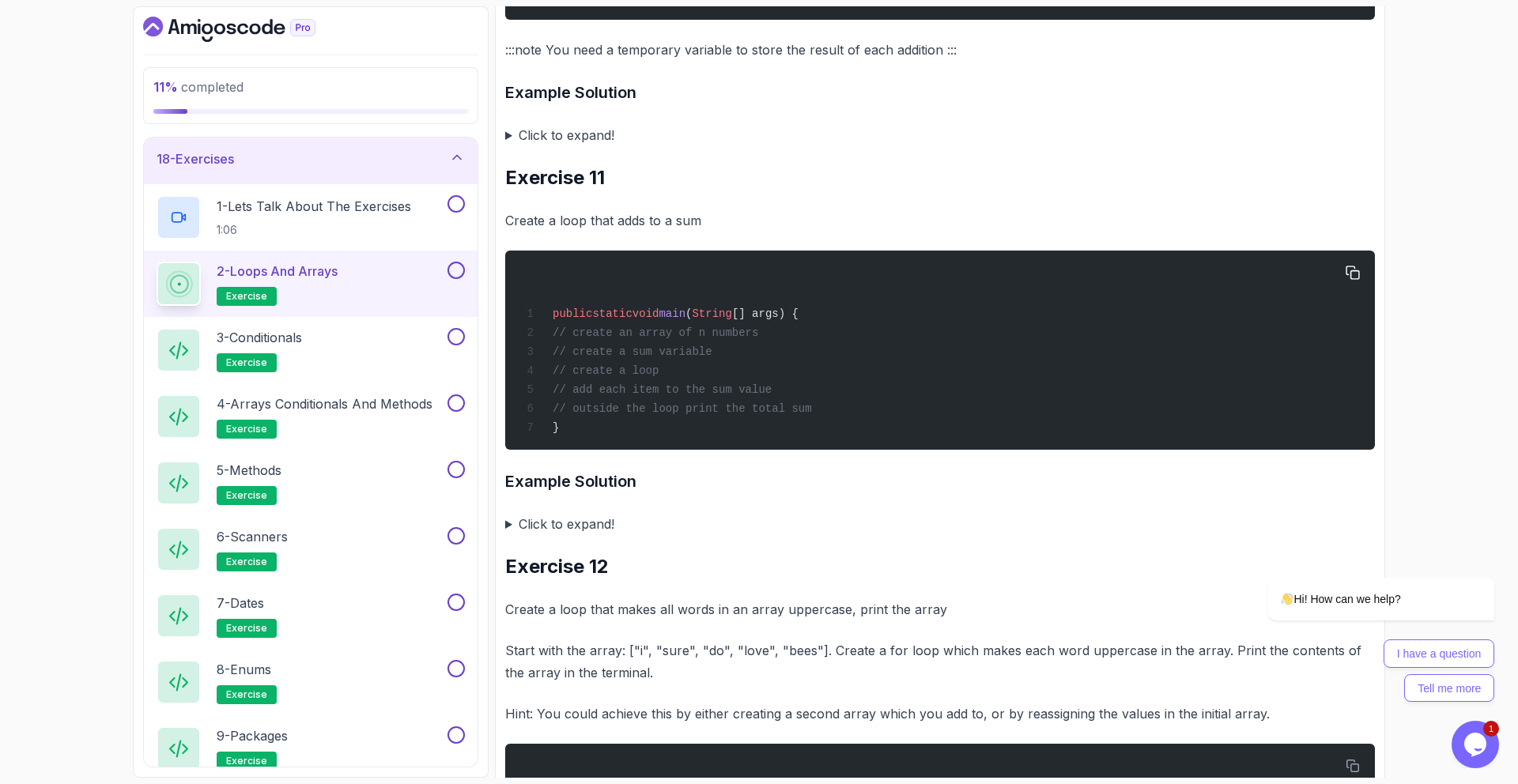
click at [780, 361] on div "public static void main ( String [] args) { // create an array of n numbers // …" at bounding box center [940, 351] width 845 height 181
drag, startPoint x: 583, startPoint y: 381, endPoint x: 736, endPoint y: 375, distance: 153.1
click at [736, 375] on div "public static void main ( String [] args) { // create an array of n numbers // …" at bounding box center [940, 351] width 845 height 181
drag, startPoint x: 691, startPoint y: 401, endPoint x: 866, endPoint y: 394, distance: 175.1
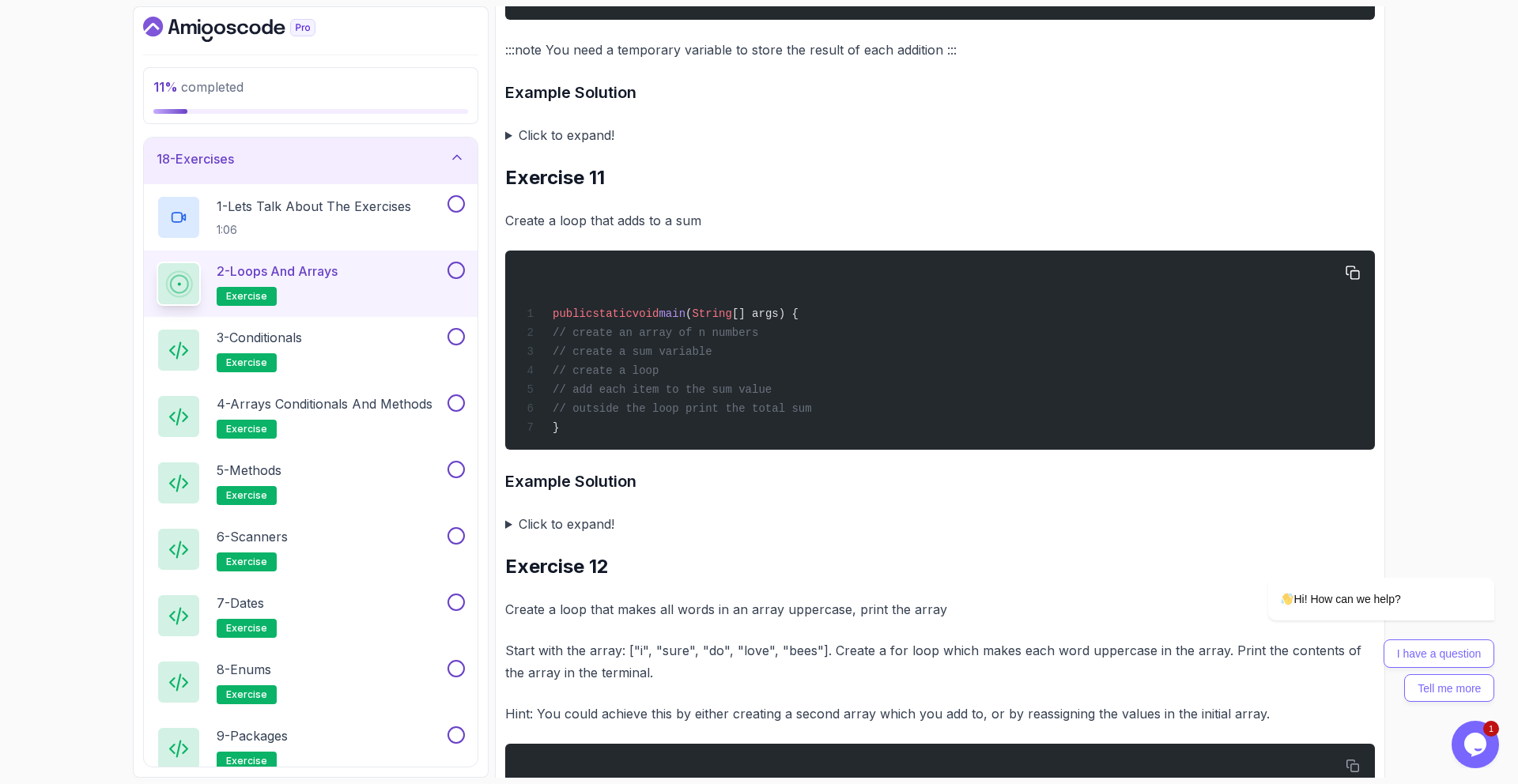
click at [866, 394] on div "public static void main ( String [] args) { // create an array of n numbers // …" at bounding box center [940, 351] width 845 height 181
drag, startPoint x: 837, startPoint y: 432, endPoint x: 572, endPoint y: 423, distance: 265.2
click at [572, 423] on div "public static void main ( String [] args) { // create an array of n numbers // …" at bounding box center [940, 351] width 845 height 181
click at [572, 415] on span "// outside the loop print the total sum" at bounding box center [682, 409] width 260 height 12
drag, startPoint x: 572, startPoint y: 422, endPoint x: 836, endPoint y: 417, distance: 264.0
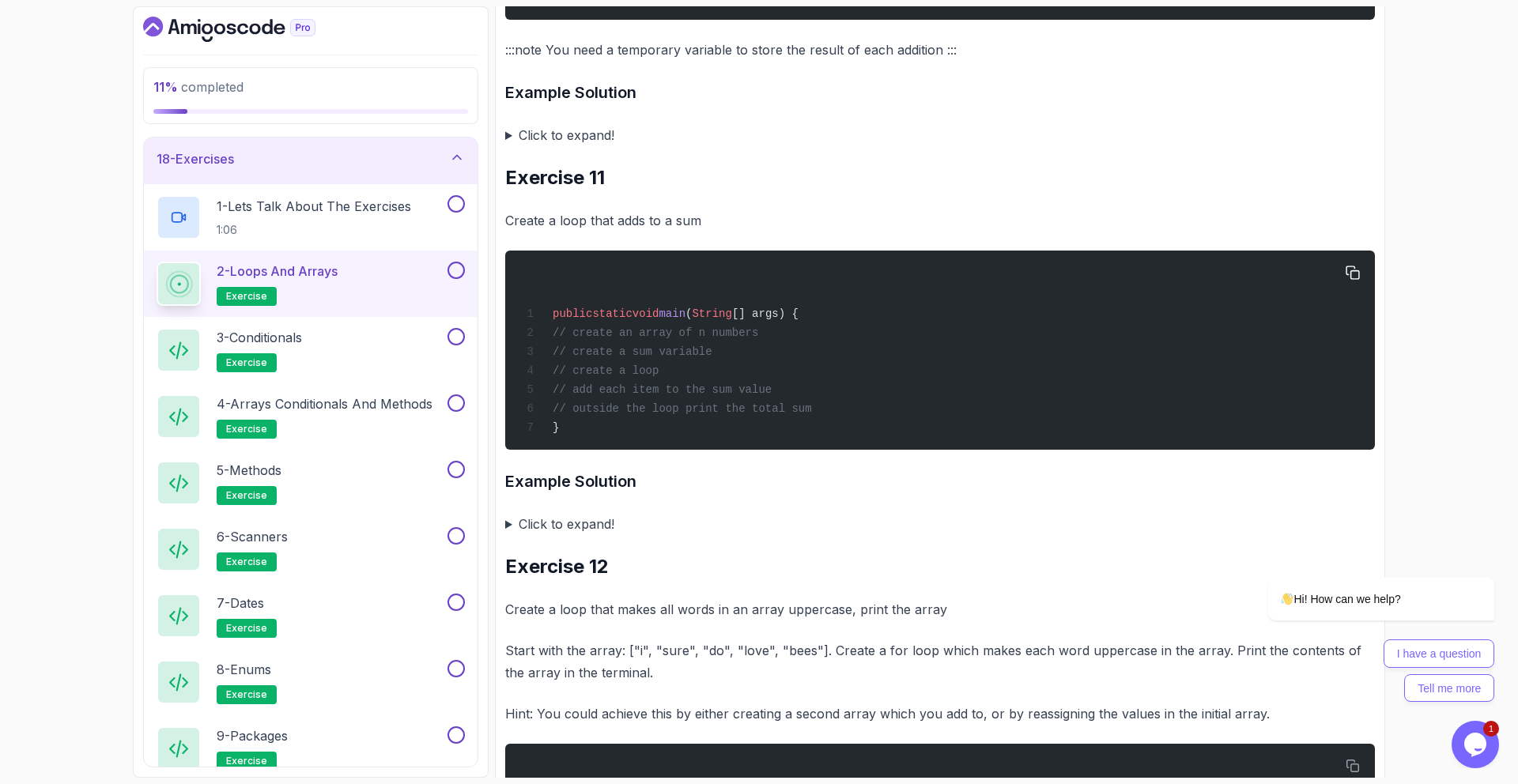
click at [812, 415] on span "// outside the loop print the total sum" at bounding box center [682, 409] width 260 height 12
click at [574, 428] on div "public static void main ( String [] args) { // create an array of n numbers // …" at bounding box center [940, 351] width 845 height 181
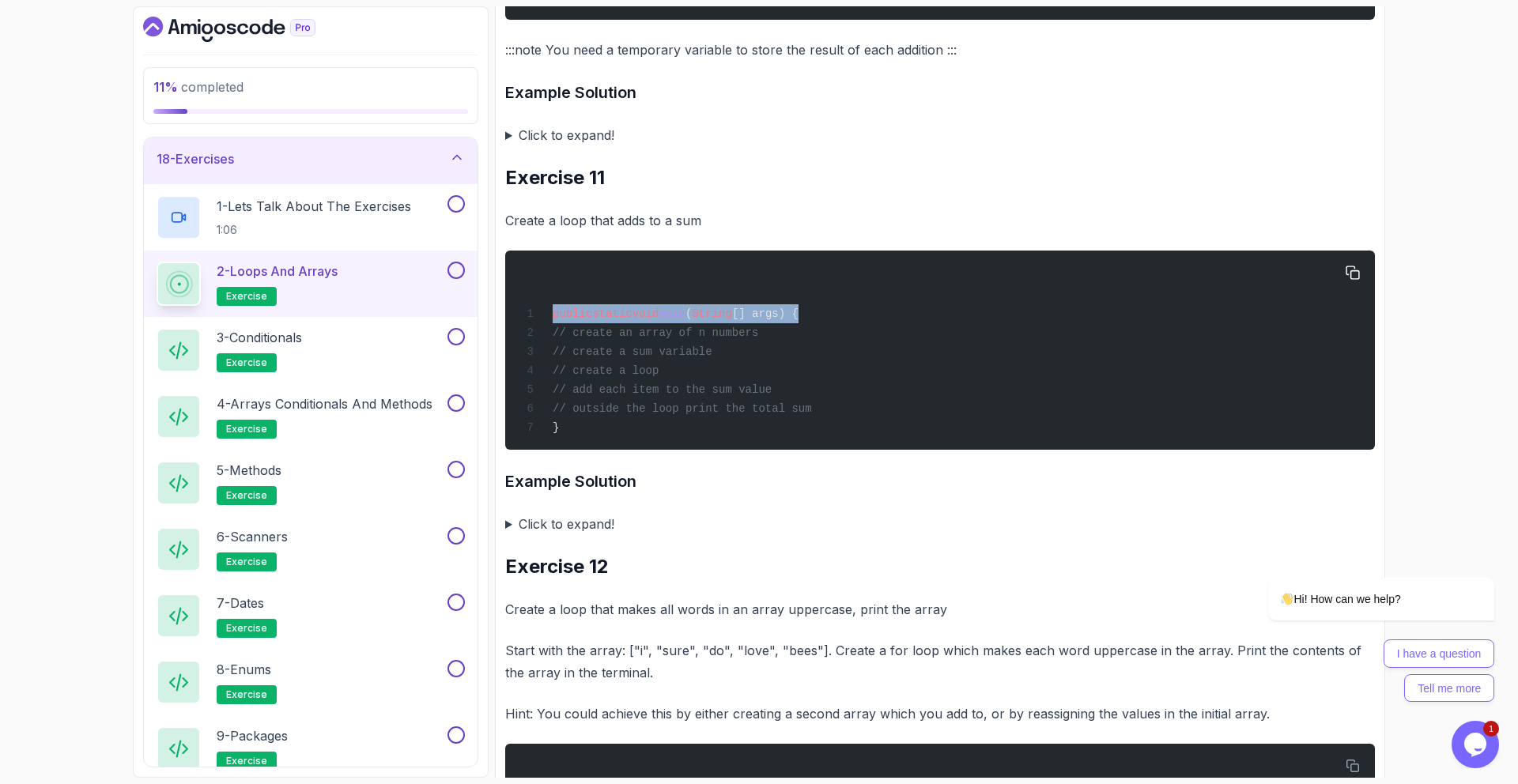
drag, startPoint x: 553, startPoint y: 326, endPoint x: 829, endPoint y: 337, distance: 276.2
click at [822, 331] on div "public static void main ( String [] args) { // create an array of n numbers // …" at bounding box center [940, 351] width 845 height 181
drag, startPoint x: 698, startPoint y: 350, endPoint x: 803, endPoint y: 349, distance: 105.0
click at [802, 348] on div "public static void main ( String [] args) { // create an array of n numbers // …" at bounding box center [940, 351] width 845 height 181
click at [804, 349] on div "public static void main ( String [] args) { // create an array of n numbers // …" at bounding box center [940, 351] width 845 height 181
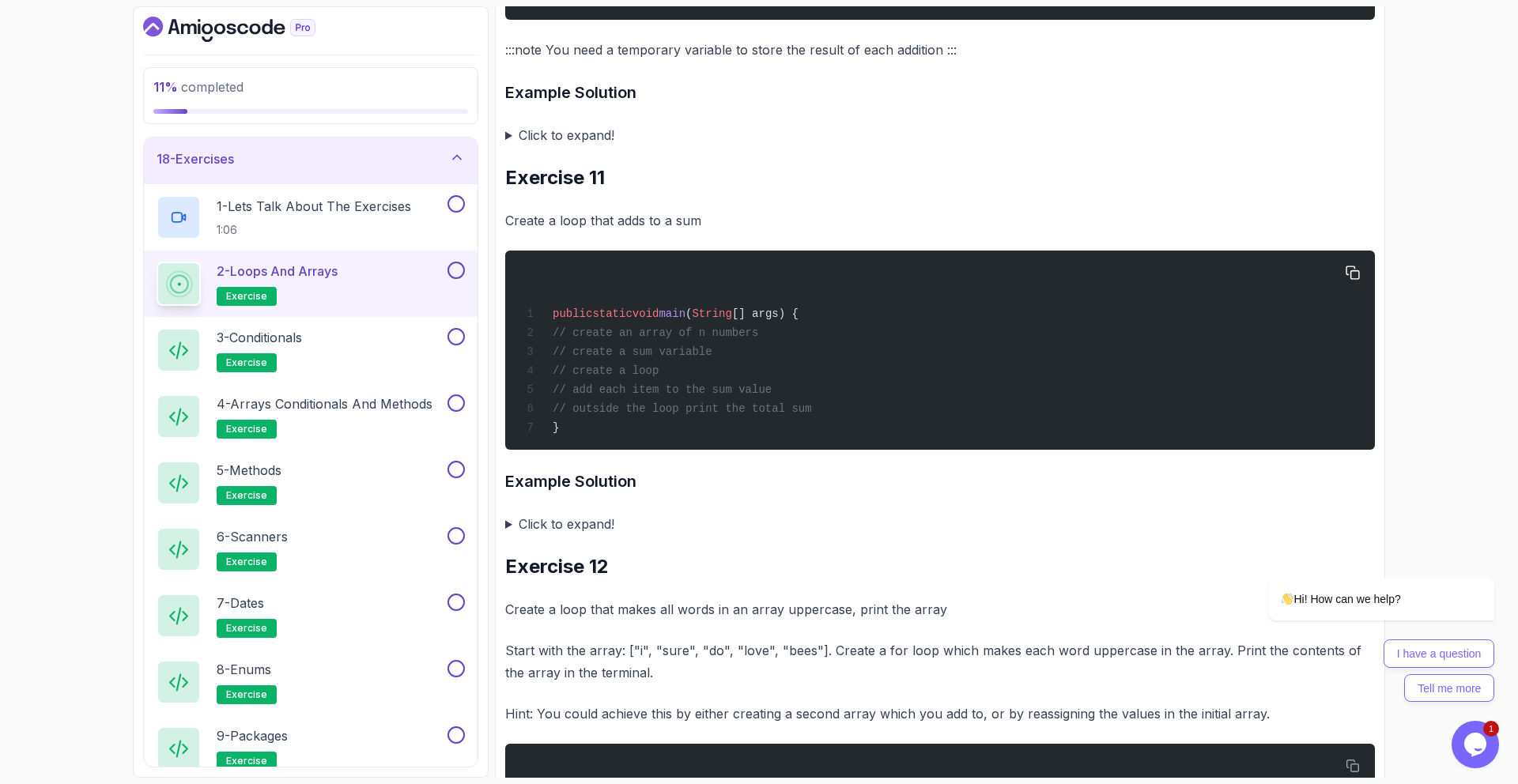
click at [730, 339] on span "// create an array of n numbers" at bounding box center [655, 332] width 205 height 12
drag, startPoint x: 595, startPoint y: 360, endPoint x: 768, endPoint y: 366, distance: 173.1
click at [768, 366] on div "public static void main ( String [] args) { // create an array of n numbers // …" at bounding box center [940, 351] width 845 height 181
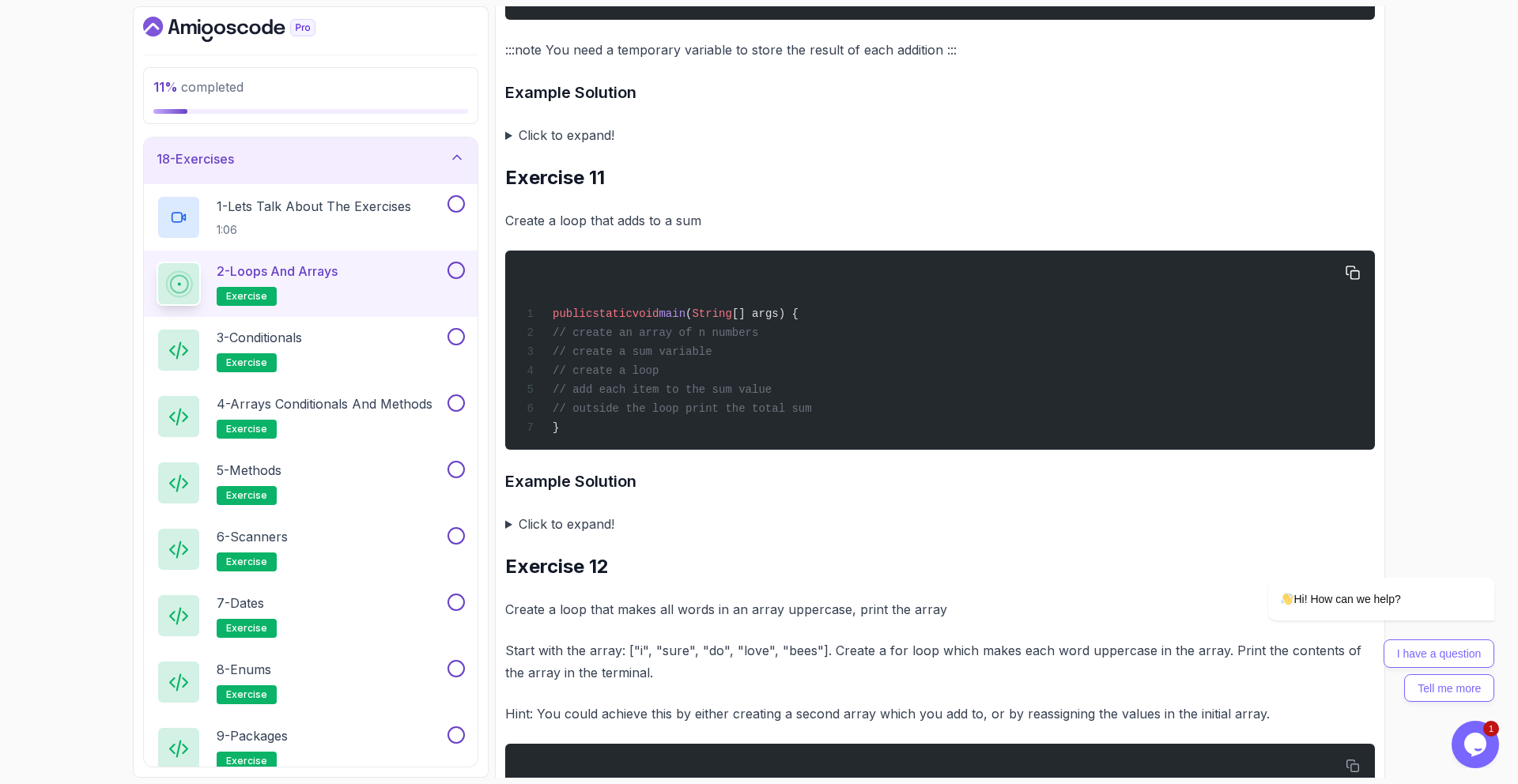
drag, startPoint x: 614, startPoint y: 372, endPoint x: 730, endPoint y: 369, distance: 116.0
click at [727, 370] on div "public static void main ( String [] args) { // create an array of n numbers // …" at bounding box center [940, 351] width 845 height 181
click at [712, 358] on span "// create a sum variable" at bounding box center [632, 352] width 160 height 12
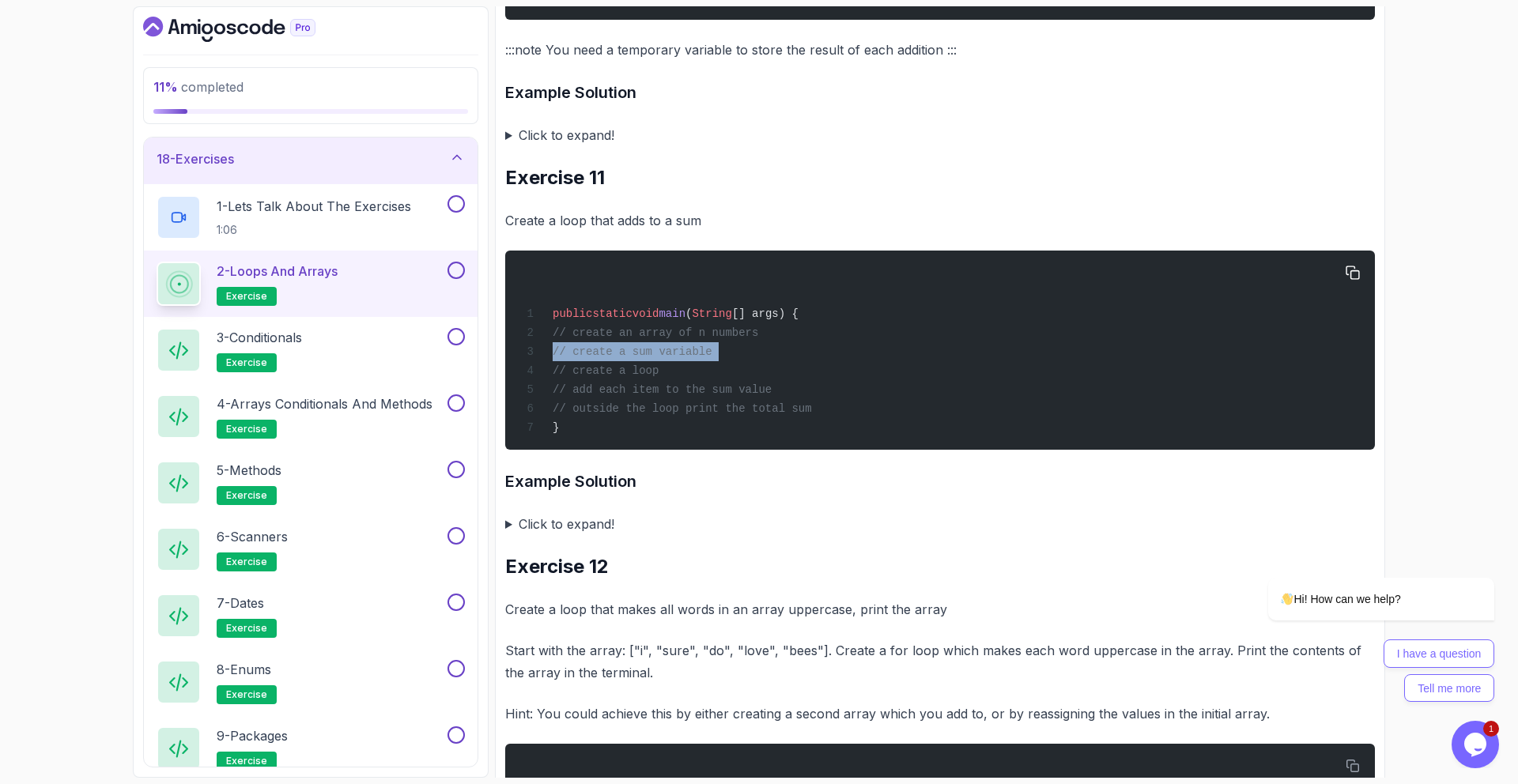
drag, startPoint x: 591, startPoint y: 384, endPoint x: 728, endPoint y: 391, distance: 137.2
click at [731, 387] on div "public static void main ( String [] args) { // create an array of n numbers // …" at bounding box center [940, 351] width 845 height 181
drag, startPoint x: 775, startPoint y: 402, endPoint x: 578, endPoint y: 395, distance: 197.1
click at [578, 395] on div "public static void main ( String [] args) { // create an array of n numbers // …" at bounding box center [940, 351] width 845 height 181
click at [570, 396] on span "// add each item to the sum value" at bounding box center [662, 389] width 219 height 12
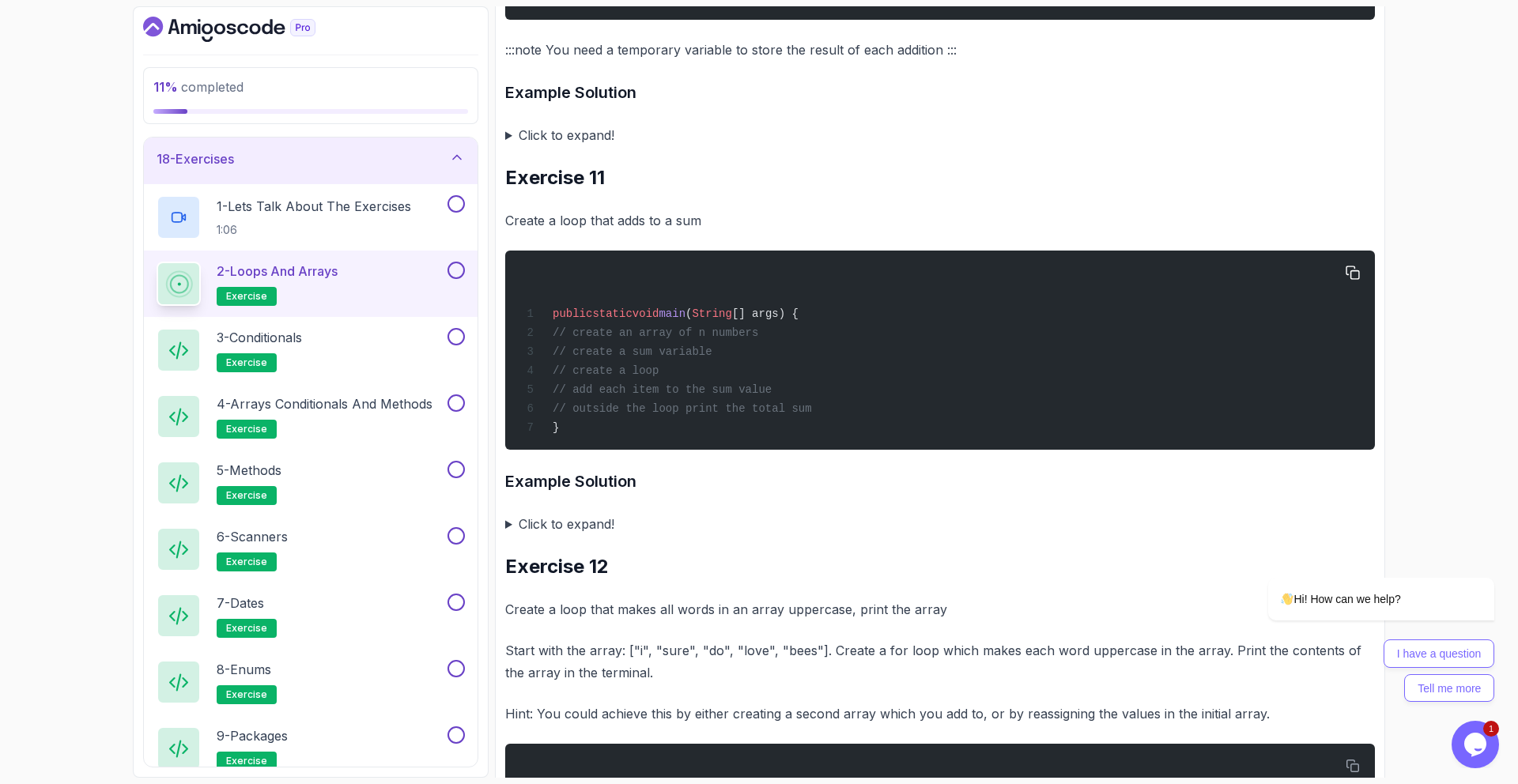
drag, startPoint x: 567, startPoint y: 396, endPoint x: 849, endPoint y: 396, distance: 282.0
click at [849, 396] on div "public static void main ( String [] args) { // create an array of n numbers // …" at bounding box center [940, 351] width 845 height 181
drag, startPoint x: 849, startPoint y: 396, endPoint x: 855, endPoint y: 407, distance: 12.5
click at [849, 396] on div "public static void main ( String [] args) { // create an array of n numbers // …" at bounding box center [940, 351] width 845 height 181
drag, startPoint x: 865, startPoint y: 416, endPoint x: 555, endPoint y: 406, distance: 310.2
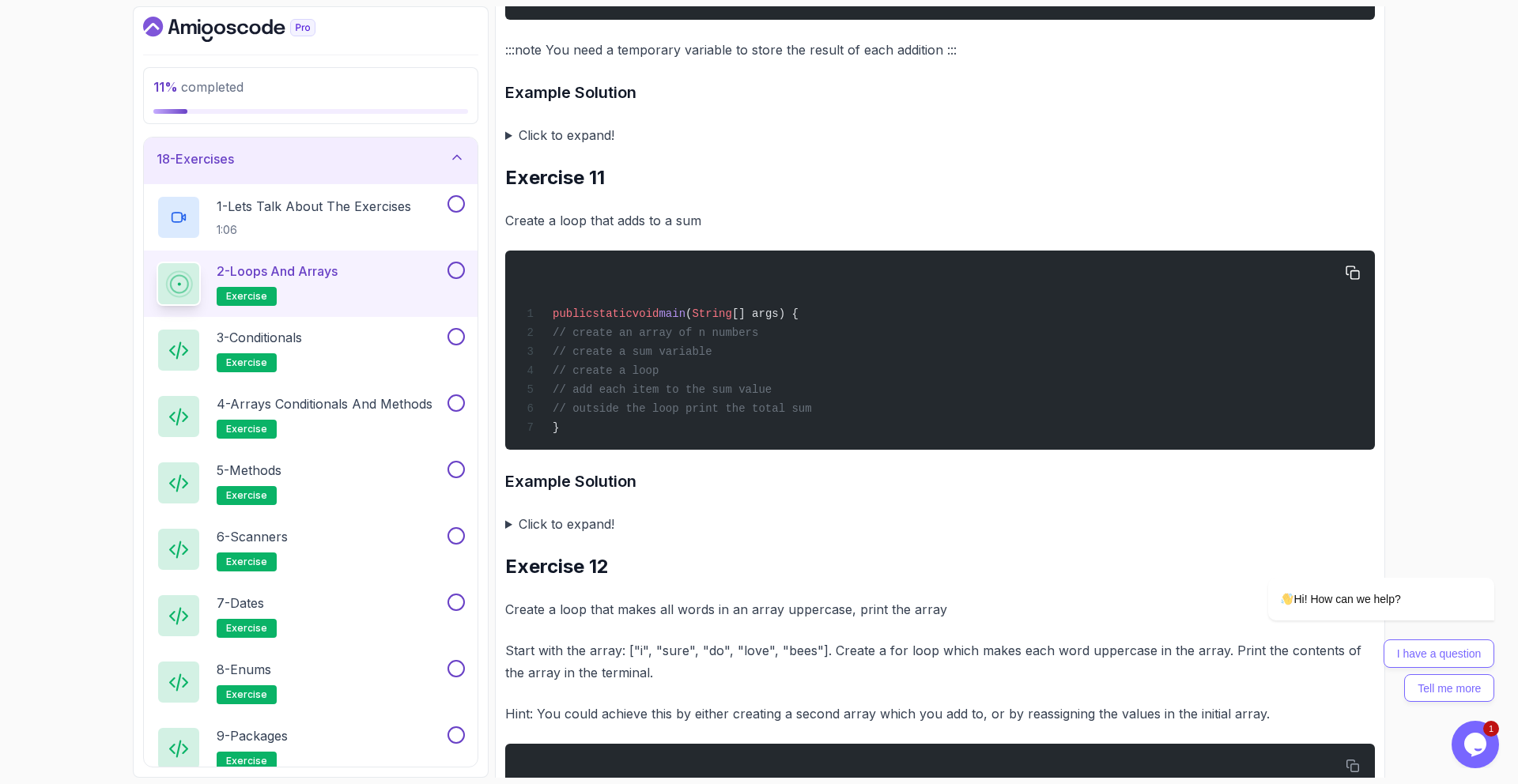
click at [555, 406] on div "public static void main ( String [] args) { // create an array of n numbers // …" at bounding box center [940, 351] width 845 height 181
click at [612, 339] on span "// create an array of n numbers" at bounding box center [655, 332] width 205 height 12
click at [651, 339] on span "// create an array of n numbers" at bounding box center [655, 332] width 205 height 12
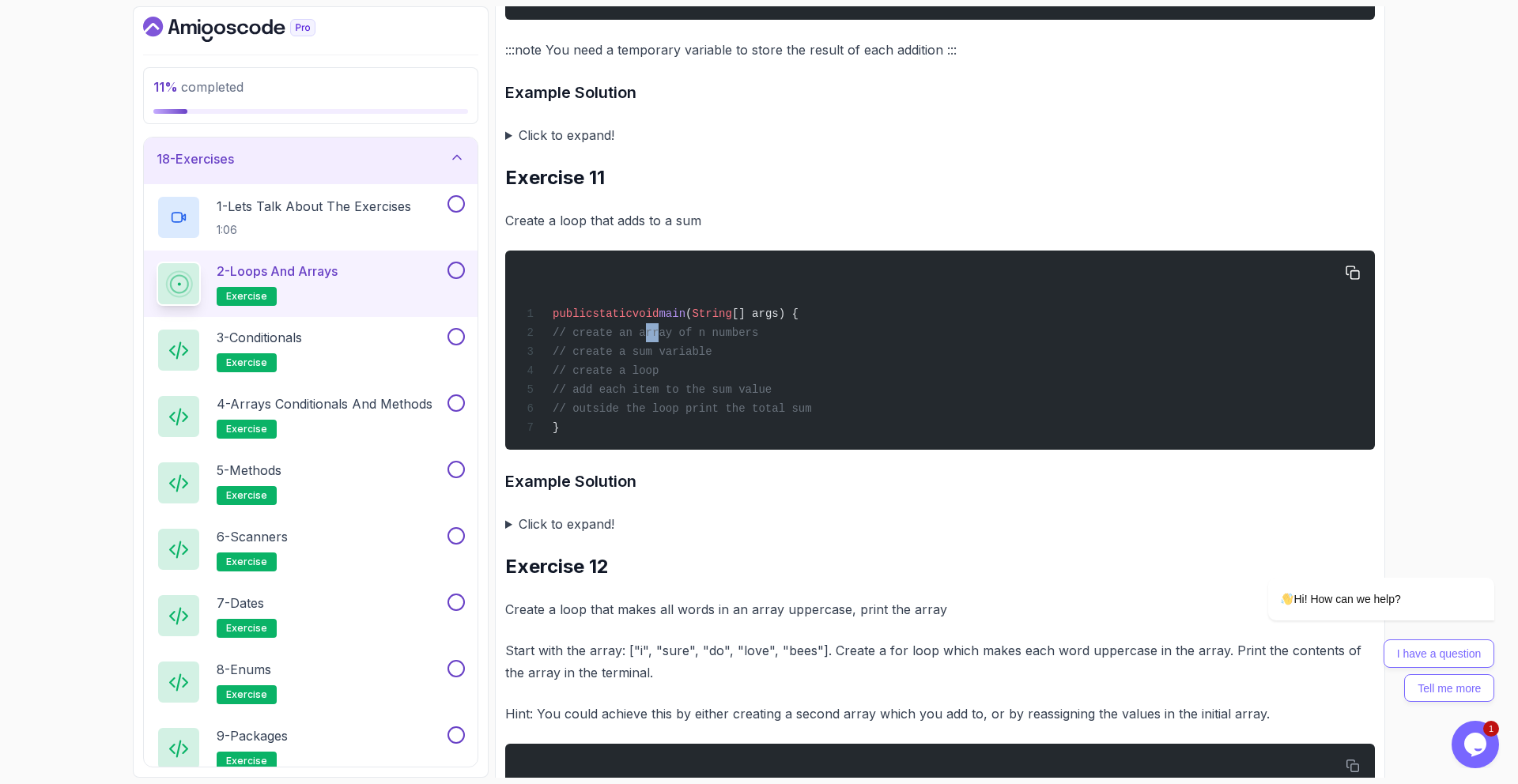
click at [651, 339] on span "// create an array of n numbers" at bounding box center [655, 332] width 205 height 12
drag, startPoint x: 653, startPoint y: 347, endPoint x: 676, endPoint y: 352, distance: 23.5
click at [654, 339] on span "// create an array of n numbers" at bounding box center [655, 332] width 205 height 12
click at [710, 352] on div "public static void main ( String [] args) { // create an array of n numbers // …" at bounding box center [940, 351] width 845 height 181
drag, startPoint x: 723, startPoint y: 342, endPoint x: 738, endPoint y: 342, distance: 15.0
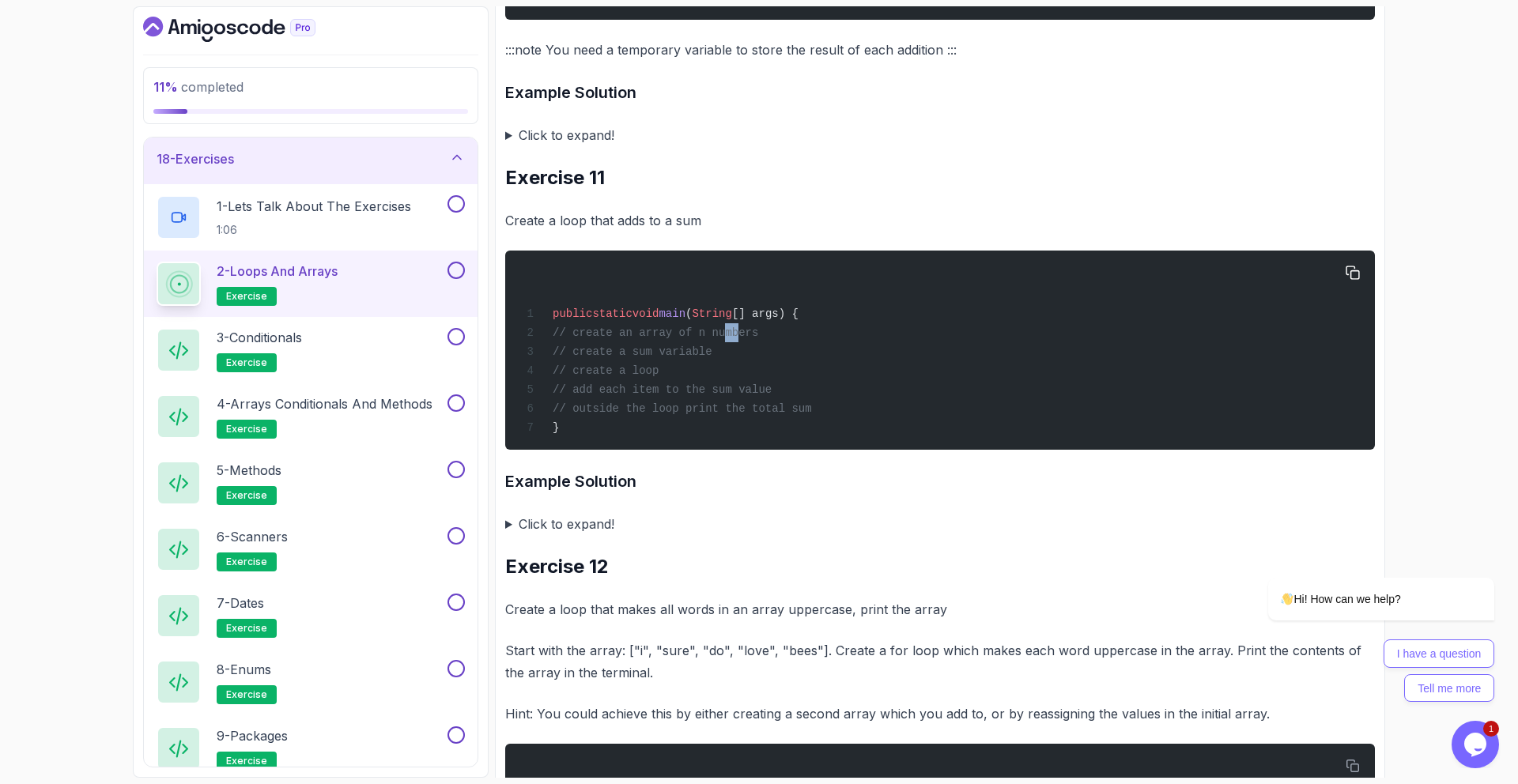
click at [738, 339] on span "// create an array of n numbers" at bounding box center [655, 332] width 205 height 12
click at [739, 339] on span "// create an array of n numbers" at bounding box center [655, 332] width 205 height 12
drag, startPoint x: 761, startPoint y: 346, endPoint x: 837, endPoint y: 352, distance: 76.2
click at [831, 352] on div "public static void main ( String [] args) { // create an array of n numbers // …" at bounding box center [940, 351] width 845 height 181
click at [531, 535] on summary "Click to expand!" at bounding box center [940, 524] width 870 height 22
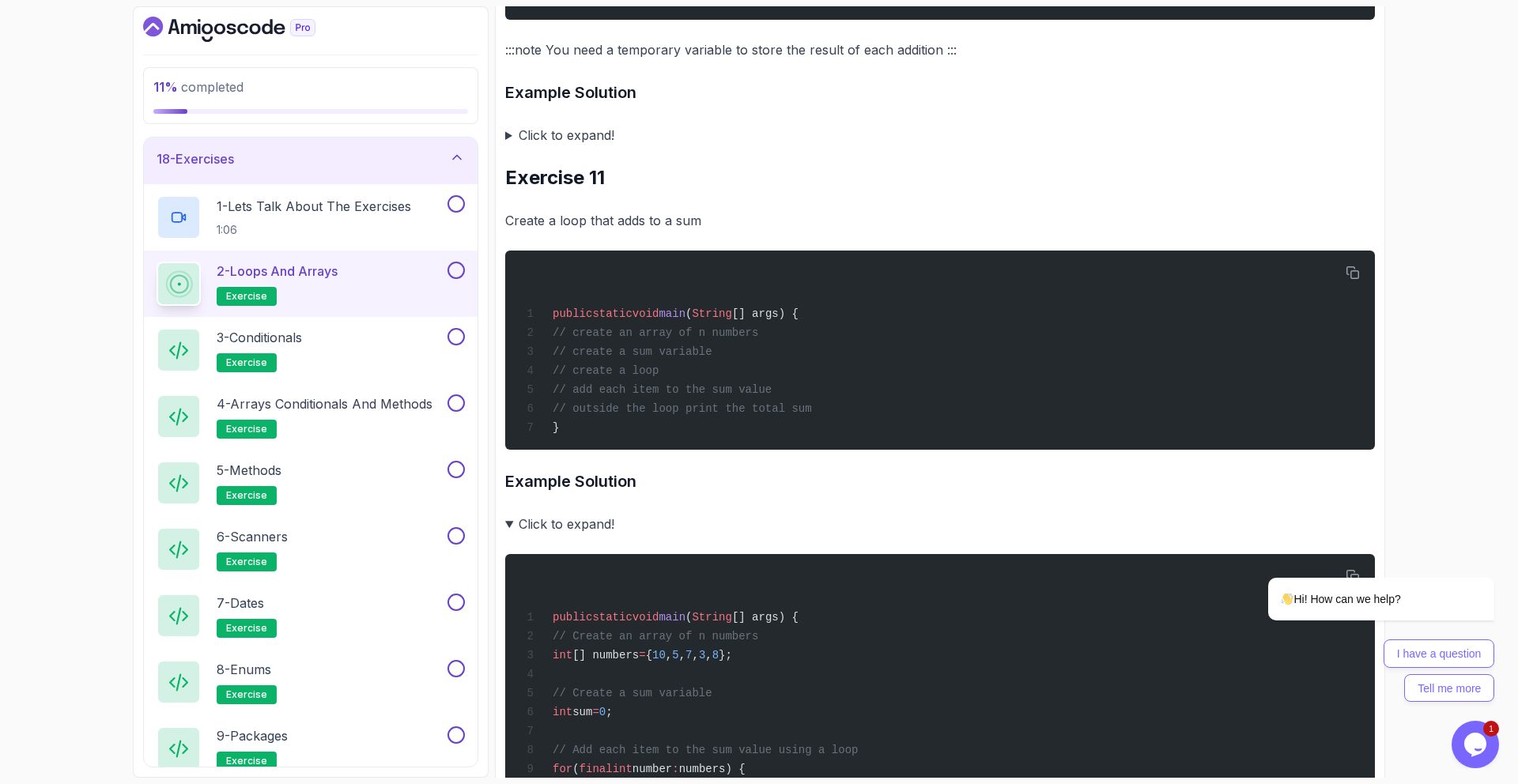
click at [524, 534] on summary "Click to expand!" at bounding box center [940, 524] width 870 height 22
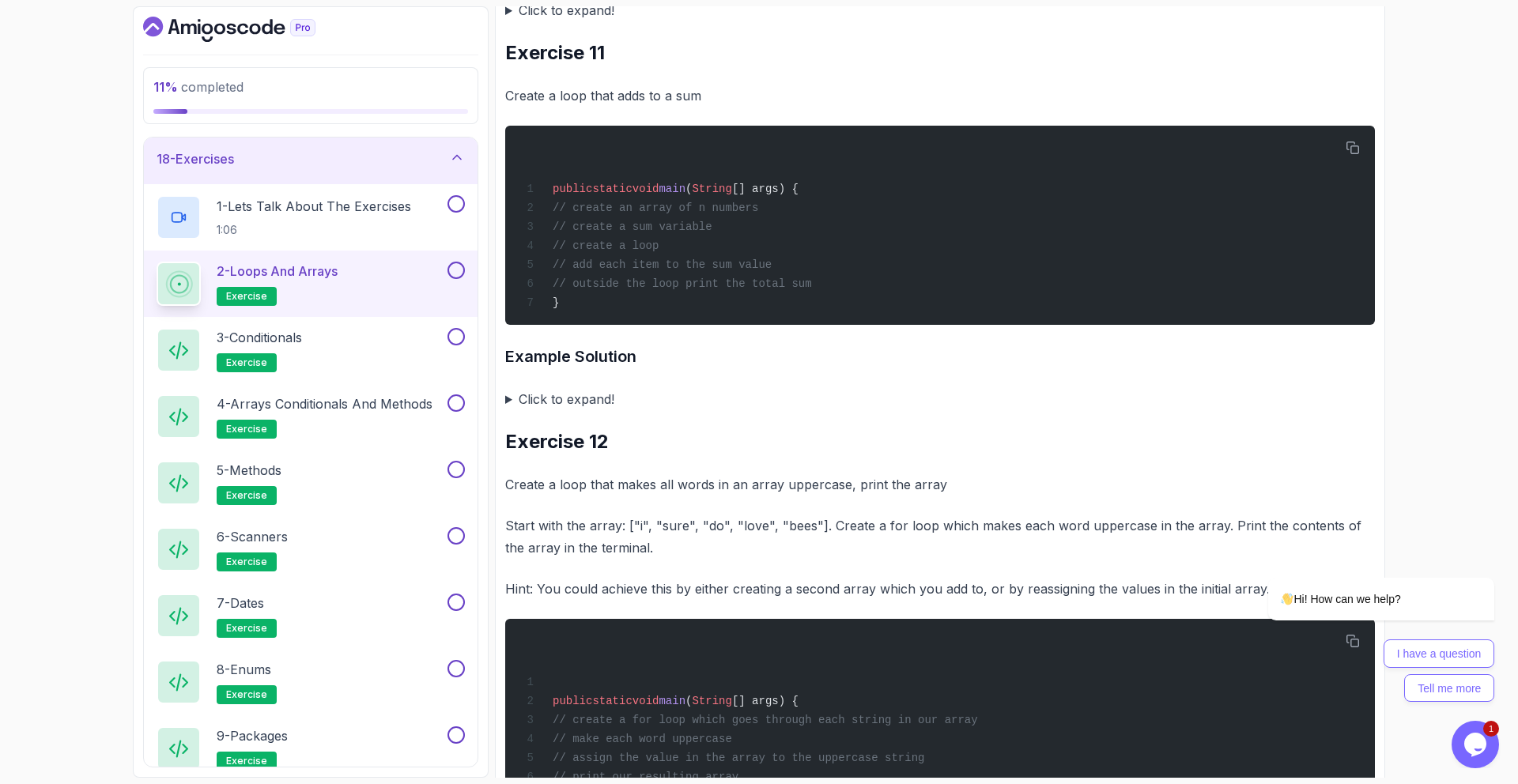
click at [533, 410] on summary "Click to expand!" at bounding box center [940, 399] width 870 height 22
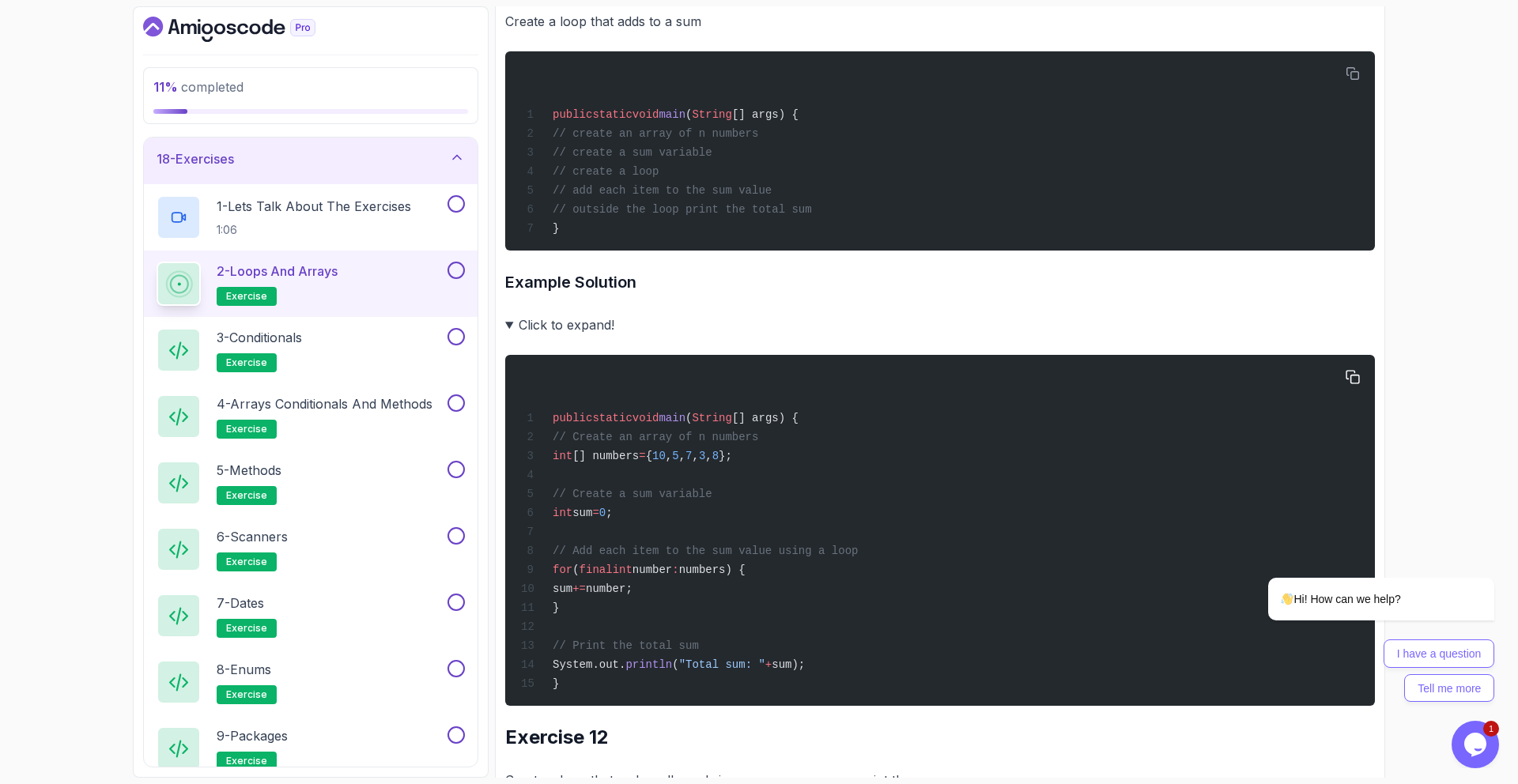
scroll to position [5003, 0]
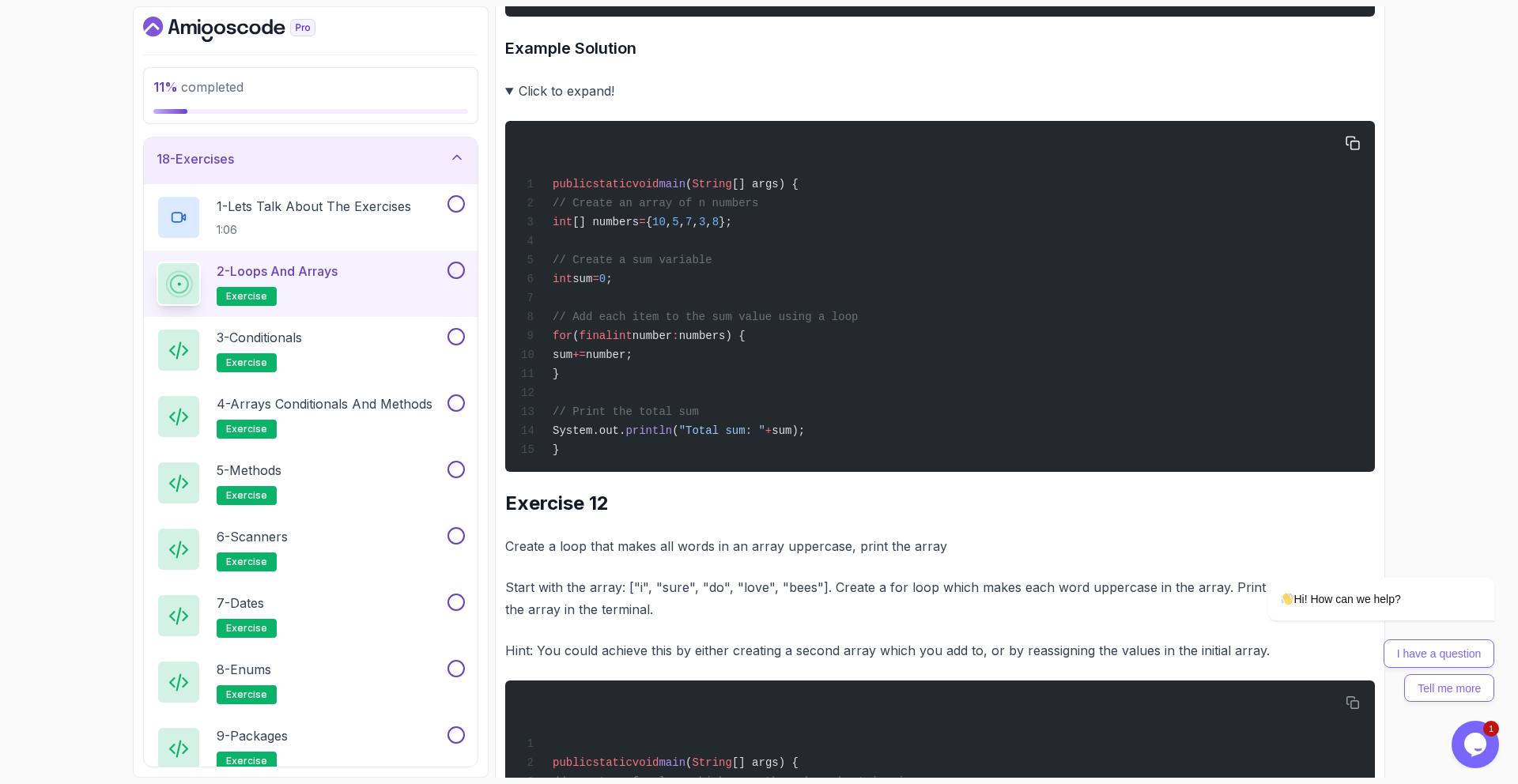
drag, startPoint x: 743, startPoint y: 429, endPoint x: 964, endPoint y: 434, distance: 221.1
click at [950, 427] on div "public static void main ( String [] args) { // Create an array of n numbers int…" at bounding box center [940, 296] width 845 height 332
click at [953, 445] on div "public static void main ( String [] args) { // Create an array of n numbers int…" at bounding box center [940, 296] width 845 height 332
click at [882, 390] on div "public static void main ( String [] args) { // Create an array of n numbers int…" at bounding box center [940, 296] width 845 height 332
click at [871, 380] on div "public static void main ( String [] args) { // Create an array of n numbers int…" at bounding box center [940, 296] width 845 height 332
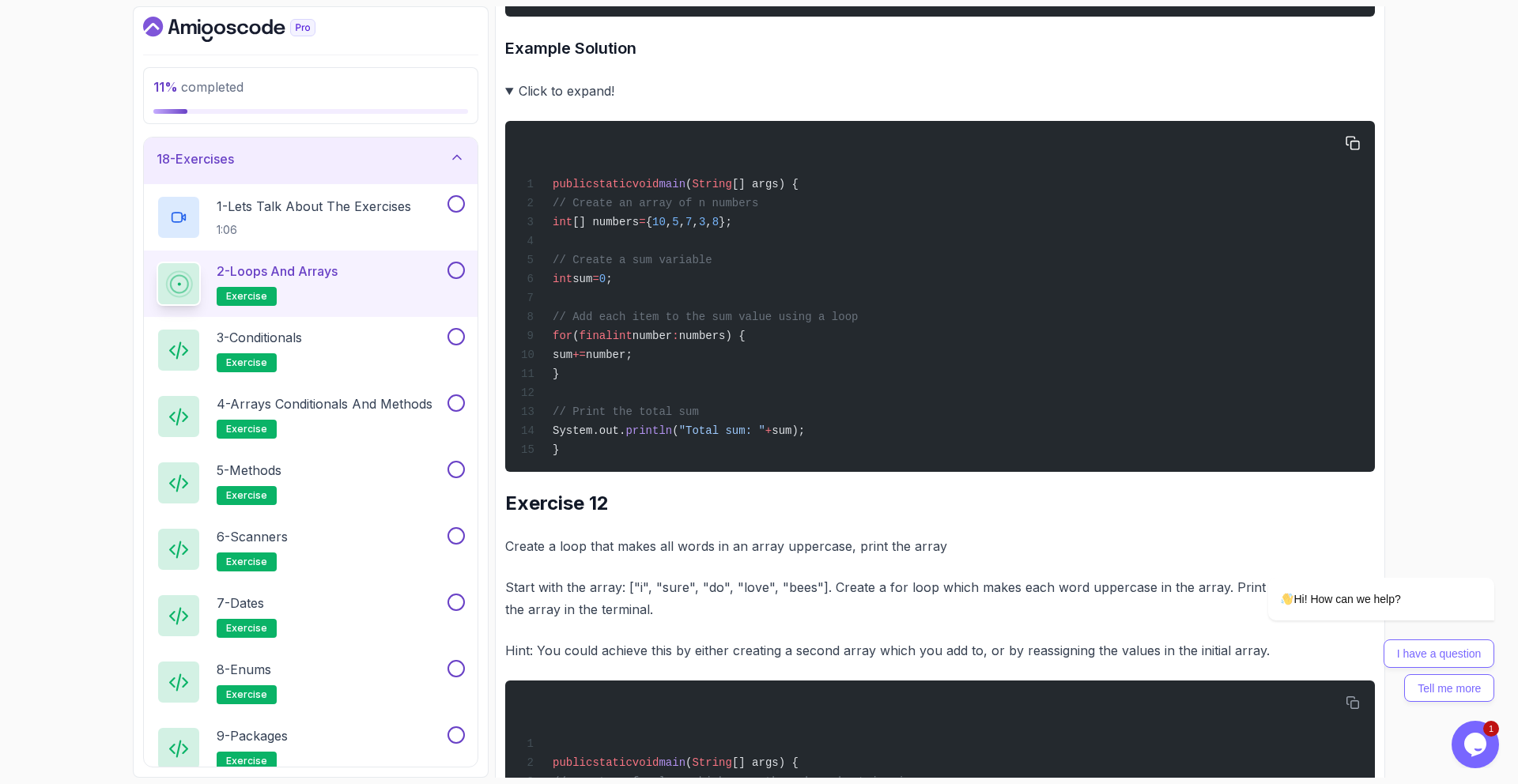
drag, startPoint x: 818, startPoint y: 357, endPoint x: 560, endPoint y: 353, distance: 258.0
click at [560, 353] on div "public static void main ( String [] args) { // Create an array of n numbers int…" at bounding box center [940, 296] width 845 height 332
drag, startPoint x: 776, startPoint y: 321, endPoint x: 920, endPoint y: 334, distance: 144.6
click at [920, 334] on div "public static void main ( String [] args) { // Create an array of n numbers int…" at bounding box center [940, 296] width 845 height 332
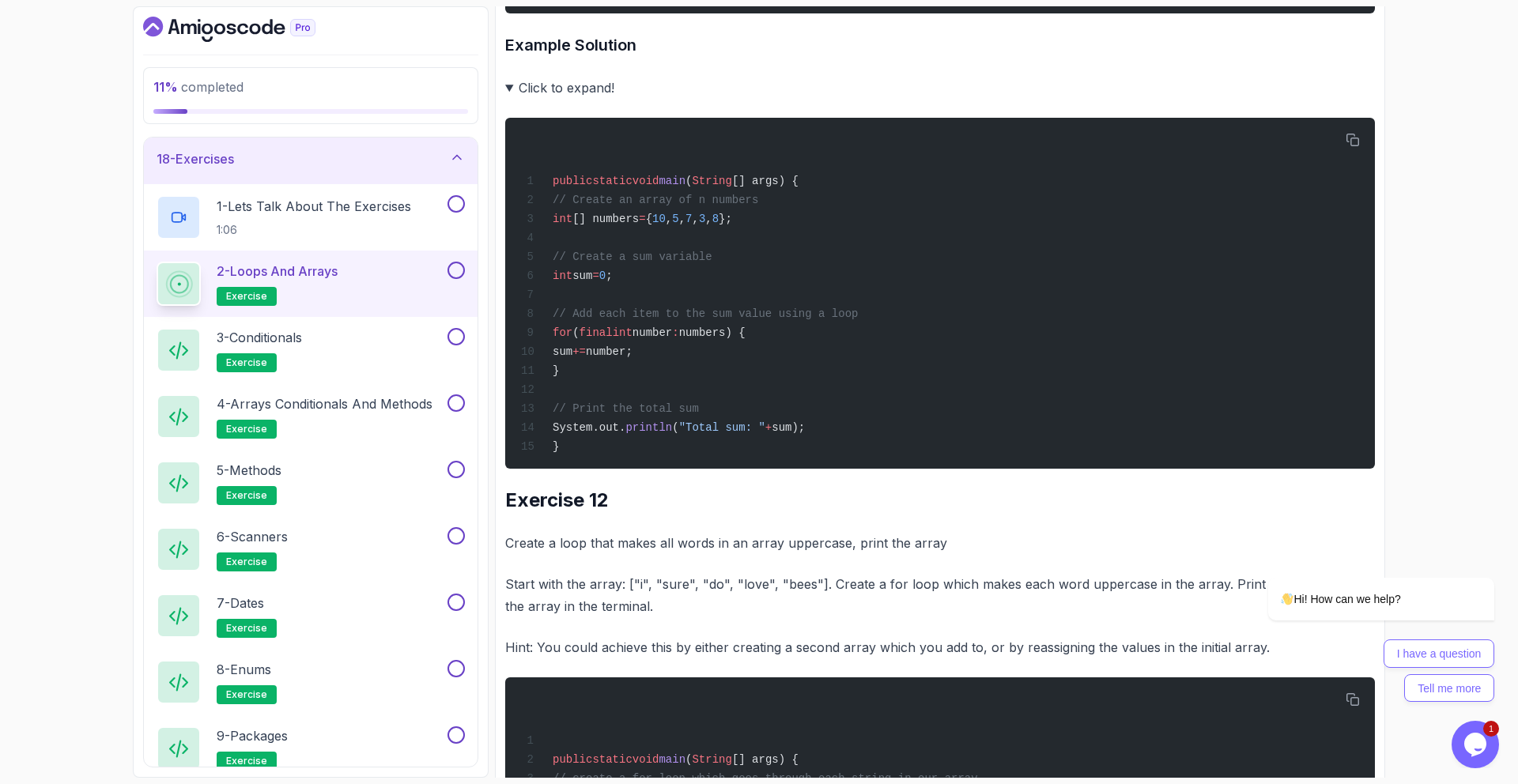
click at [547, 92] on summary "Click to expand!" at bounding box center [940, 87] width 870 height 22
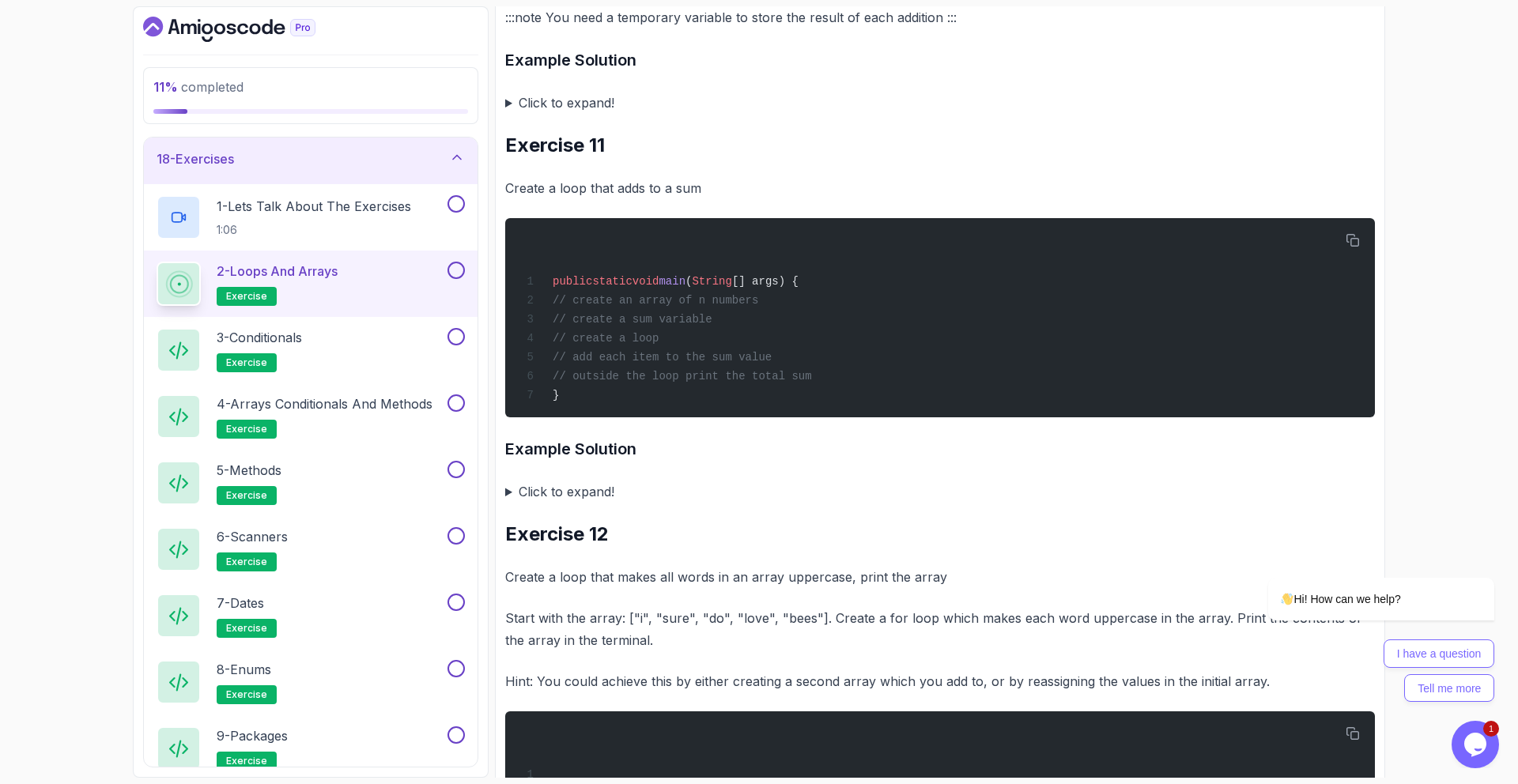
scroll to position [4580, 0]
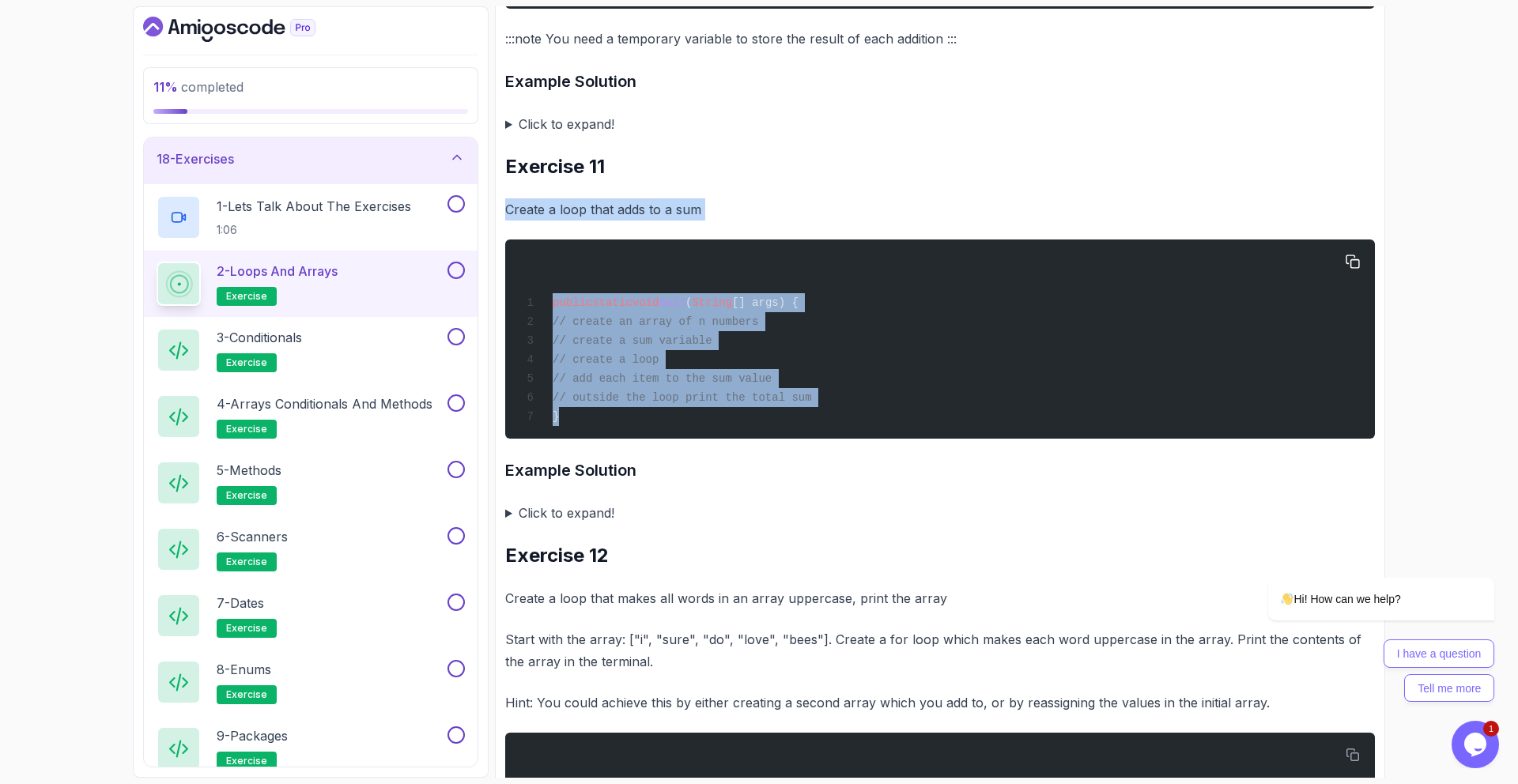
drag, startPoint x: 505, startPoint y: 221, endPoint x: 647, endPoint y: 431, distance: 253.5
copy div "Create a loop that adds to a sum public static void main ( String [] args) { //…"
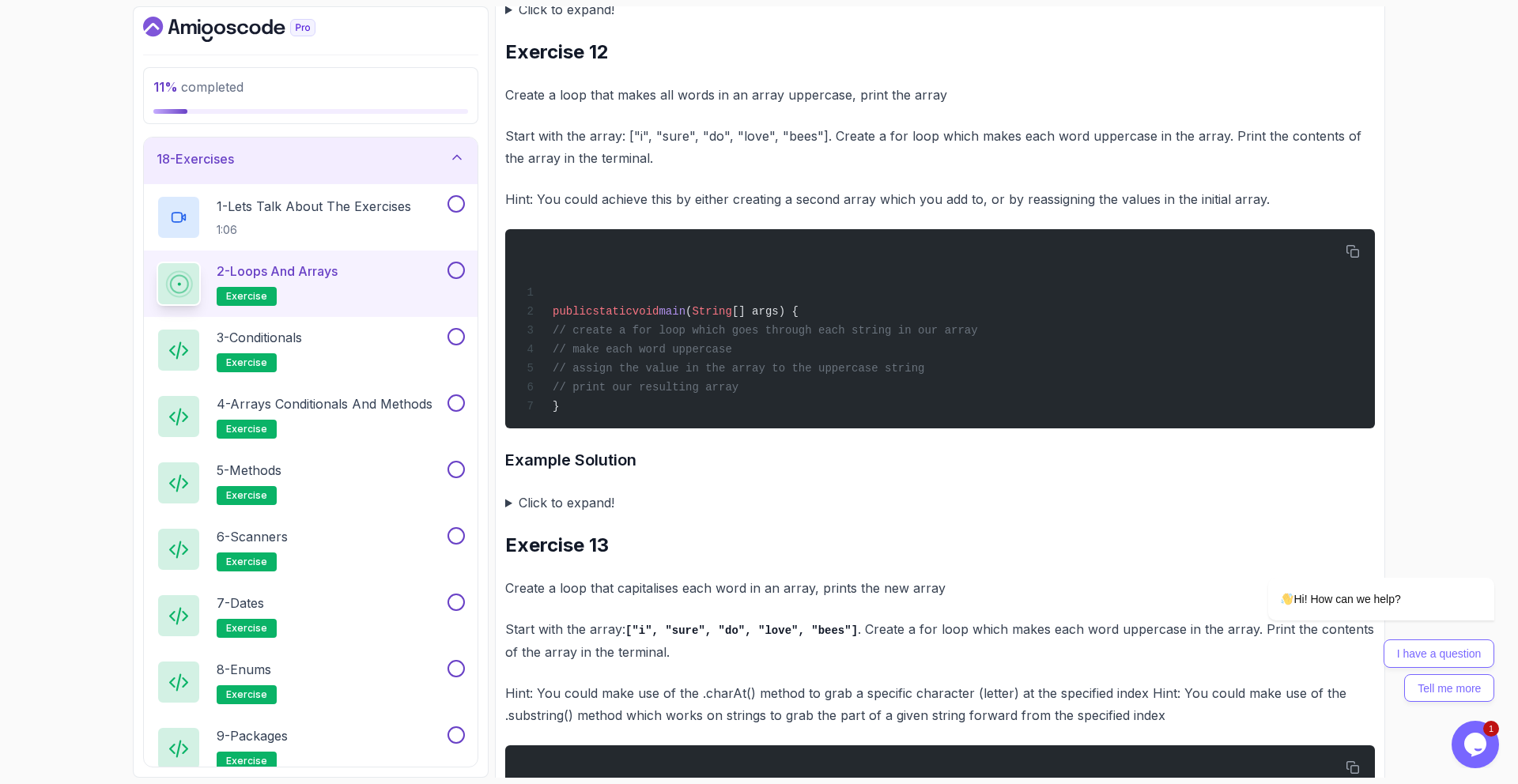
scroll to position [5086, 0]
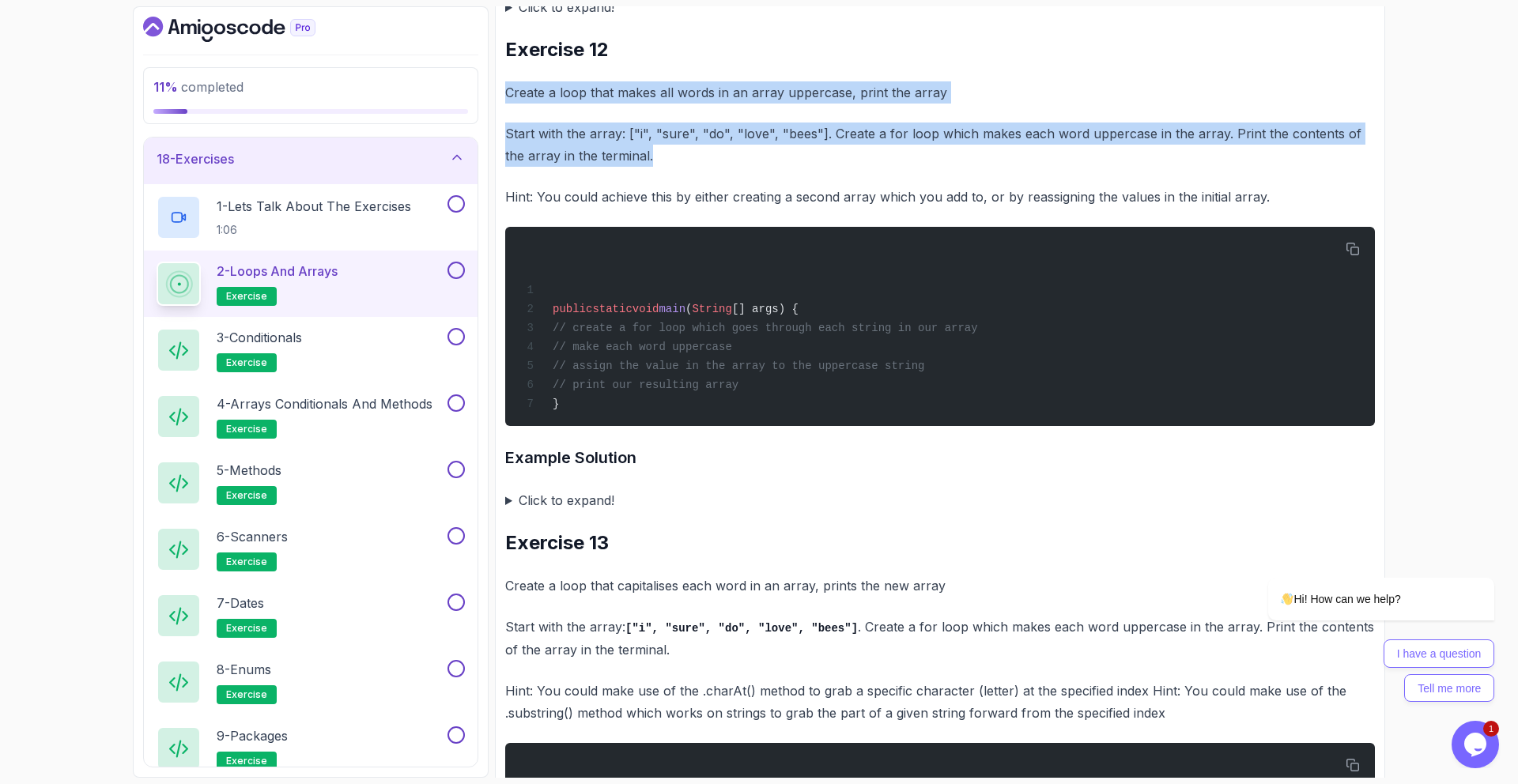
drag, startPoint x: 513, startPoint y: 96, endPoint x: 900, endPoint y: 171, distance: 394.2
click at [900, 167] on p "Start with the array: ["i", "sure", "do", "love", "bees"]. Create a for loop wh…" at bounding box center [940, 145] width 870 height 44
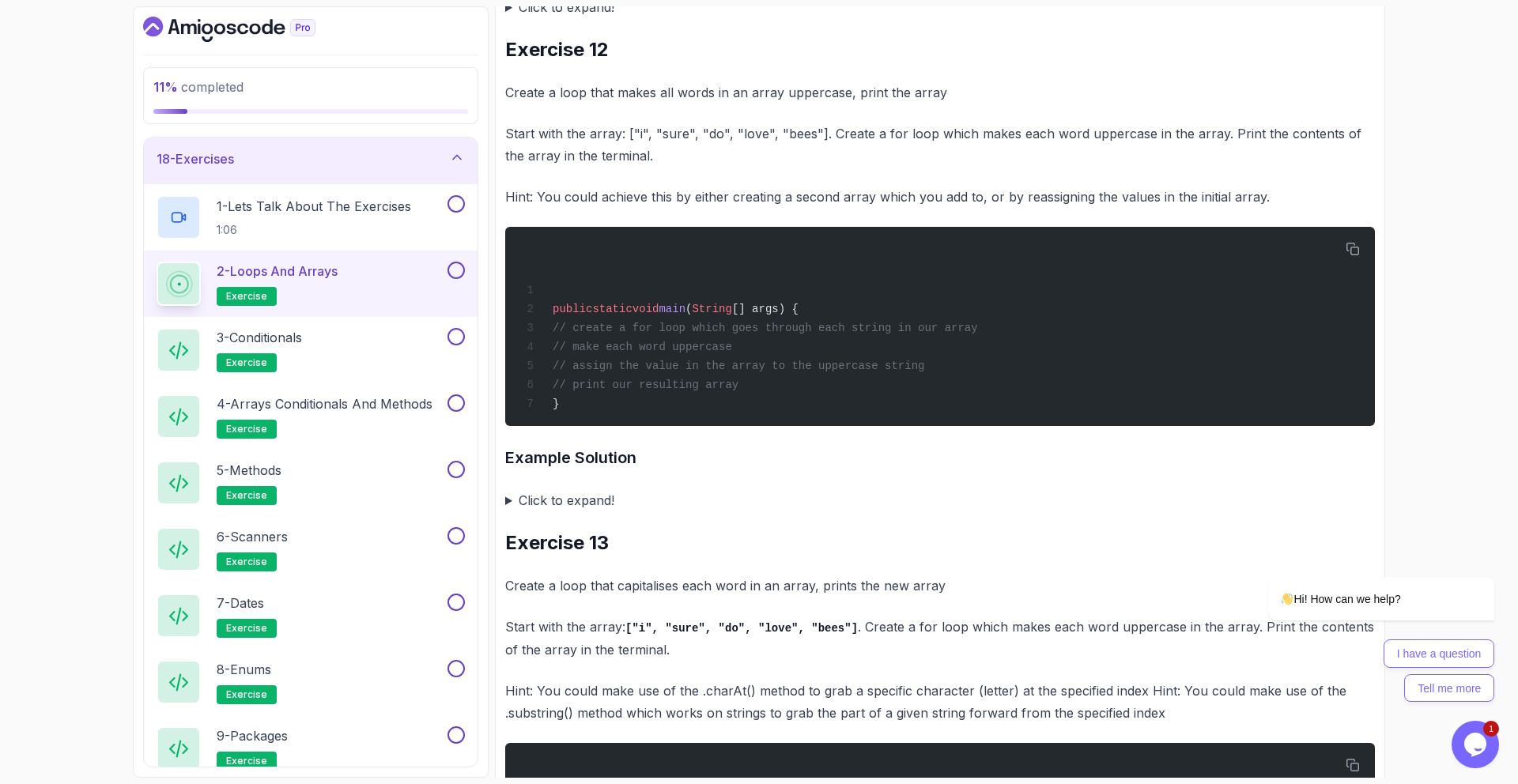
drag, startPoint x: 521, startPoint y: 140, endPoint x: 794, endPoint y: 167, distance: 274.3
click at [794, 167] on p "Start with the array: ["i", "sure", "do", "love", "bees"]. Create a for loop wh…" at bounding box center [940, 145] width 870 height 44
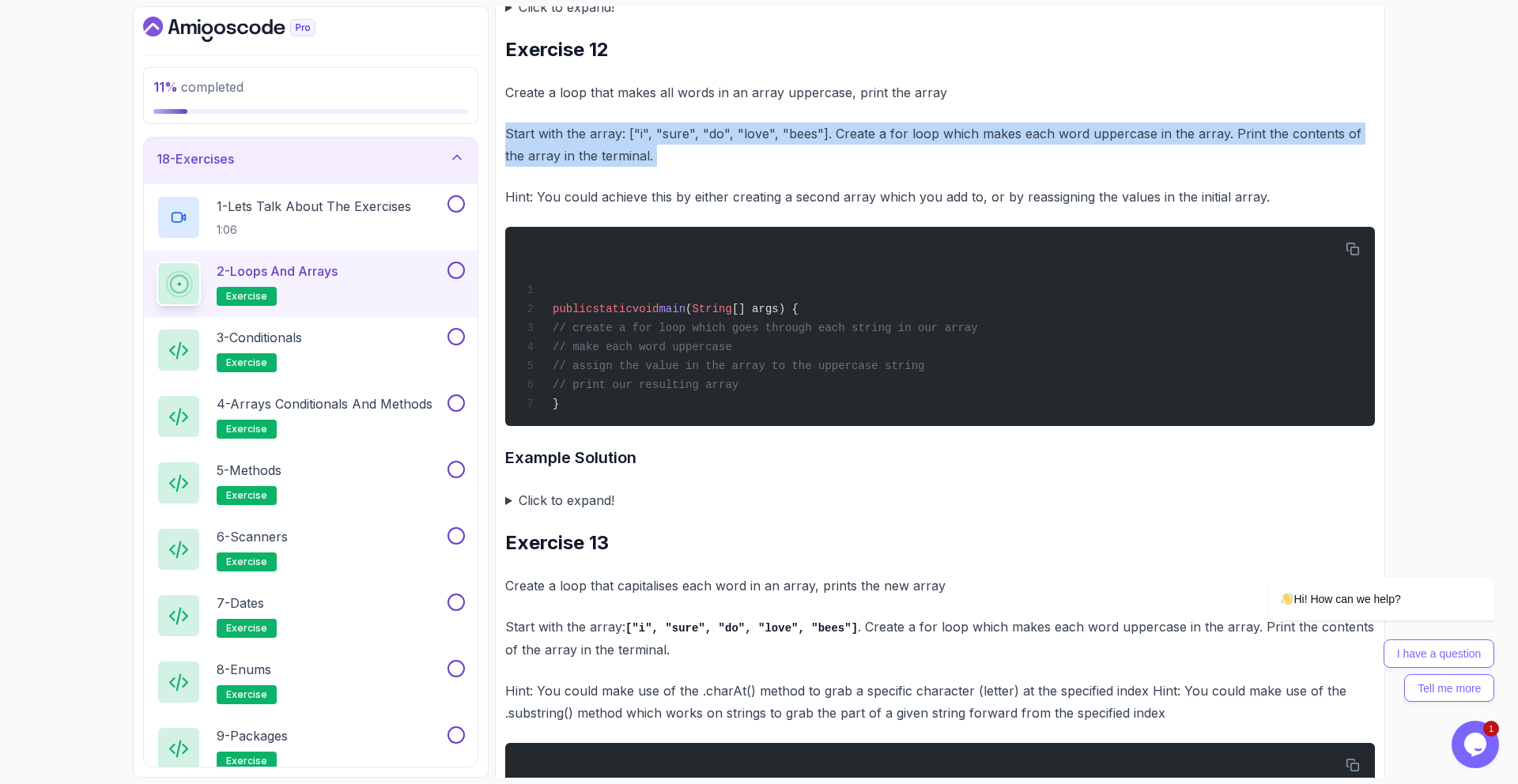
click at [794, 167] on p "Start with the array: ["i", "sure", "do", "love", "bees"]. Create a for loop wh…" at bounding box center [940, 145] width 870 height 44
drag, startPoint x: 817, startPoint y: 145, endPoint x: 675, endPoint y: 141, distance: 142.1
click at [675, 141] on p "Start with the array: ["i", "sure", "do", "love", "bees"]. Create a for loop wh…" at bounding box center [940, 145] width 870 height 44
click at [655, 146] on p "Start with the array: ["i", "sure", "do", "love", "bees"]. Create a for loop wh…" at bounding box center [940, 145] width 870 height 44
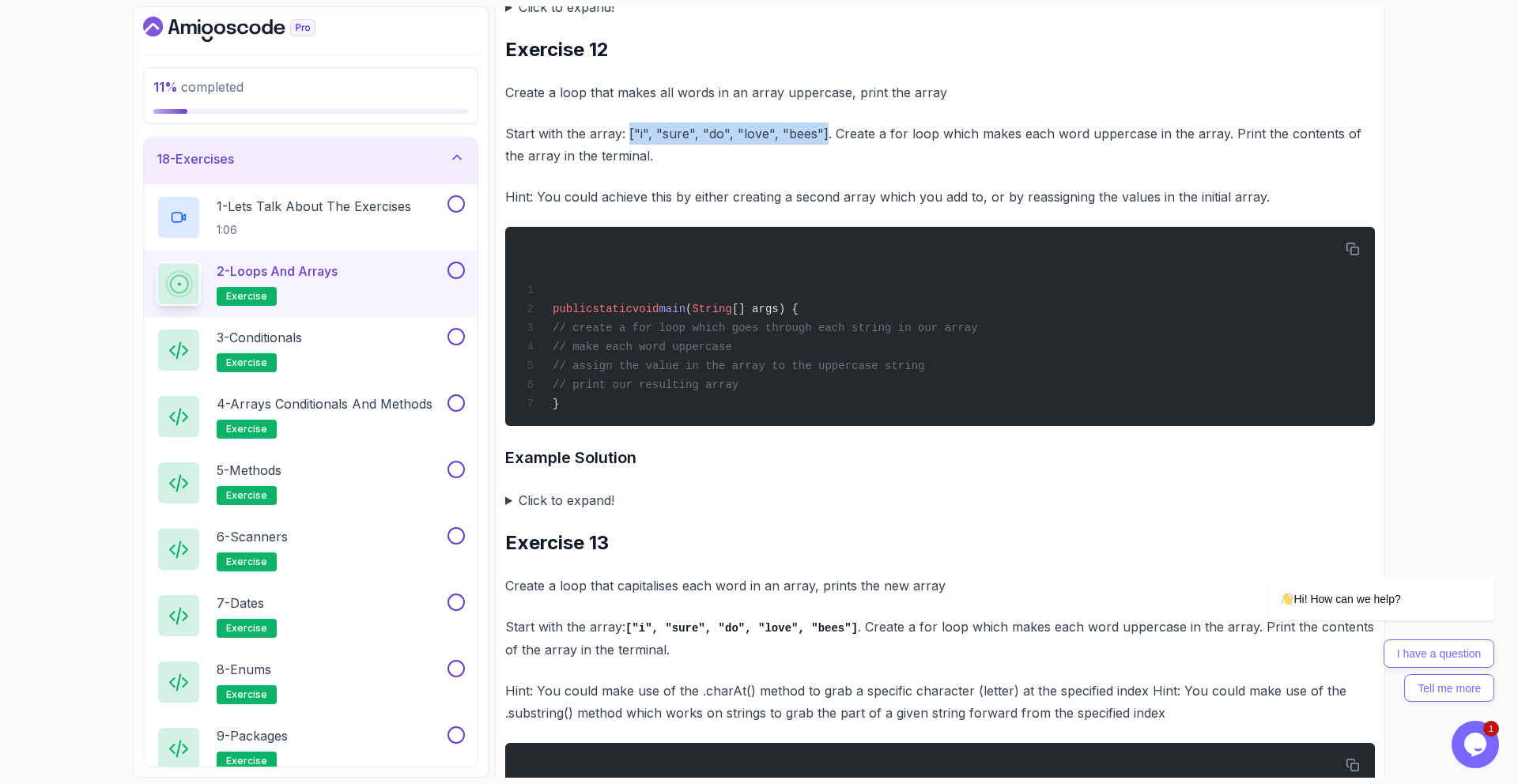
drag, startPoint x: 628, startPoint y: 144, endPoint x: 816, endPoint y: 146, distance: 188.0
click at [816, 146] on p "Start with the array: ["i", "sure", "do", "love", "bees"]. Create a for loop wh…" at bounding box center [940, 145] width 870 height 44
copy p "["i", "sure", "do", "love", "bees"]"
drag, startPoint x: 583, startPoint y: 390, endPoint x: 798, endPoint y: 394, distance: 215.0
click at [798, 394] on div "public static void main ( String [] args) { // create a for loop which goes thr…" at bounding box center [940, 327] width 845 height 181
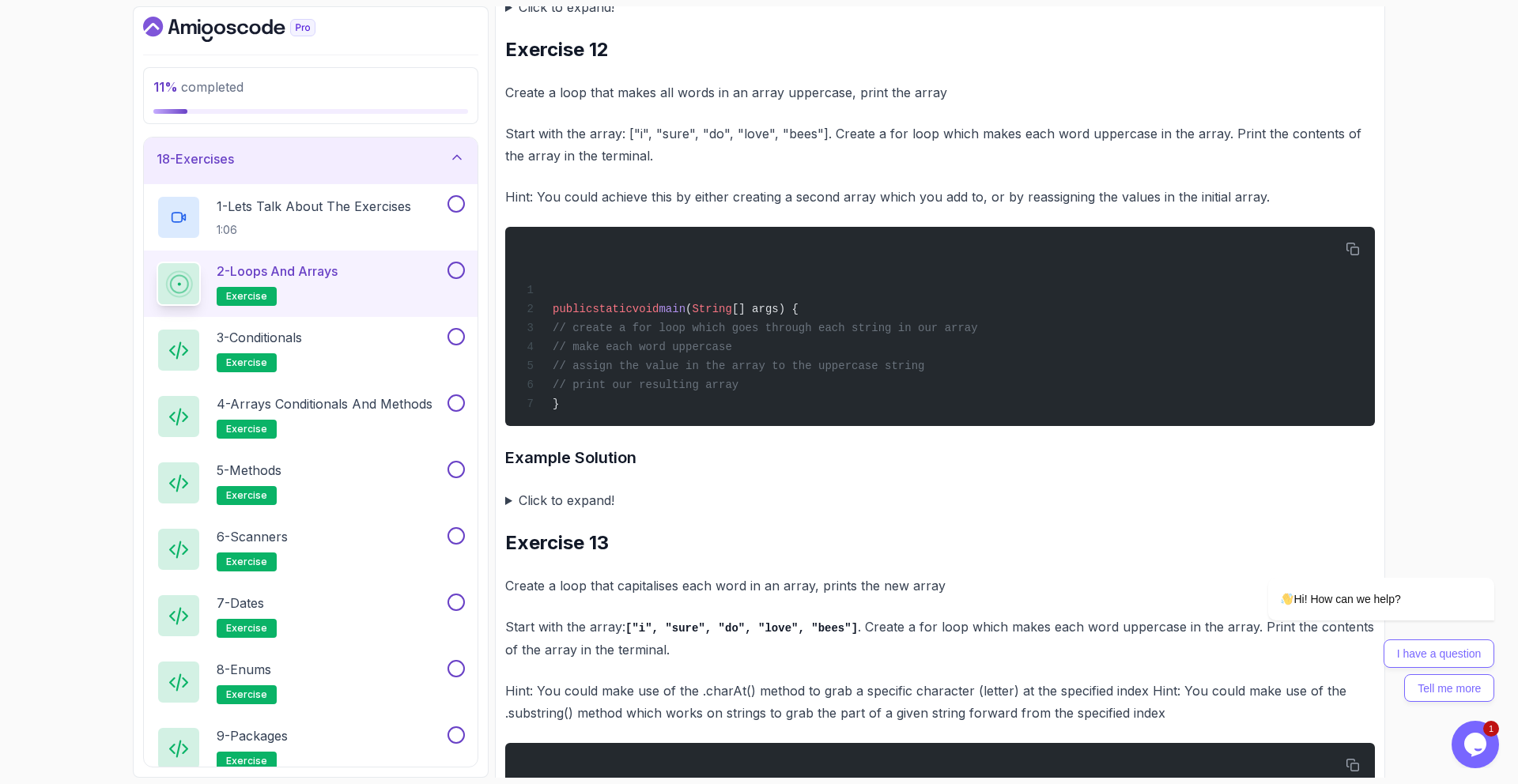
drag, startPoint x: 581, startPoint y: 509, endPoint x: 604, endPoint y: 512, distance: 23.2
click at [581, 510] on summary "Click to expand!" at bounding box center [940, 500] width 870 height 22
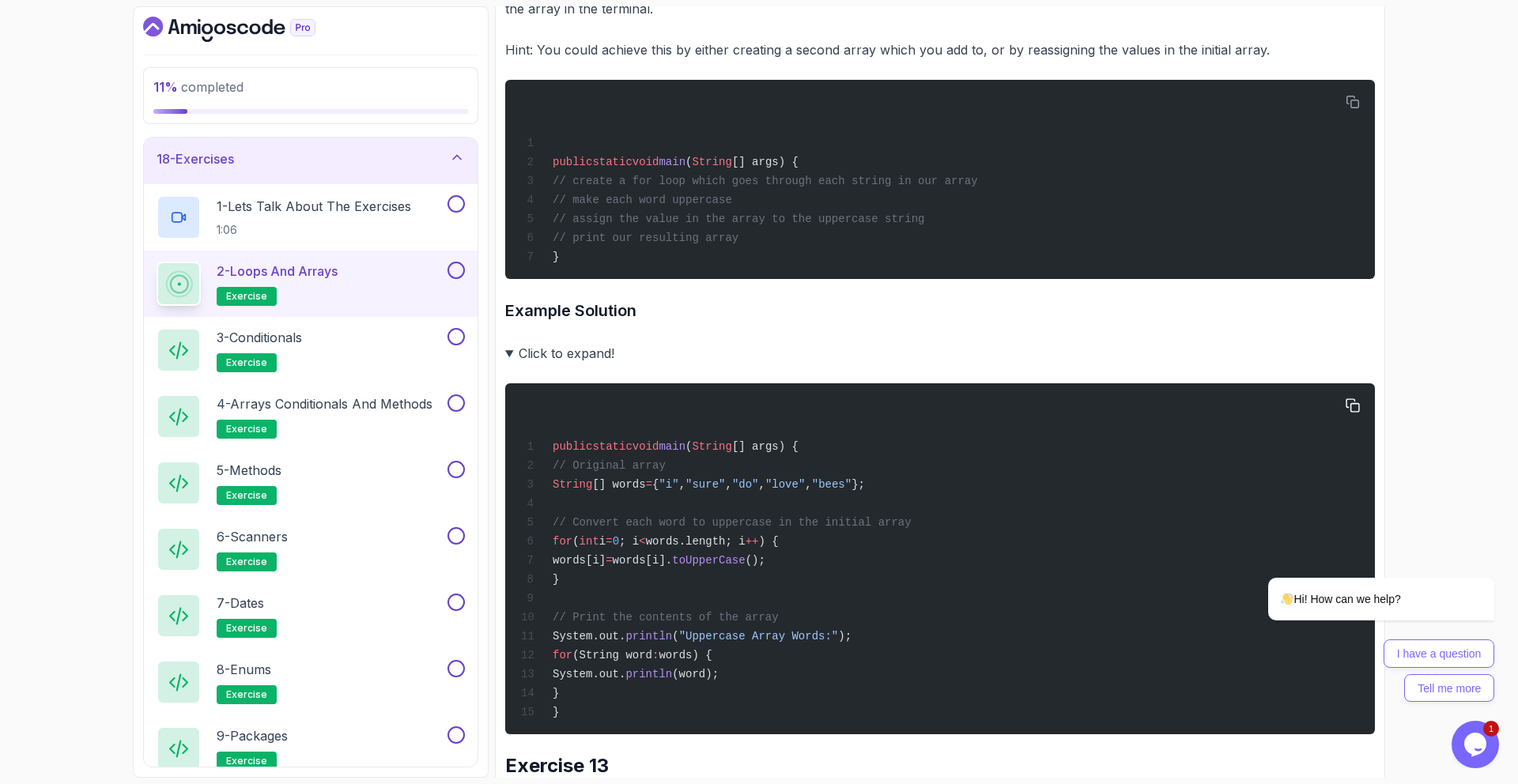
scroll to position [5242, 0]
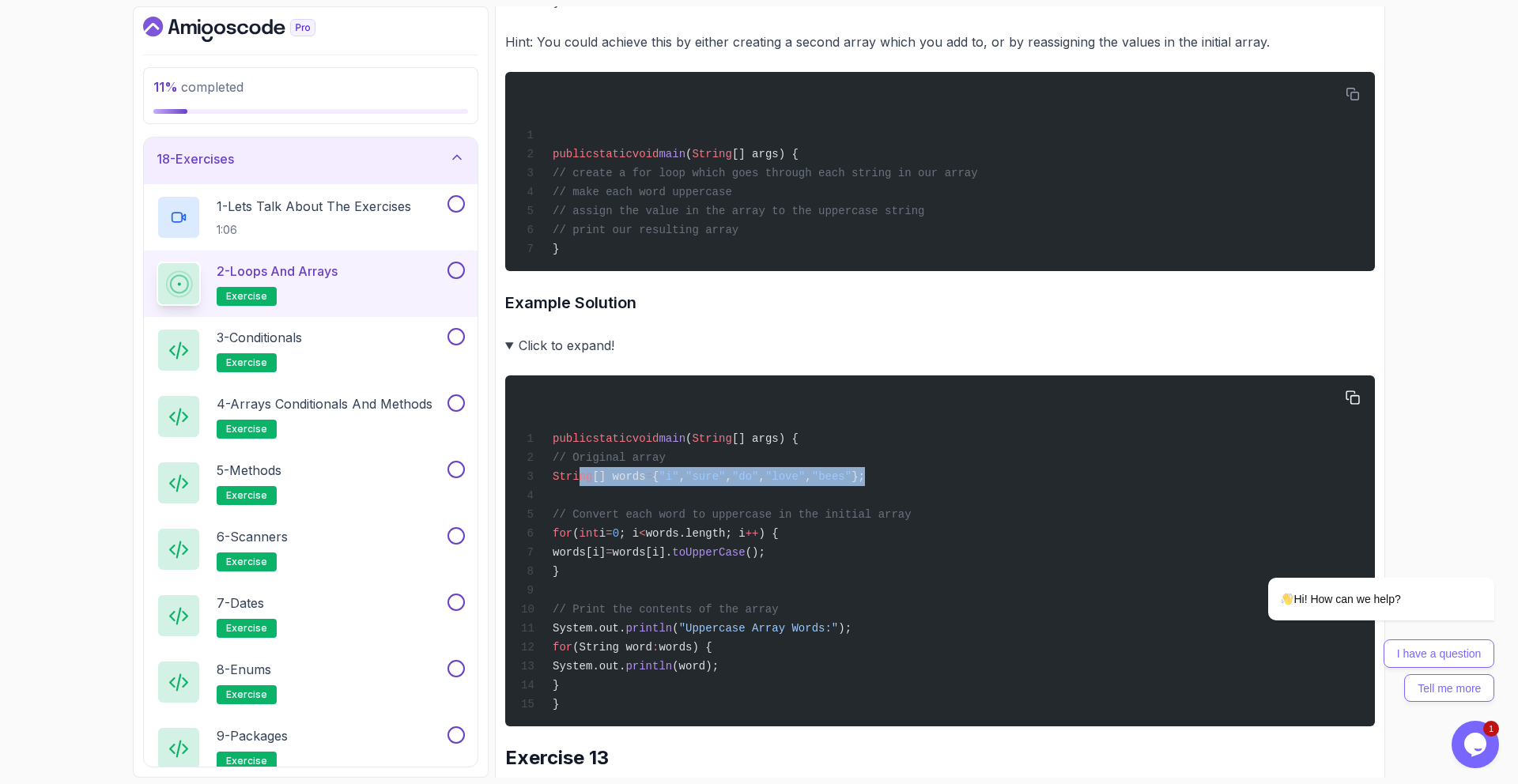
drag, startPoint x: 733, startPoint y: 487, endPoint x: 944, endPoint y: 483, distance: 211.0
click at [944, 483] on div "public static void main ( String [] args) { // Original array String [] words =…" at bounding box center [940, 551] width 845 height 332
drag, startPoint x: 639, startPoint y: 548, endPoint x: 868, endPoint y: 587, distance: 232.3
click at [868, 587] on div "public static void main ( String [] args) { // Original array String [] words =…" at bounding box center [940, 551] width 845 height 332
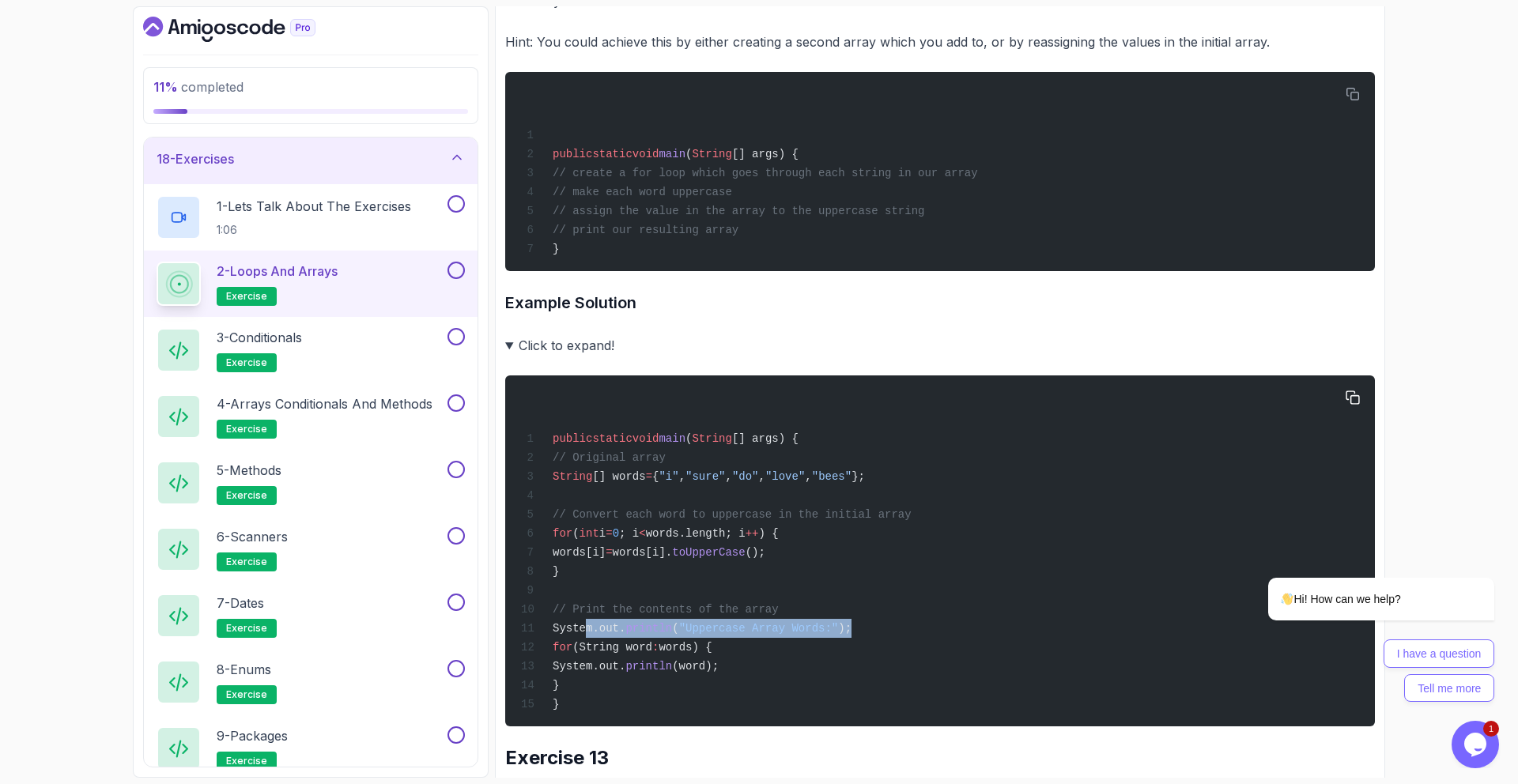
drag, startPoint x: 780, startPoint y: 667, endPoint x: 888, endPoint y: 642, distance: 110.9
click at [888, 642] on div "public static void main ( String [] args) { // Original array String [] words =…" at bounding box center [940, 551] width 845 height 332
drag, startPoint x: 639, startPoint y: 566, endPoint x: 665, endPoint y: 564, distance: 26.1
click at [665, 559] on span "words[i] = words[i]. toUpperCase ();" at bounding box center [643, 552] width 245 height 12
click at [612, 559] on span "=" at bounding box center [609, 552] width 6 height 12
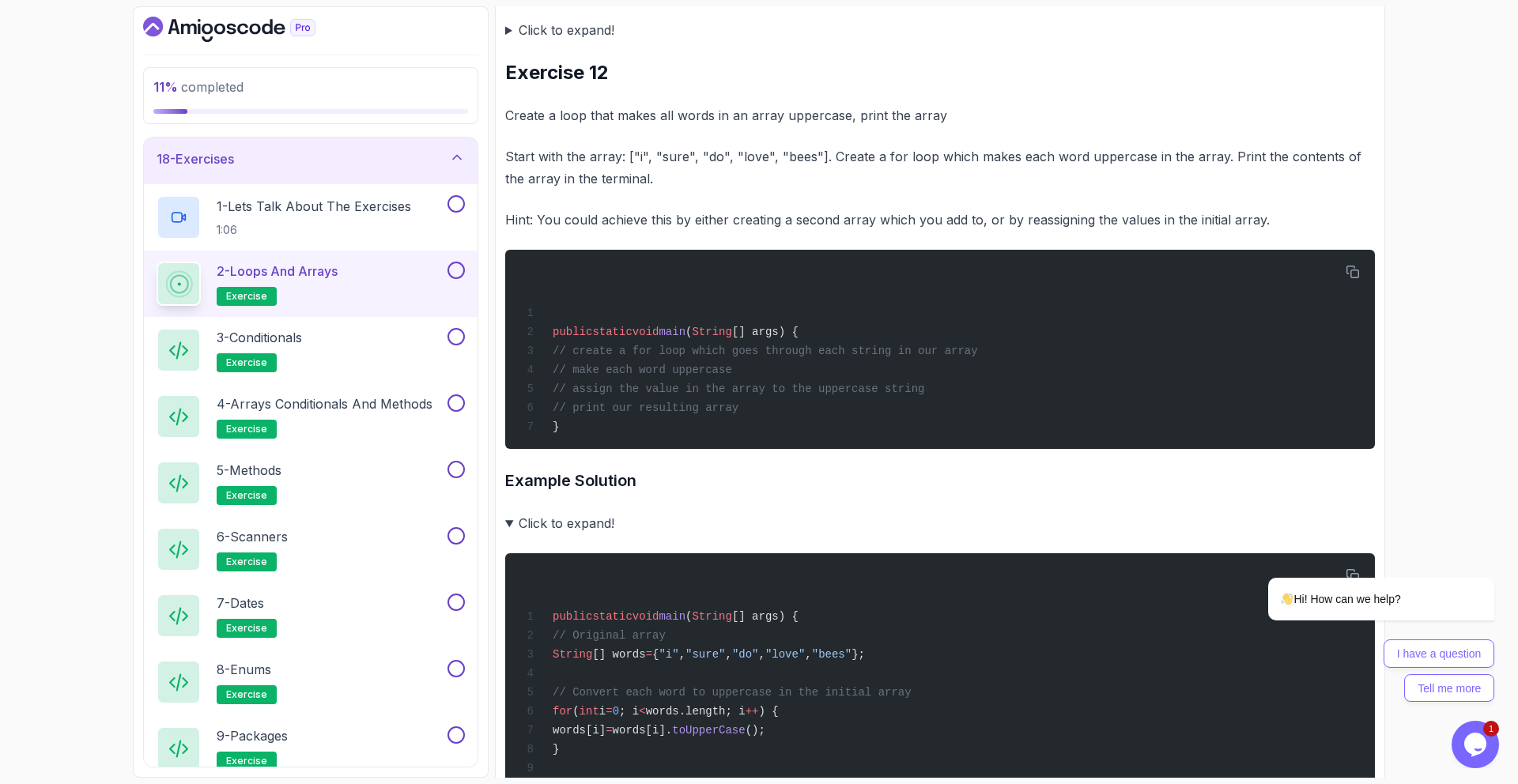
scroll to position [5043, 0]
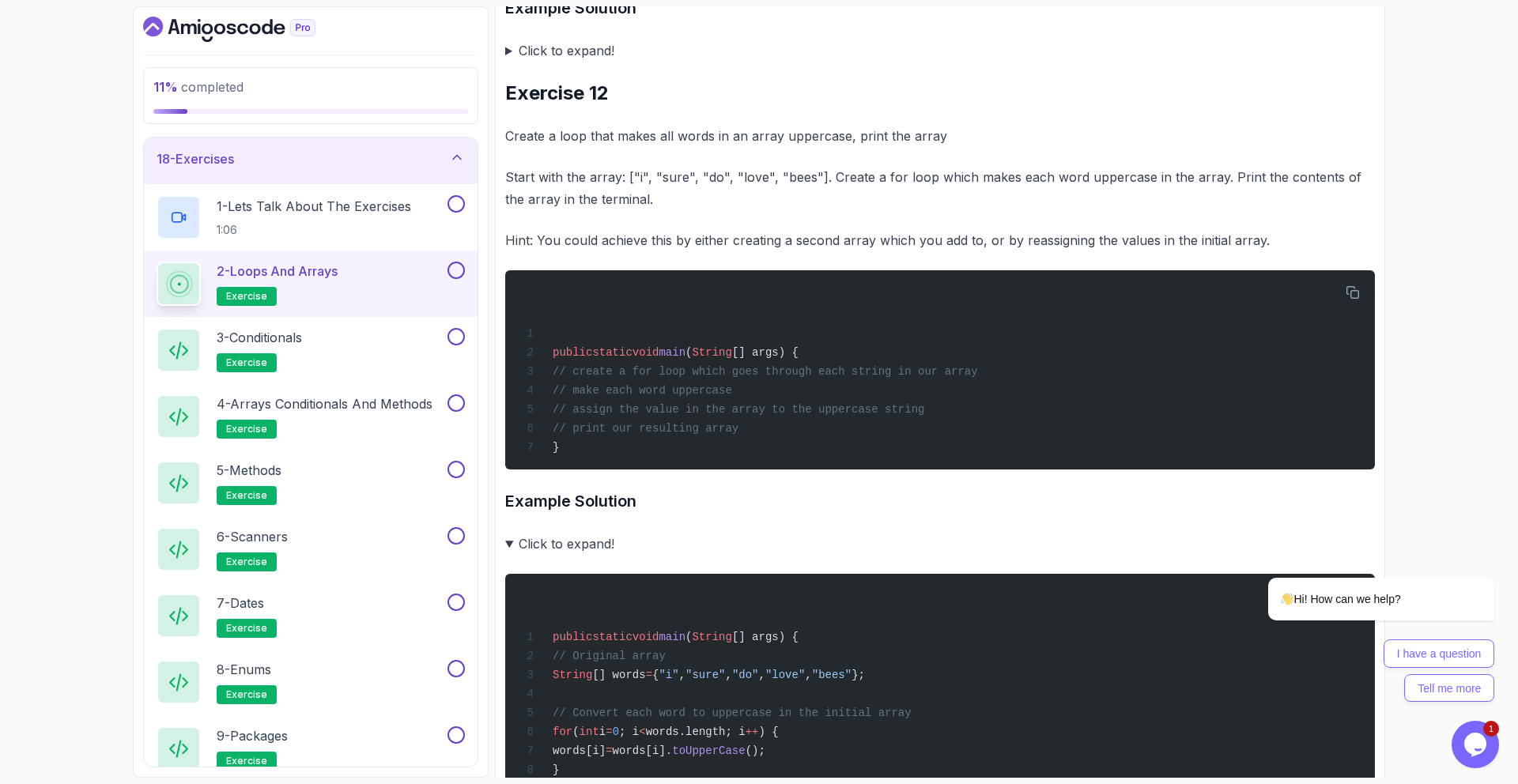
click at [581, 555] on summary "Click to expand!" at bounding box center [940, 544] width 870 height 22
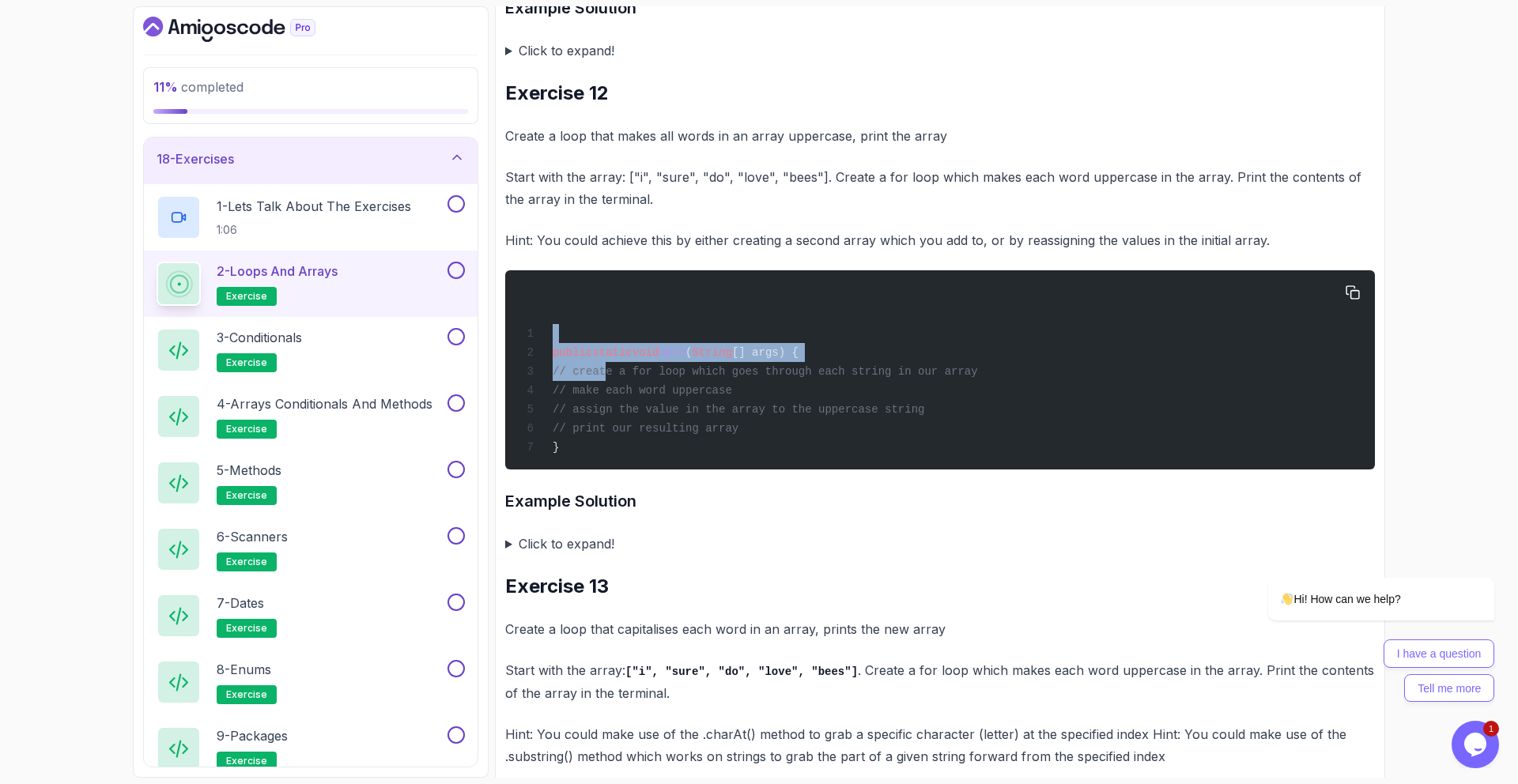
click at [607, 380] on div "public static void main ( String [] args) { // create a for loop which goes thr…" at bounding box center [940, 370] width 845 height 181
click at [584, 348] on div "public static void main ( String [] args) { // create a for loop which goes thr…" at bounding box center [940, 370] width 845 height 181
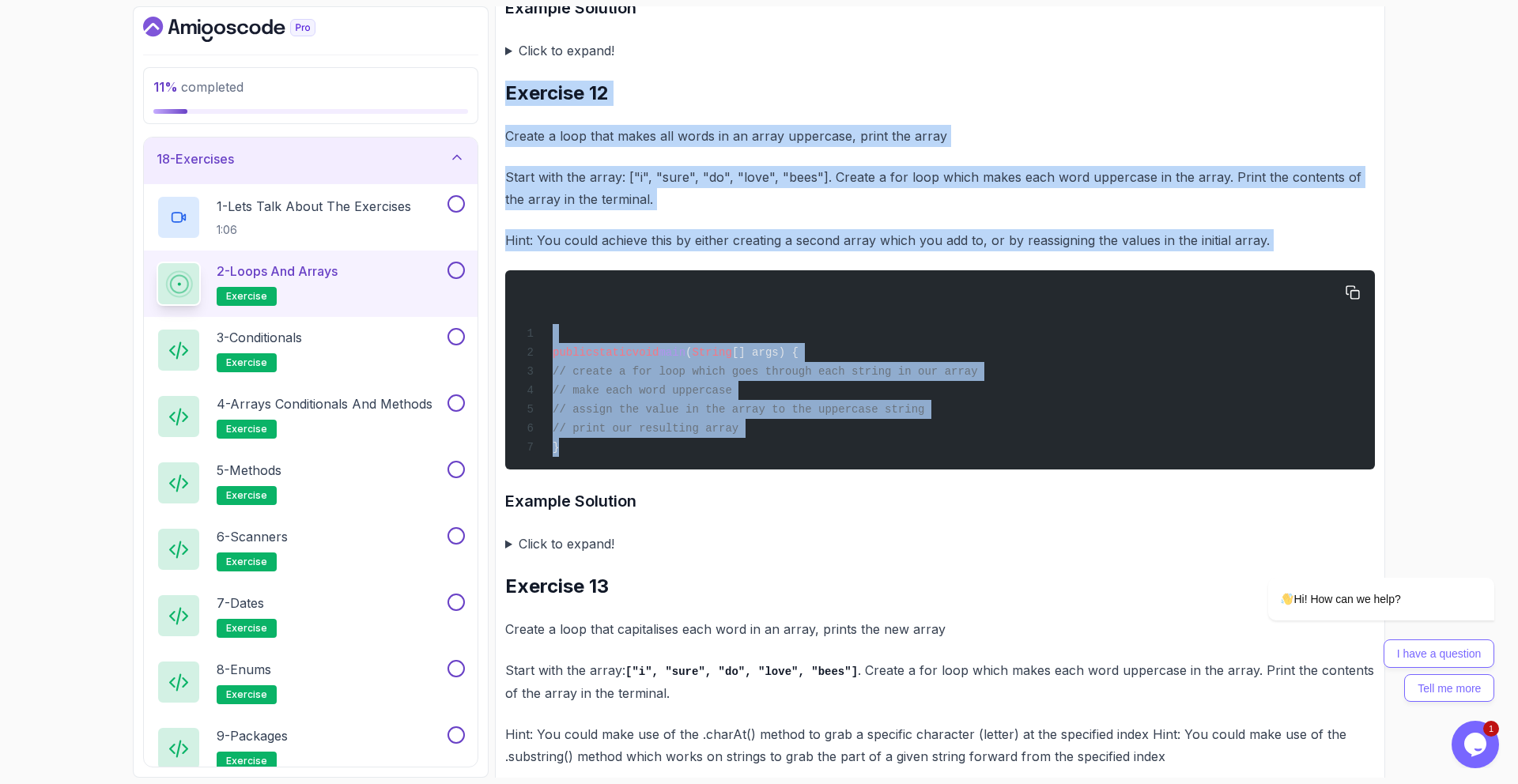
drag, startPoint x: 502, startPoint y: 107, endPoint x: 795, endPoint y: 478, distance: 472.7
copy div "Exercise 12 Create a loop that makes all words in an array uppercase, print the…"
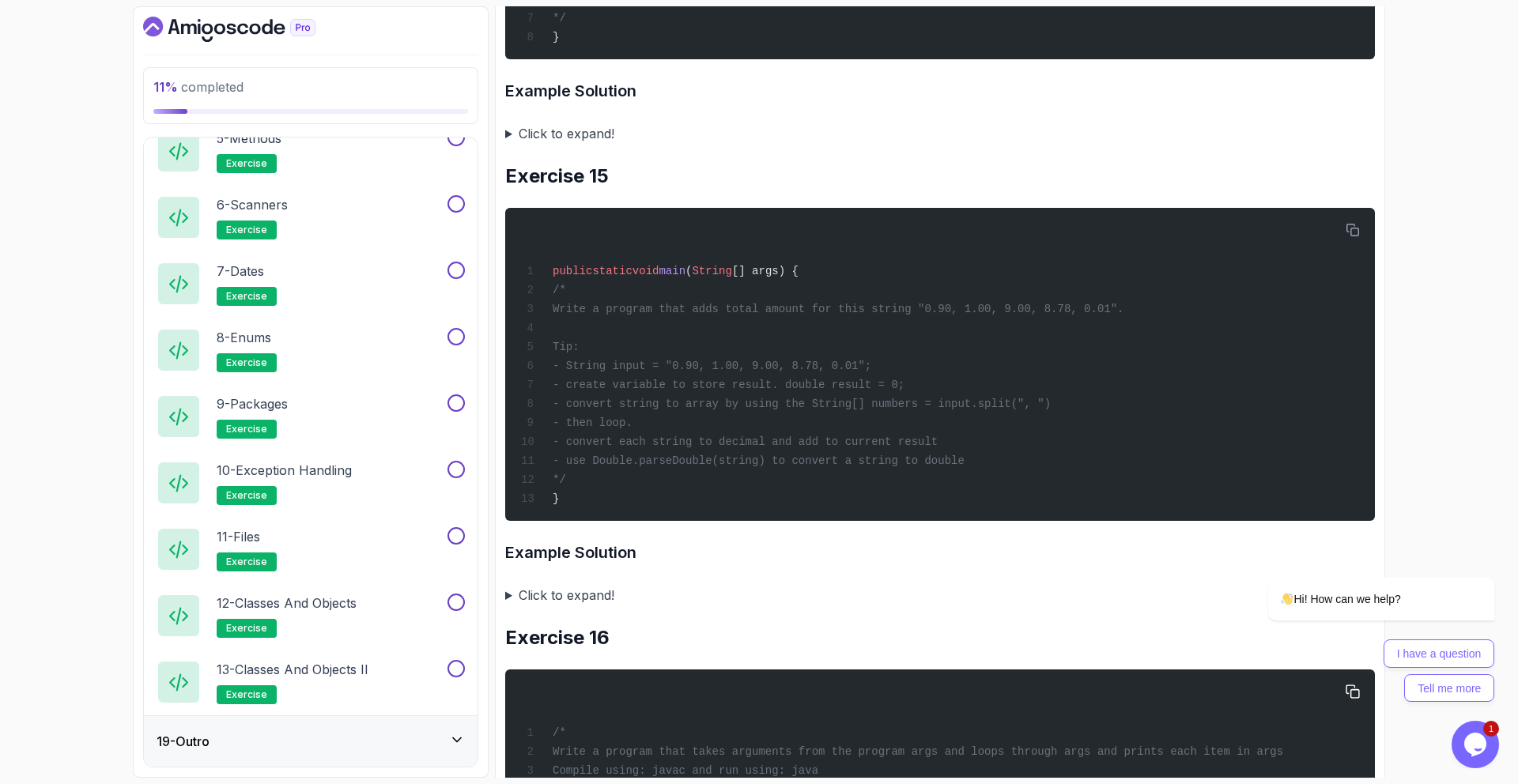
scroll to position [6354, 0]
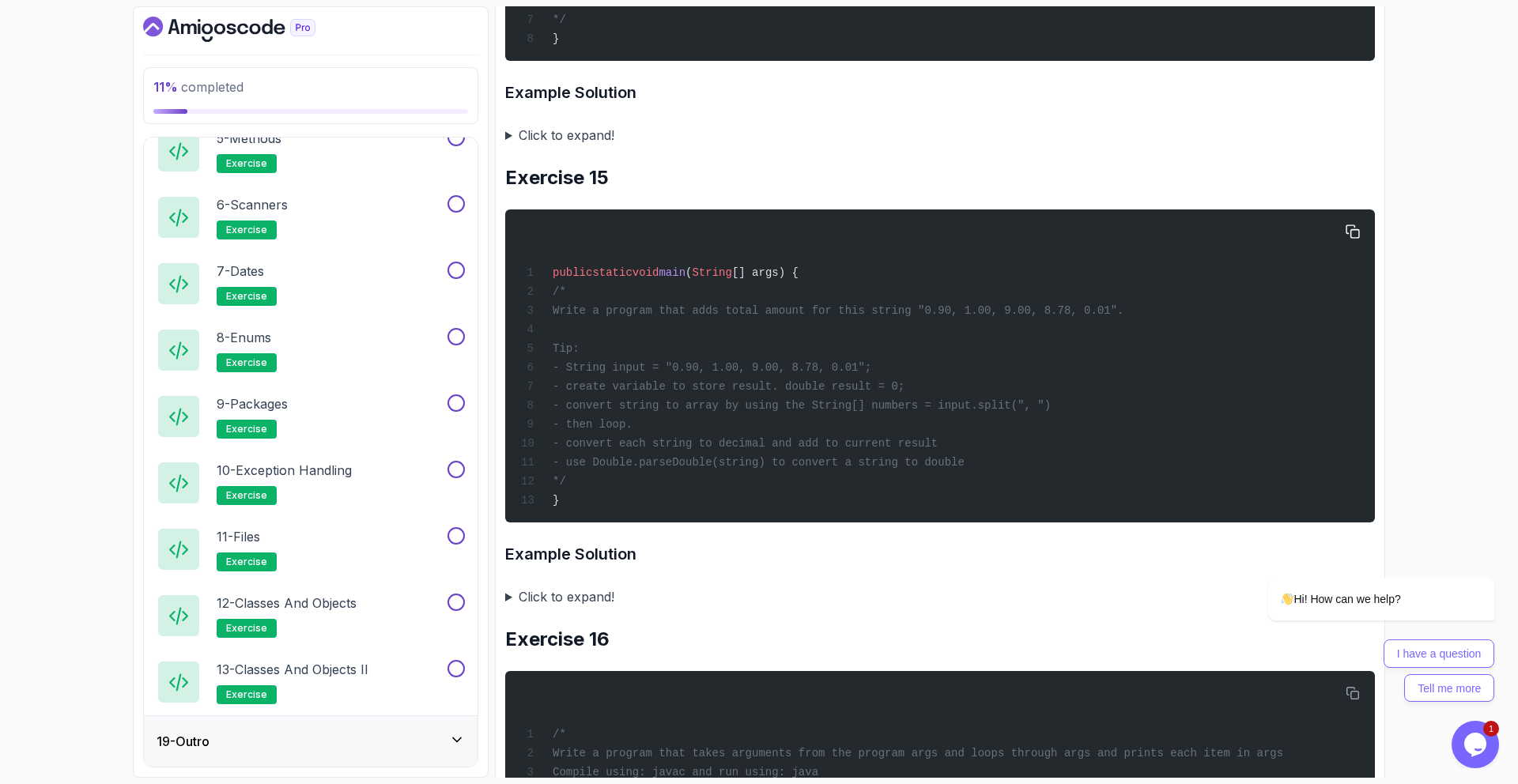
drag, startPoint x: 1008, startPoint y: 325, endPoint x: 1172, endPoint y: 325, distance: 164.0
click at [1172, 325] on div "public static void main ( String [] args) { /* Write a program that adds total …" at bounding box center [940, 366] width 845 height 294
click at [1124, 317] on span "Write a program that adds total amount for this string "0.90, 1.00, 9.00, 8.78,…" at bounding box center [838, 310] width 572 height 12
drag, startPoint x: 643, startPoint y: 370, endPoint x: 843, endPoint y: 464, distance: 221.0
click at [843, 464] on div "public static void main ( String [] args) { /* Write a program that adds total …" at bounding box center [940, 366] width 845 height 294
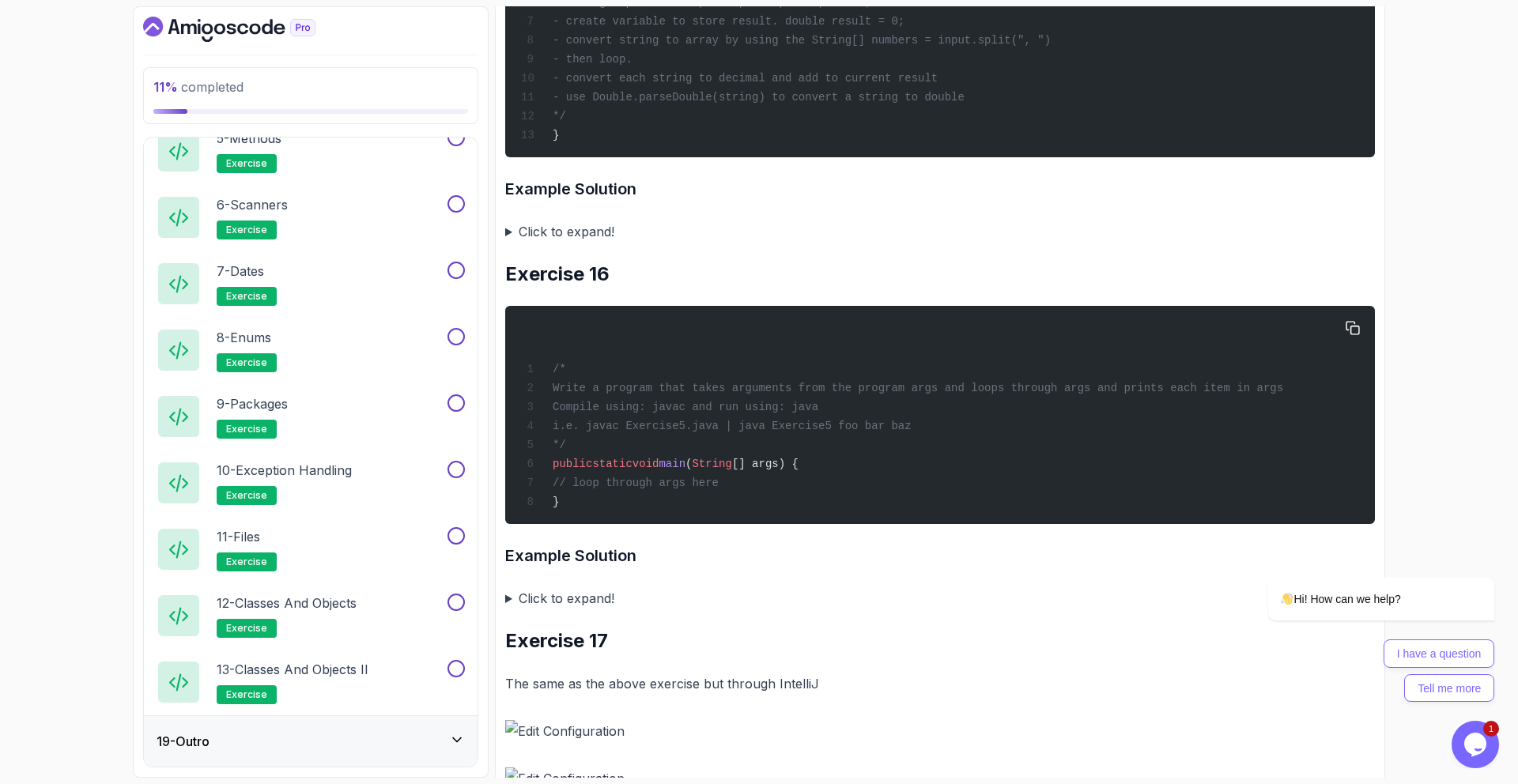
scroll to position [6739, 0]
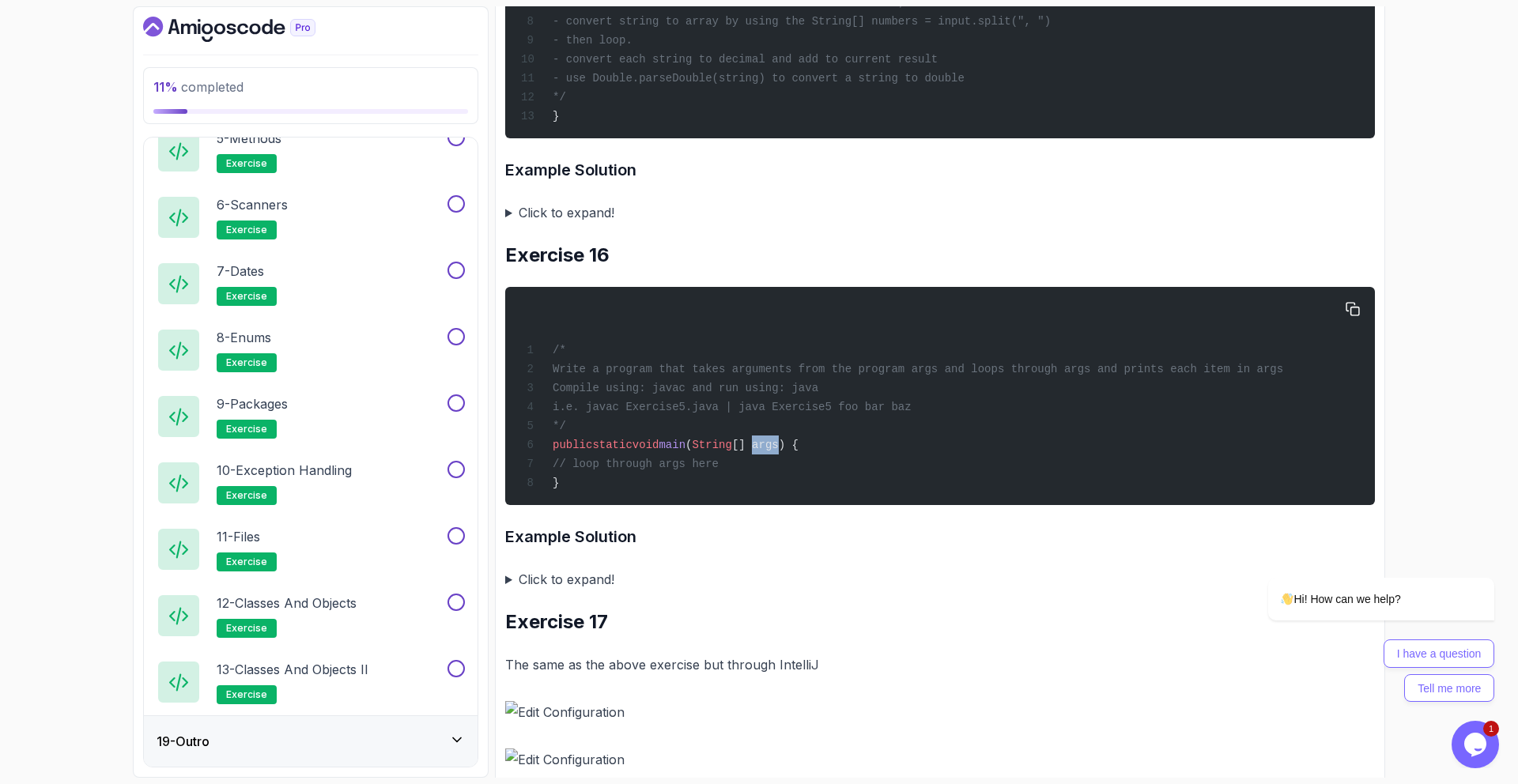
drag, startPoint x: 773, startPoint y: 454, endPoint x: 800, endPoint y: 456, distance: 27.1
click at [799, 452] on span "[] args) {" at bounding box center [766, 445] width 67 height 12
drag, startPoint x: 555, startPoint y: 478, endPoint x: 749, endPoint y: 474, distance: 194.0
click at [749, 474] on div "/* Write a program that takes arguments from the program args and loops through…" at bounding box center [940, 396] width 845 height 199
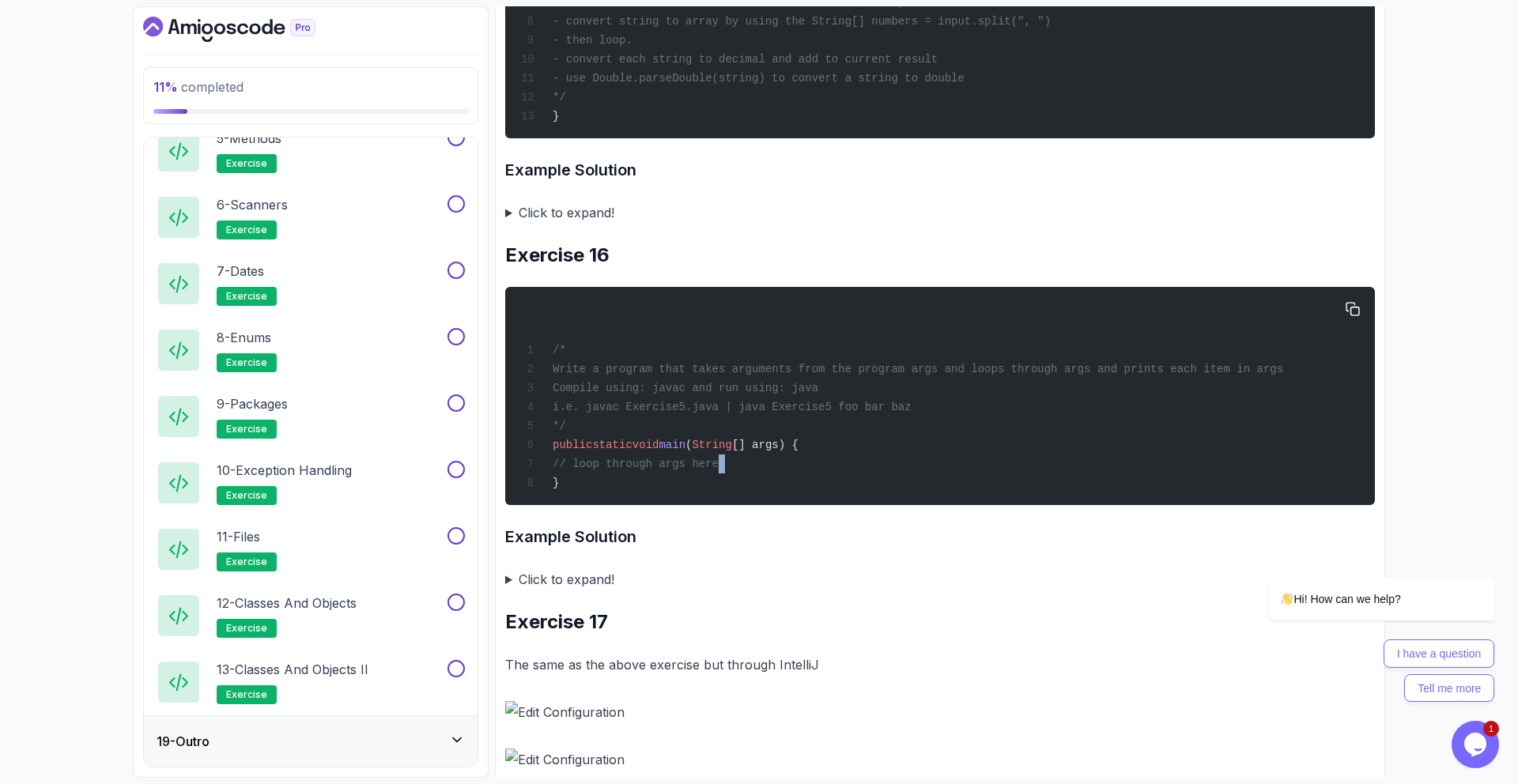
click at [749, 473] on div "/* Write a program that takes arguments from the program args and loops through…" at bounding box center [940, 396] width 845 height 199
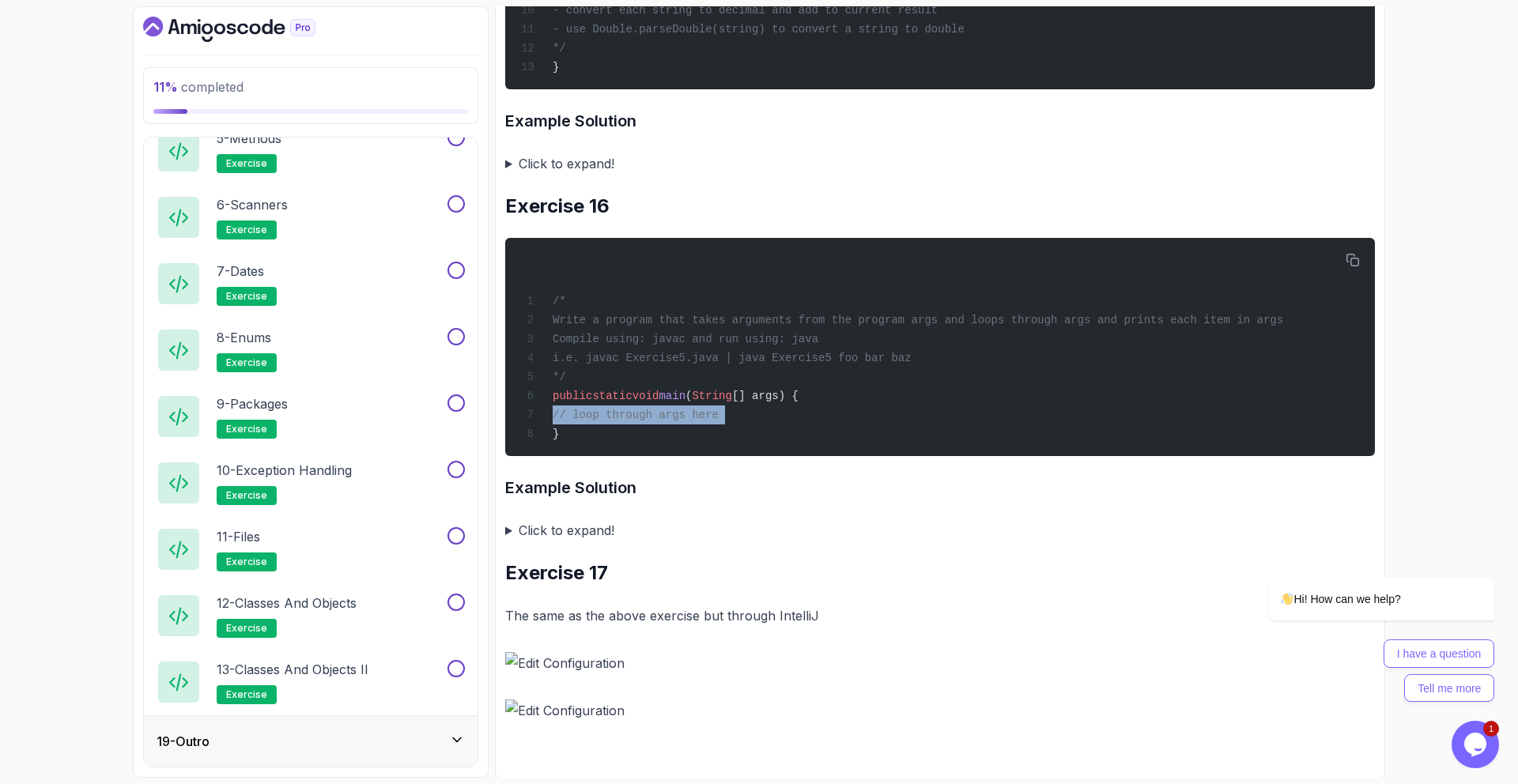
scroll to position [6800, 0]
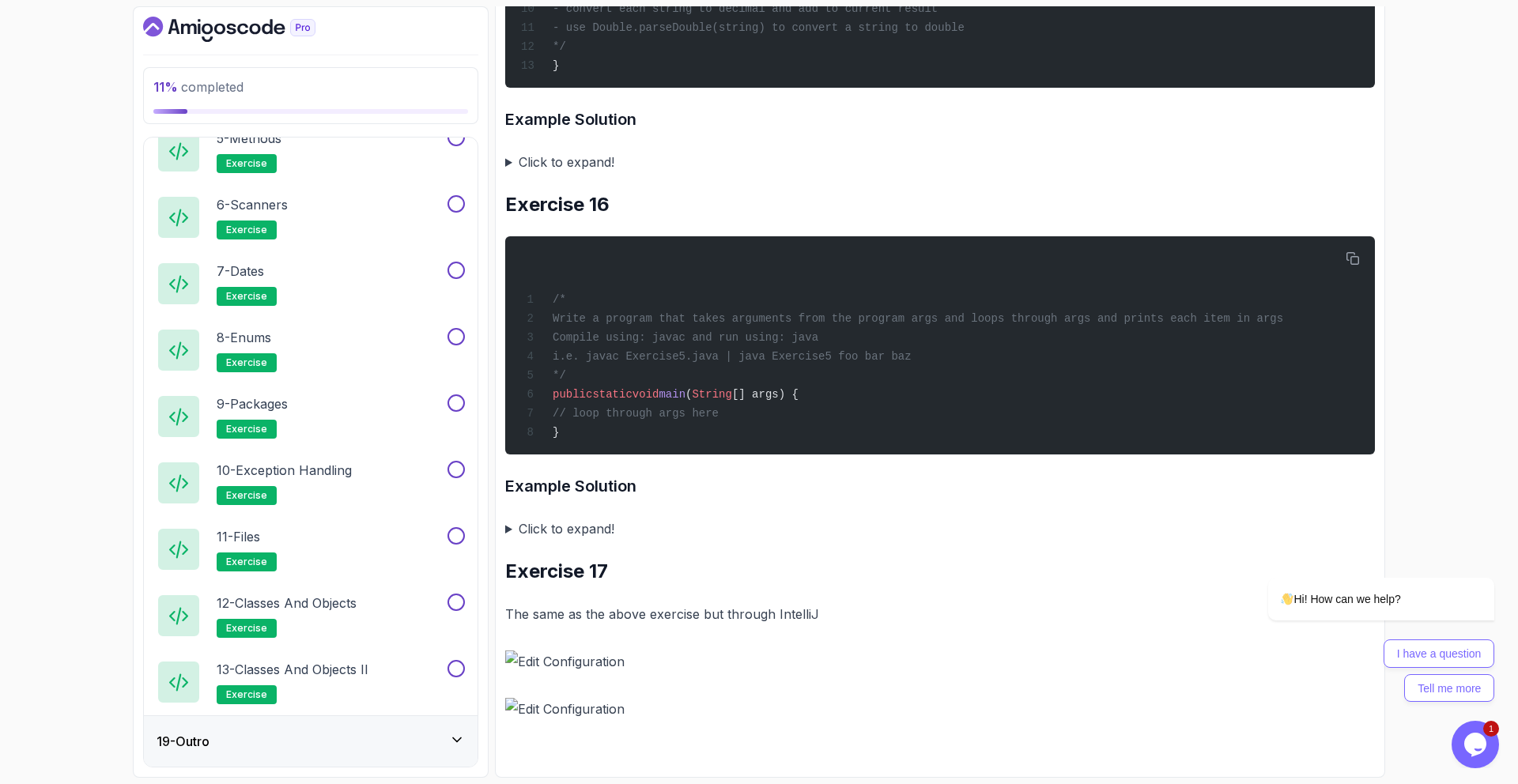
click at [541, 527] on summary "Click to expand!" at bounding box center [940, 529] width 870 height 22
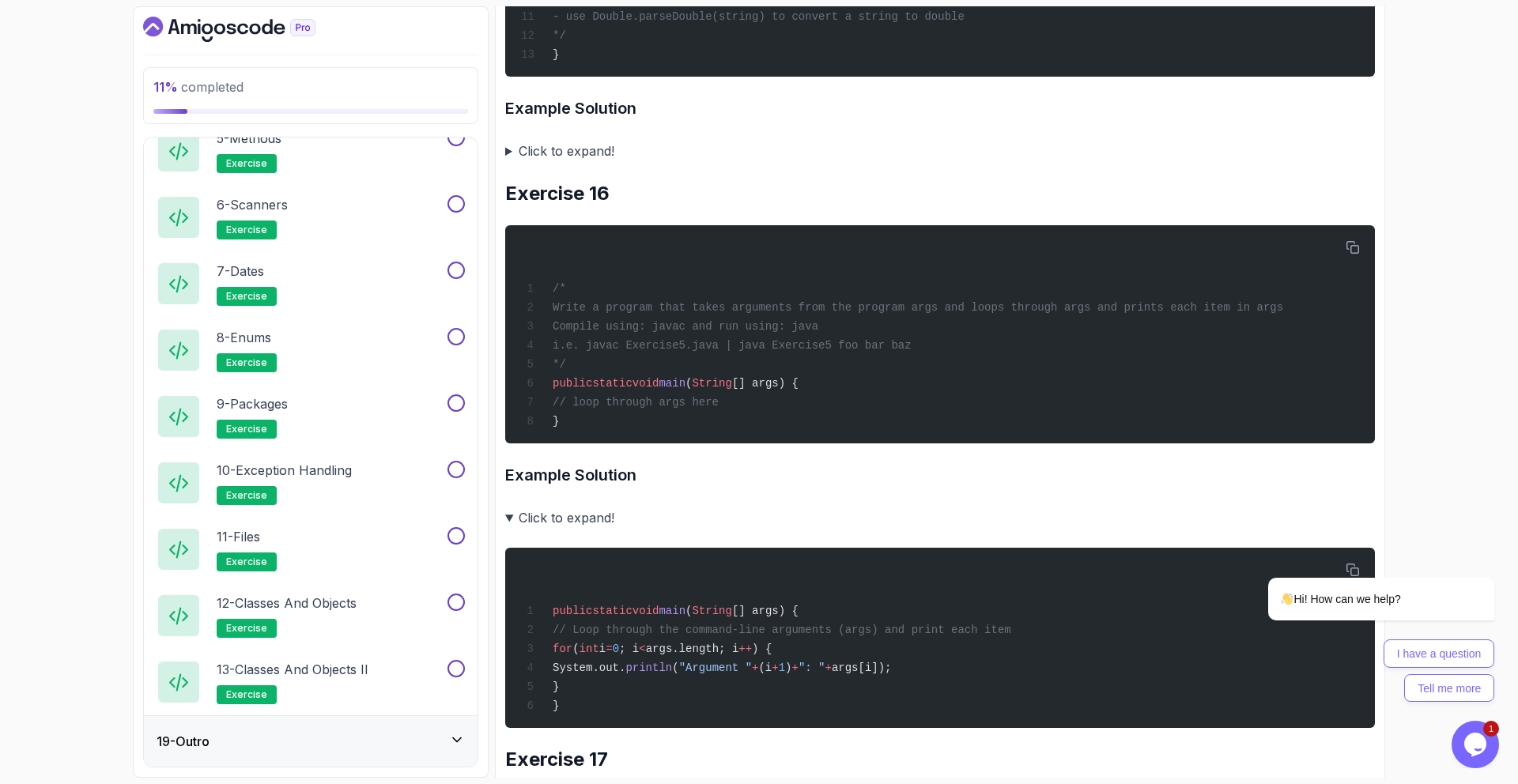
click at [540, 528] on summary "Click to expand!" at bounding box center [940, 517] width 870 height 22
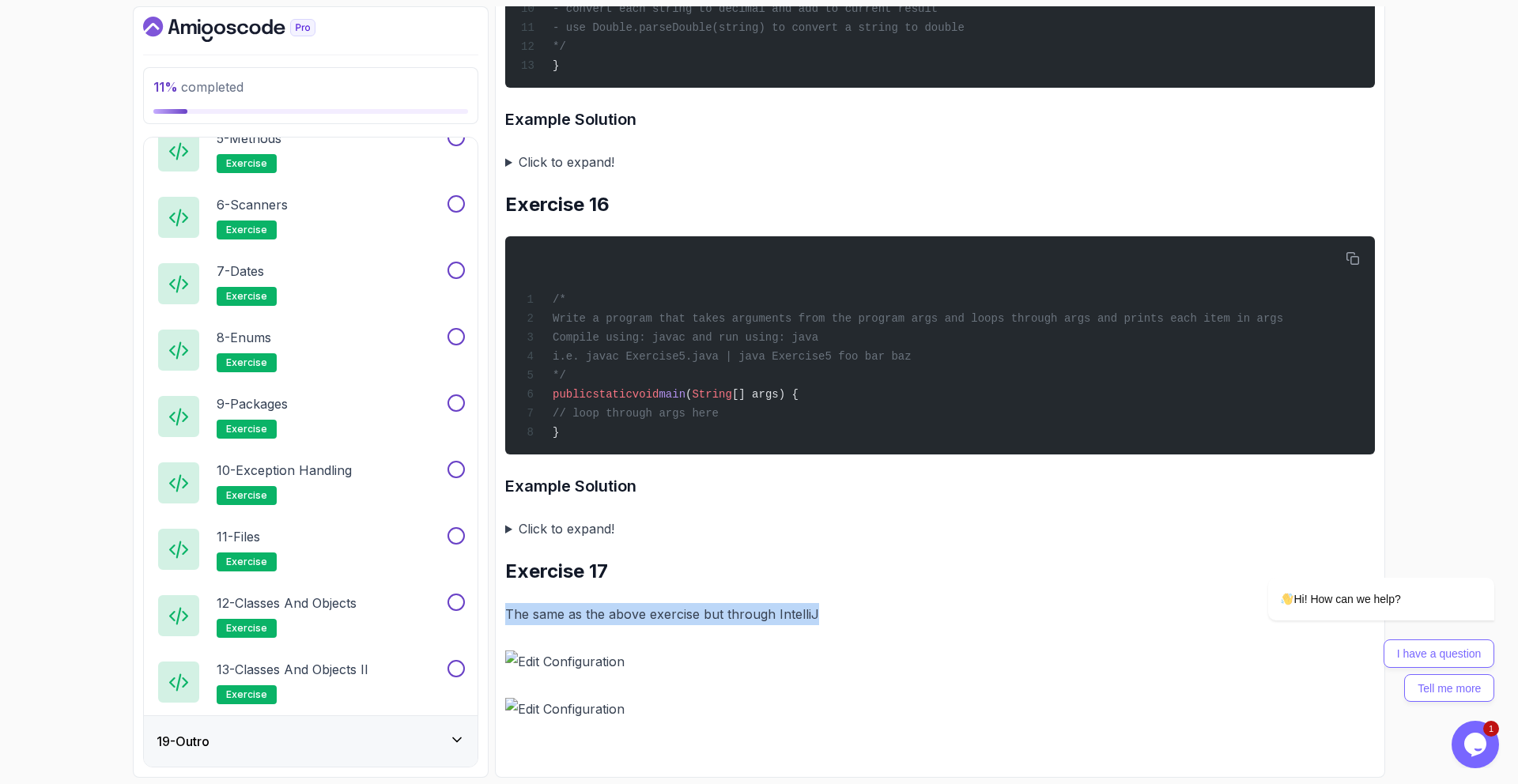
drag, startPoint x: 691, startPoint y: 625, endPoint x: 784, endPoint y: 632, distance: 93.3
click at [790, 613] on p "The same as the above exercise but through IntelliJ" at bounding box center [940, 614] width 870 height 22
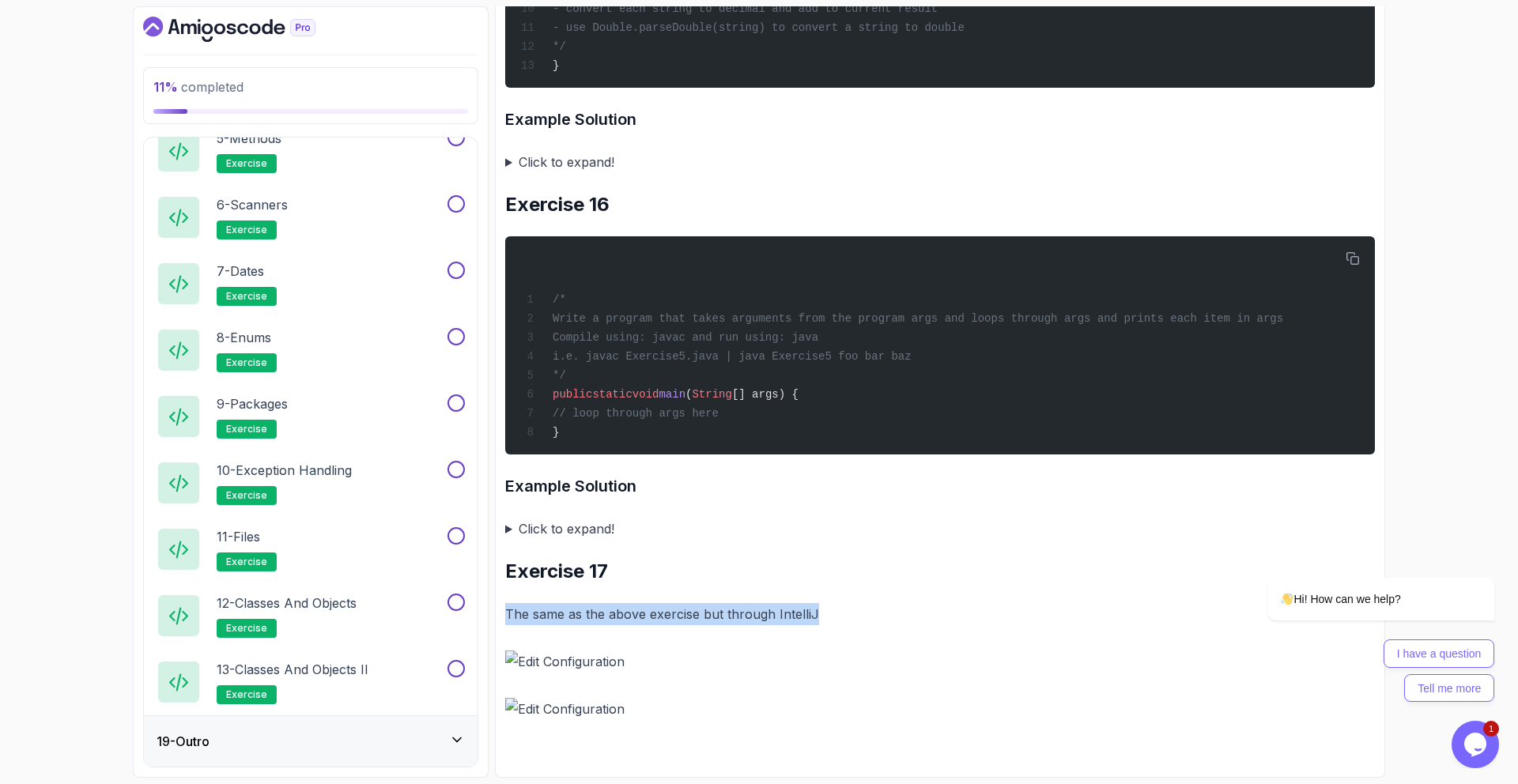
click at [790, 613] on p "The same as the above exercise but through IntelliJ" at bounding box center [940, 614] width 870 height 22
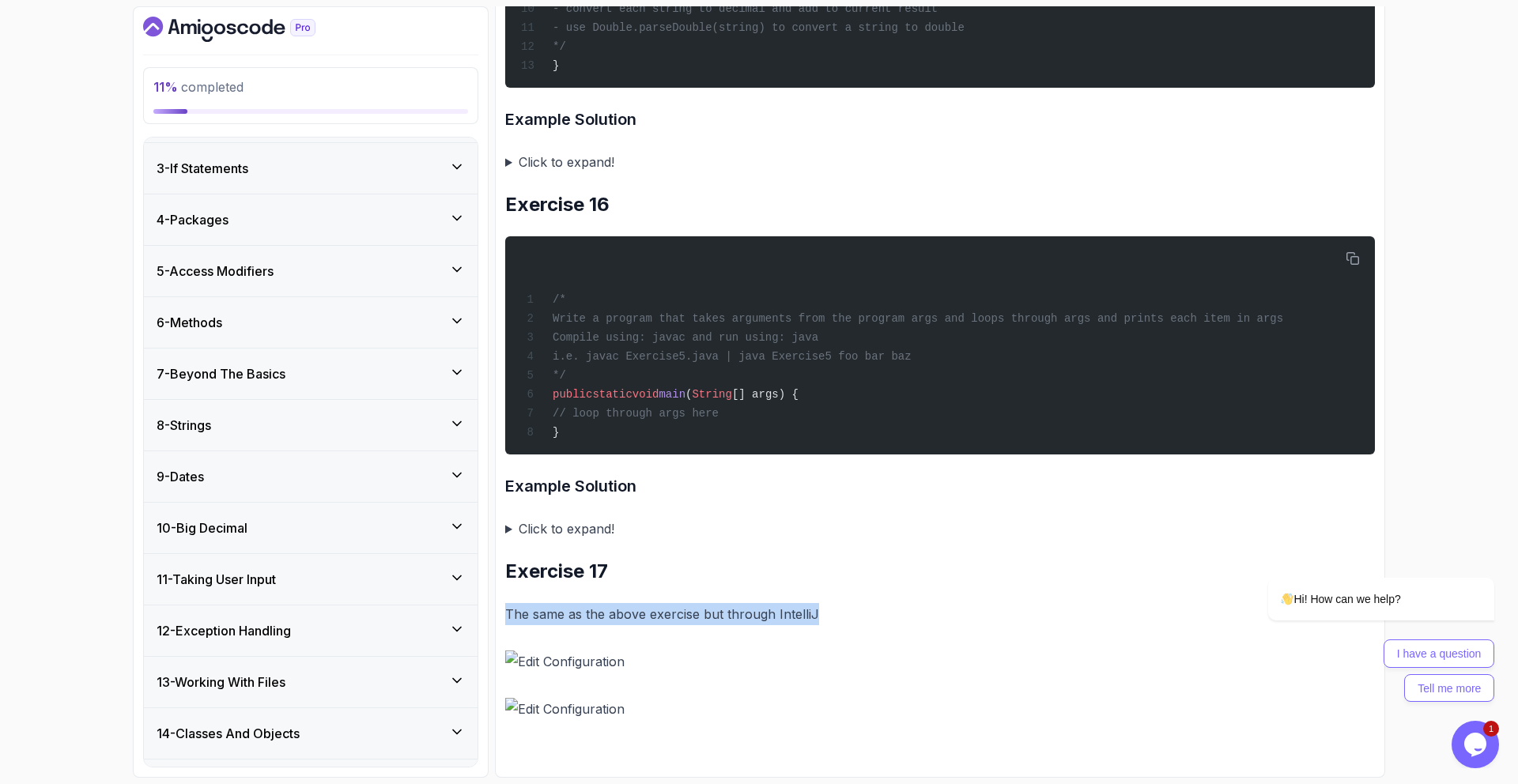
scroll to position [0, 0]
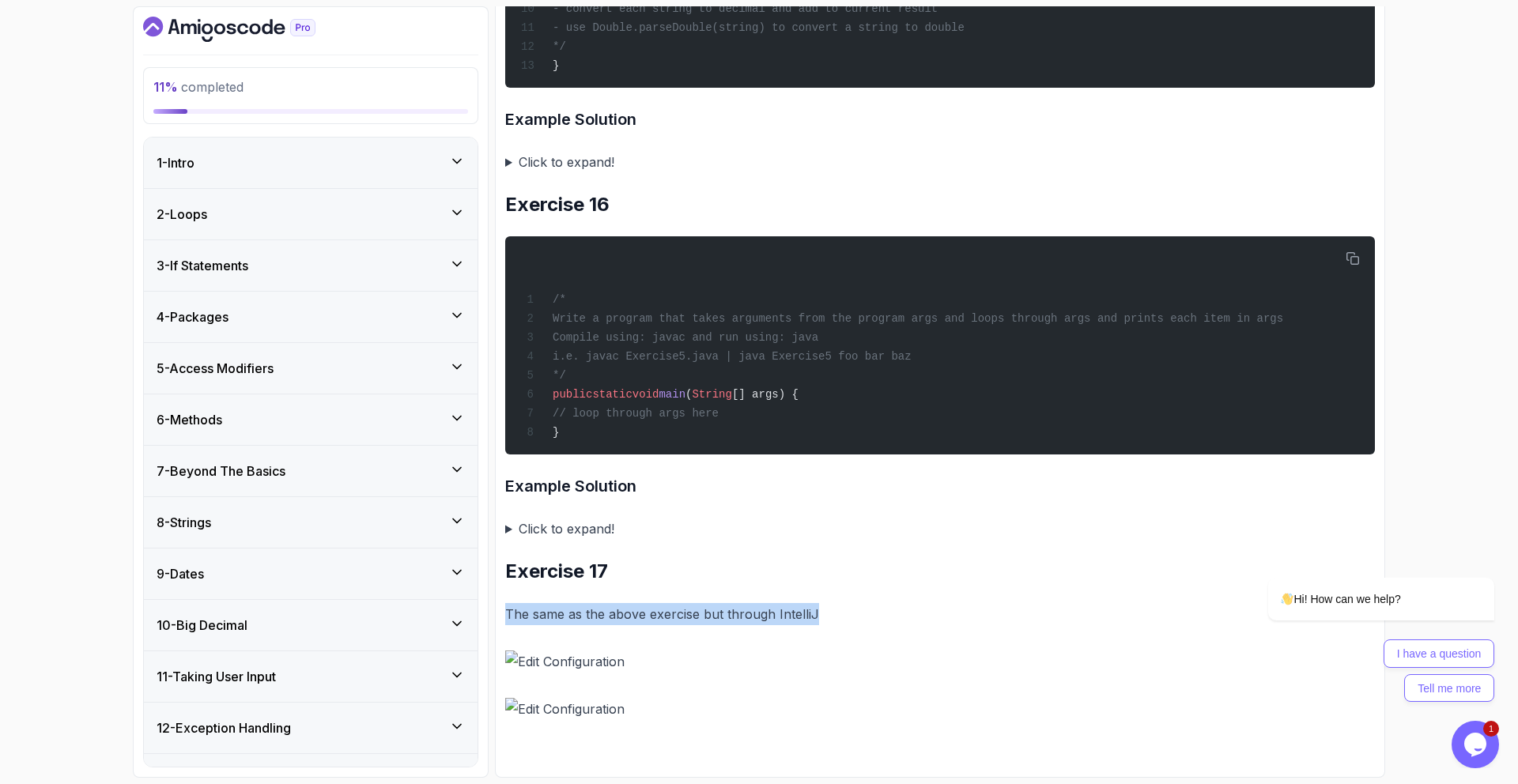
click at [253, 275] on div "3 - If Statements" at bounding box center [310, 266] width 333 height 51
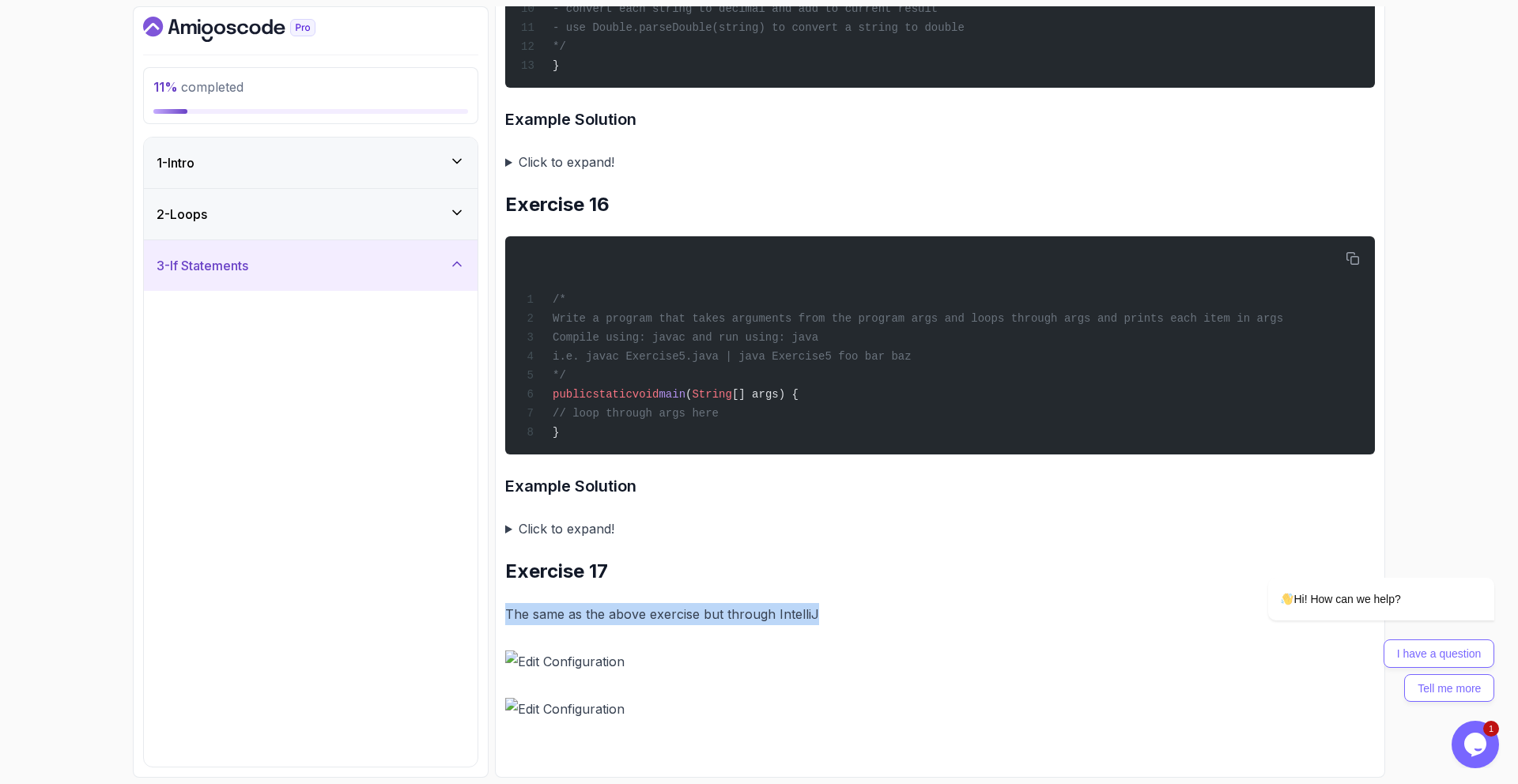
click at [253, 275] on div "3 - If Statements" at bounding box center [310, 266] width 333 height 51
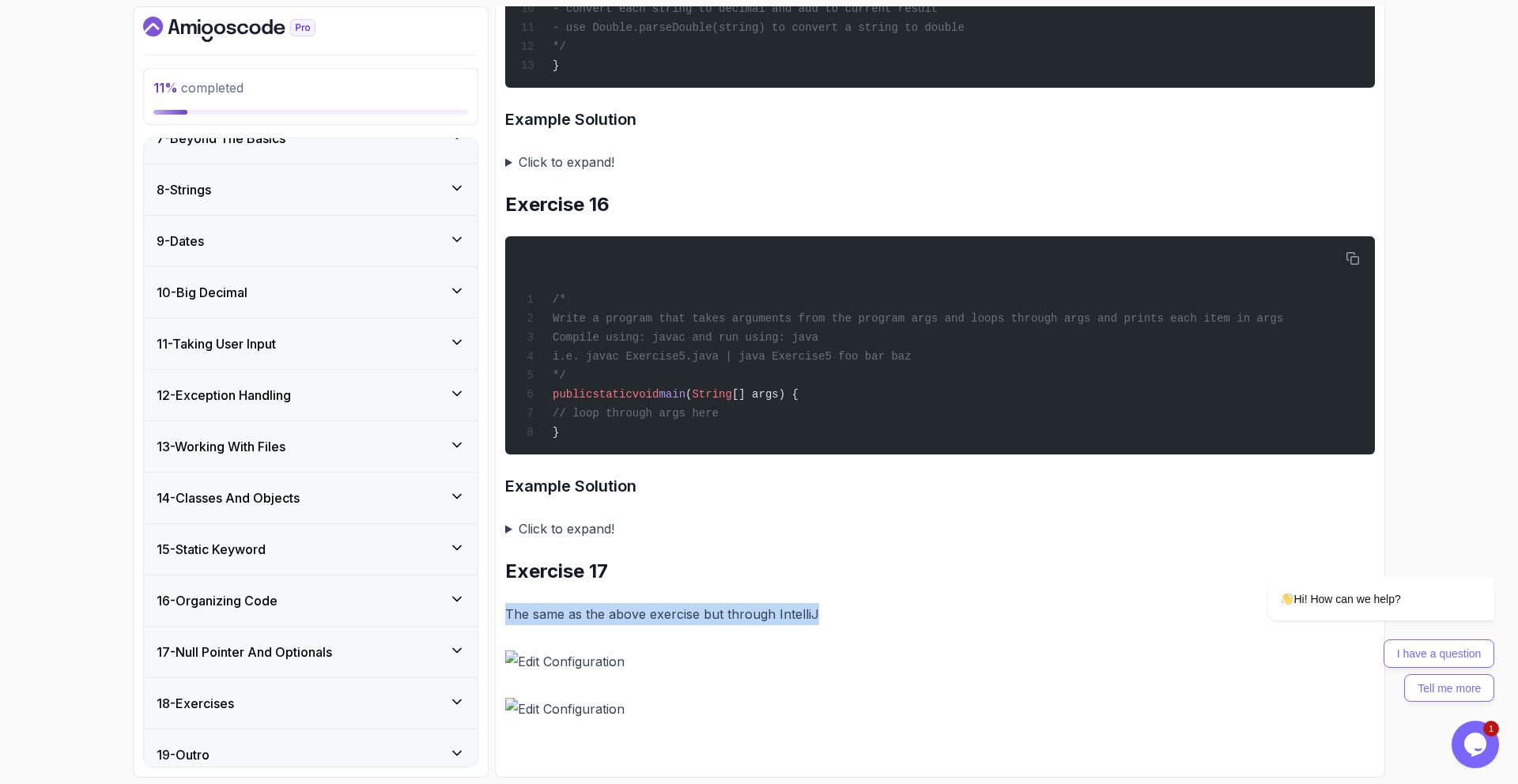
scroll to position [347, 0]
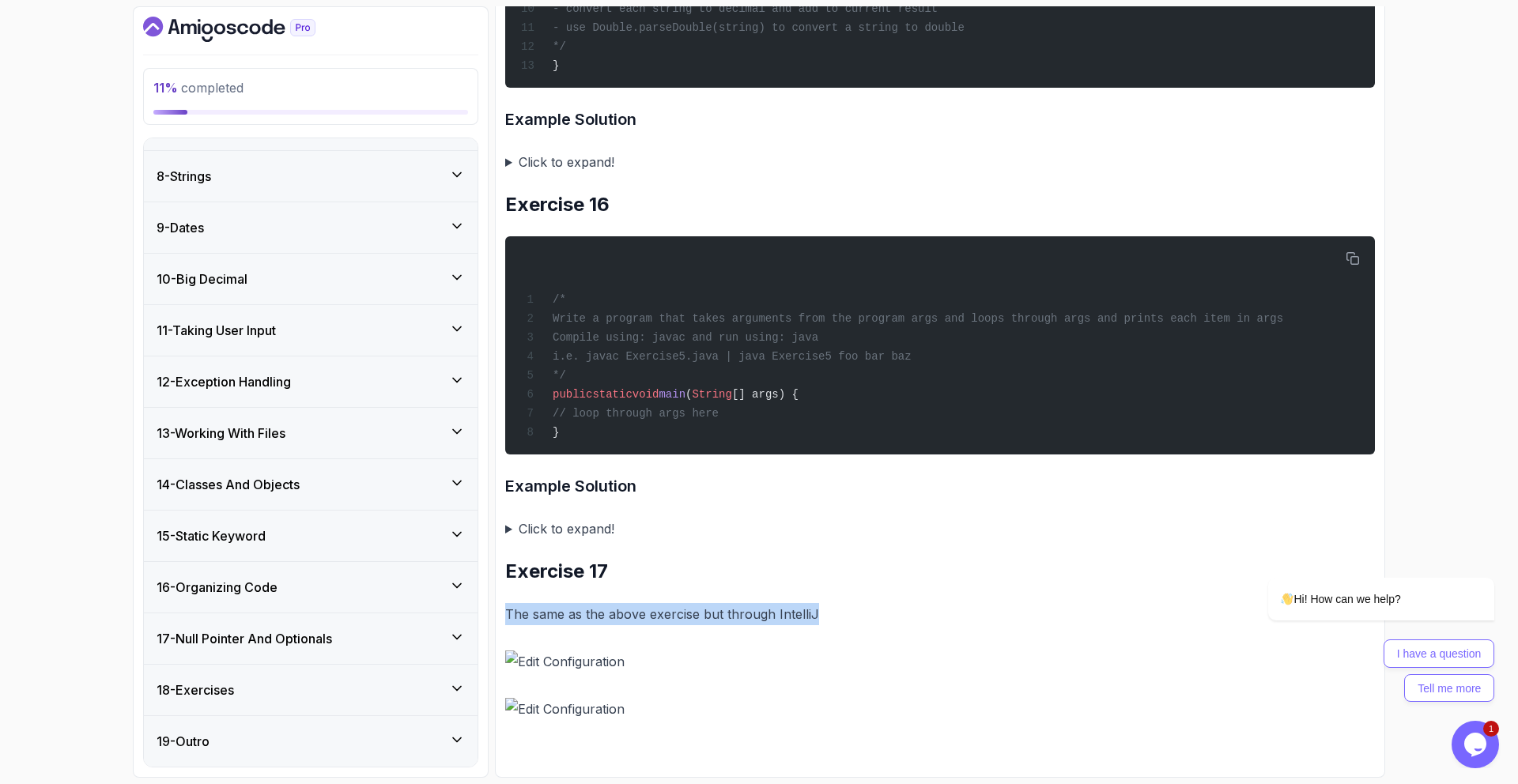
drag, startPoint x: 257, startPoint y: 709, endPoint x: 252, endPoint y: 690, distance: 19.6
click at [258, 707] on div "18 - Exercises" at bounding box center [310, 690] width 333 height 51
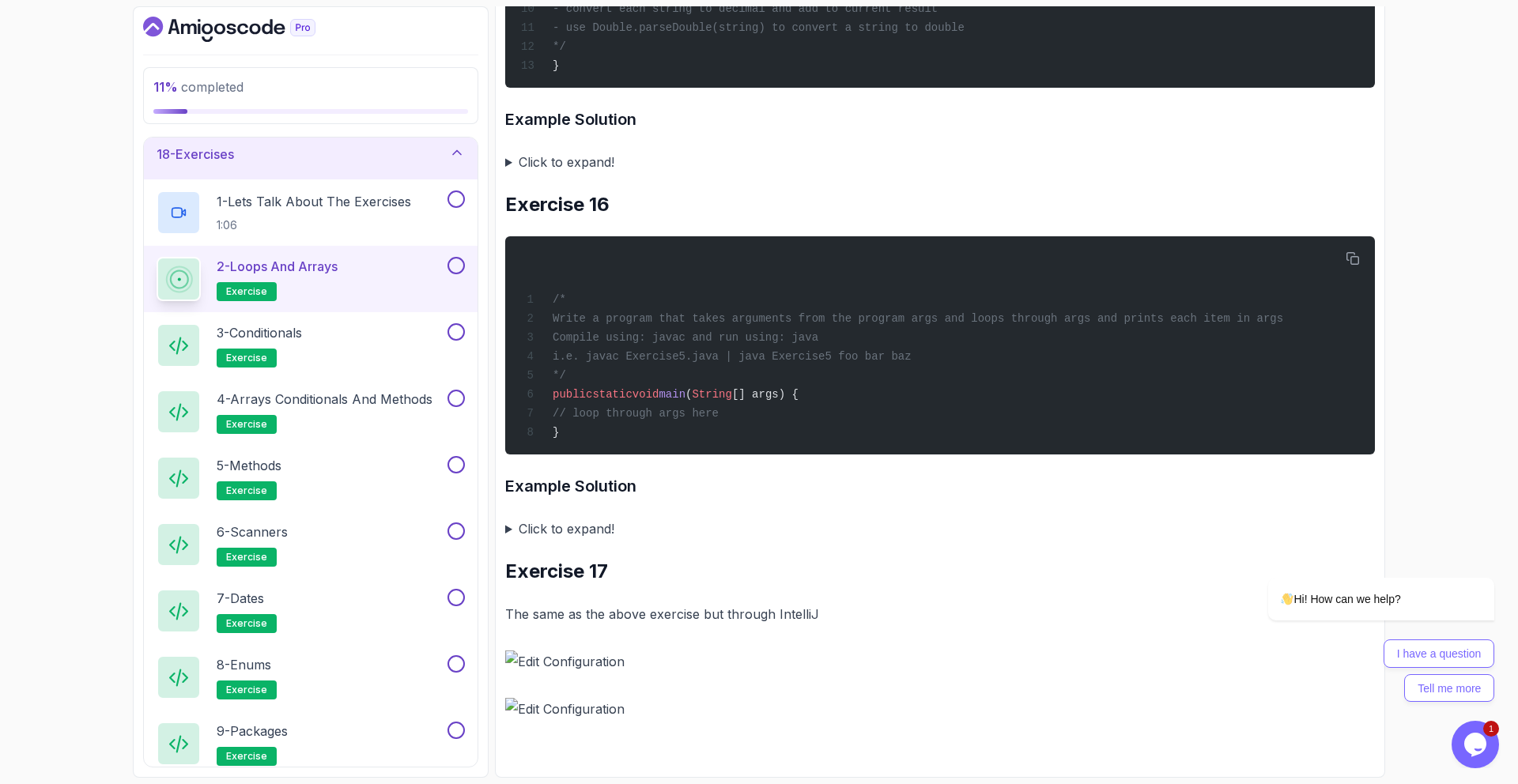
click at [465, 265] on div "2 - Loops and Arrays exercise" at bounding box center [310, 279] width 333 height 67
click at [455, 264] on button at bounding box center [456, 266] width 18 height 18
click at [281, 341] on p "3 - Conditionals" at bounding box center [259, 333] width 85 height 19
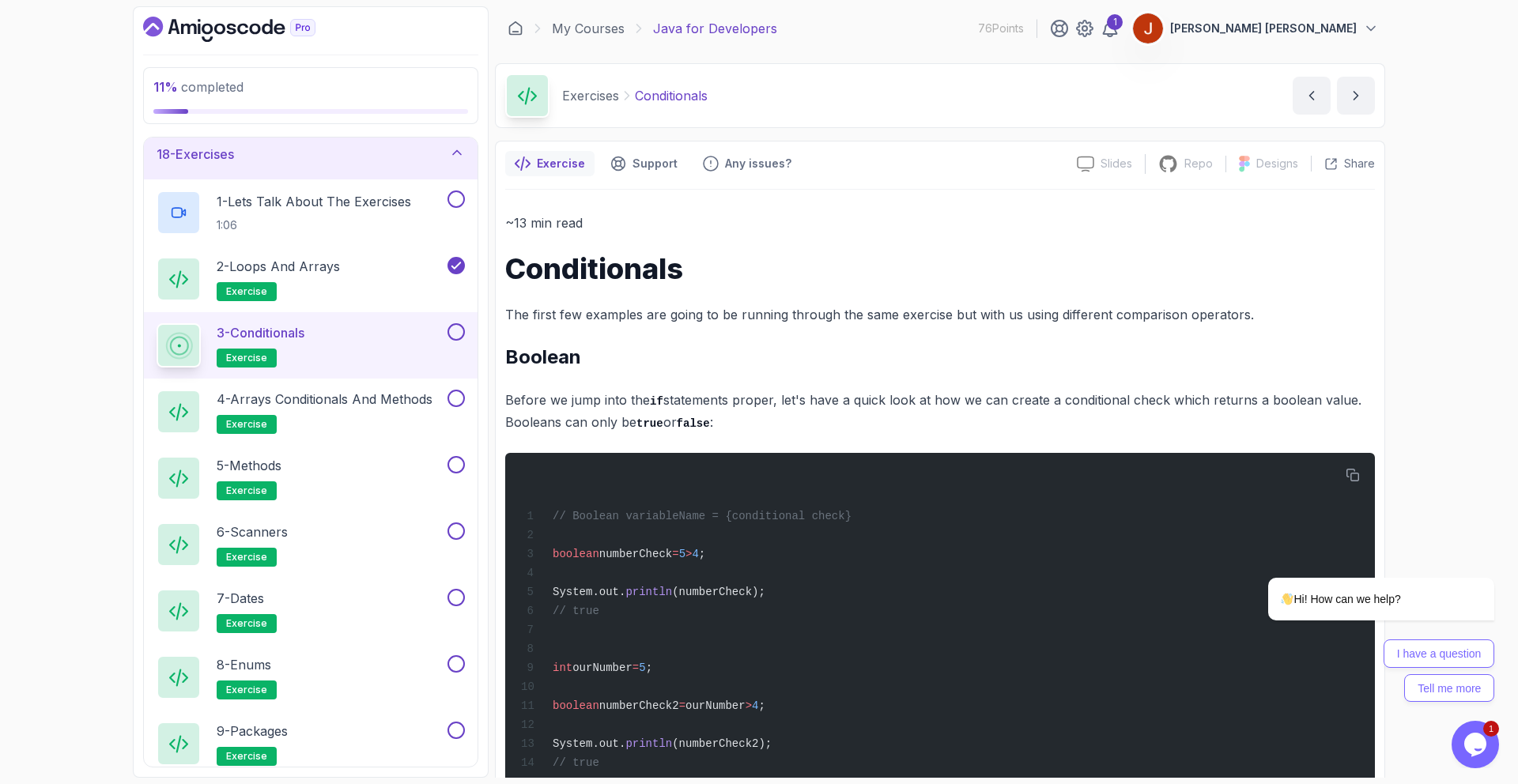
click at [339, 351] on div "3 - Conditionals exercise" at bounding box center [301, 346] width 288 height 44
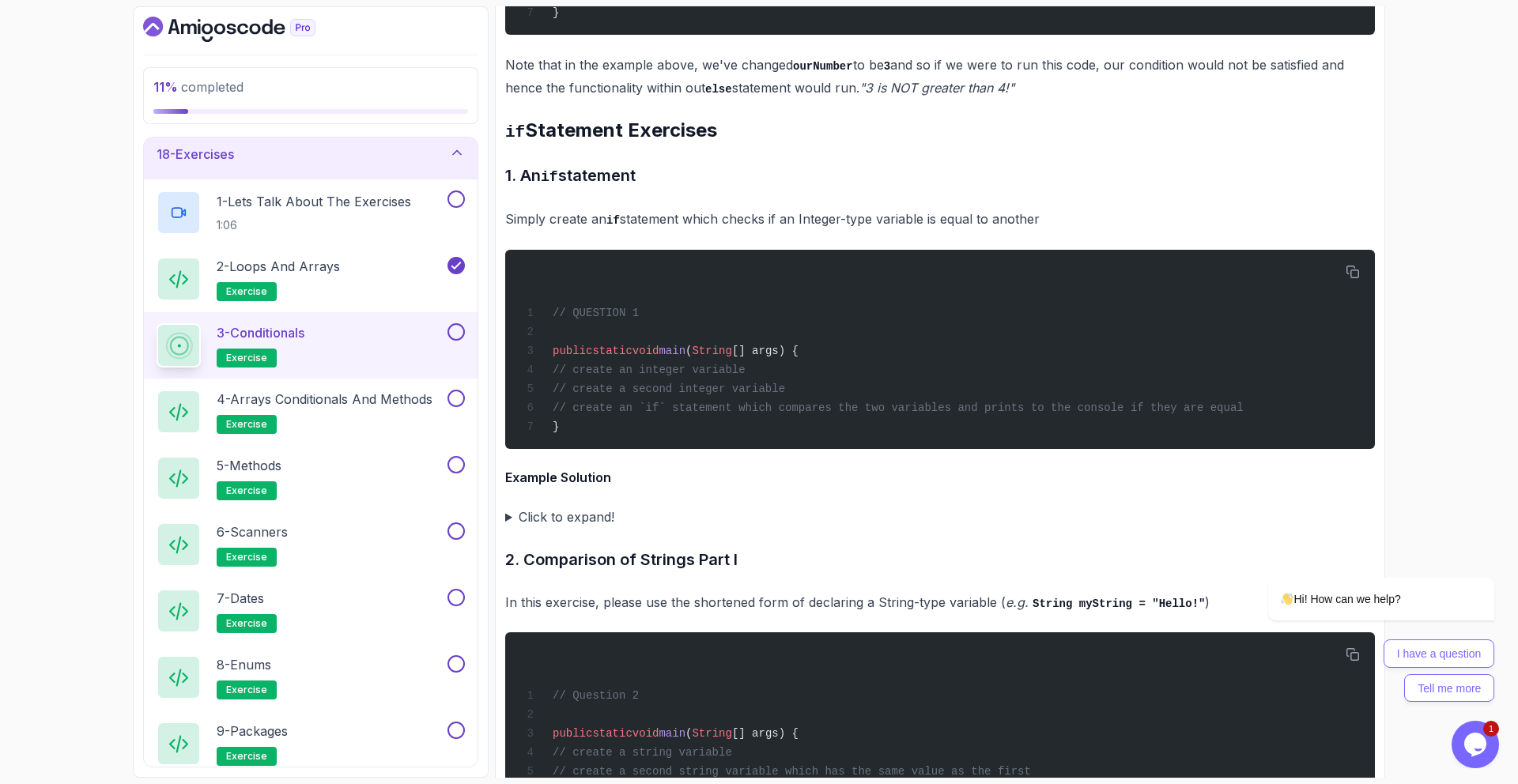
scroll to position [2657, 0]
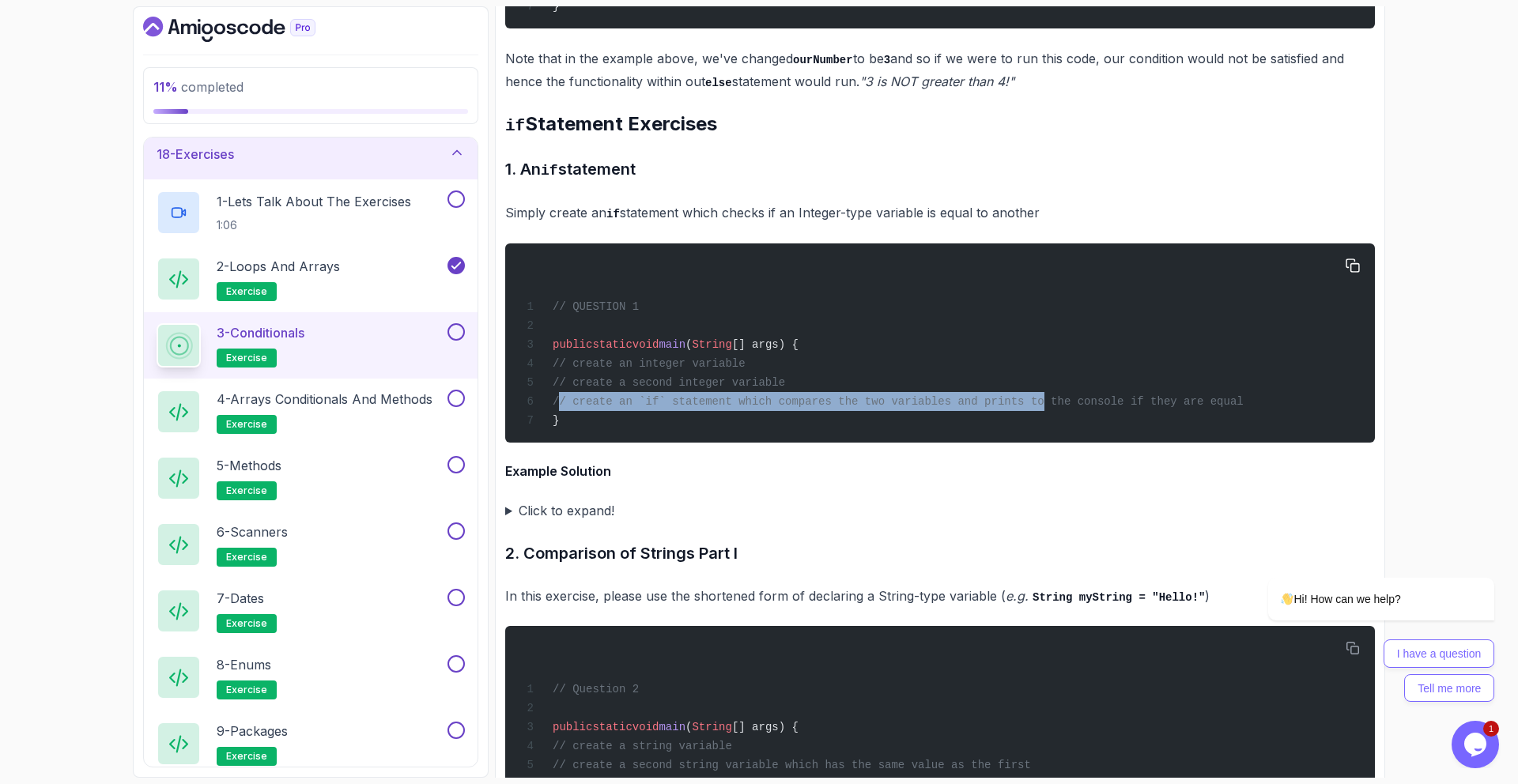
drag, startPoint x: 571, startPoint y: 366, endPoint x: 1062, endPoint y: 365, distance: 491.0
click at [1062, 396] on span "// create an `if` statement which compares the two variables and prints to the …" at bounding box center [898, 402] width 691 height 12
click at [1048, 396] on span "// create an `if` statement which compares the two variables and prints to the …" at bounding box center [898, 402] width 691 height 12
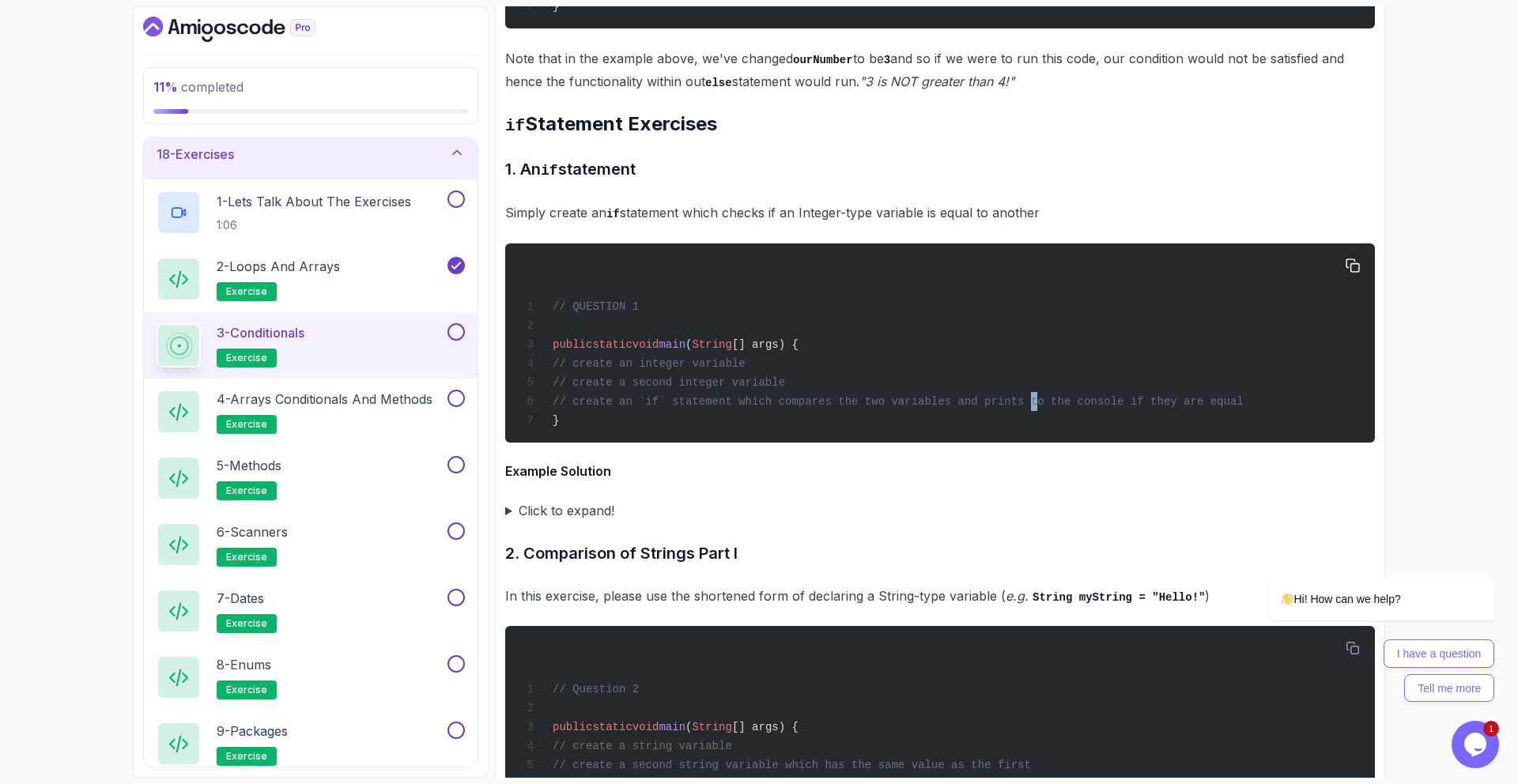
click at [1047, 396] on span "// create an `if` statement which compares the two variables and prints to the …" at bounding box center [898, 402] width 691 height 12
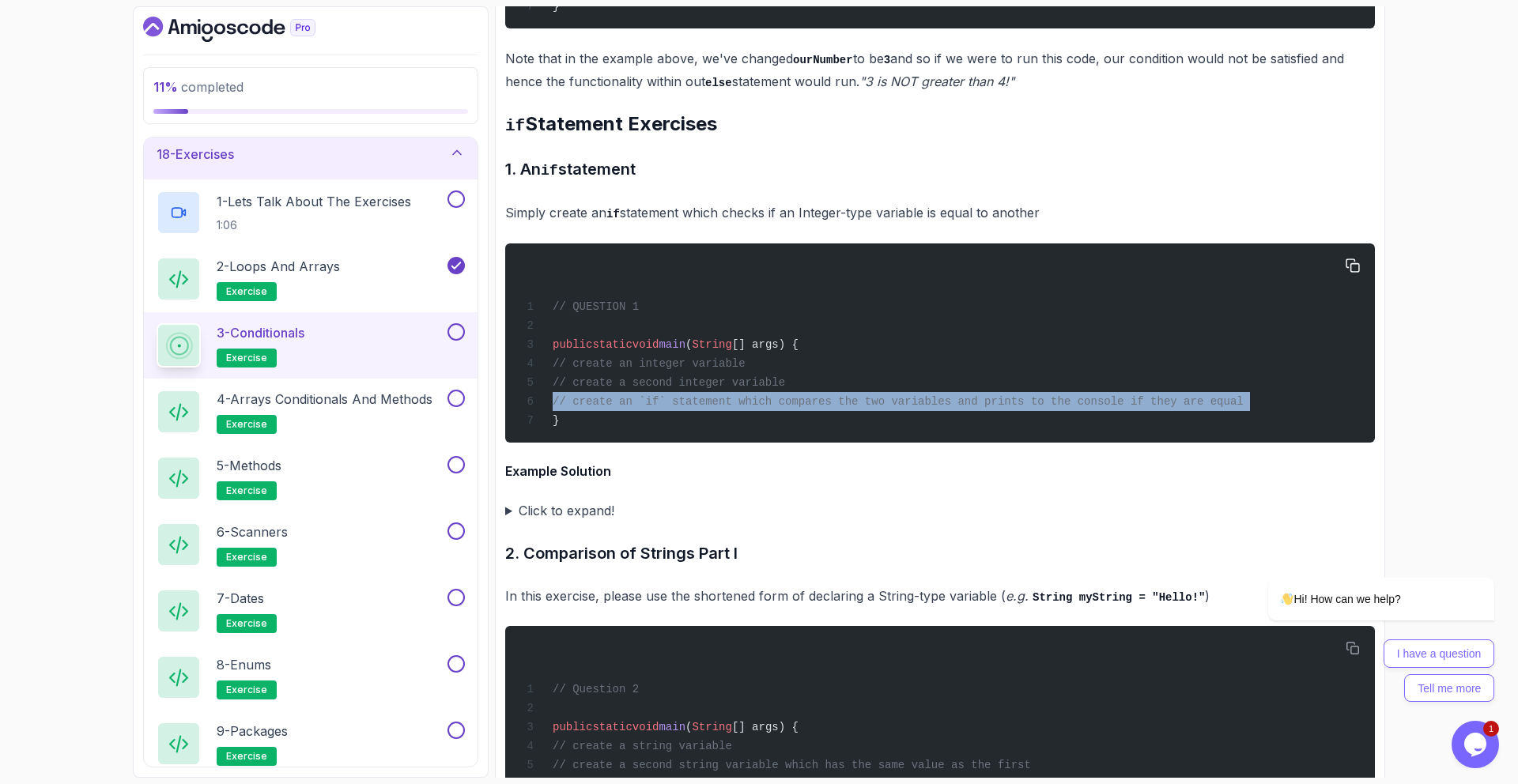
click at [1047, 396] on span "// create an `if` statement which compares the two variables and prints to the …" at bounding box center [898, 402] width 691 height 12
click at [1012, 396] on span "// create an `if` statement which compares the two variables and prints to the …" at bounding box center [898, 402] width 691 height 12
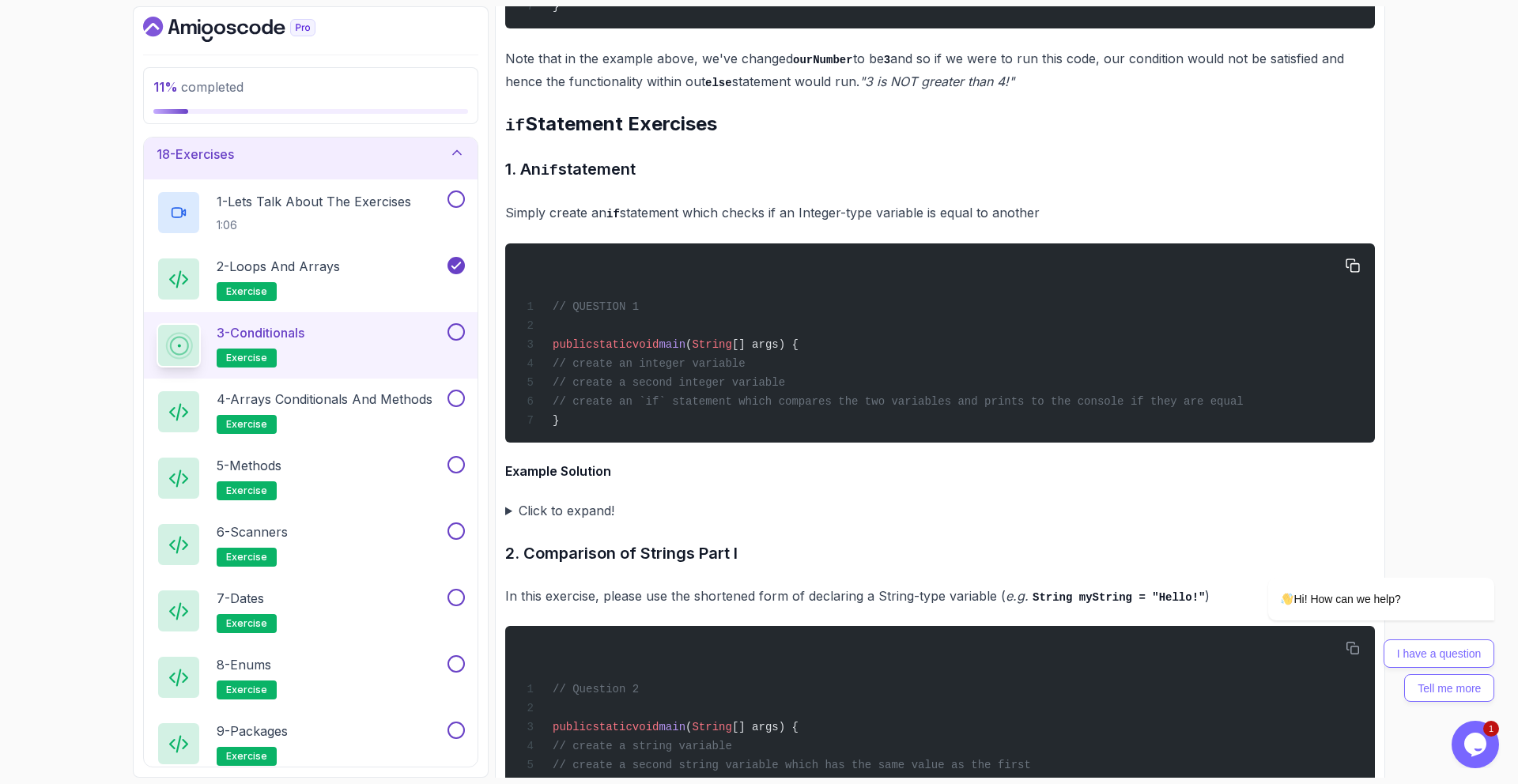
click at [559, 319] on div "// QUESTION 1 public static void main ( String [] args) { // create an integer …" at bounding box center [940, 344] width 845 height 181
click at [602, 262] on div "// QUESTION 1 public static void main ( String [] args) { // create an integer …" at bounding box center [940, 344] width 845 height 181
click at [561, 500] on summary "Click to expand!" at bounding box center [940, 510] width 870 height 22
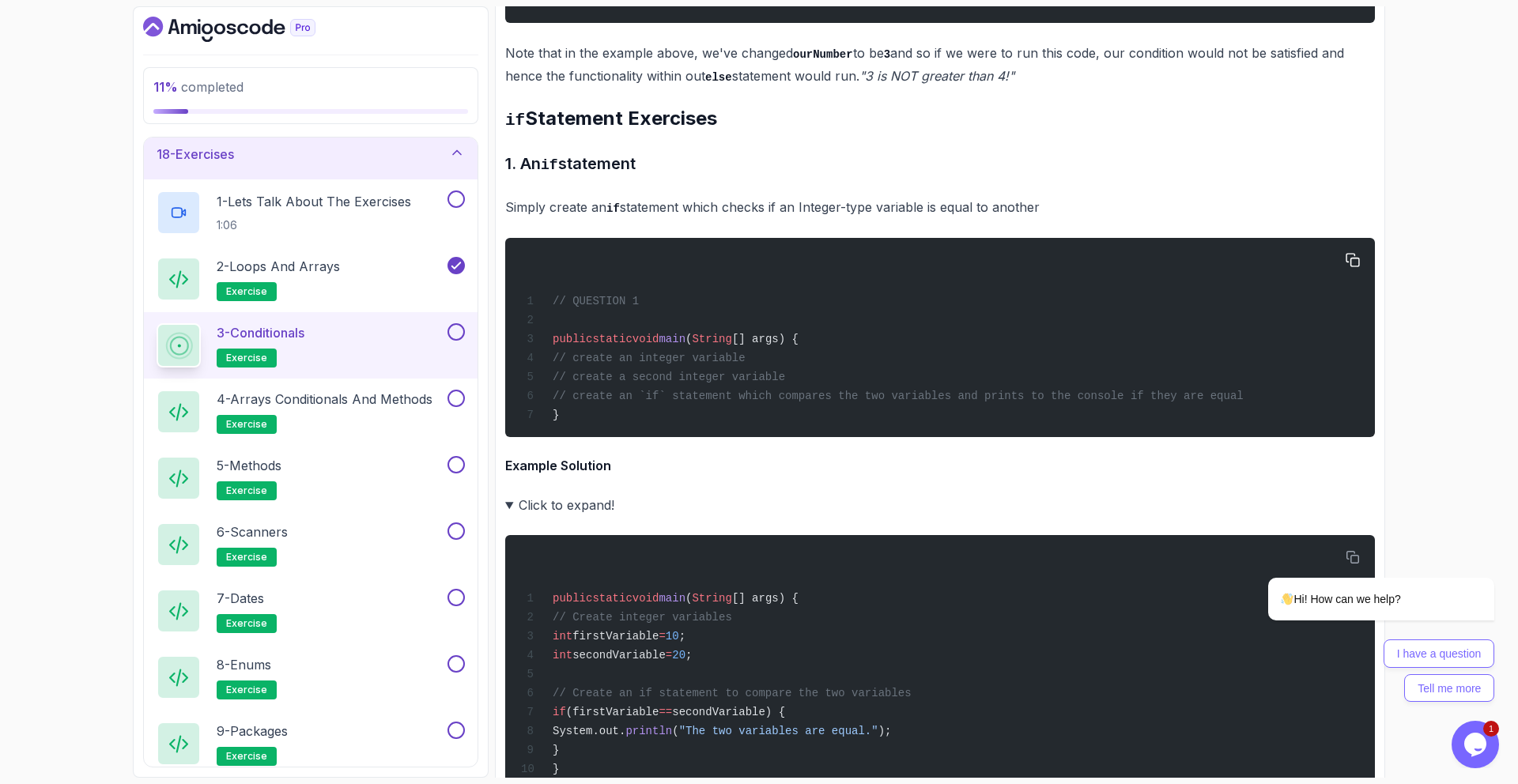
scroll to position [2754, 0]
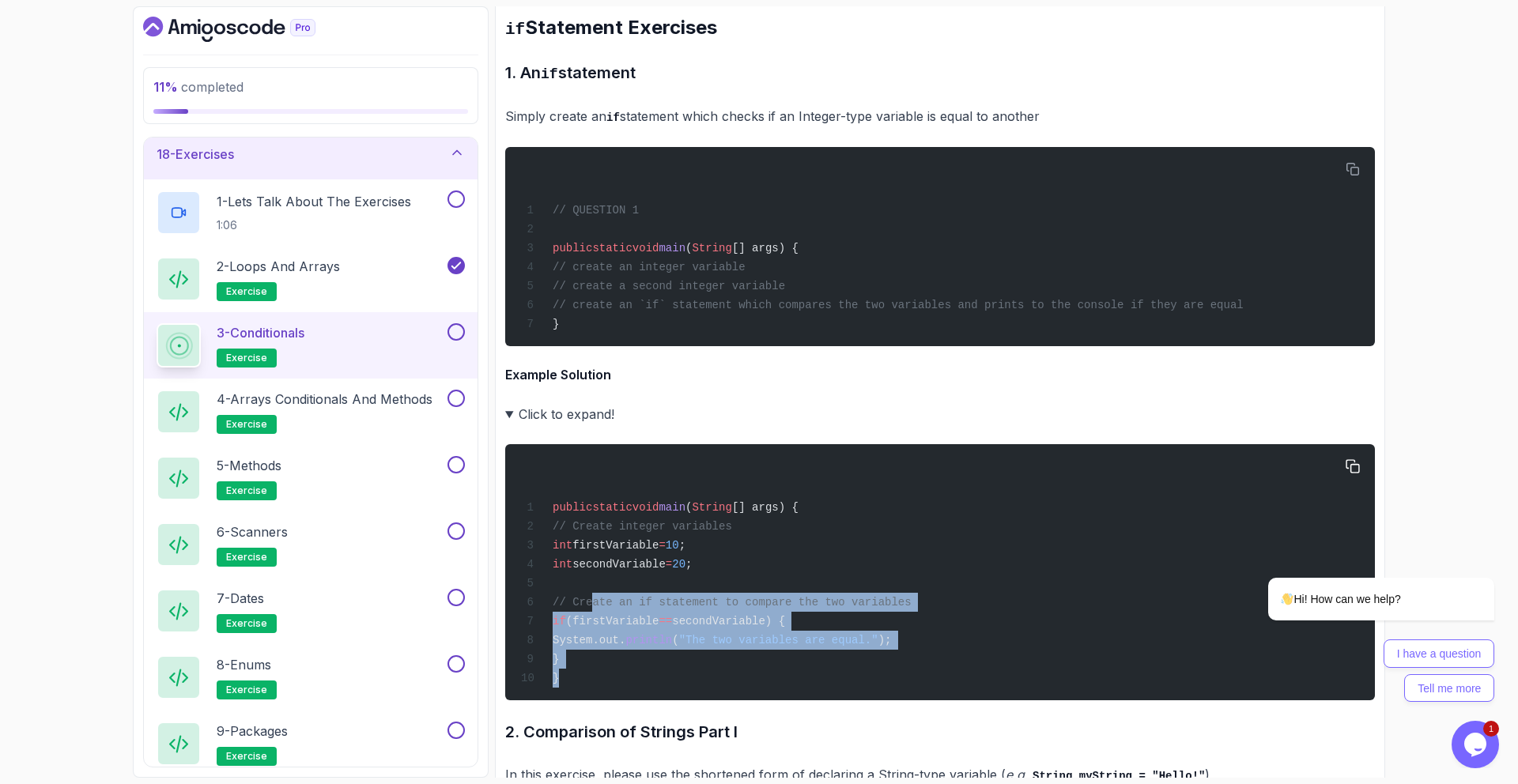
drag, startPoint x: 692, startPoint y: 583, endPoint x: 936, endPoint y: 642, distance: 251.0
click at [936, 642] on div "public static void main ( String [] args) { // Create integer variables int fir…" at bounding box center [940, 573] width 845 height 237
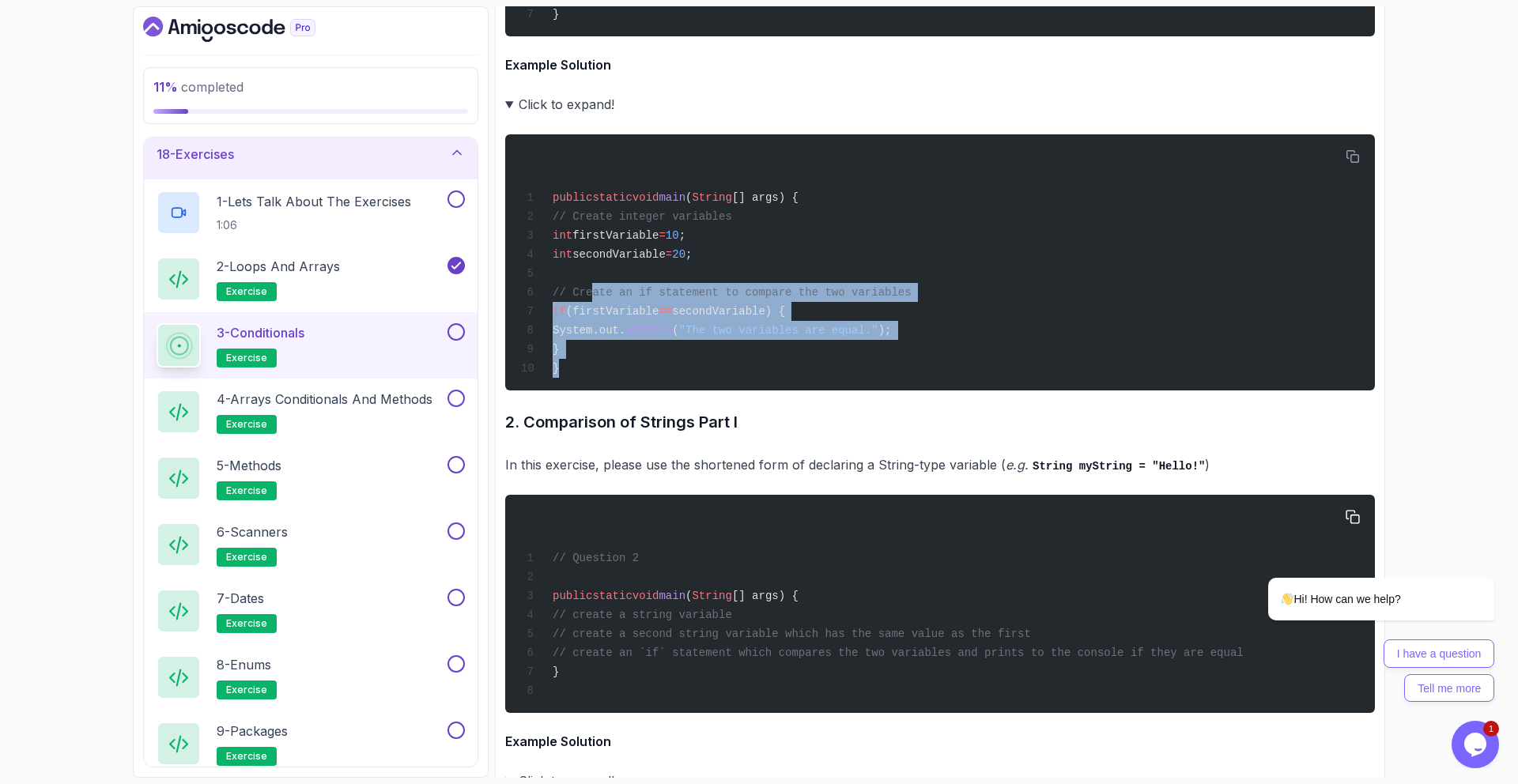
scroll to position [3072, 0]
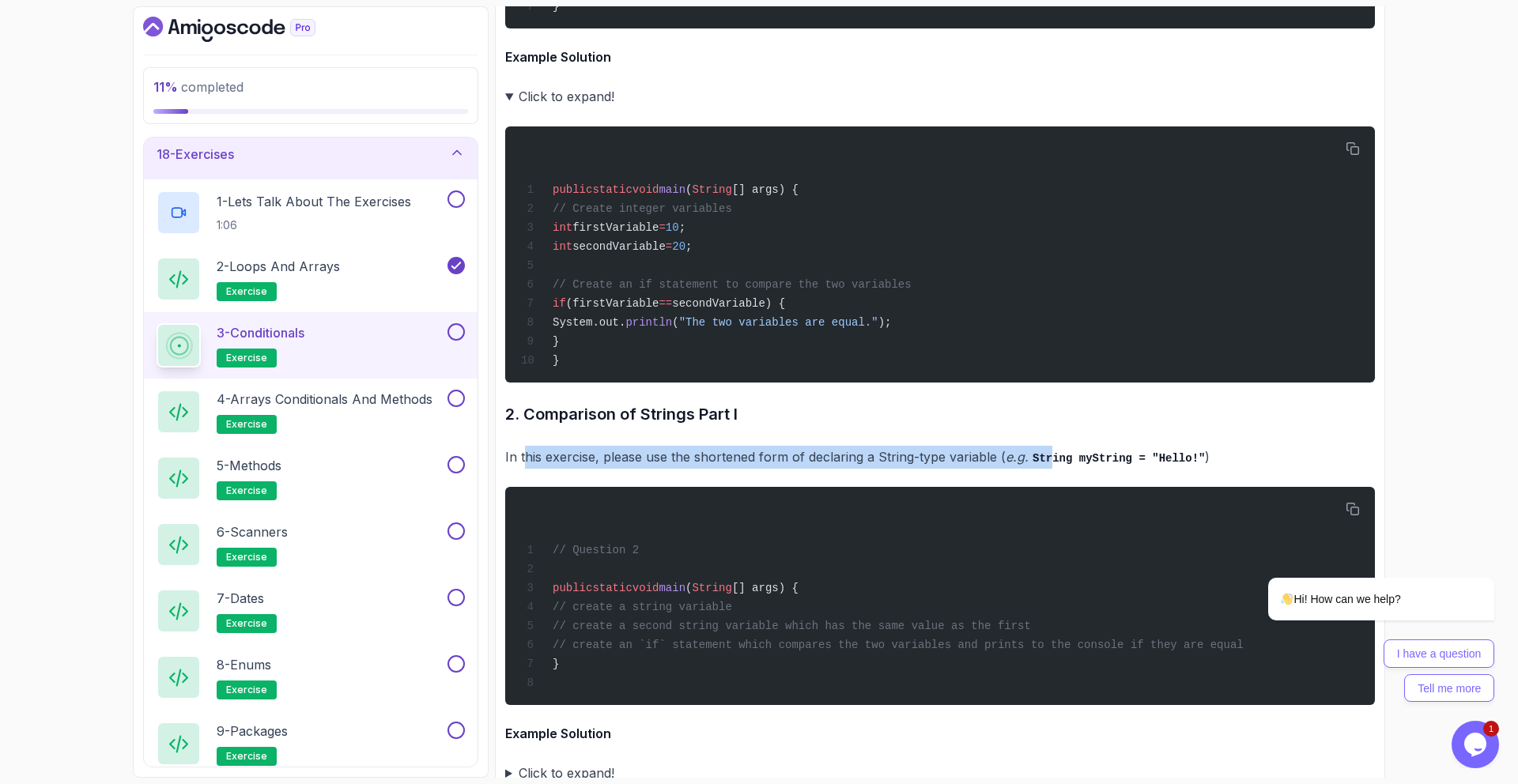
drag, startPoint x: 562, startPoint y: 428, endPoint x: 1049, endPoint y: 412, distance: 487.3
click at [1047, 446] on p "In this exercise, please use the shortened form of declaring a String-type vari…" at bounding box center [940, 458] width 870 height 23
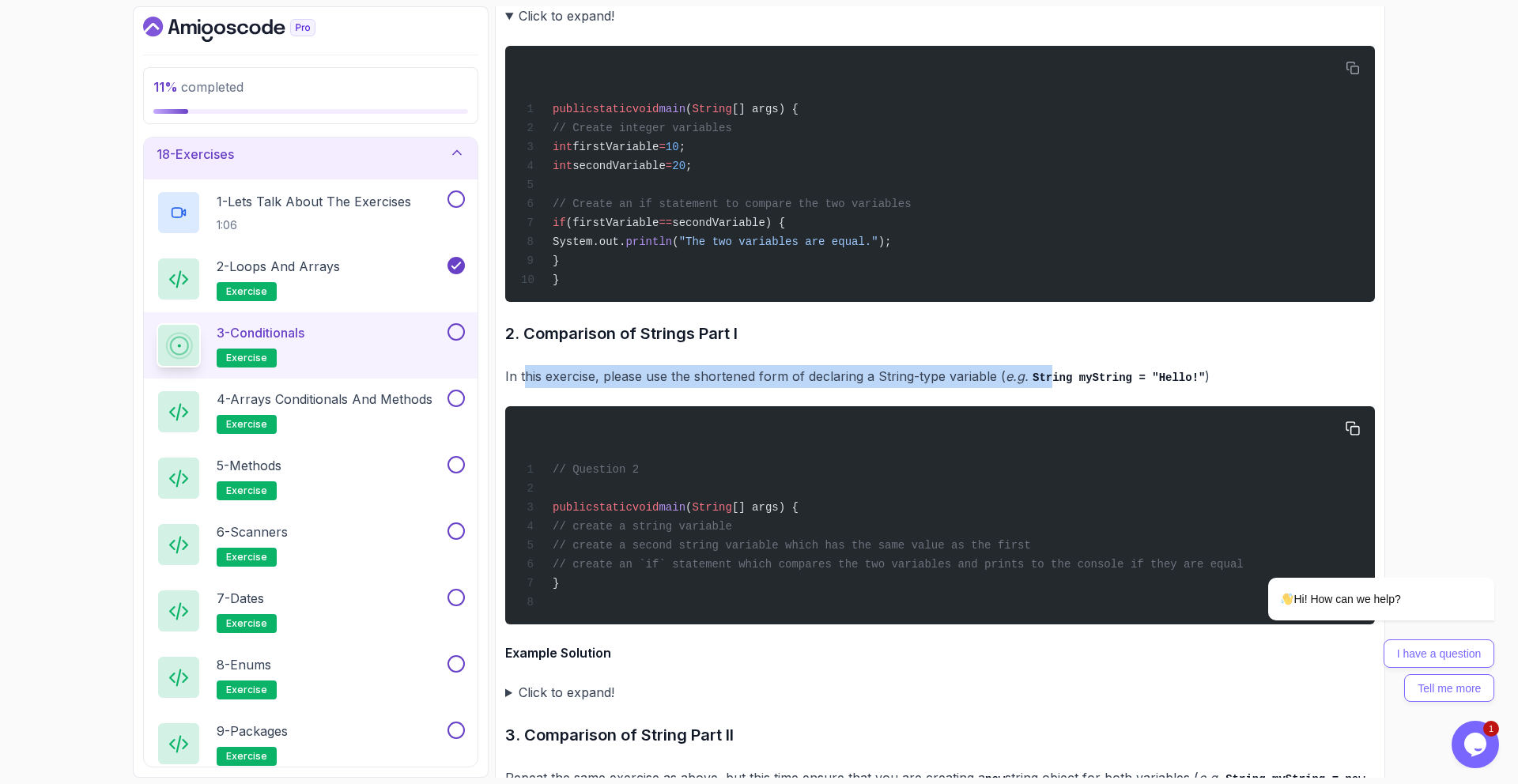
scroll to position [3175, 0]
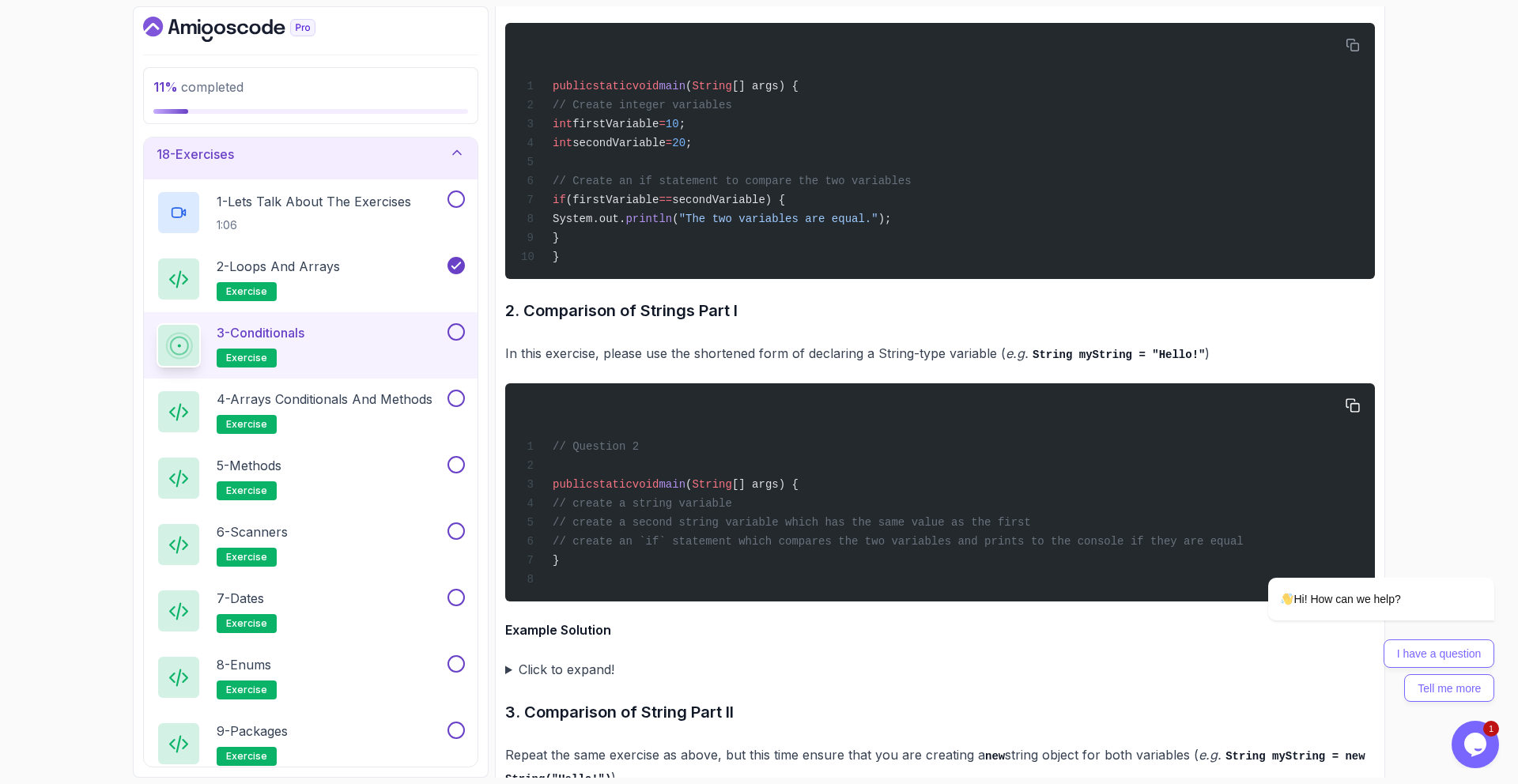
click at [634, 557] on div "// Question 2 public static void main ( String [] args) { // create a string va…" at bounding box center [940, 492] width 845 height 199
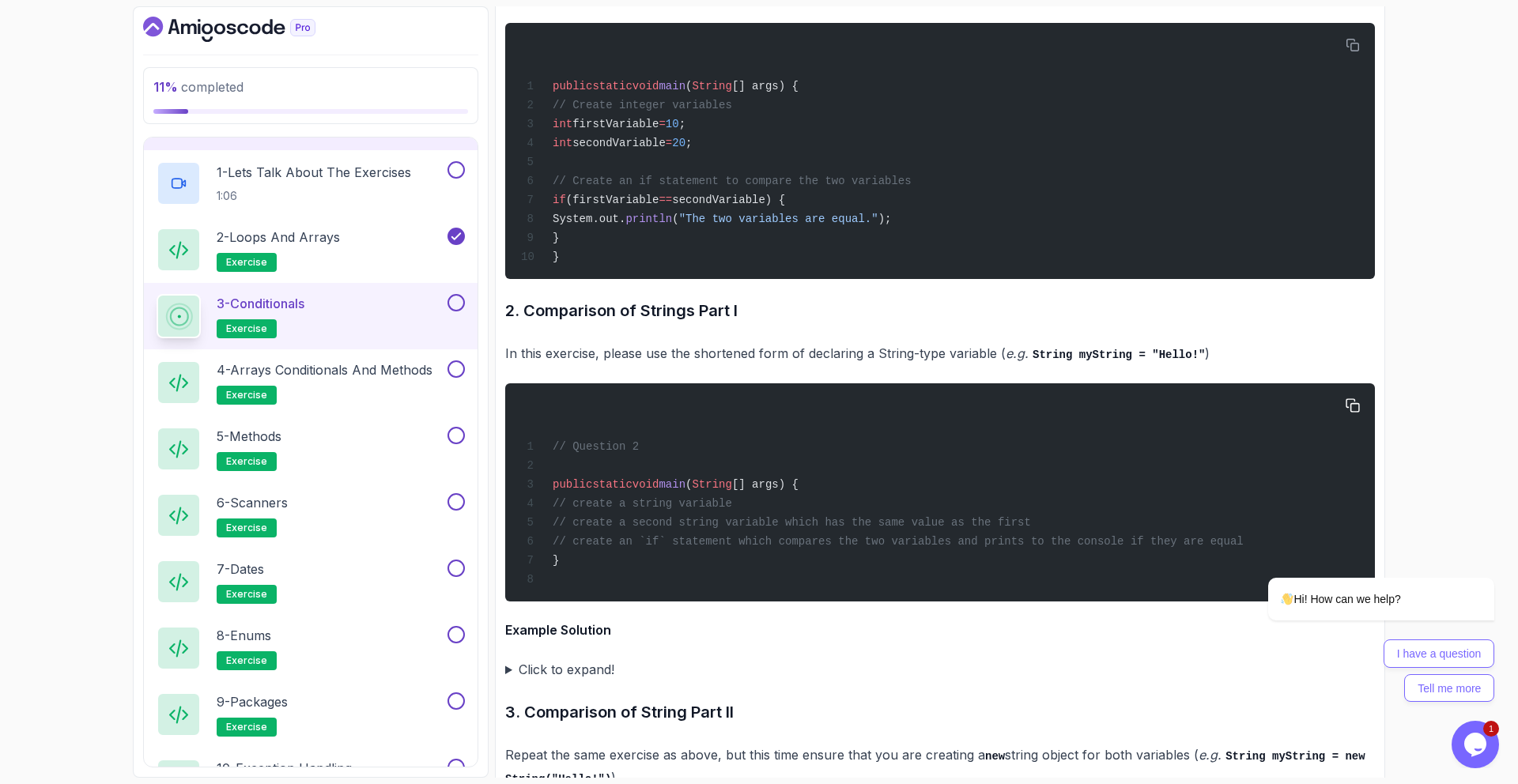
scroll to position [1151, 0]
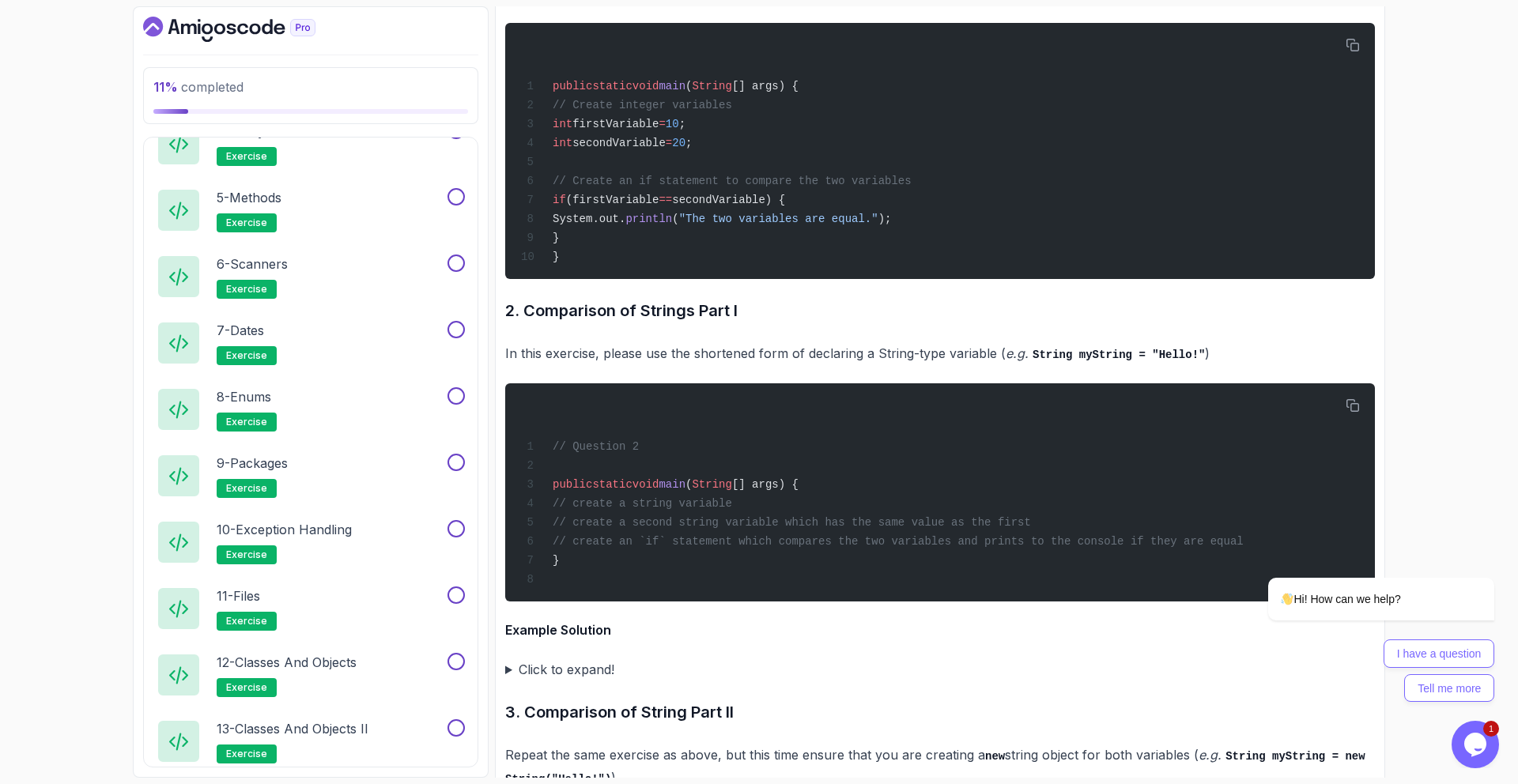
click at [528, 659] on summary "Click to expand!" at bounding box center [940, 669] width 870 height 22
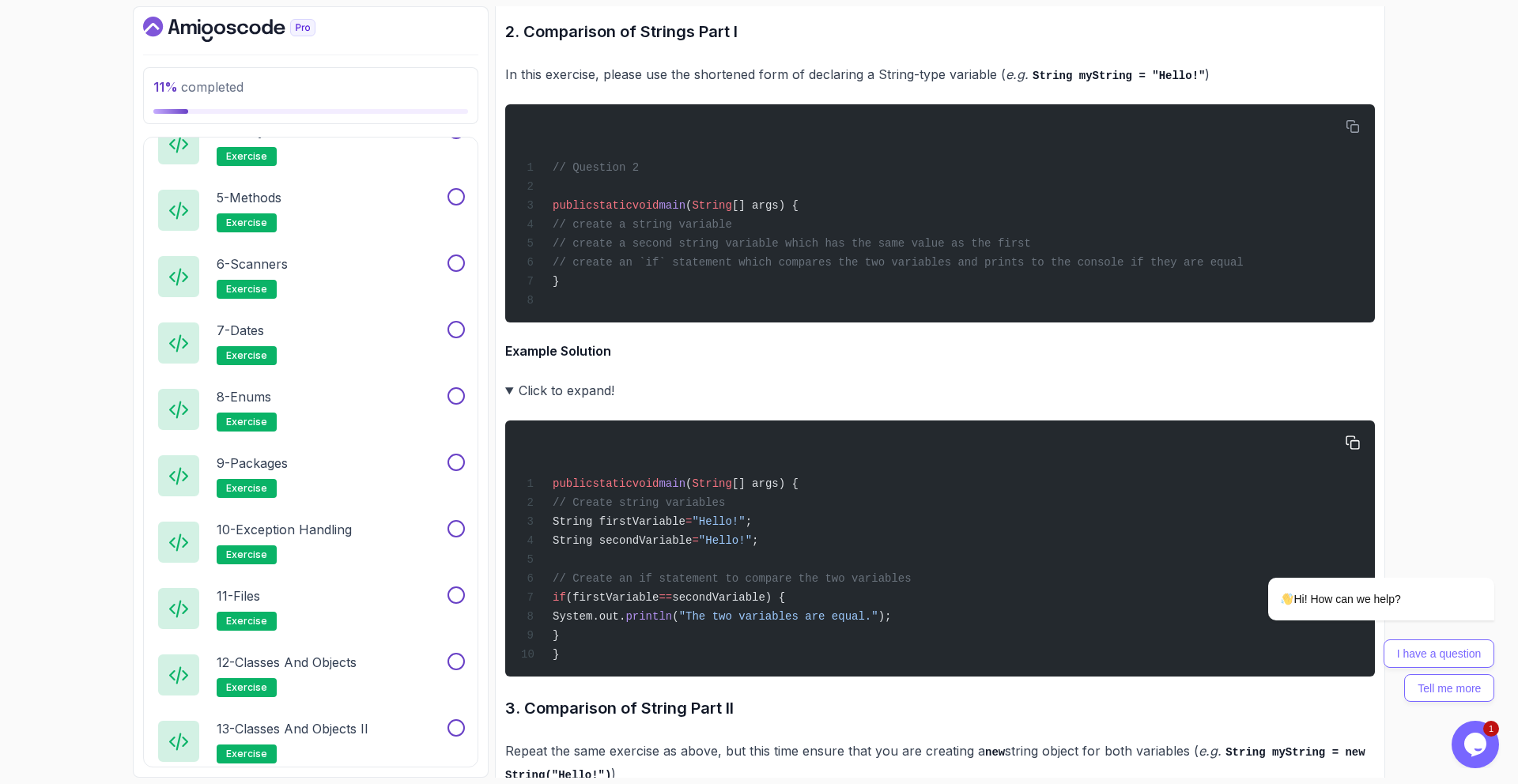
scroll to position [3467, 0]
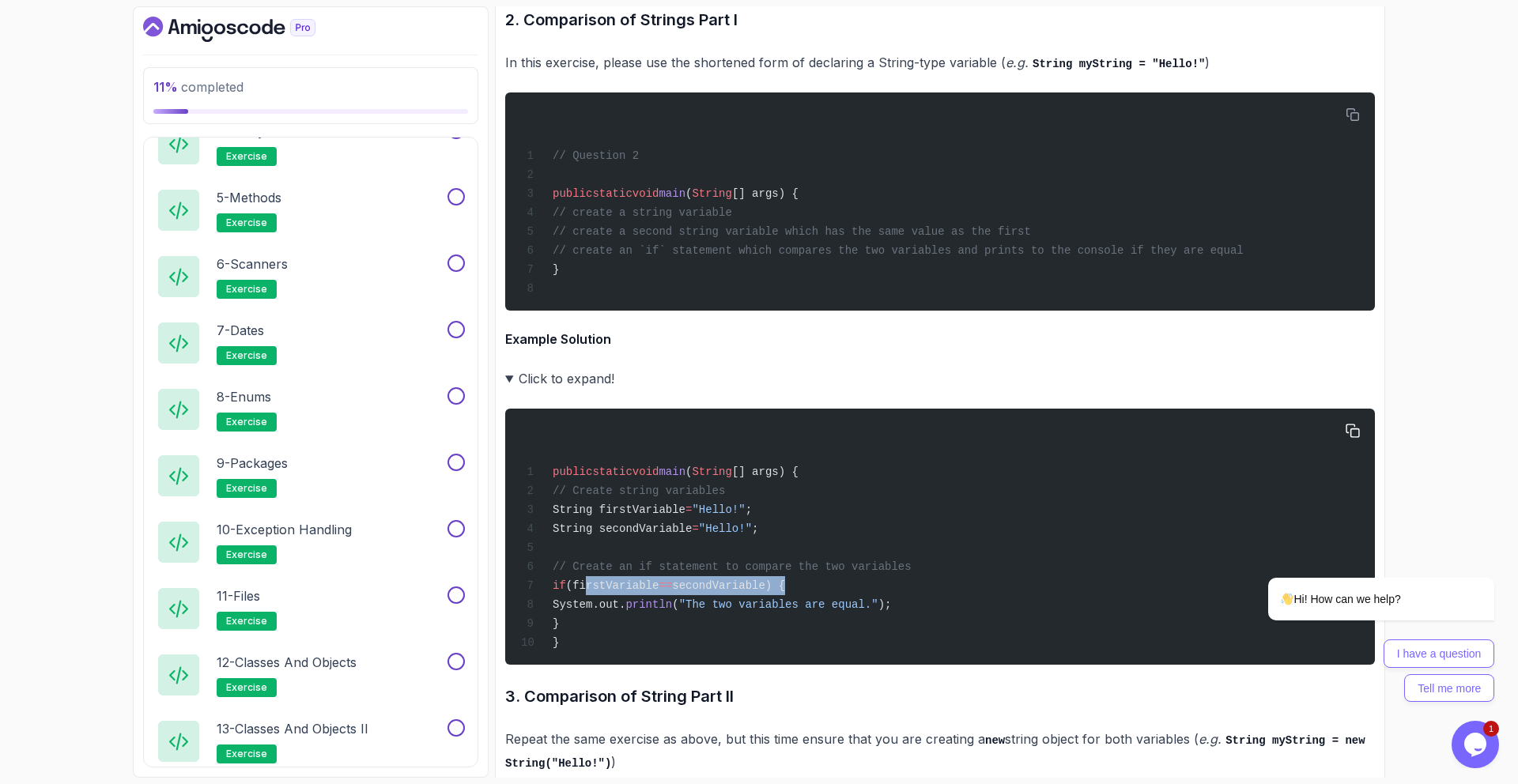
drag, startPoint x: 610, startPoint y: 543, endPoint x: 826, endPoint y: 544, distance: 216.0
click at [826, 544] on div "public static void main ( String [] args) { // Create string variables String f…" at bounding box center [940, 537] width 845 height 237
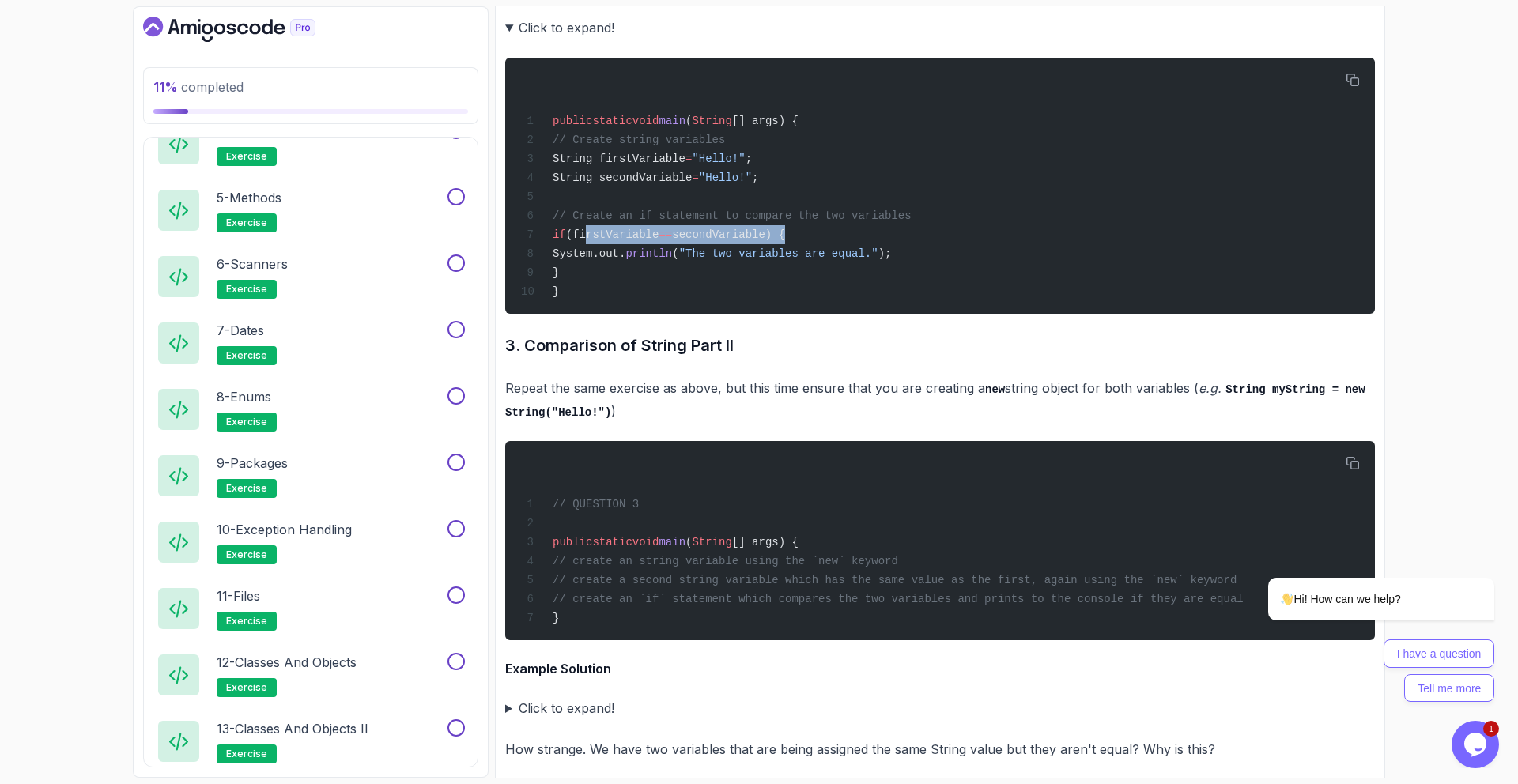
scroll to position [3823, 0]
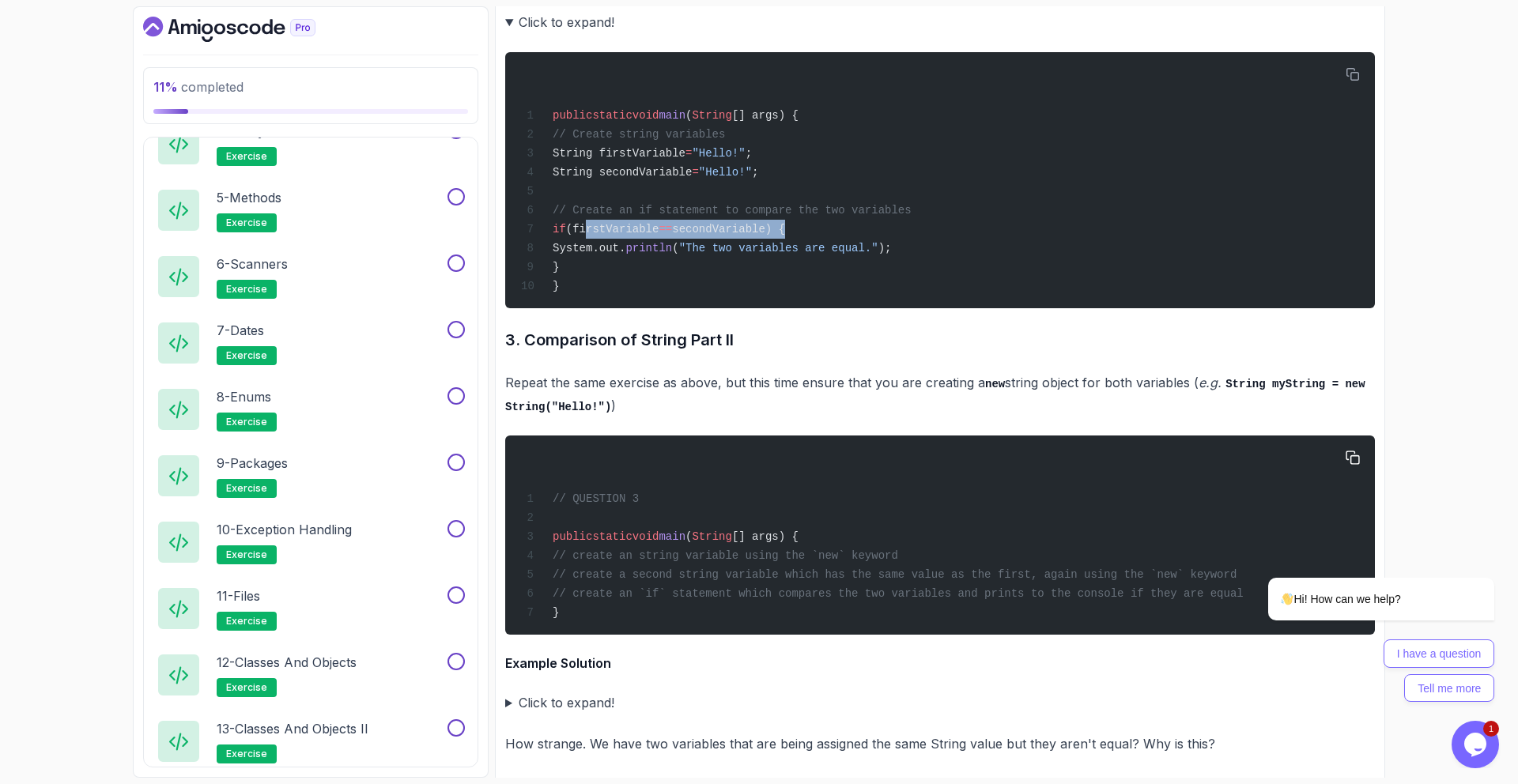
drag, startPoint x: 722, startPoint y: 525, endPoint x: 952, endPoint y: 519, distance: 230.1
click at [952, 519] on div "// QUESTION 3 public static void main ( String [] args) { // create an string v…" at bounding box center [940, 536] width 845 height 181
drag, startPoint x: 2073, startPoint y: 966, endPoint x: 1235, endPoint y: 545, distance: 937.8
drag, startPoint x: 1248, startPoint y: 538, endPoint x: 1103, endPoint y: 534, distance: 145.1
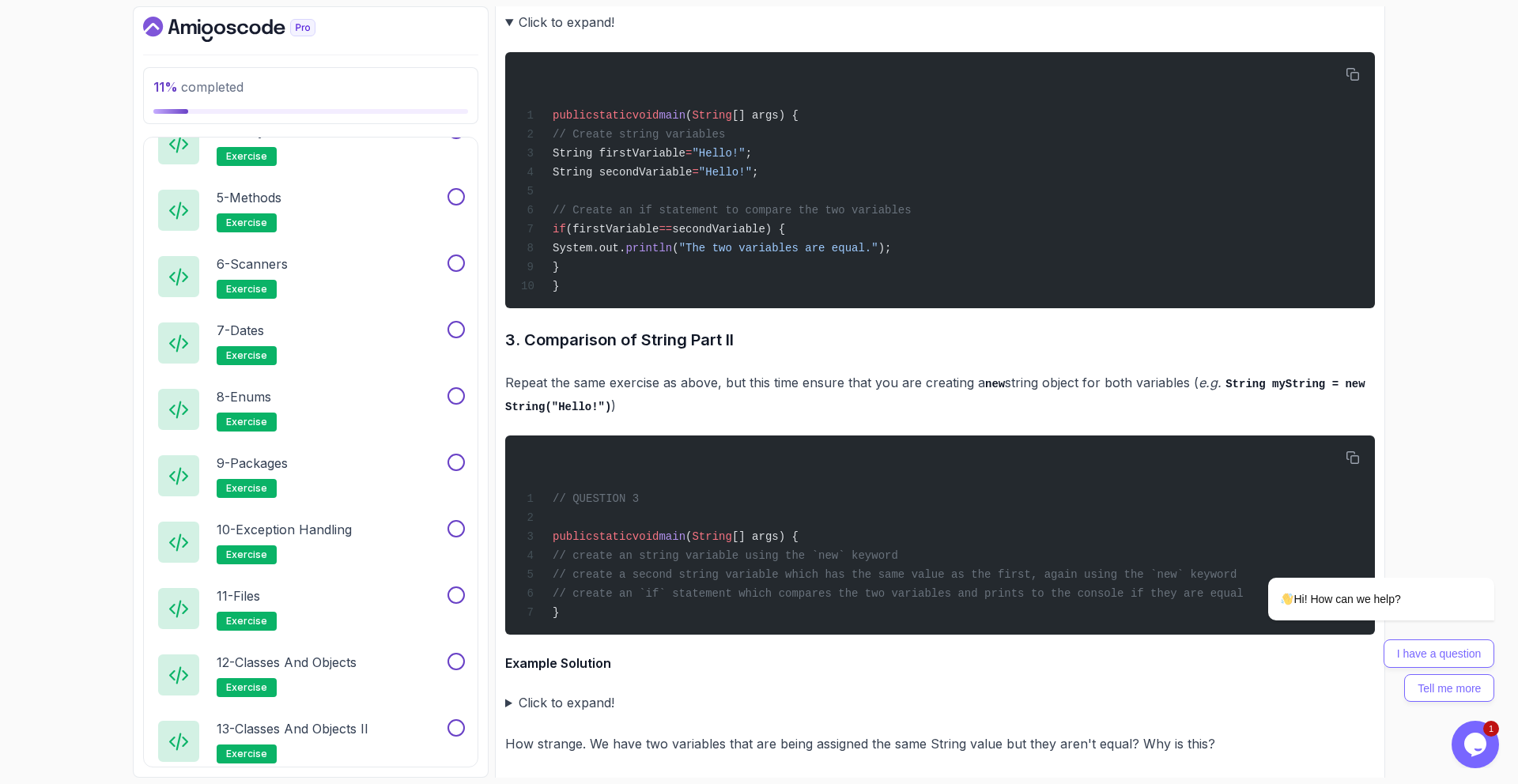
click html "Hi! How can we help? I have a question Tell me more"
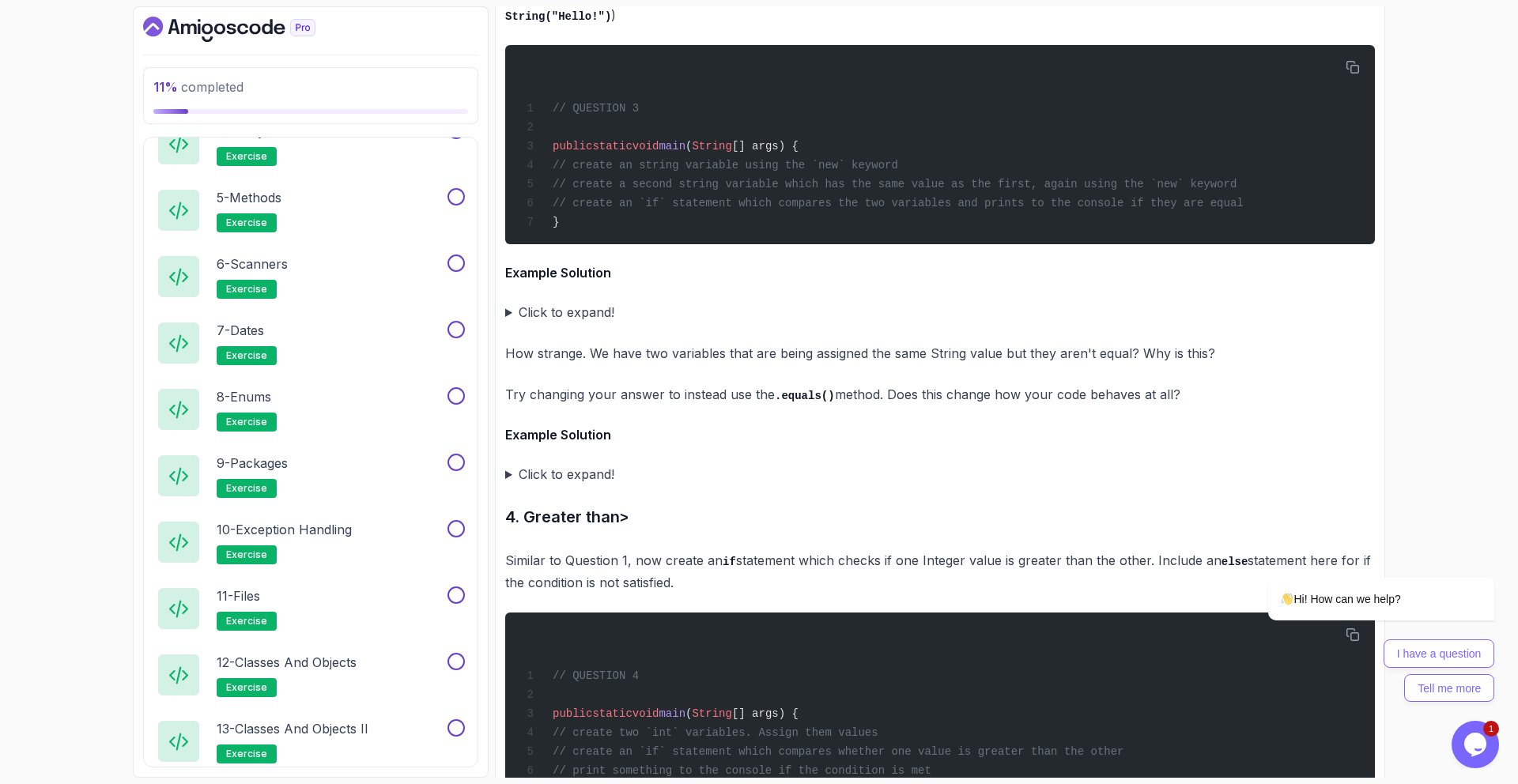
scroll to position [4210, 0]
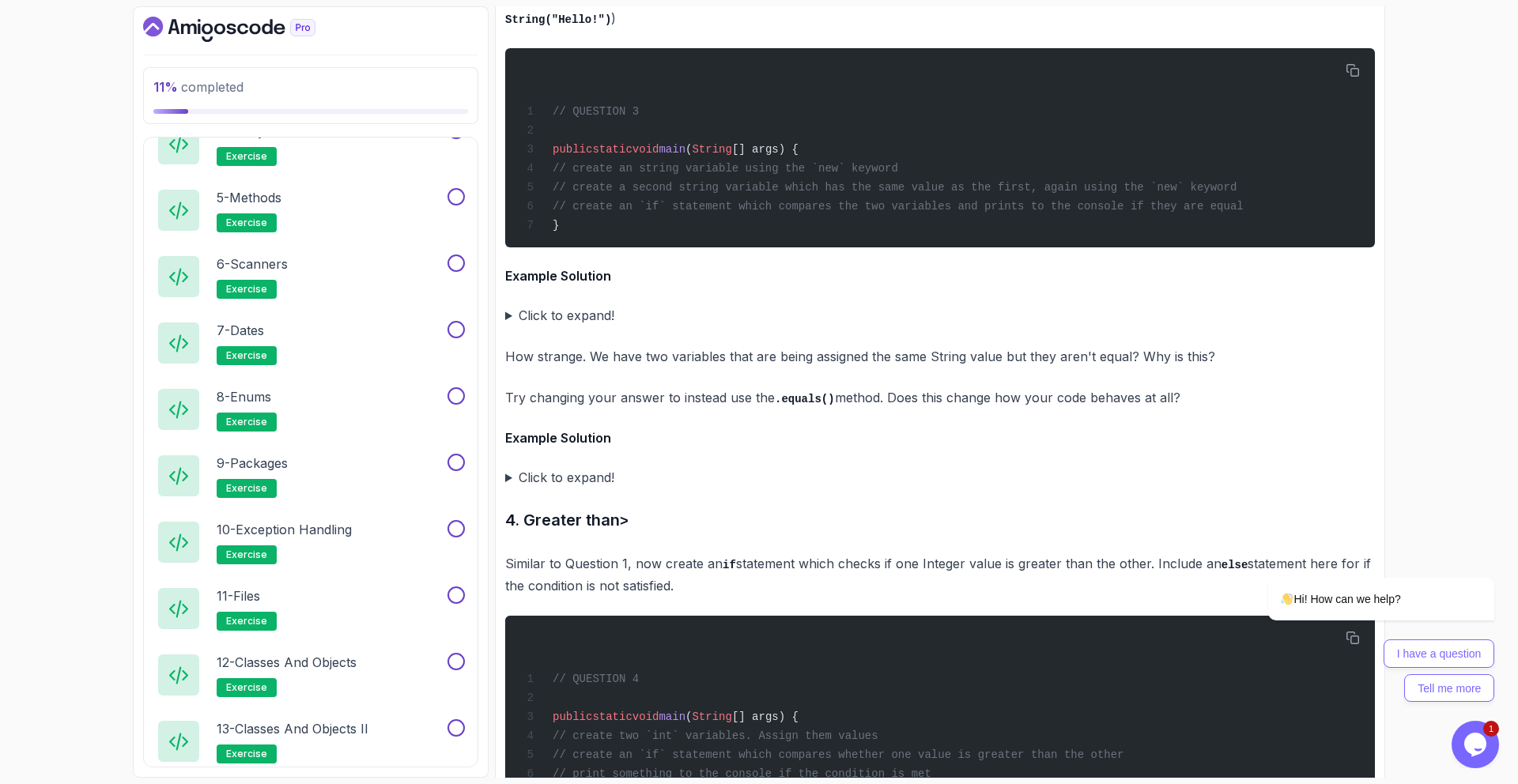
click at [562, 304] on summary "Click to expand!" at bounding box center [940, 315] width 870 height 22
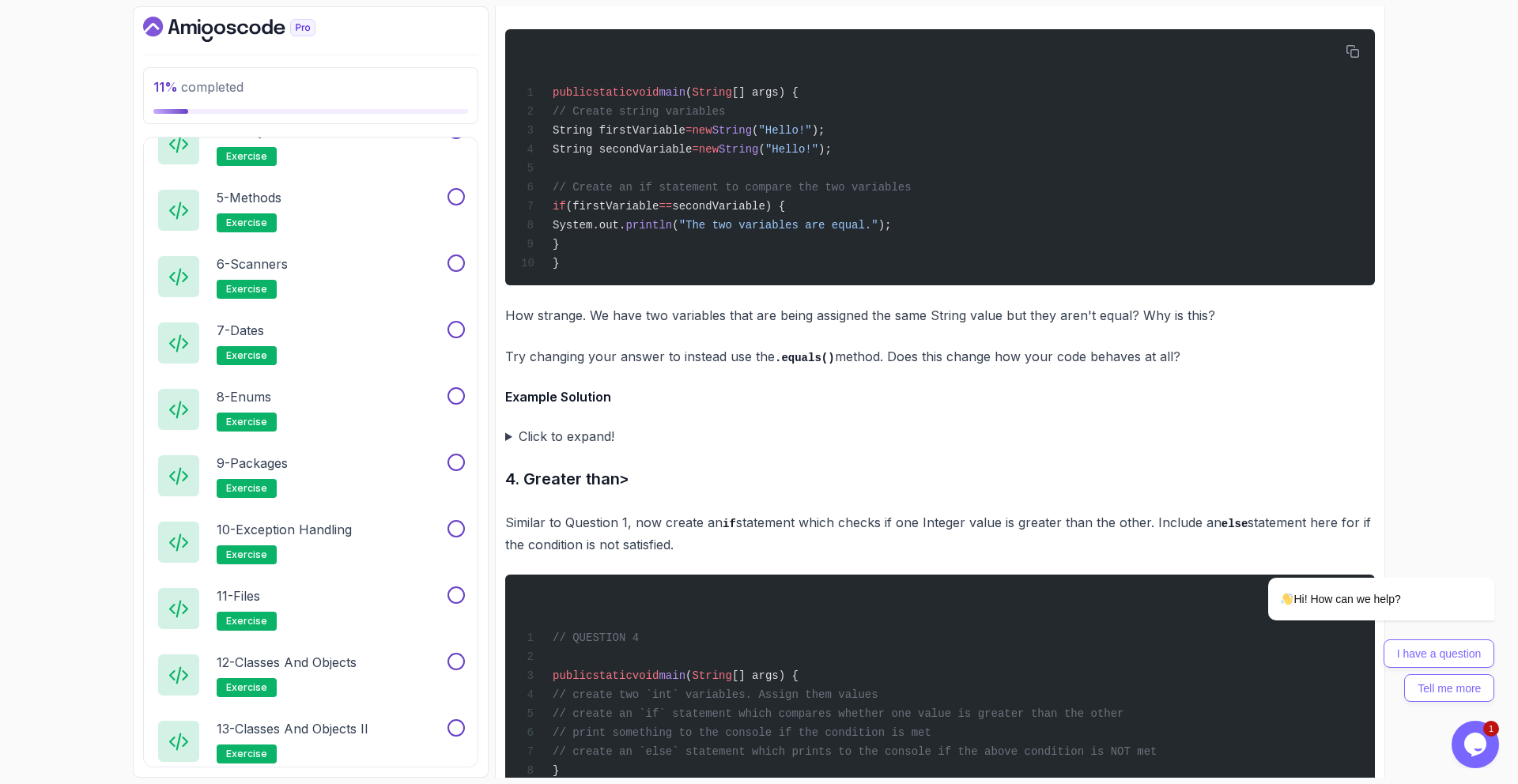
scroll to position [4529, 0]
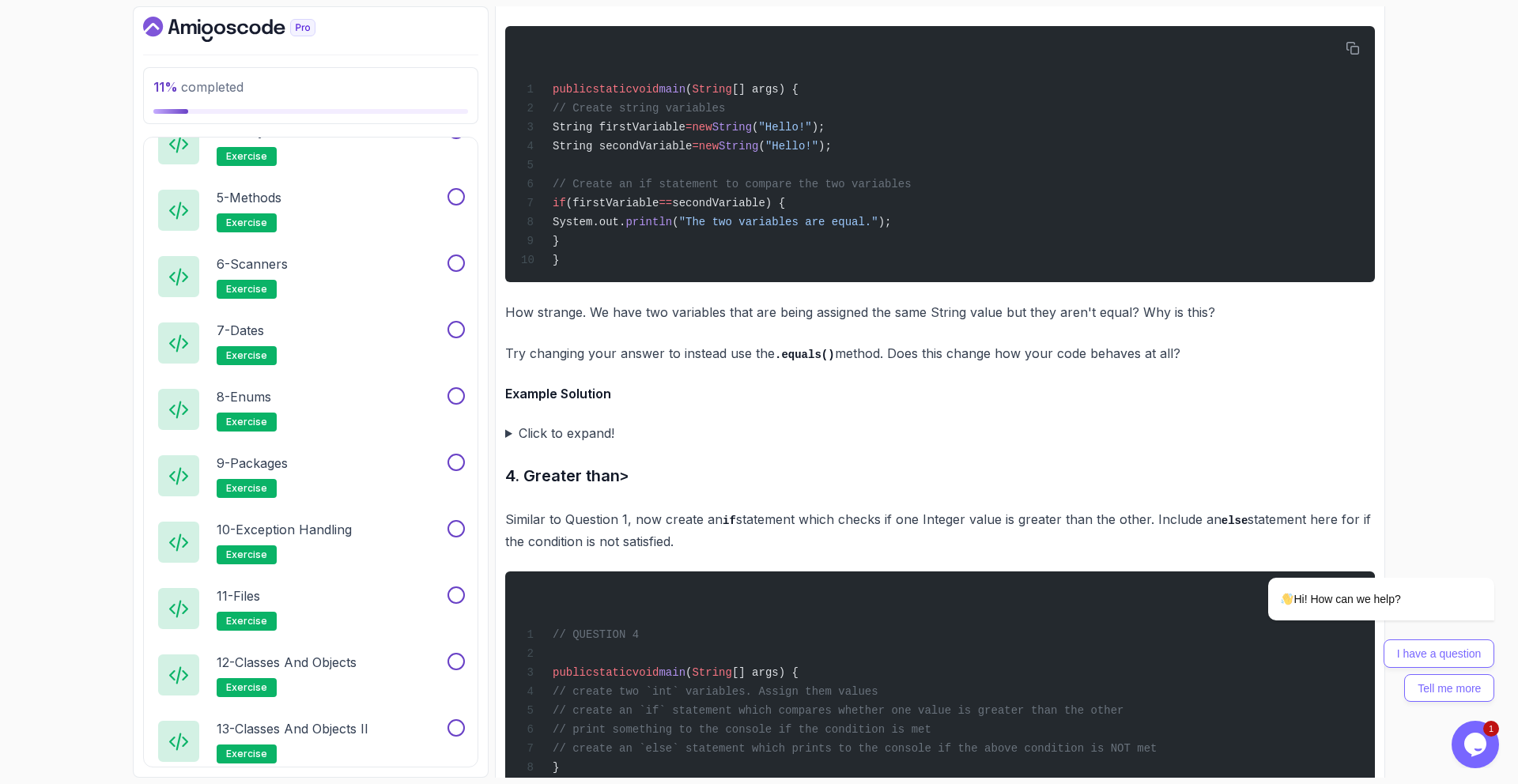
click at [589, 422] on summary "Click to expand!" at bounding box center [940, 432] width 870 height 22
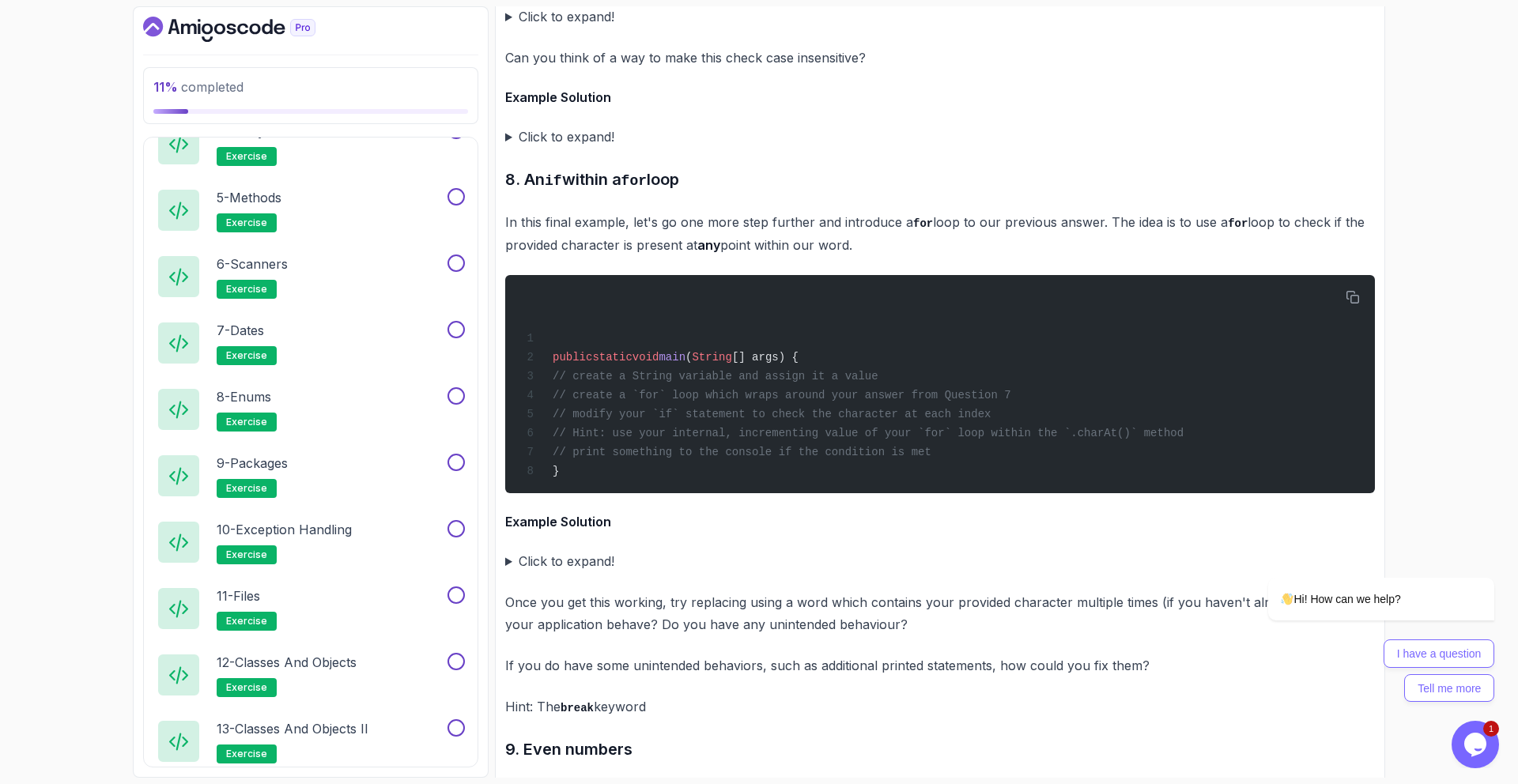
scroll to position [818, 0]
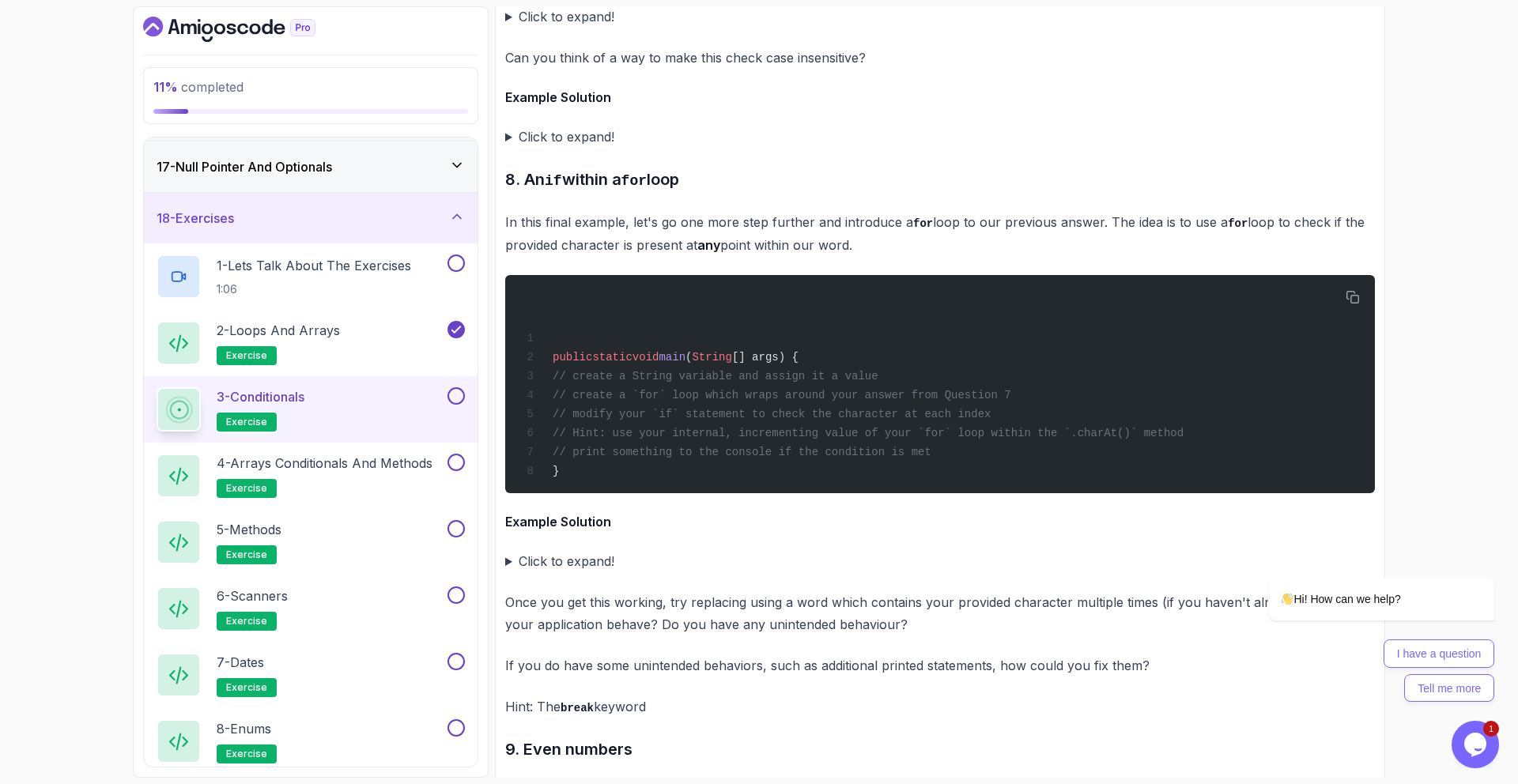
click at [454, 403] on button at bounding box center [456, 396] width 18 height 18
click at [403, 443] on div "4 - Arrays Conditionals and Methods exercise" at bounding box center [310, 476] width 333 height 67
click at [405, 454] on p "4 - Arrays Conditionals and Methods" at bounding box center [324, 464] width 216 height 19
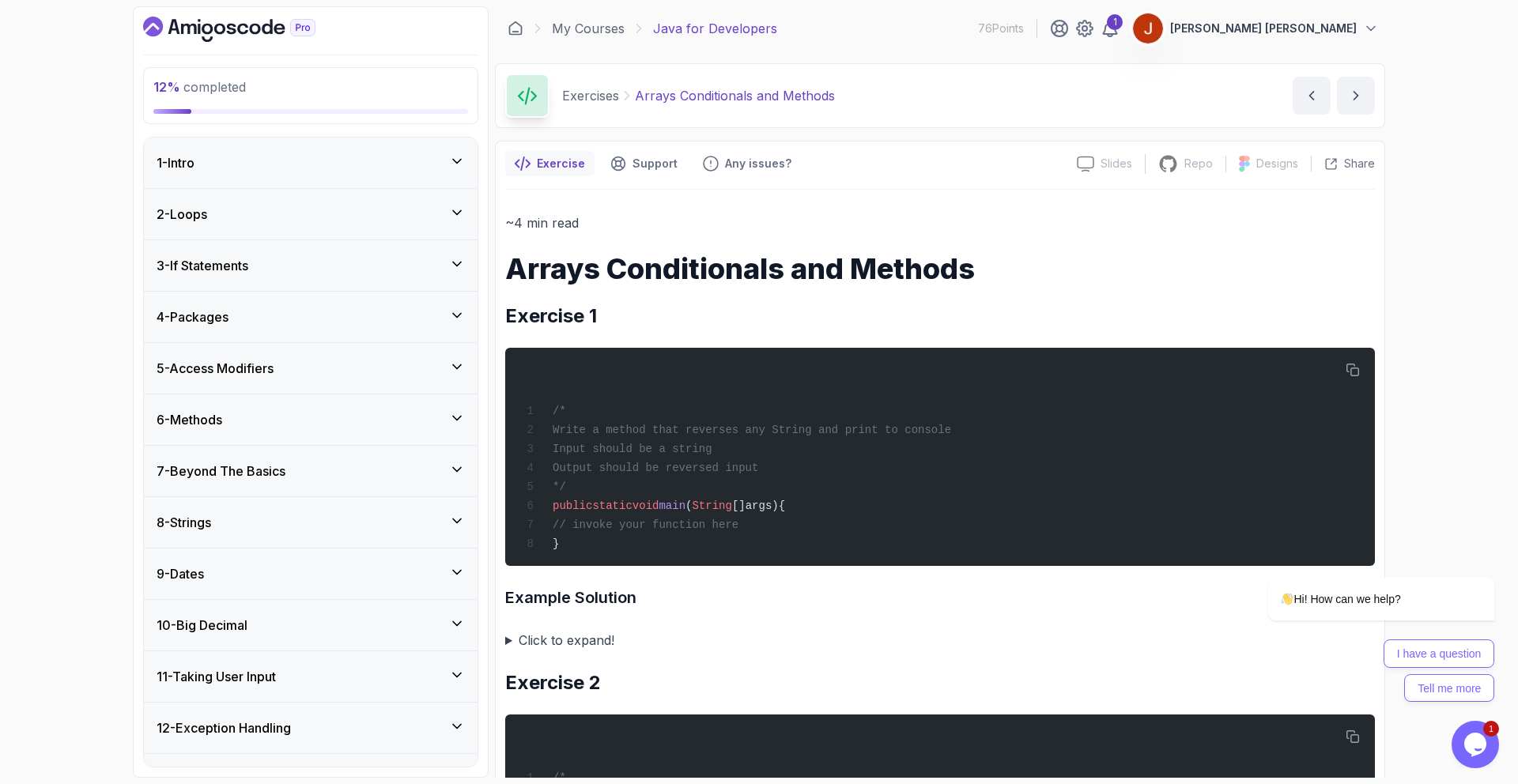
click at [267, 269] on div "3 - If Statements" at bounding box center [311, 266] width 309 height 19
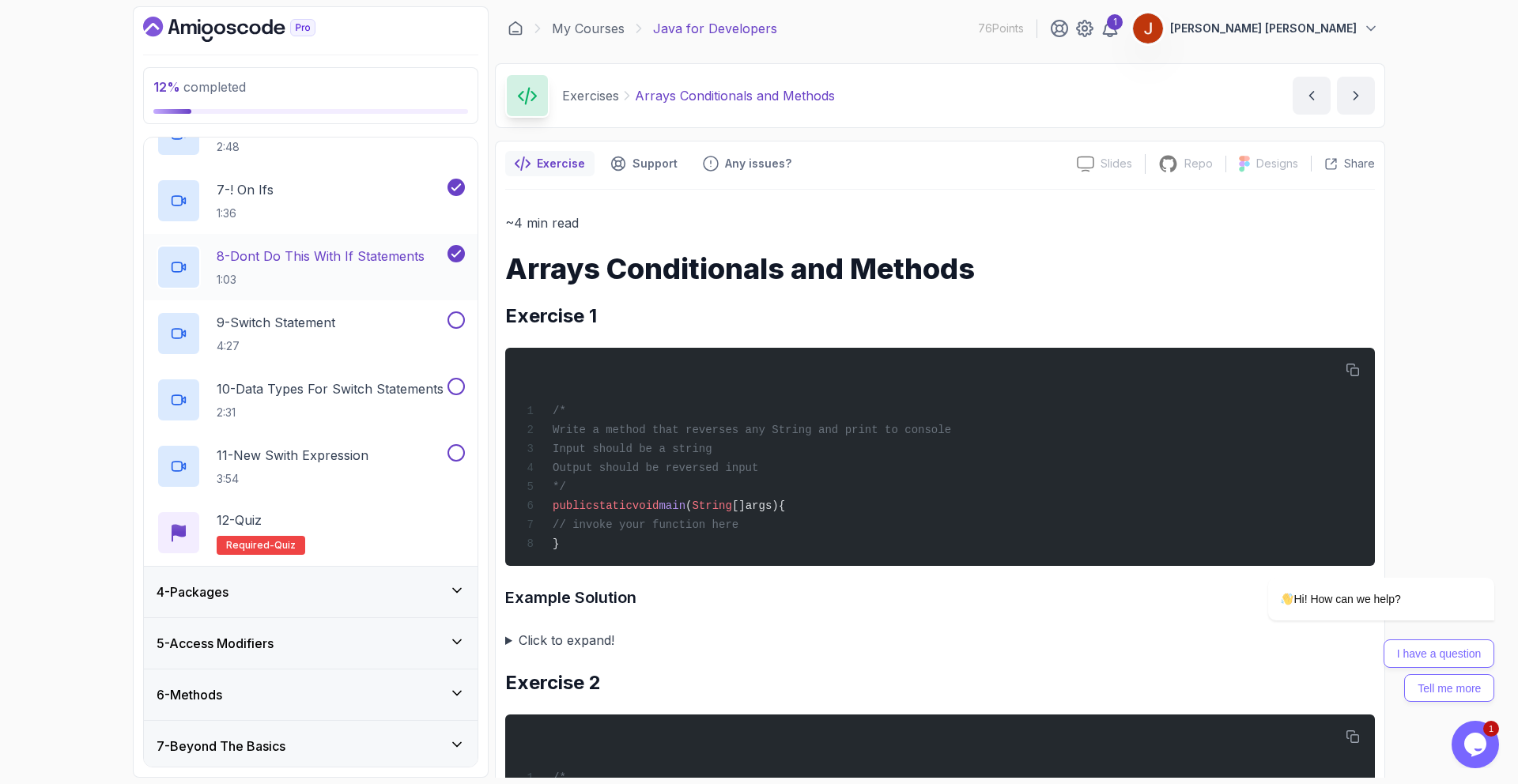
scroll to position [523, 0]
click at [331, 339] on p "4:27" at bounding box center [275, 346] width 118 height 16
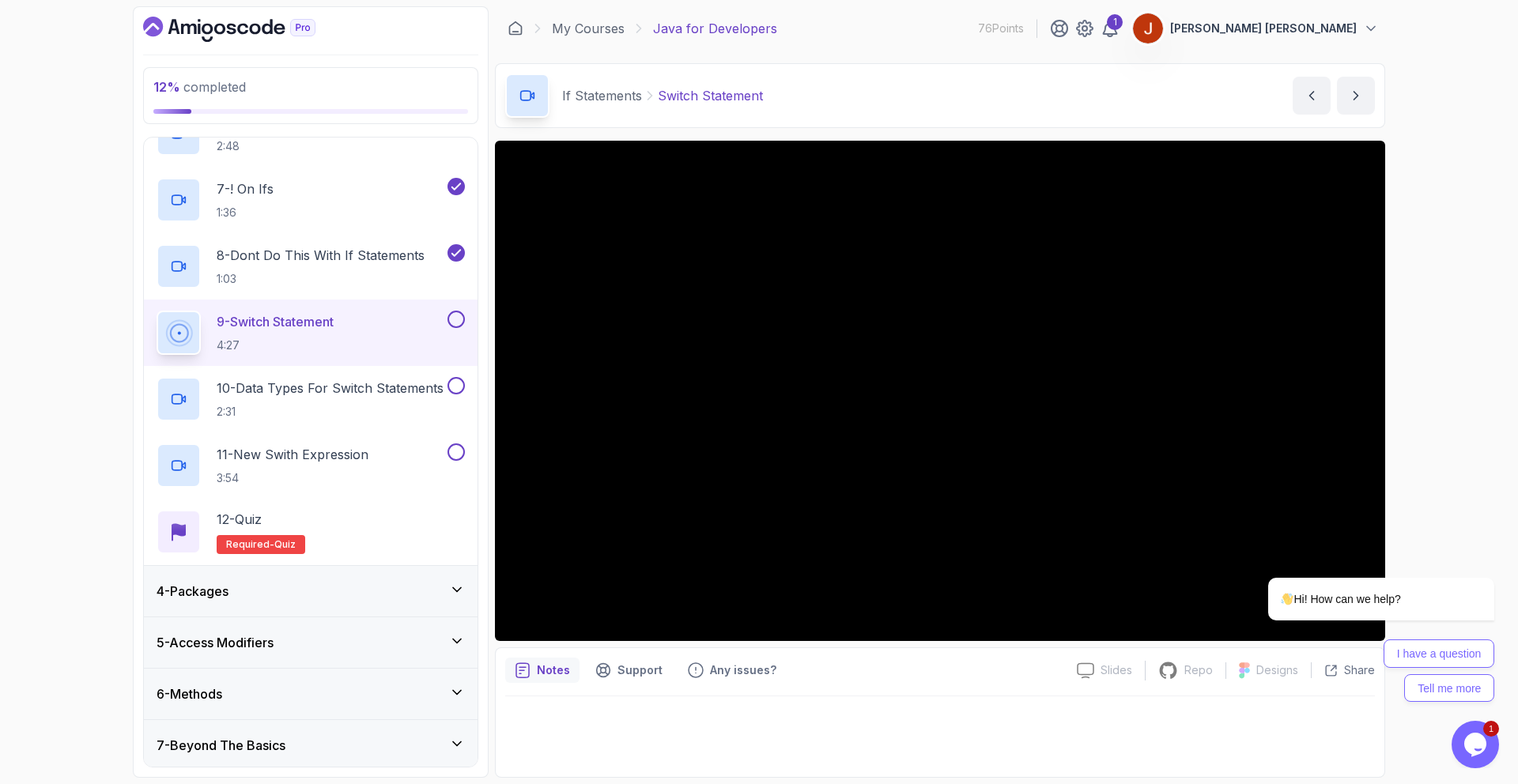
click at [454, 318] on button at bounding box center [456, 319] width 18 height 18
click at [460, 383] on button at bounding box center [456, 386] width 18 height 18
click at [453, 445] on button at bounding box center [456, 453] width 18 height 18
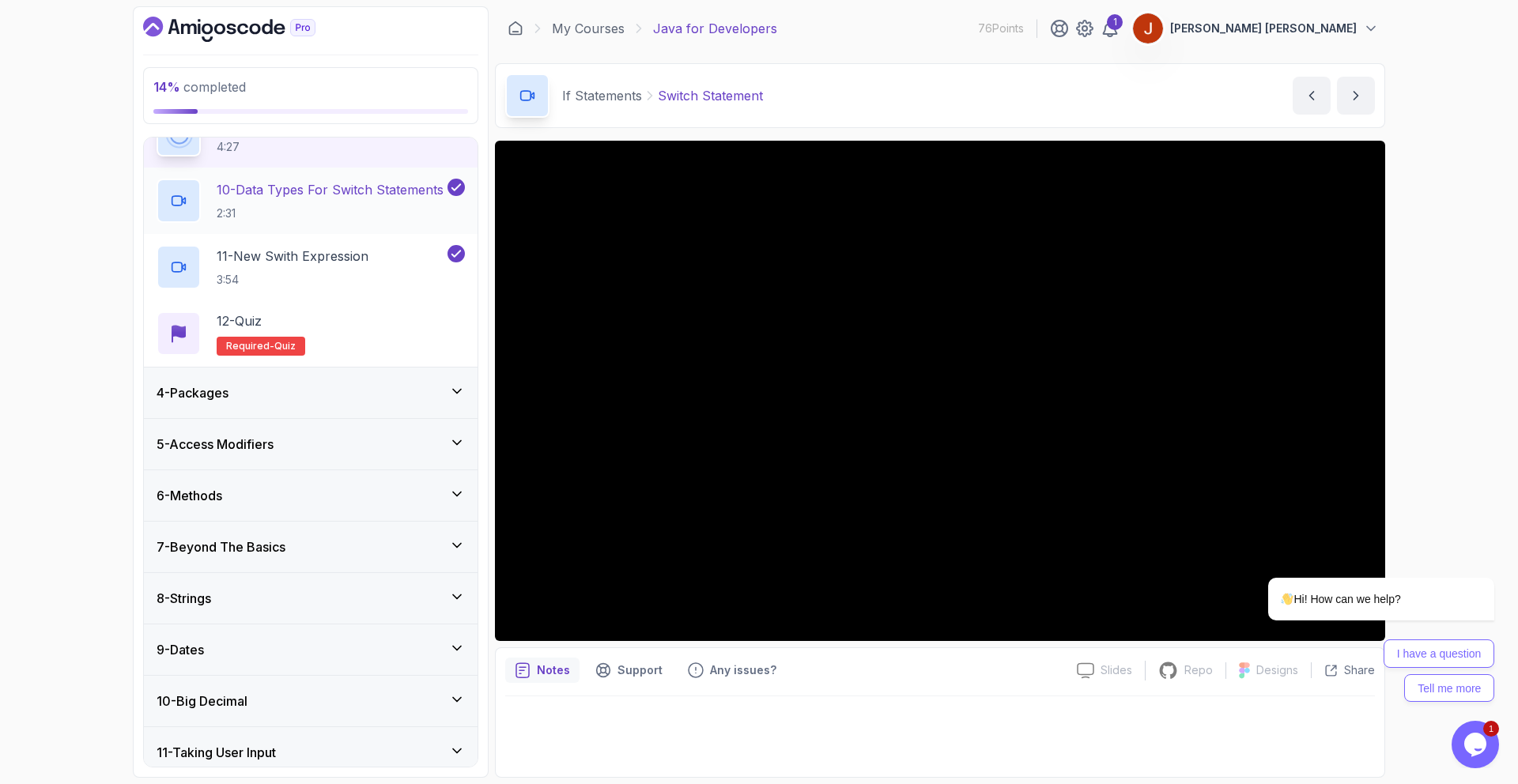
click at [317, 189] on p "10 - Data Types For Switch Statements" at bounding box center [330, 190] width 227 height 19
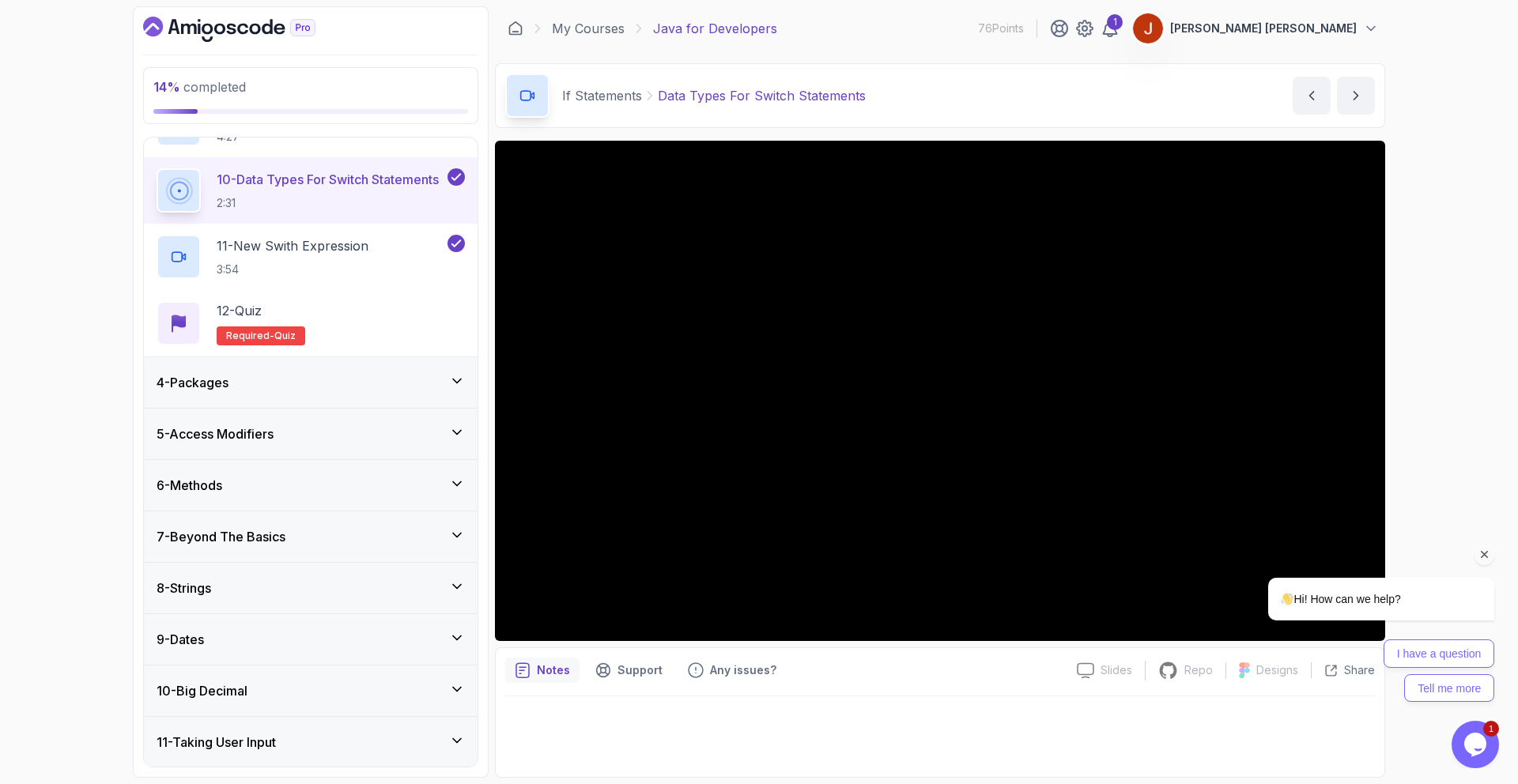
drag, startPoint x: 1483, startPoint y: 555, endPoint x: 2651, endPoint y: 988, distance: 1245.7
click at [1483, 555] on icon "Chat attention grabber" at bounding box center [1485, 555] width 14 height 14
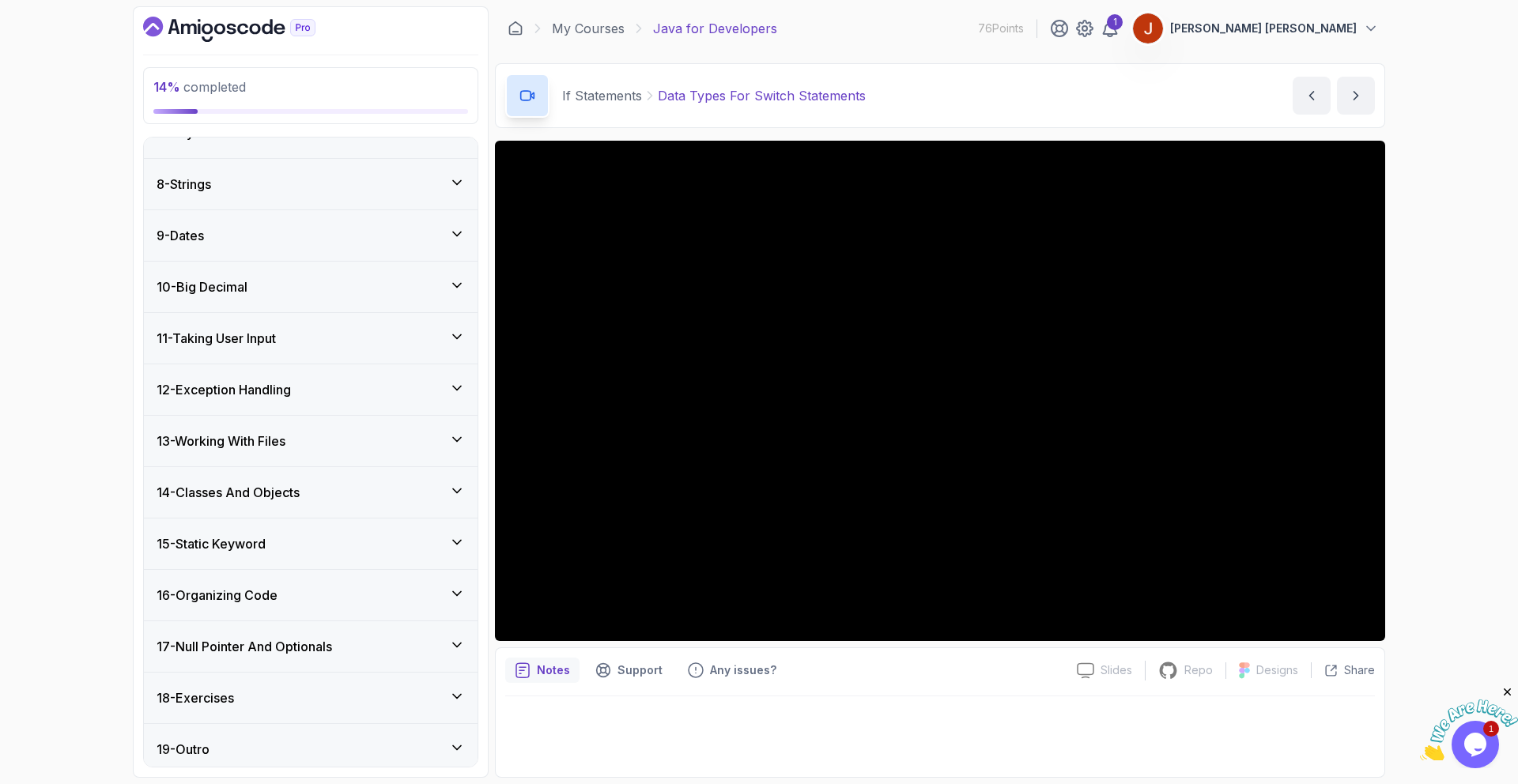
scroll to position [1144, 0]
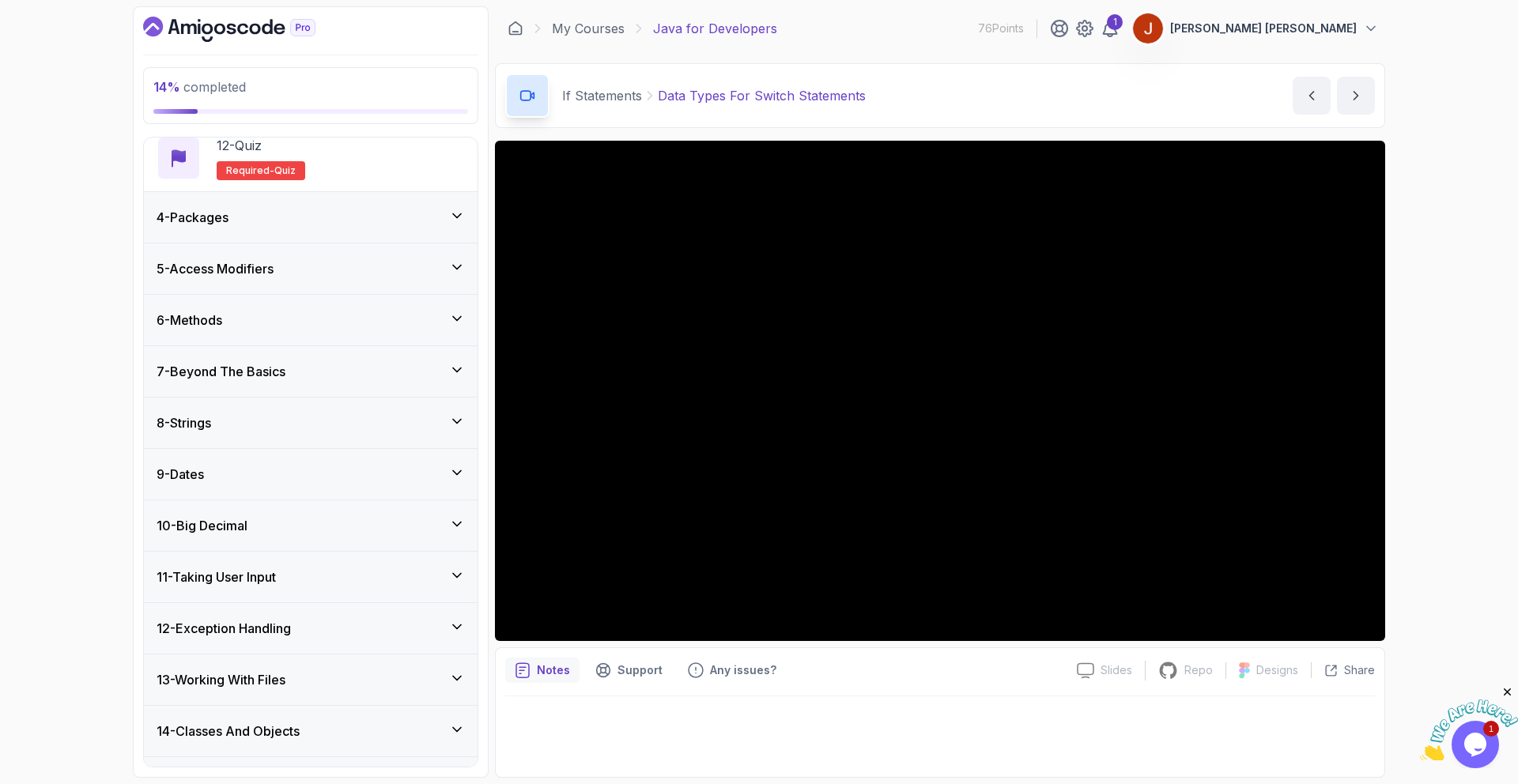
click at [231, 323] on div "6 - Methods" at bounding box center [311, 320] width 309 height 19
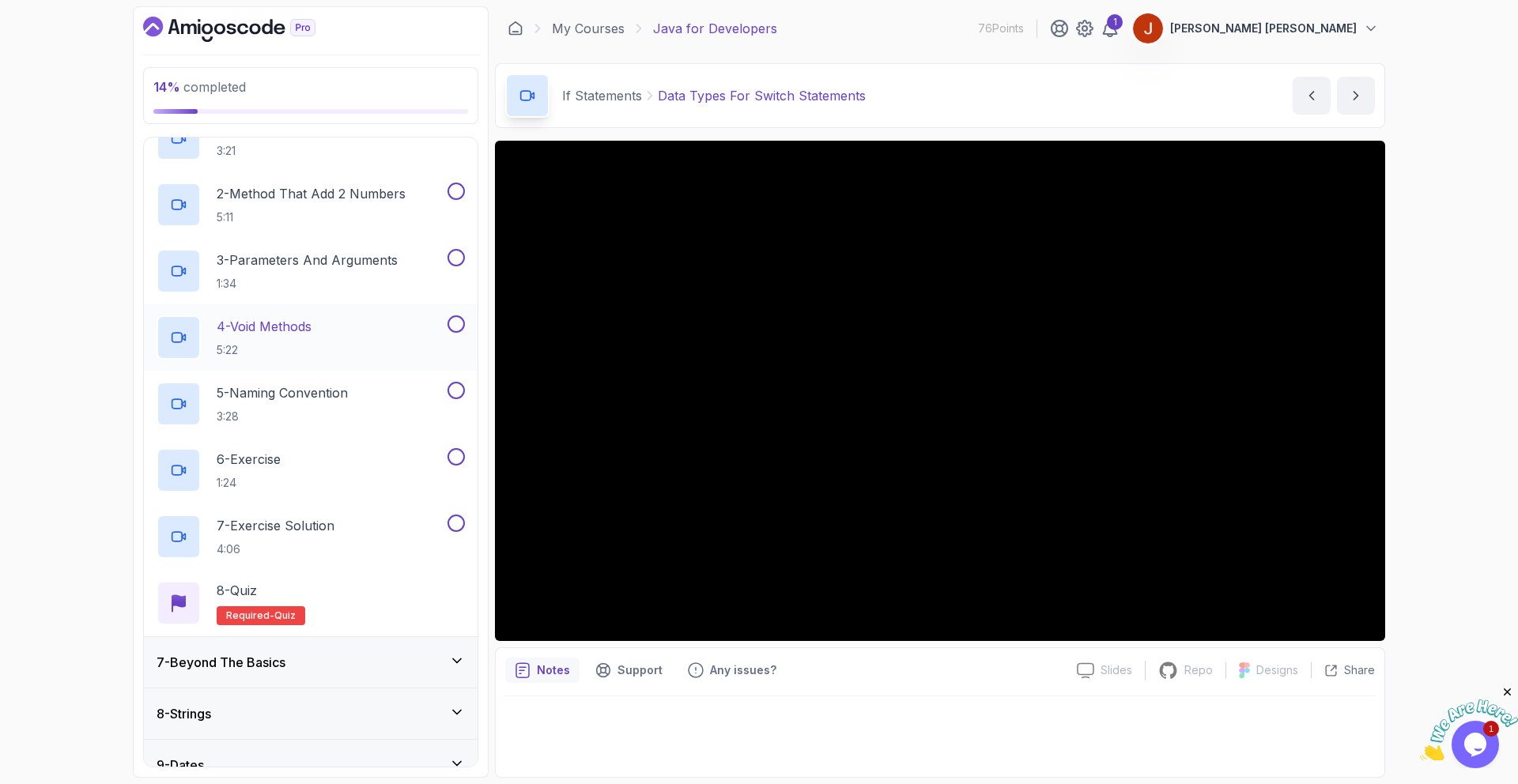
scroll to position [216, 0]
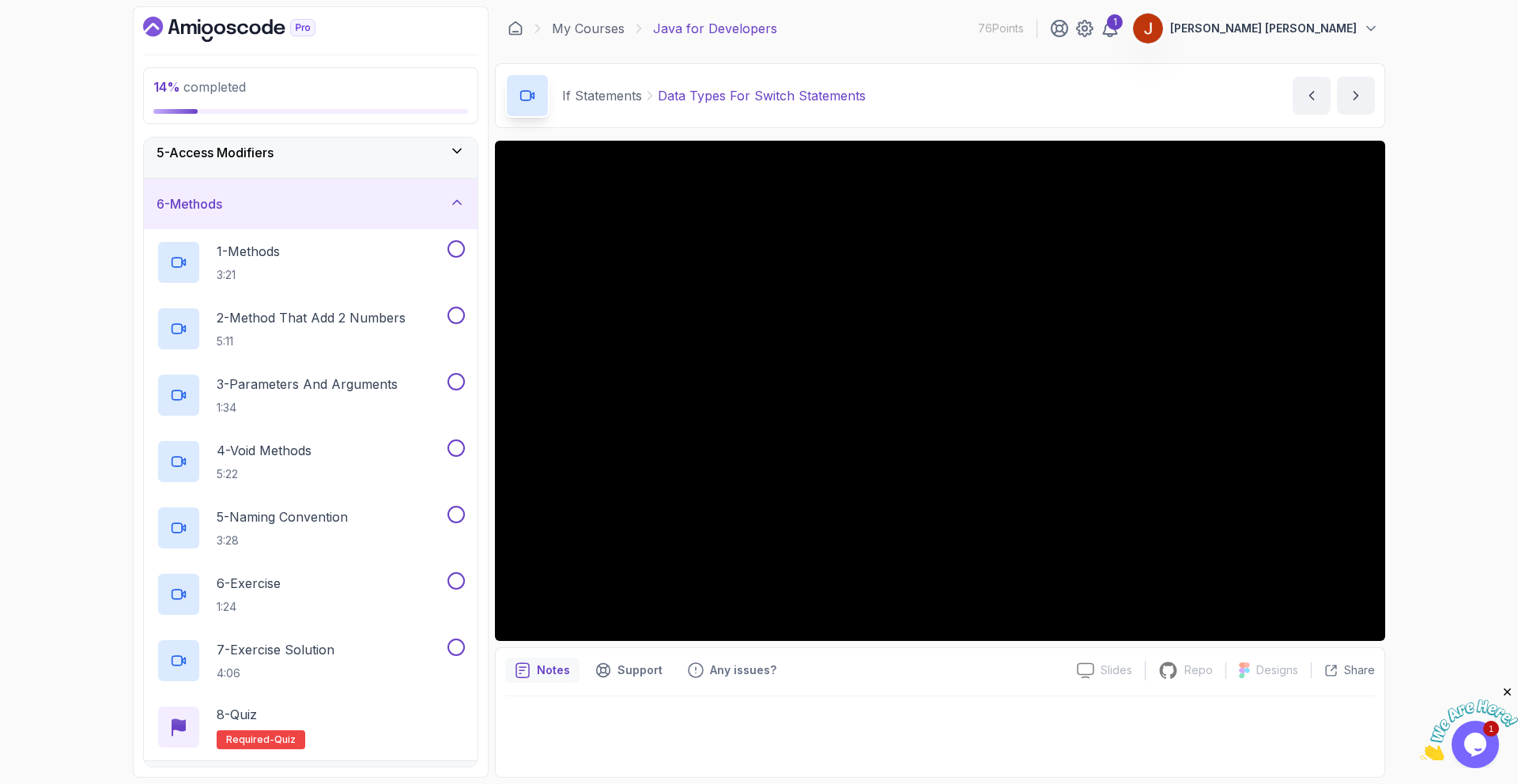
click at [237, 199] on div "6 - Methods" at bounding box center [311, 204] width 309 height 19
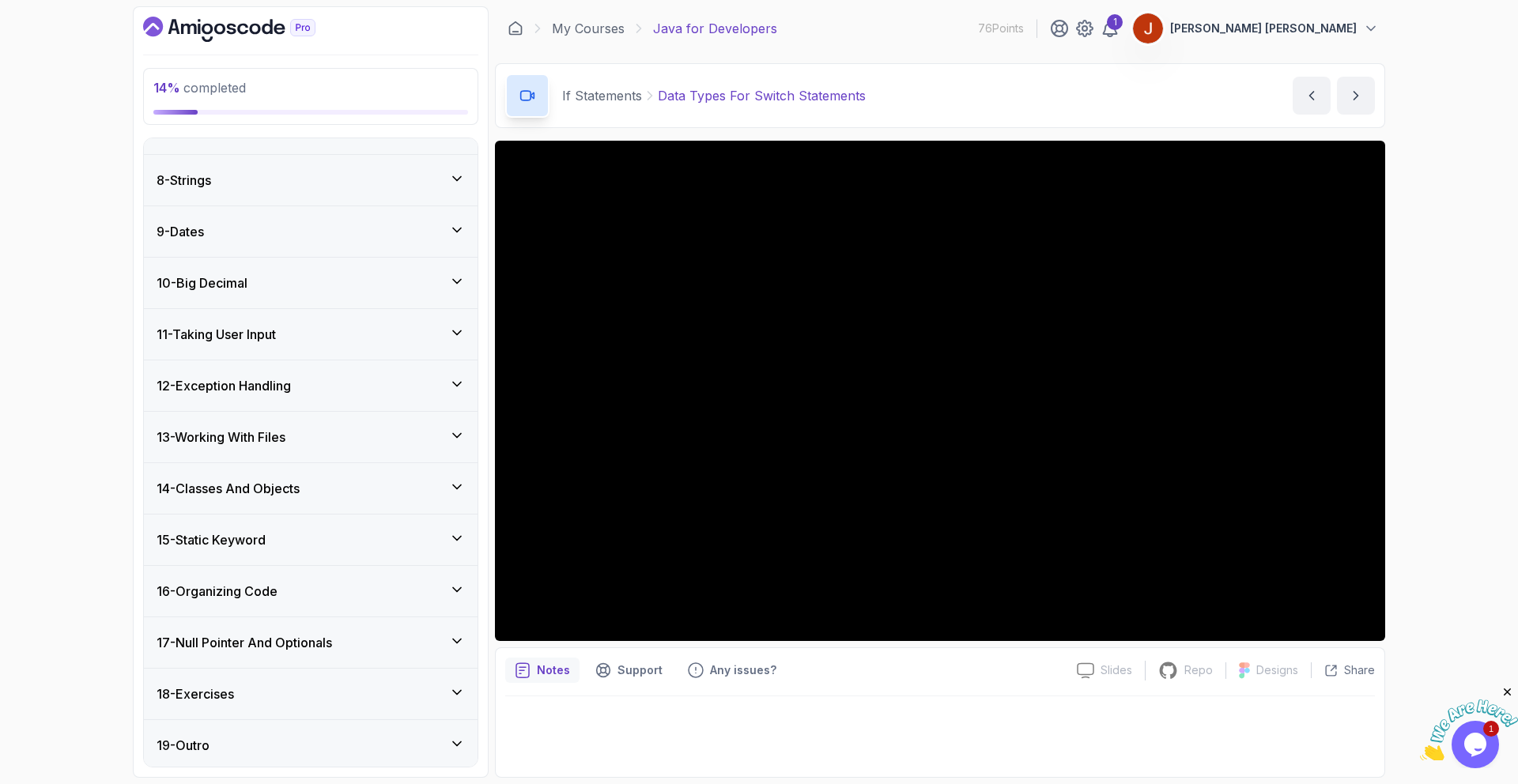
scroll to position [347, 0]
